Goal: Complete application form: Complete application form

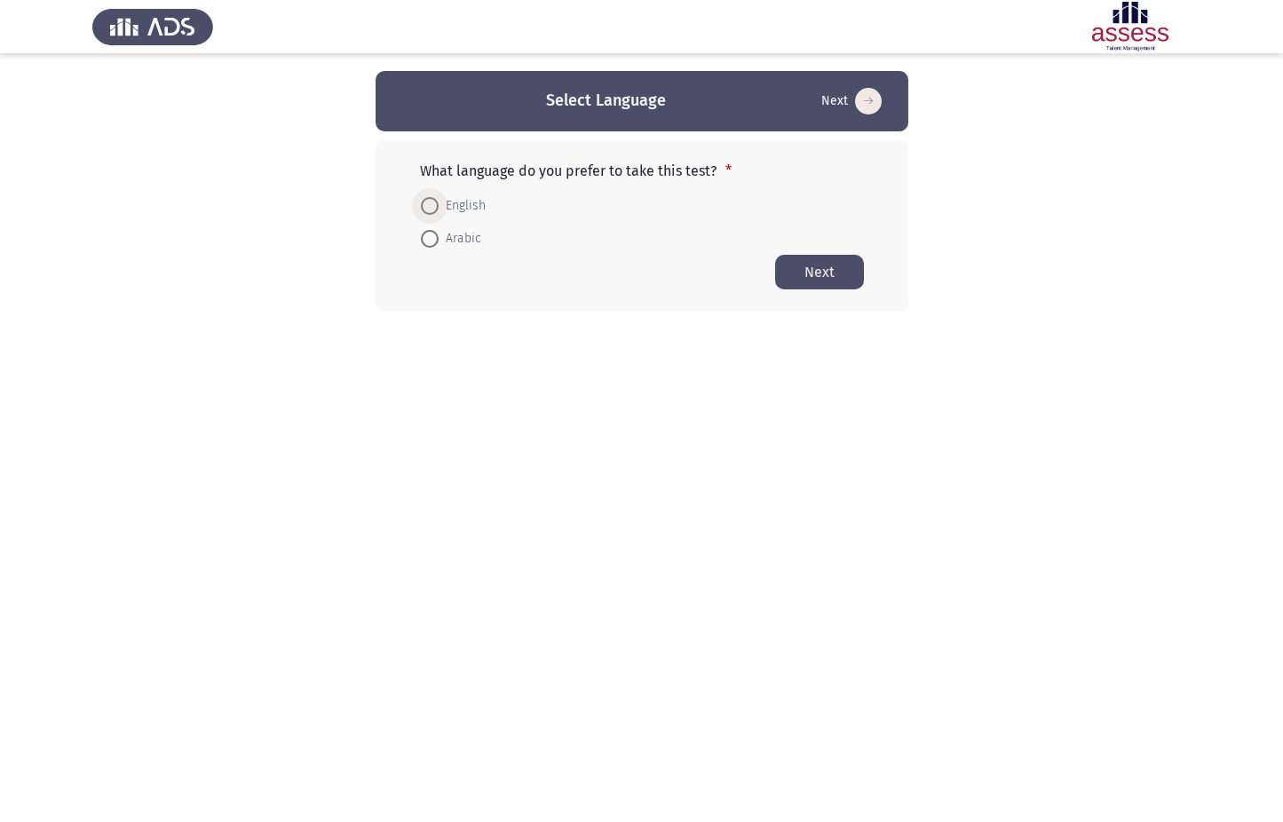
click at [457, 208] on span "English" at bounding box center [461, 205] width 47 height 21
click at [438, 208] on input "English" at bounding box center [430, 206] width 18 height 18
radio input "true"
click at [821, 273] on button "Next" at bounding box center [819, 271] width 89 height 35
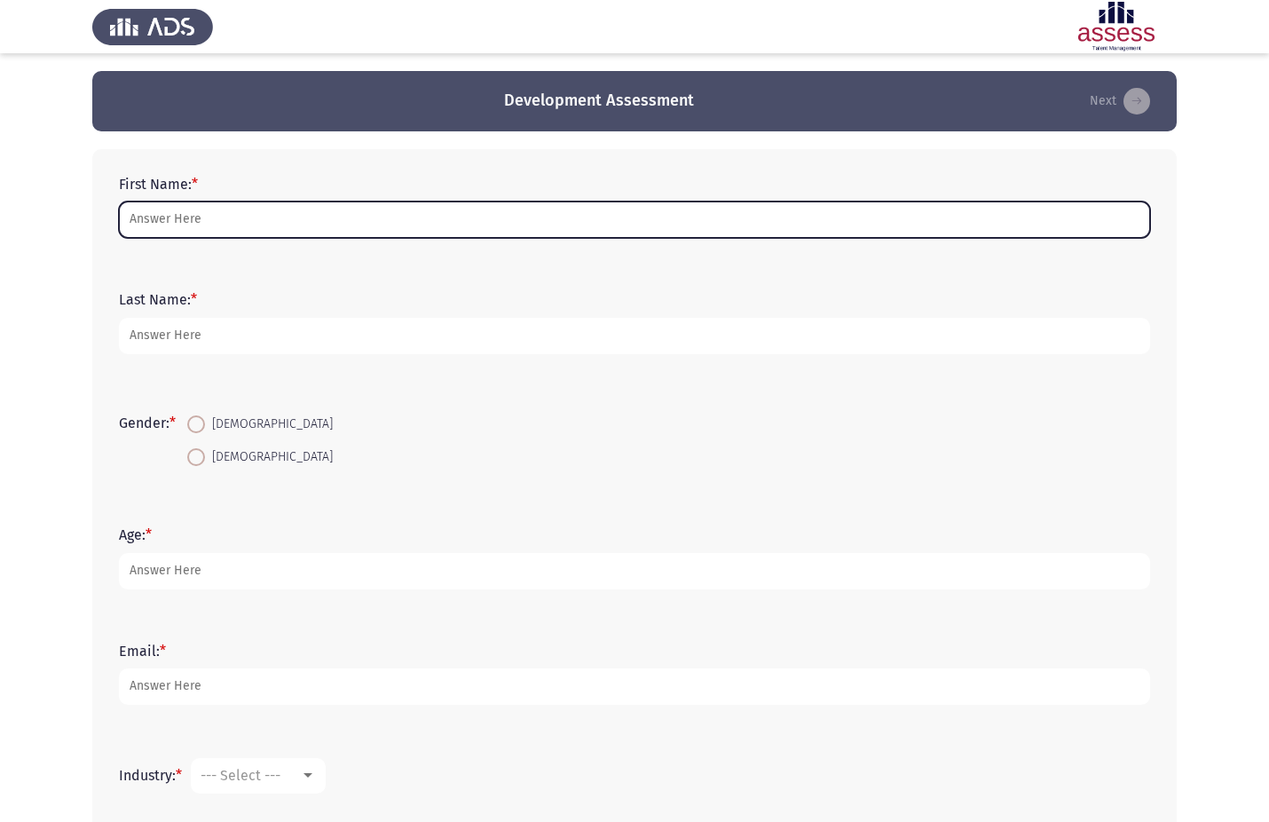
click at [199, 220] on input "First Name: *" at bounding box center [634, 219] width 1031 height 36
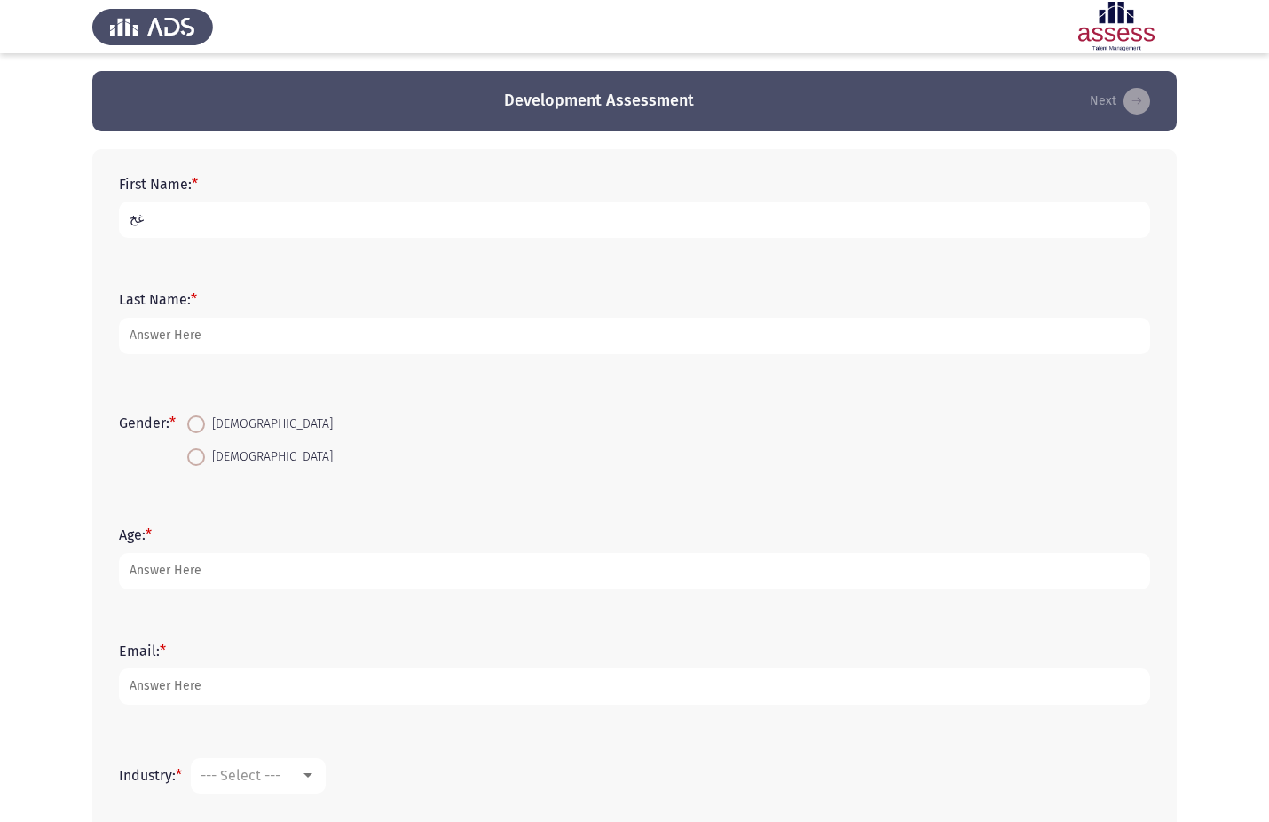
type input "غ"
type input "[PERSON_NAME]"
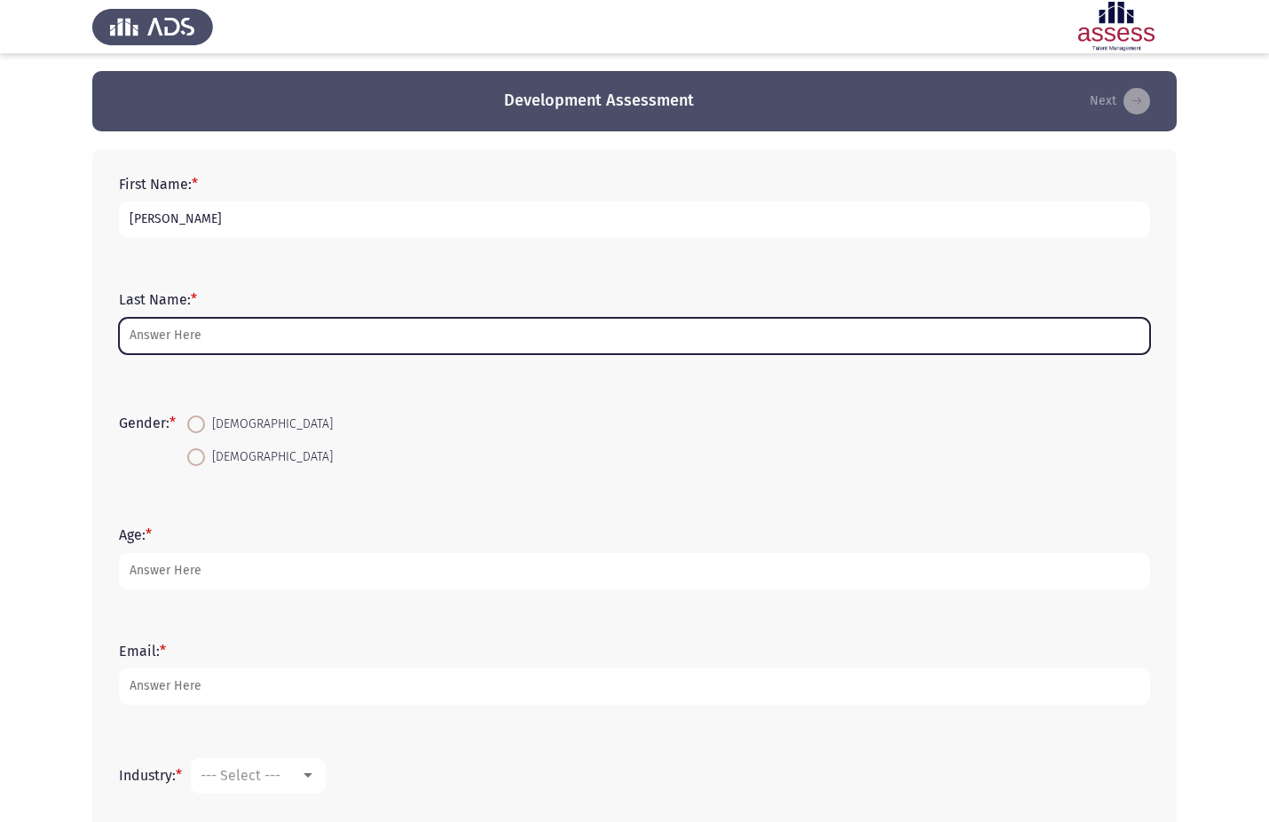
click at [188, 334] on input "Last Name: *" at bounding box center [634, 336] width 1031 height 36
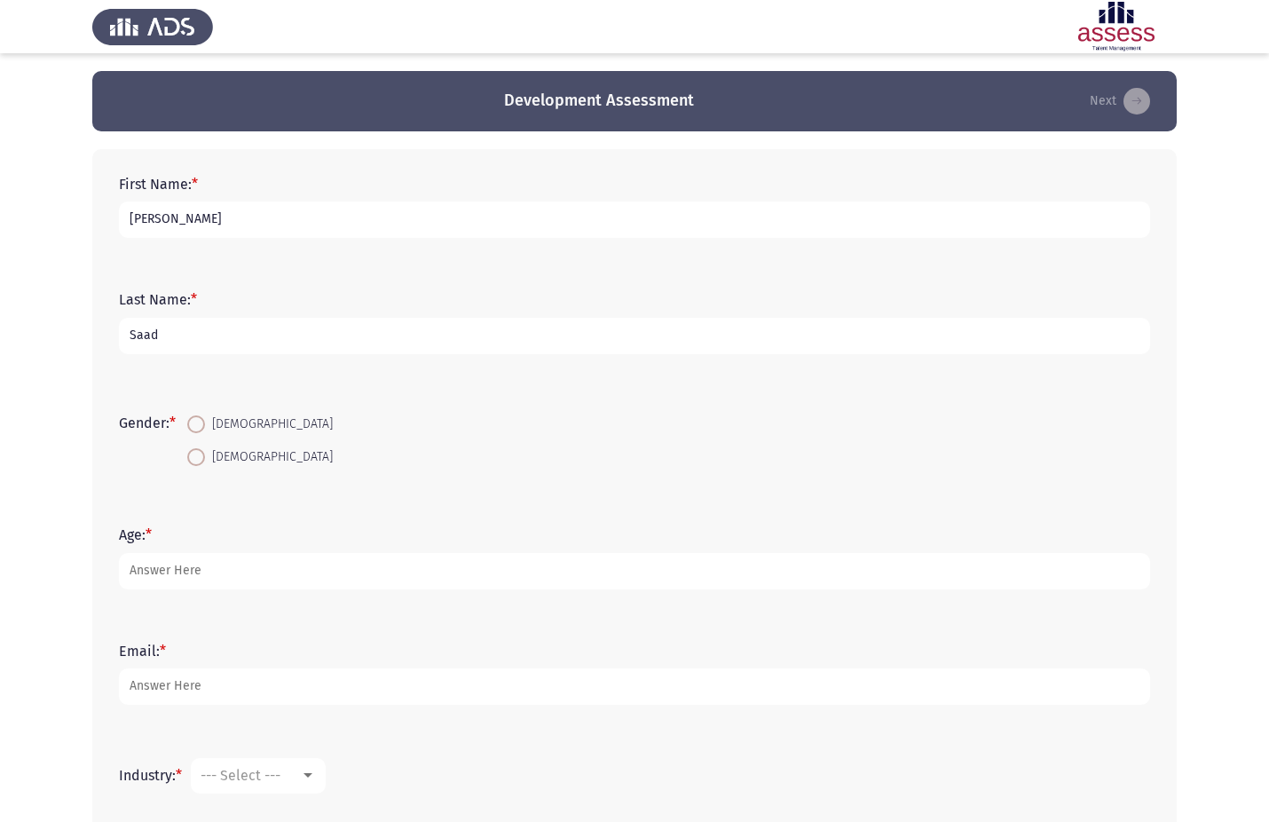
type input "Saad"
click at [205, 459] on span at bounding box center [196, 457] width 18 height 18
click at [205, 459] on input "[DEMOGRAPHIC_DATA]" at bounding box center [196, 457] width 18 height 18
radio input "true"
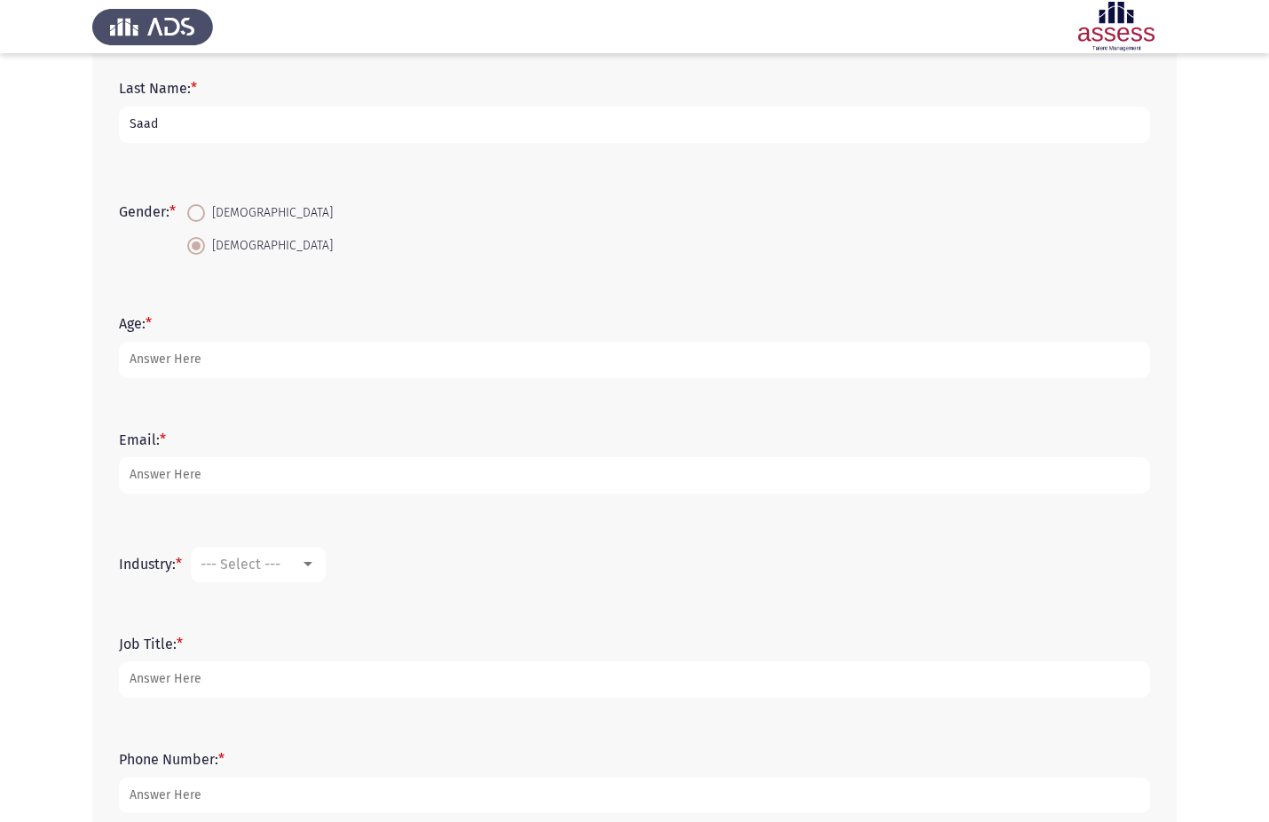
scroll to position [266, 0]
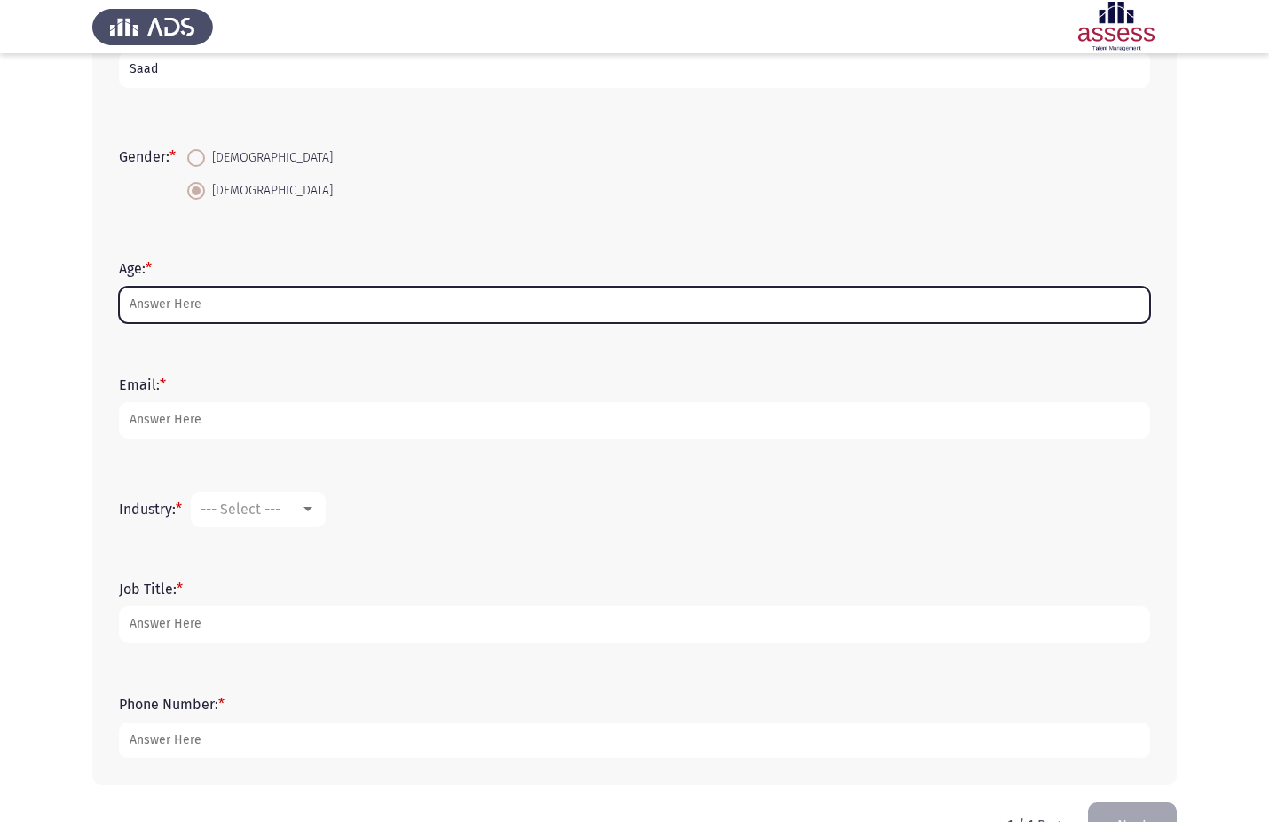
click at [202, 311] on input "Age: *" at bounding box center [634, 305] width 1031 height 36
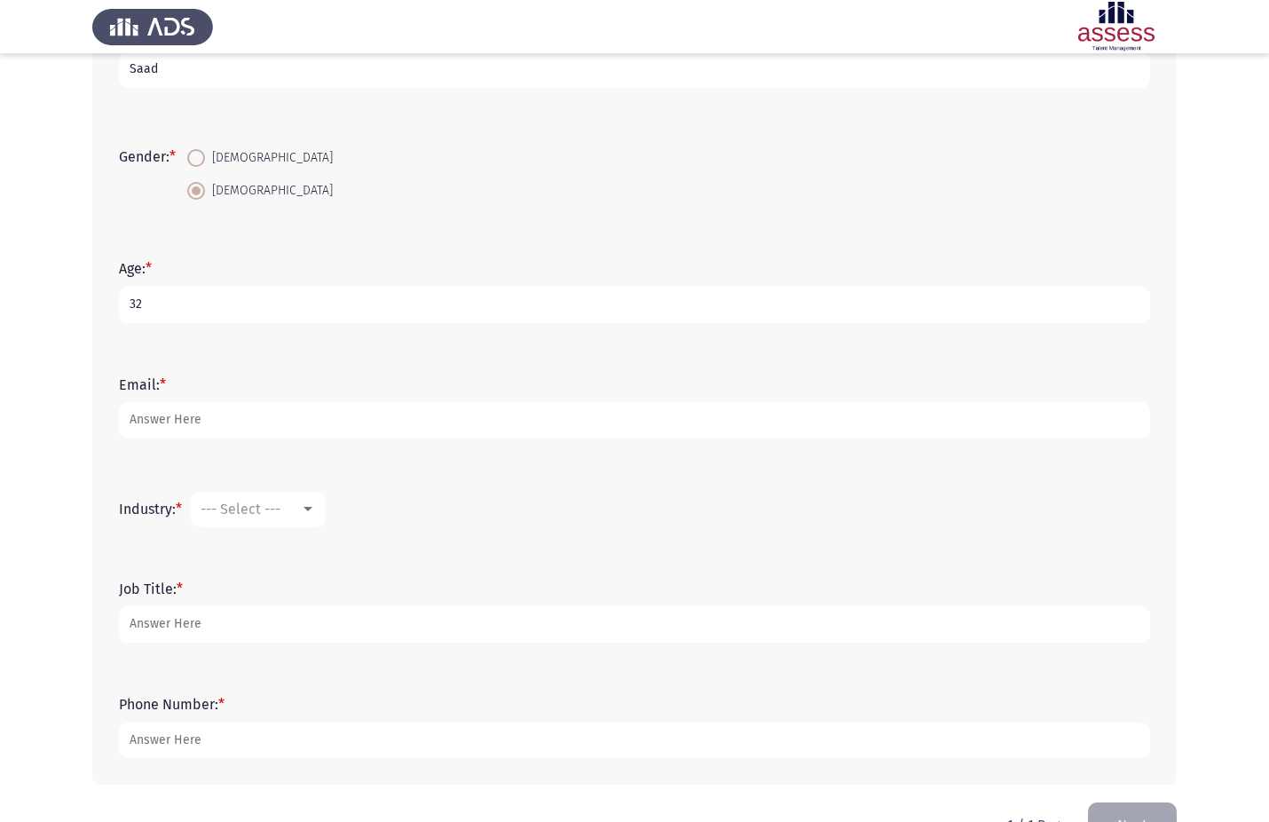
type input "32"
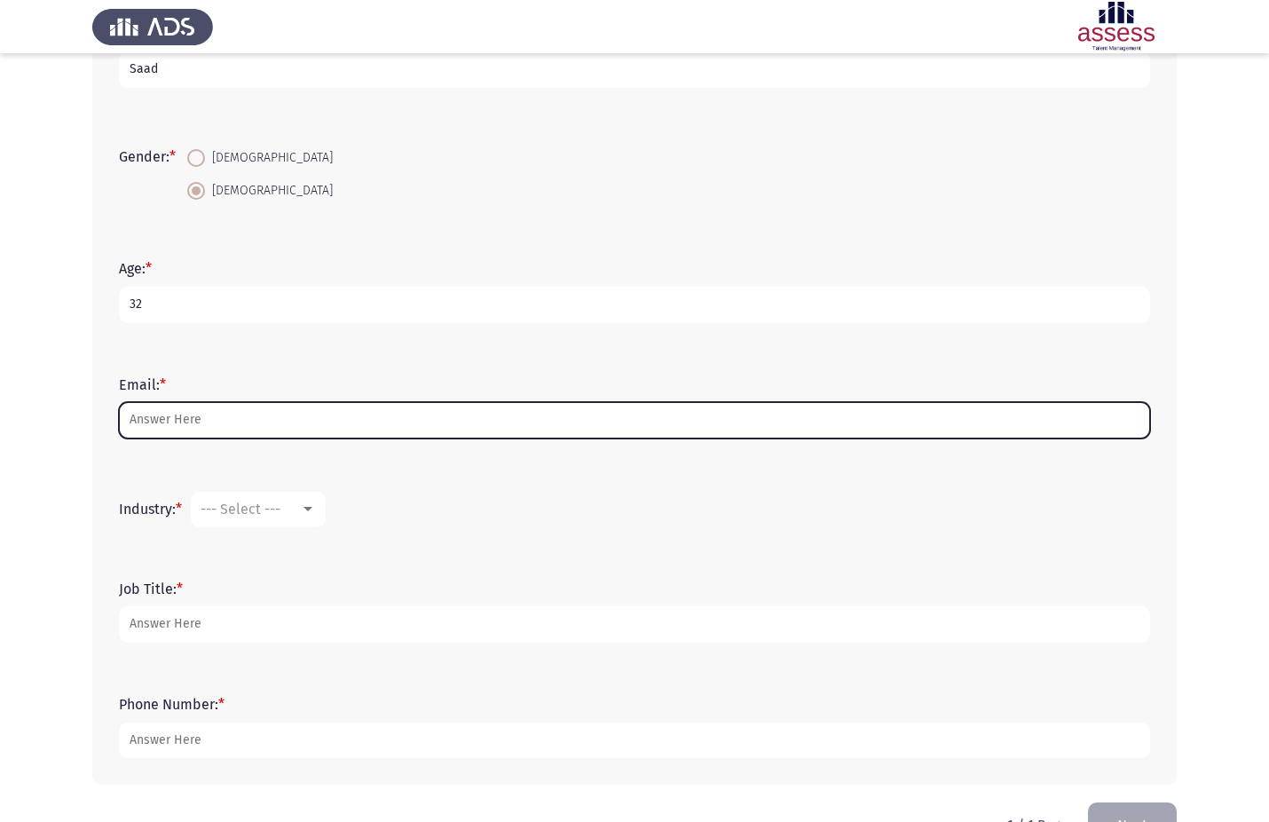
click at [190, 431] on input "Email: *" at bounding box center [634, 420] width 1031 height 36
type input "[PERSON_NAME][EMAIL_ADDRESS][DOMAIN_NAME]"
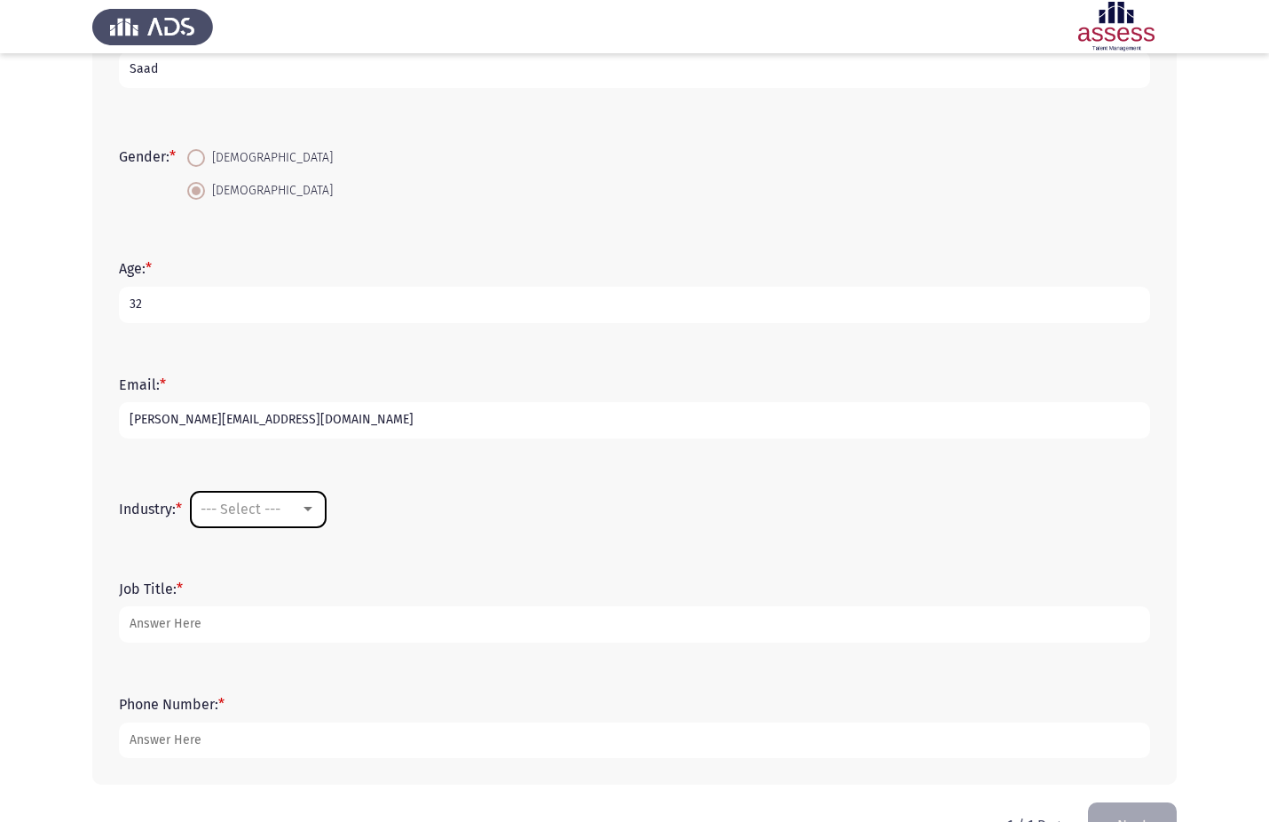
click at [304, 505] on div at bounding box center [308, 509] width 16 height 14
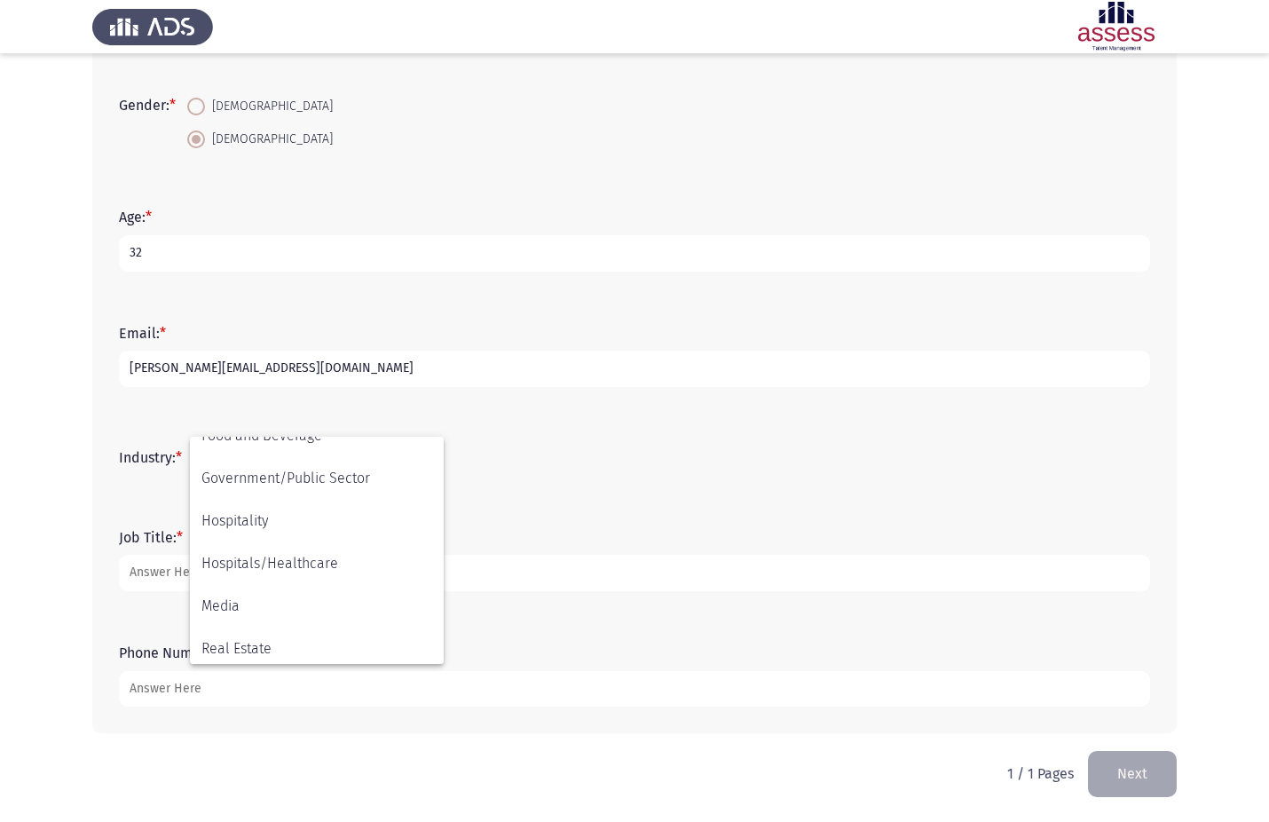
scroll to position [316, 0]
click at [298, 441] on span "Construction" at bounding box center [316, 440] width 231 height 43
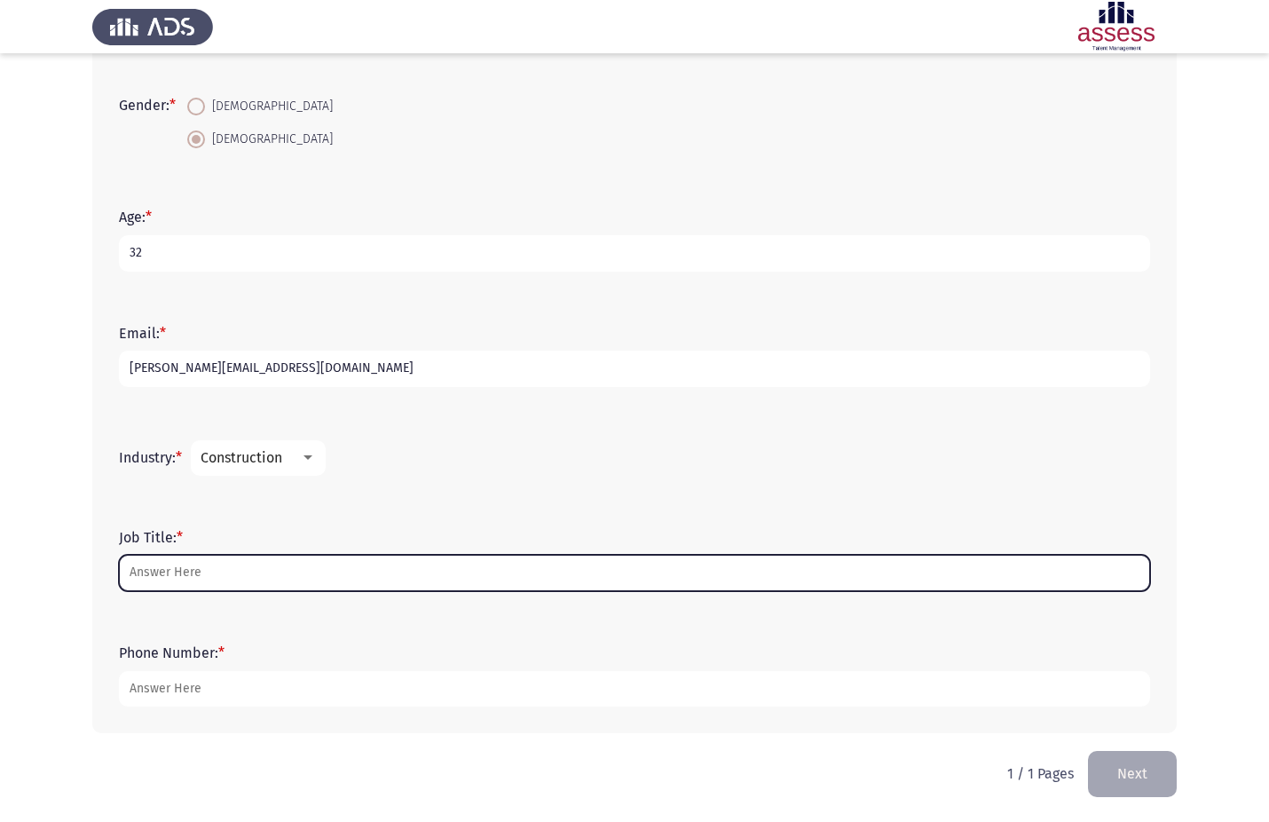
click at [217, 573] on input "Job Title: *" at bounding box center [634, 573] width 1031 height 36
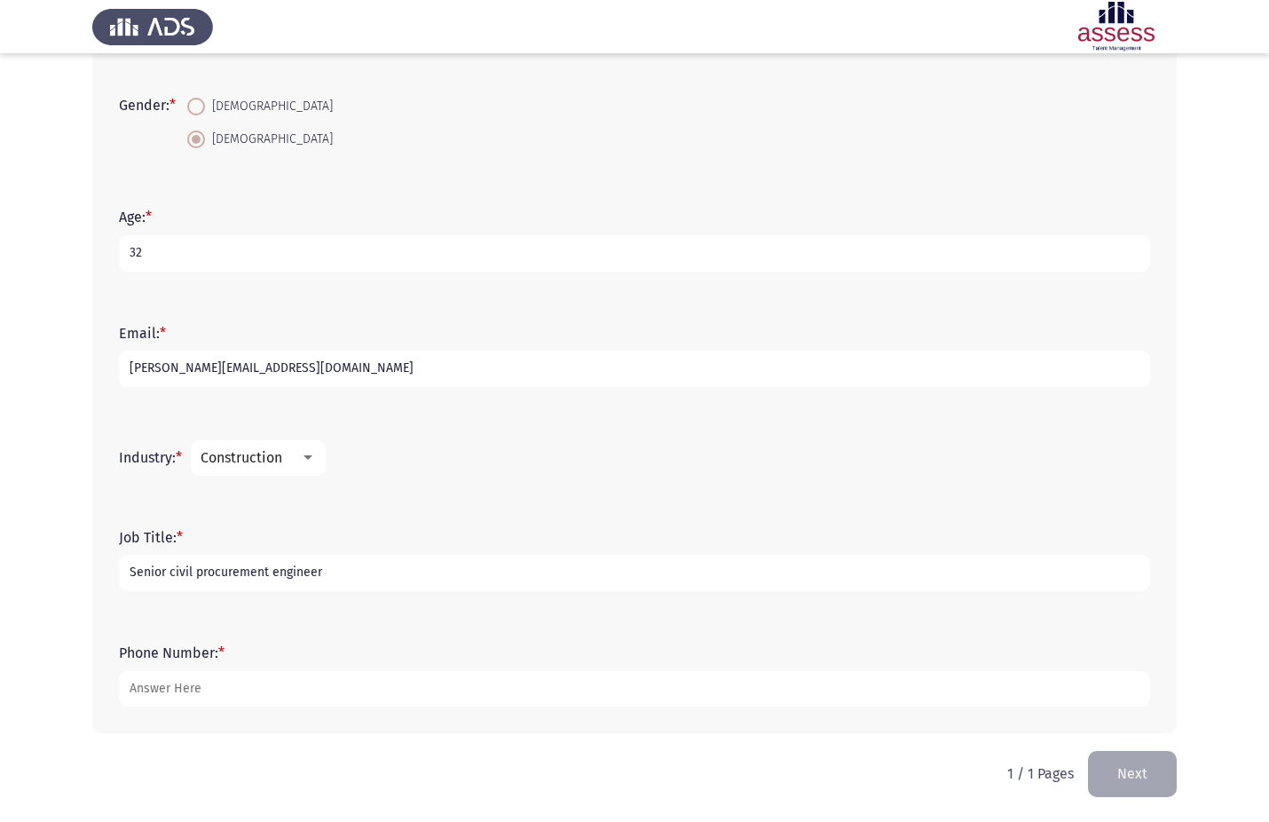
type input "Senior civil procurement engineer"
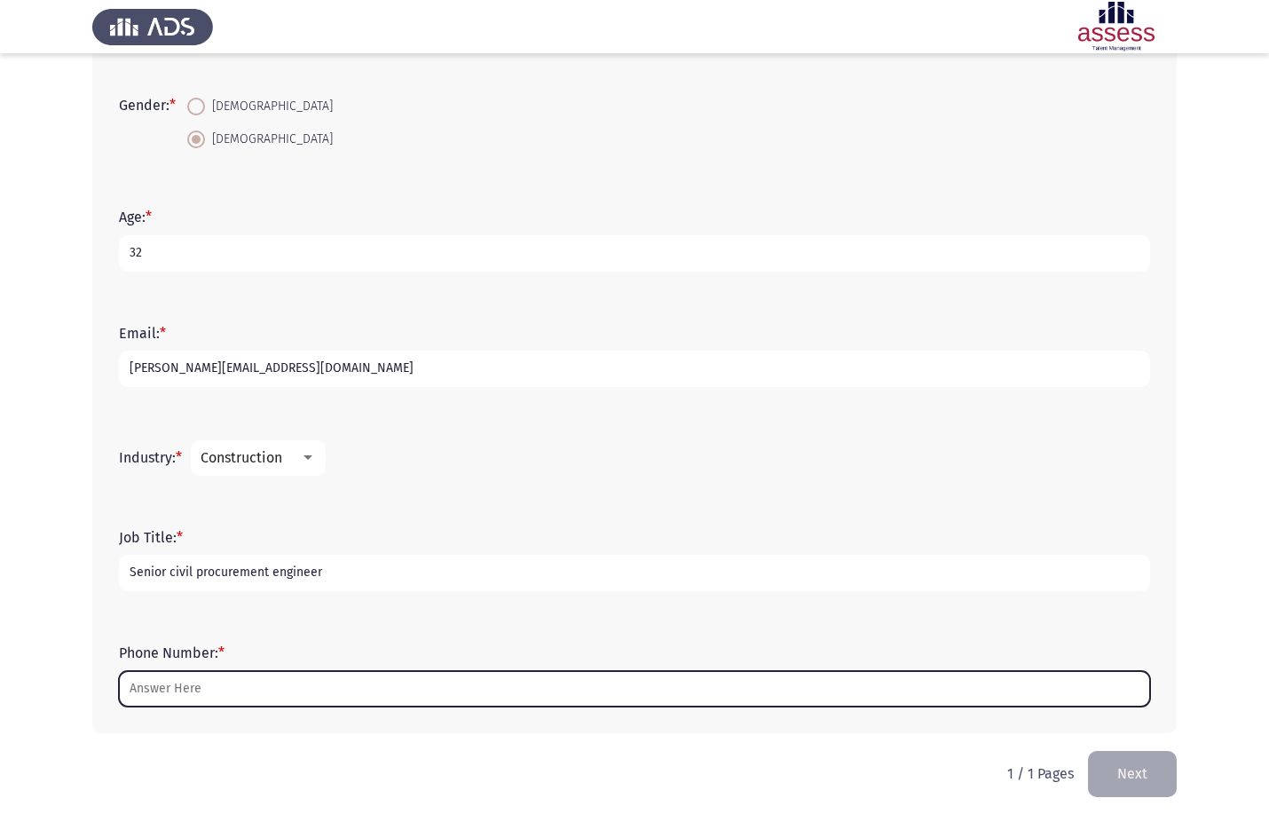
click at [289, 684] on input "Phone Number: *" at bounding box center [634, 689] width 1031 height 36
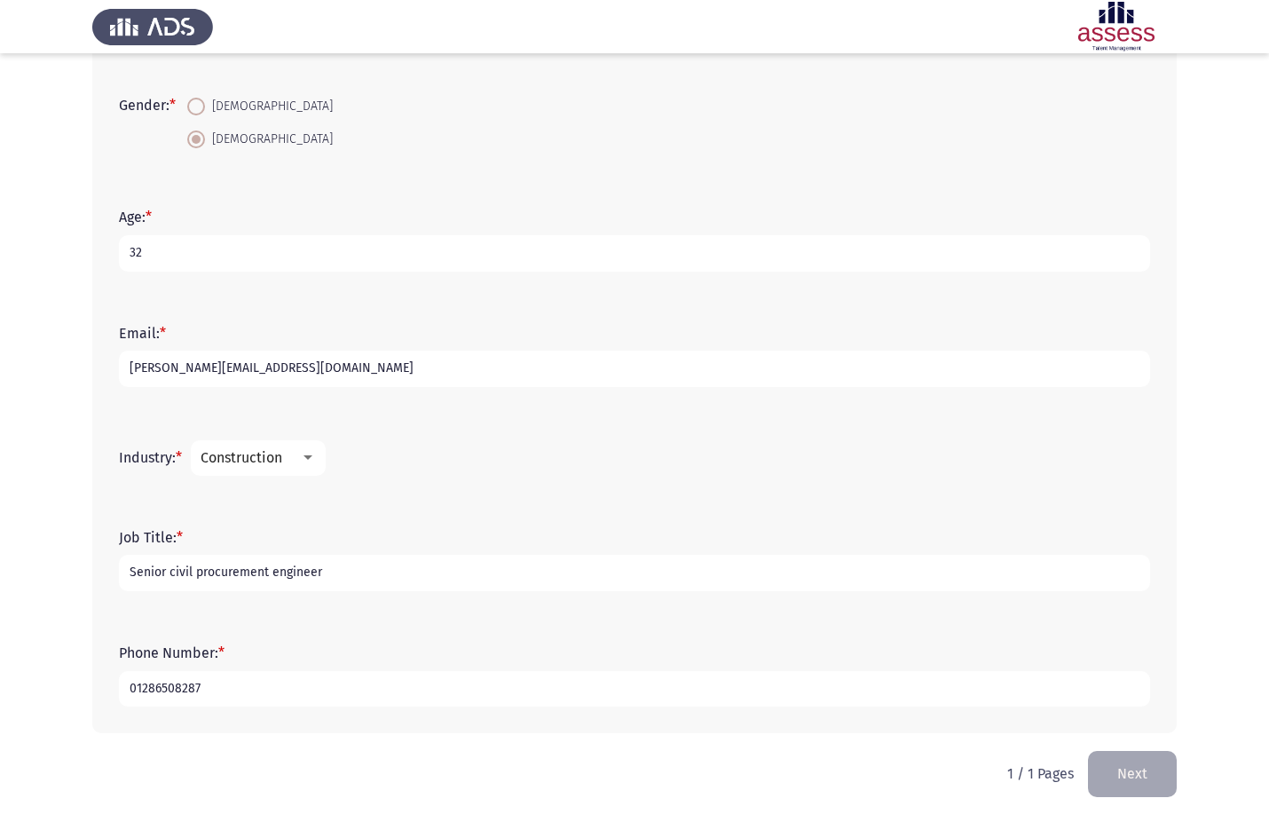
type input "01286508287"
click at [1110, 775] on button "Next" at bounding box center [1132, 773] width 89 height 45
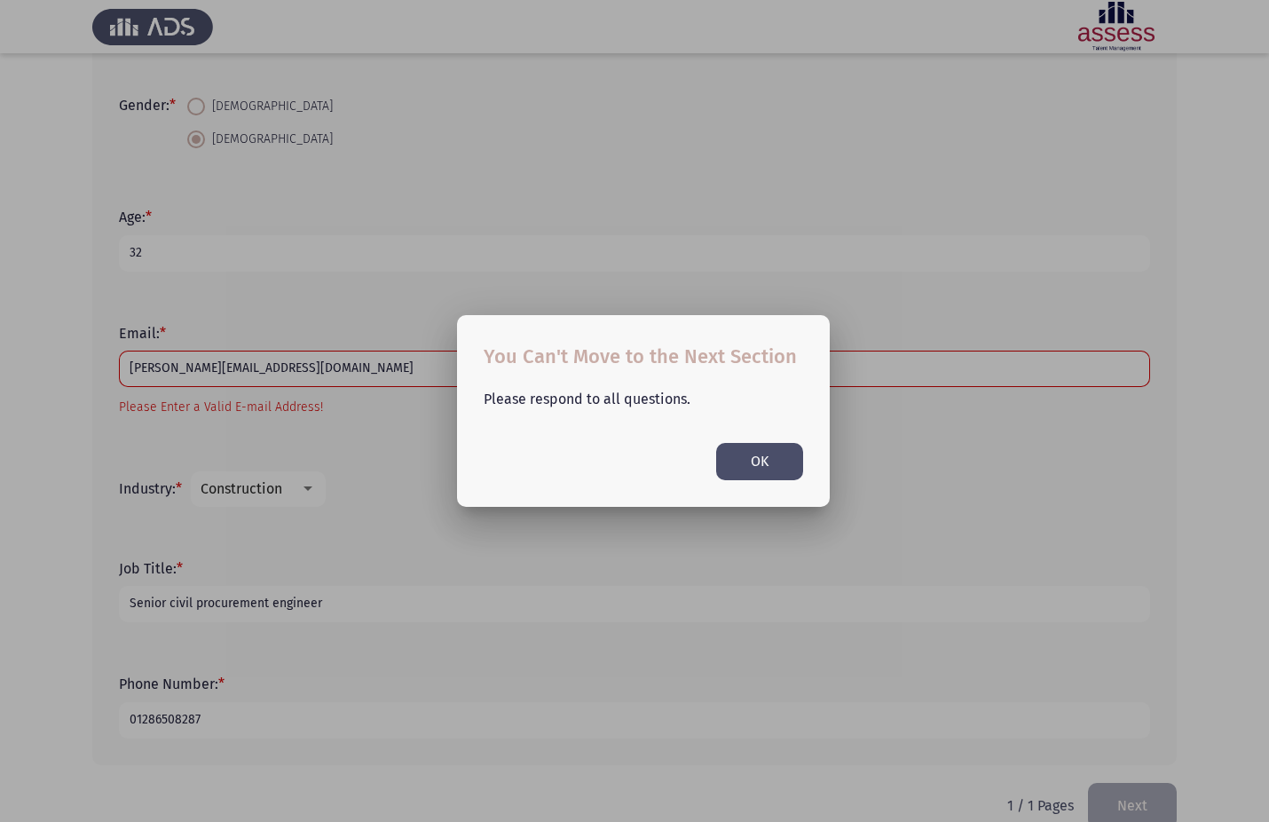
scroll to position [0, 0]
click at [778, 467] on button "OK" at bounding box center [759, 461] width 87 height 36
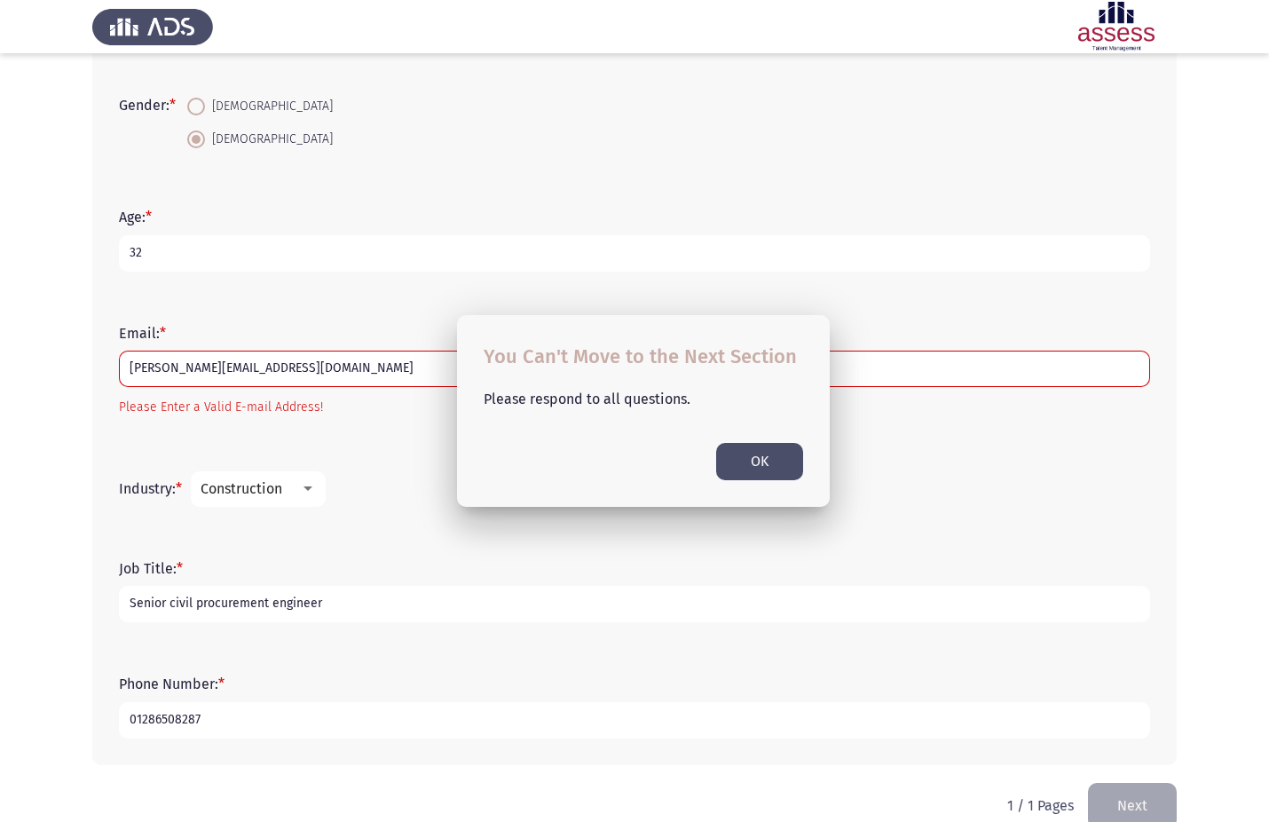
scroll to position [324, 0]
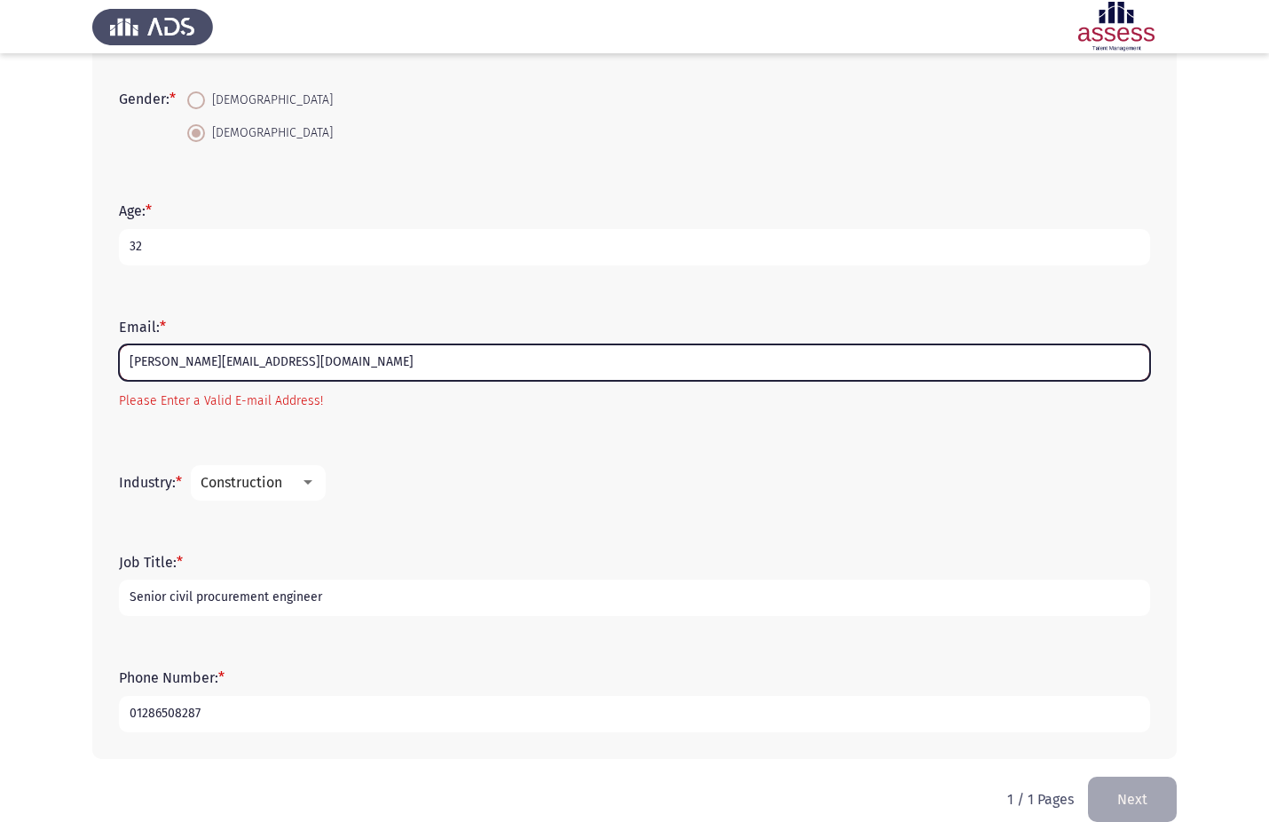
click at [384, 364] on input "[PERSON_NAME][EMAIL_ADDRESS][DOMAIN_NAME]" at bounding box center [634, 362] width 1031 height 36
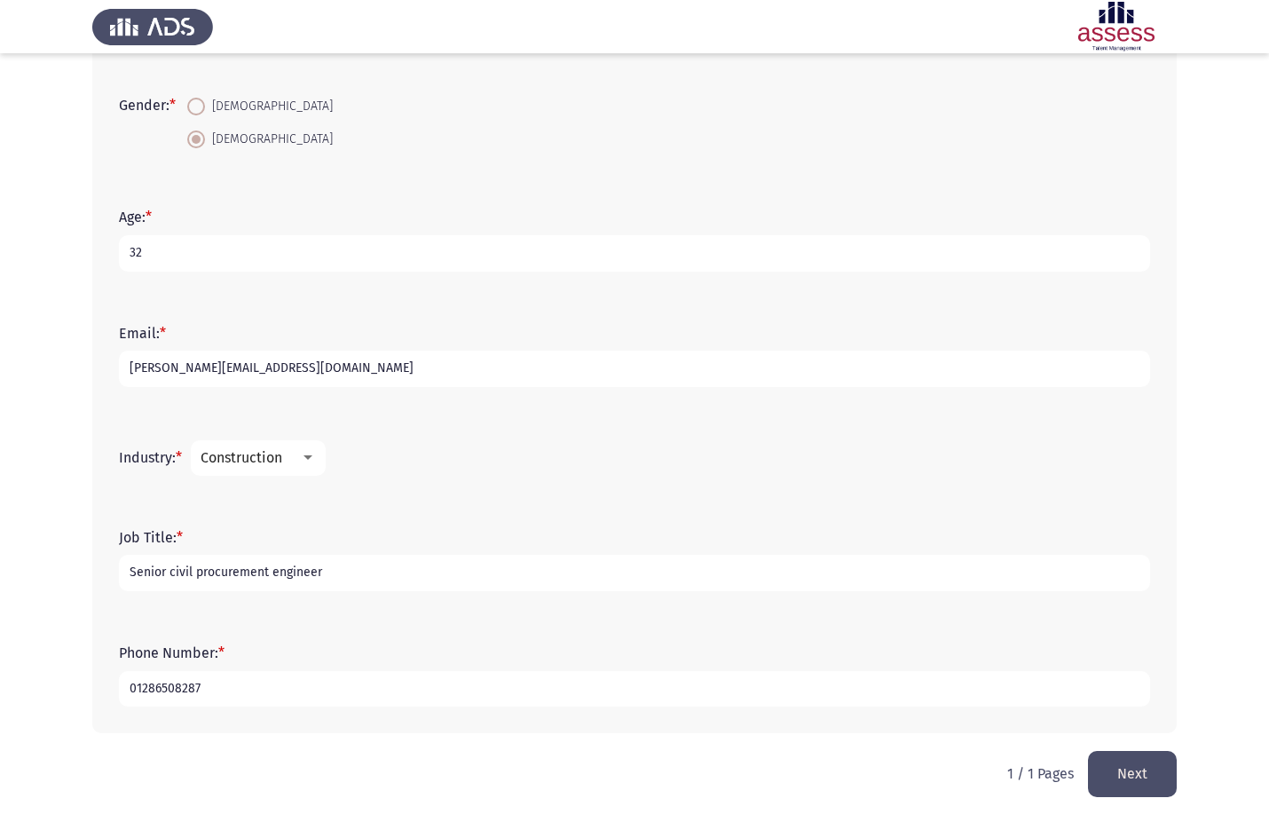
type input "[PERSON_NAME][EMAIL_ADDRESS][DOMAIN_NAME]"
click at [1141, 770] on button "Next" at bounding box center [1132, 773] width 89 height 45
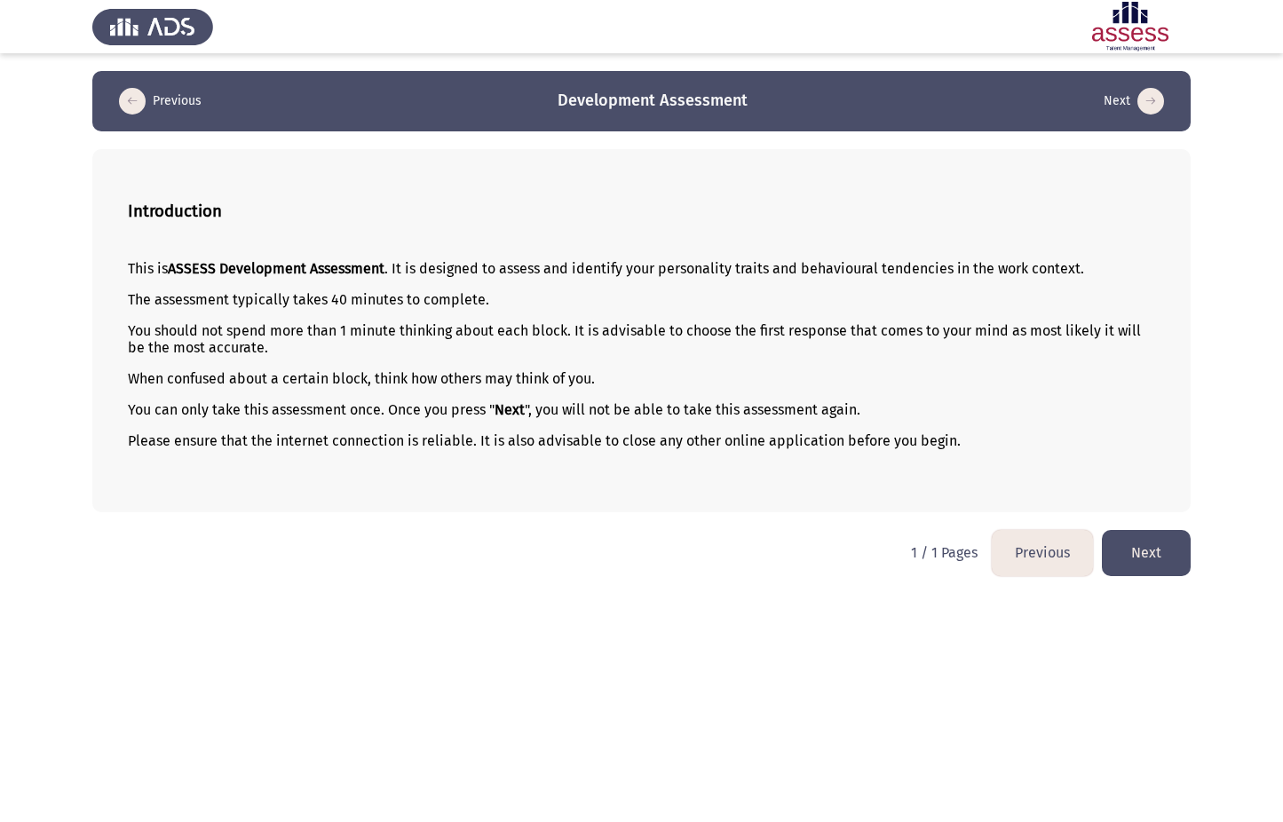
click at [1131, 548] on button "Next" at bounding box center [1146, 552] width 89 height 45
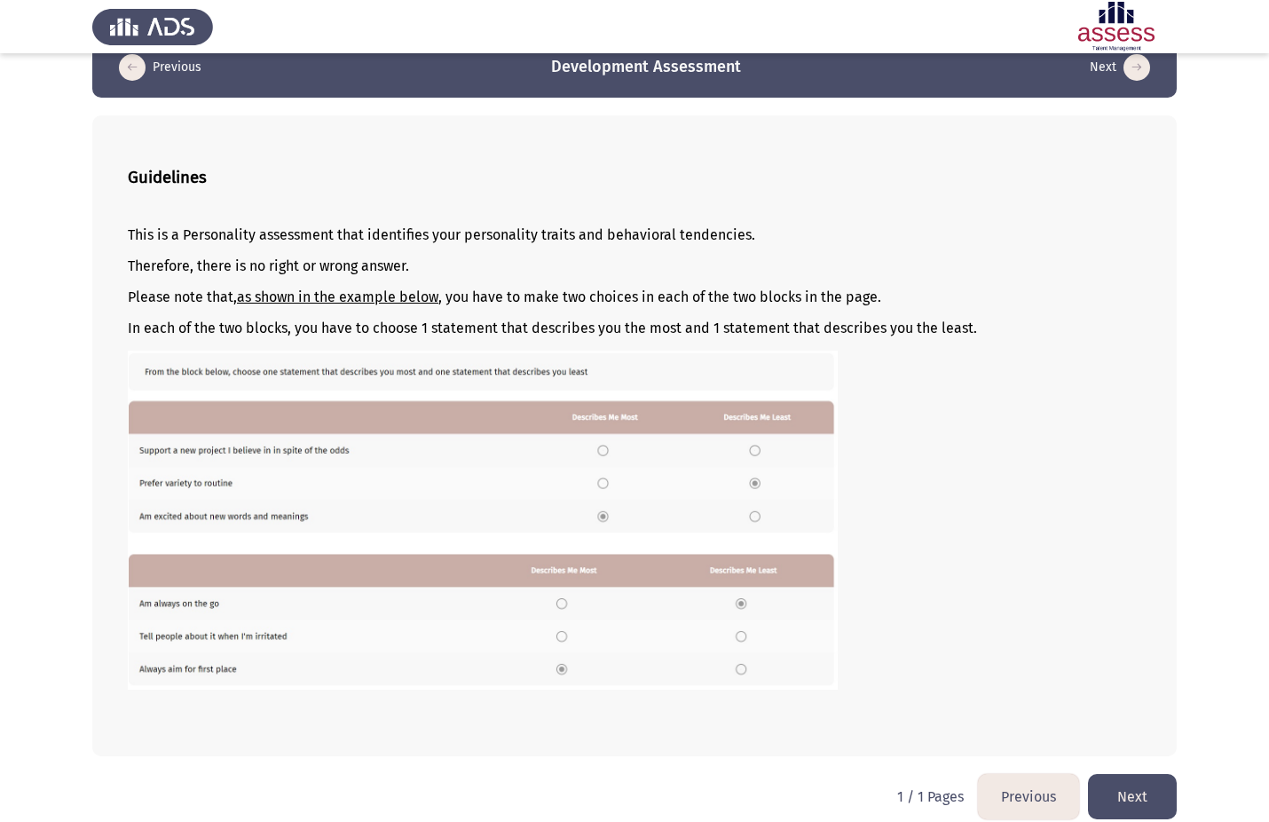
scroll to position [49, 0]
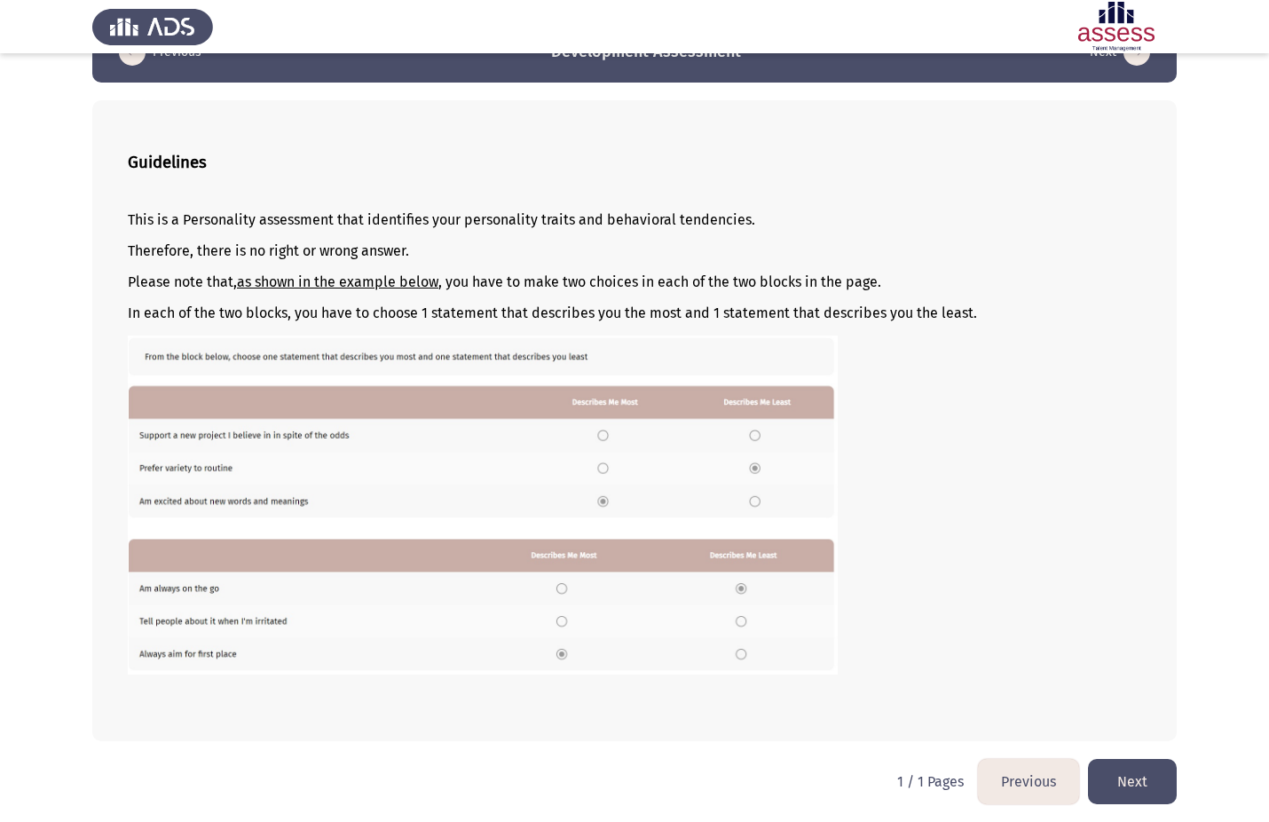
click at [1152, 779] on button "Next" at bounding box center [1132, 781] width 89 height 45
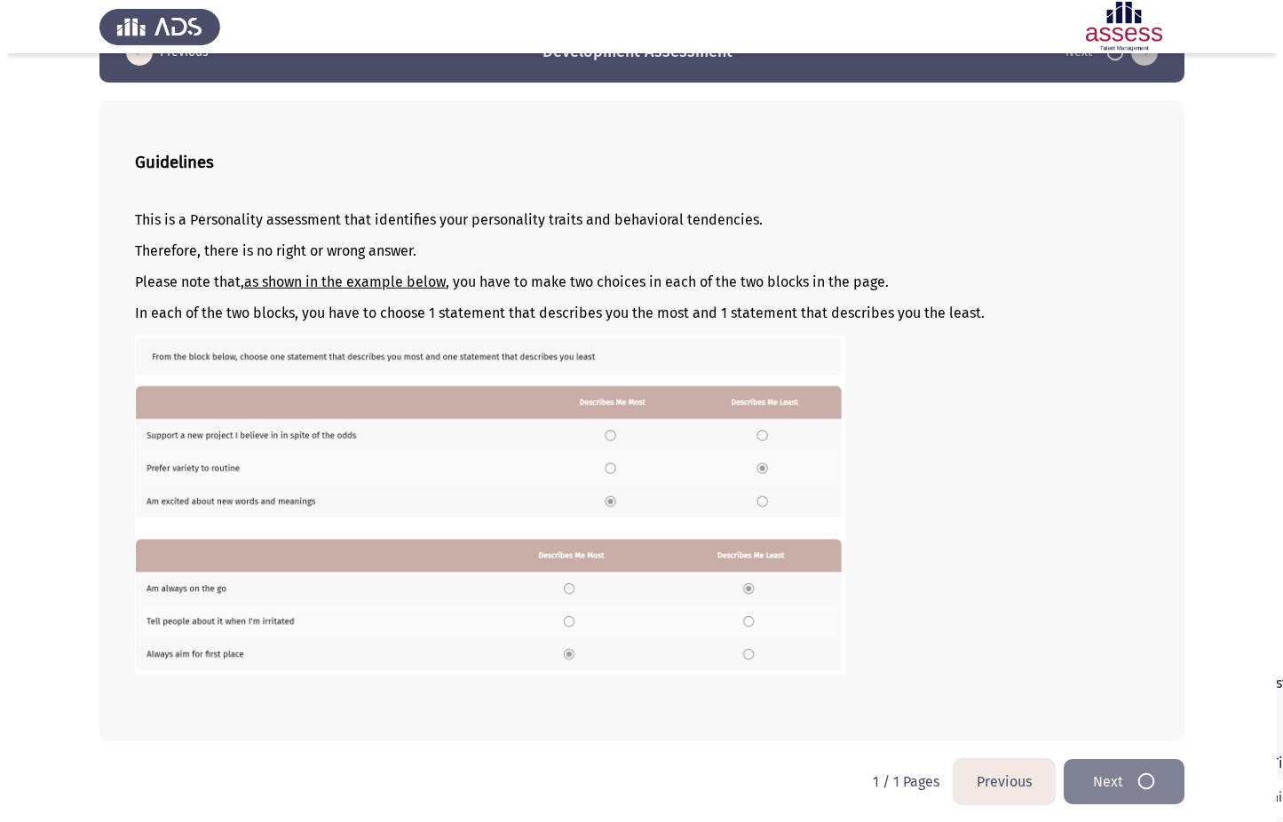
scroll to position [0, 0]
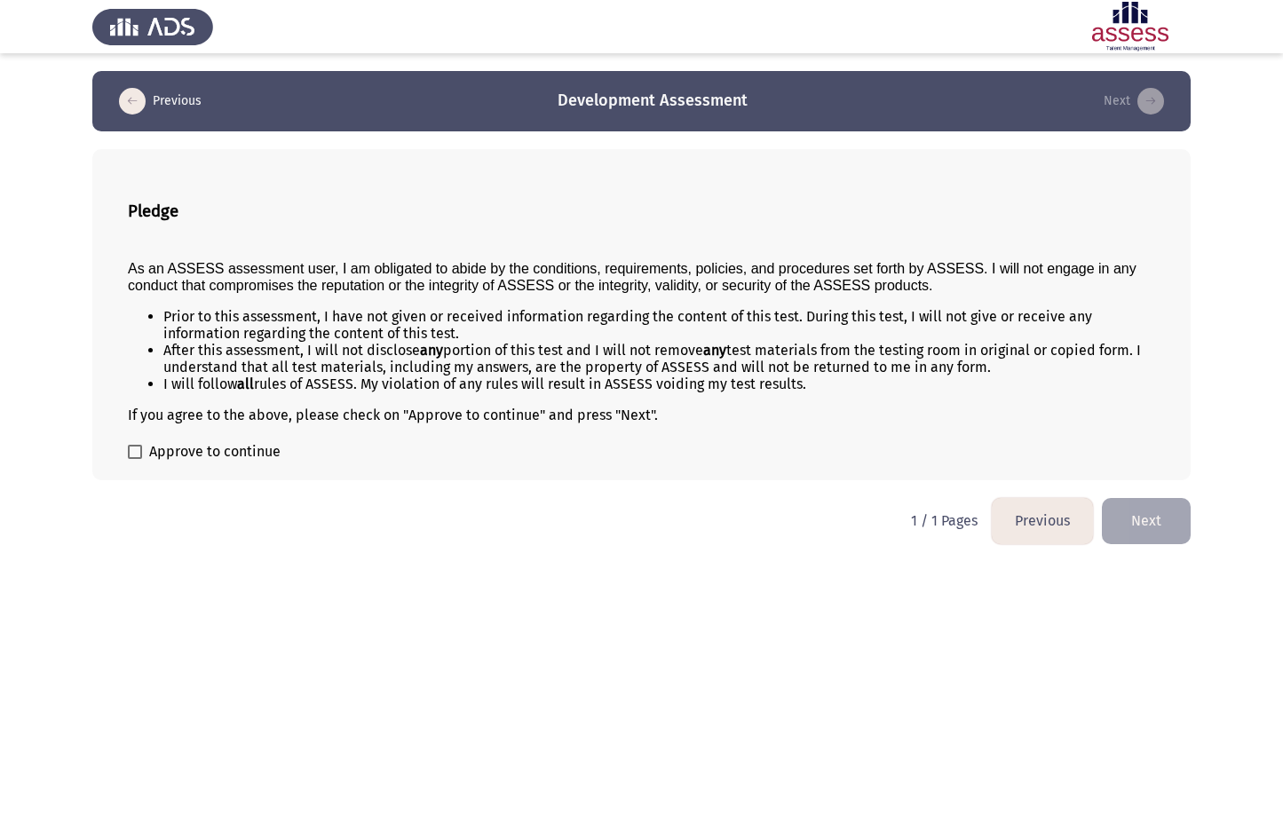
click at [135, 451] on span at bounding box center [135, 452] width 14 height 14
click at [135, 459] on input "Approve to continue" at bounding box center [134, 459] width 1 height 1
checkbox input "true"
click at [1129, 525] on button "Next" at bounding box center [1146, 520] width 89 height 45
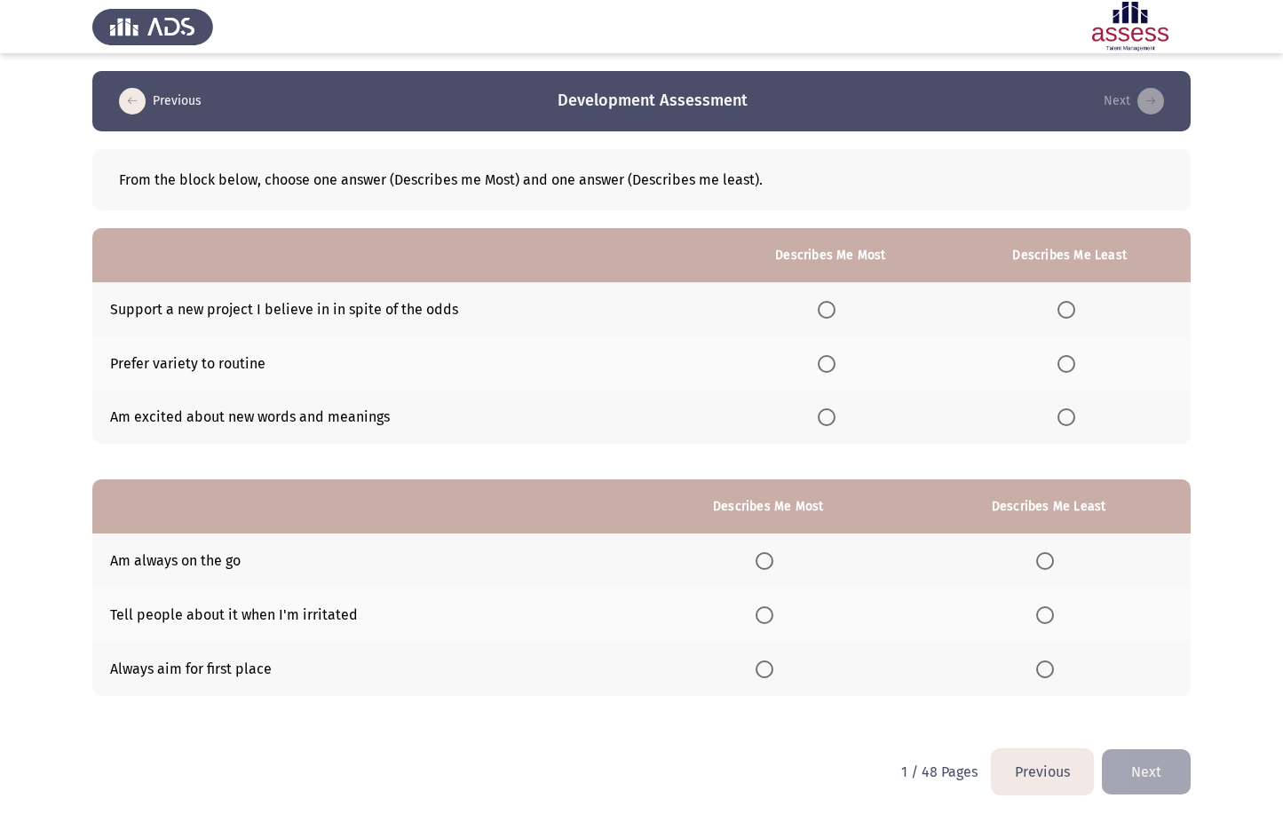
drag, startPoint x: 120, startPoint y: 178, endPoint x: 630, endPoint y: 462, distance: 584.1
click at [630, 457] on div "From the block below, choose one answer (Describes me Most) and one answer (Des…" at bounding box center [641, 431] width 1098 height 600
drag, startPoint x: 115, startPoint y: 365, endPoint x: 238, endPoint y: 366, distance: 123.4
click at [237, 368] on td "Prefer variety to routine" at bounding box center [402, 363] width 620 height 54
click at [236, 360] on td "Prefer variety to routine" at bounding box center [402, 363] width 620 height 54
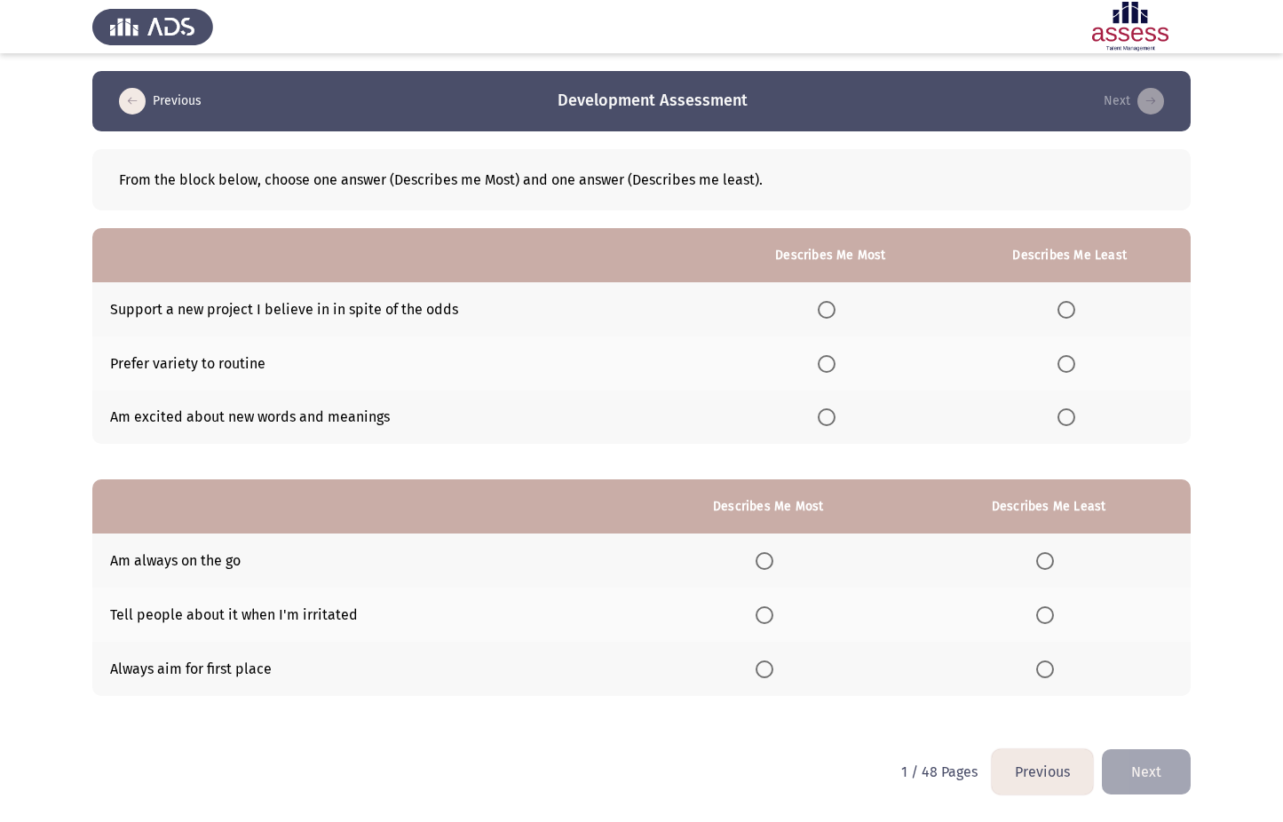
drag, startPoint x: 267, startPoint y: 356, endPoint x: 130, endPoint y: 364, distance: 137.8
click at [130, 364] on td "Prefer variety to routine" at bounding box center [402, 363] width 620 height 54
click at [828, 308] on span "Select an option" at bounding box center [826, 310] width 18 height 18
click at [828, 308] on input "Select an option" at bounding box center [826, 310] width 18 height 18
click at [1068, 424] on span "Select an option" at bounding box center [1066, 417] width 18 height 18
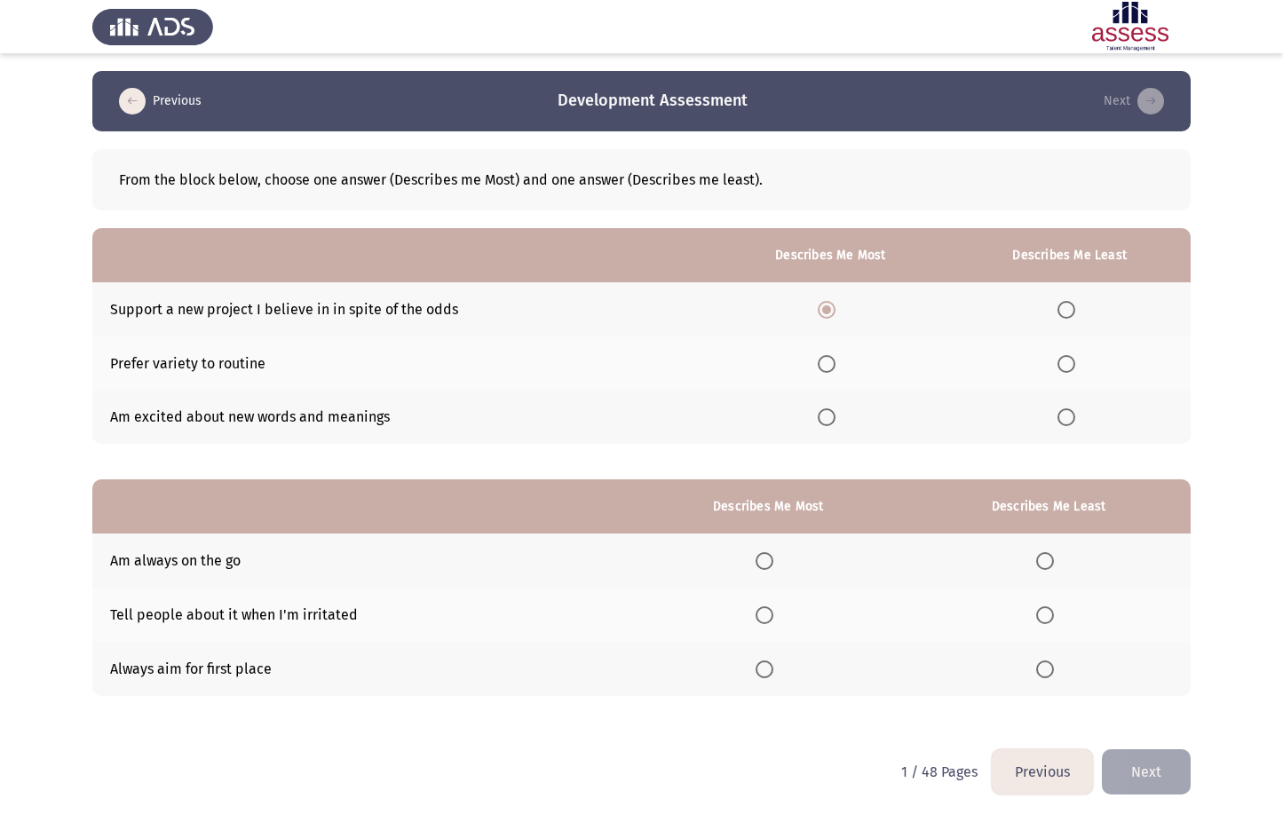
click at [1068, 424] on input "Select an option" at bounding box center [1066, 417] width 18 height 18
click at [776, 674] on label "Select an option" at bounding box center [767, 669] width 25 height 18
click at [773, 674] on input "Select an option" at bounding box center [764, 669] width 18 height 18
click at [1046, 612] on span "Select an option" at bounding box center [1045, 615] width 18 height 18
click at [1046, 612] on input "Select an option" at bounding box center [1045, 615] width 18 height 18
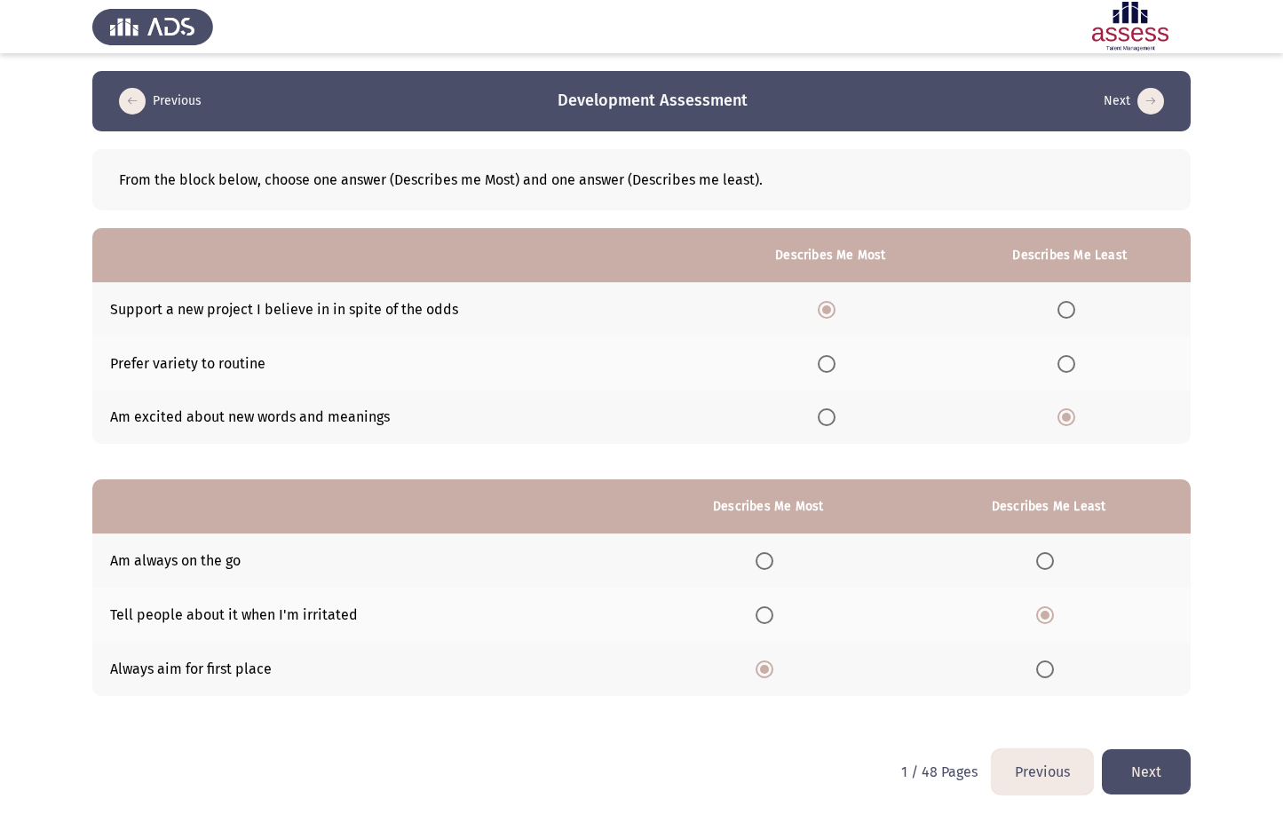
click at [1157, 781] on button "Next" at bounding box center [1146, 771] width 89 height 45
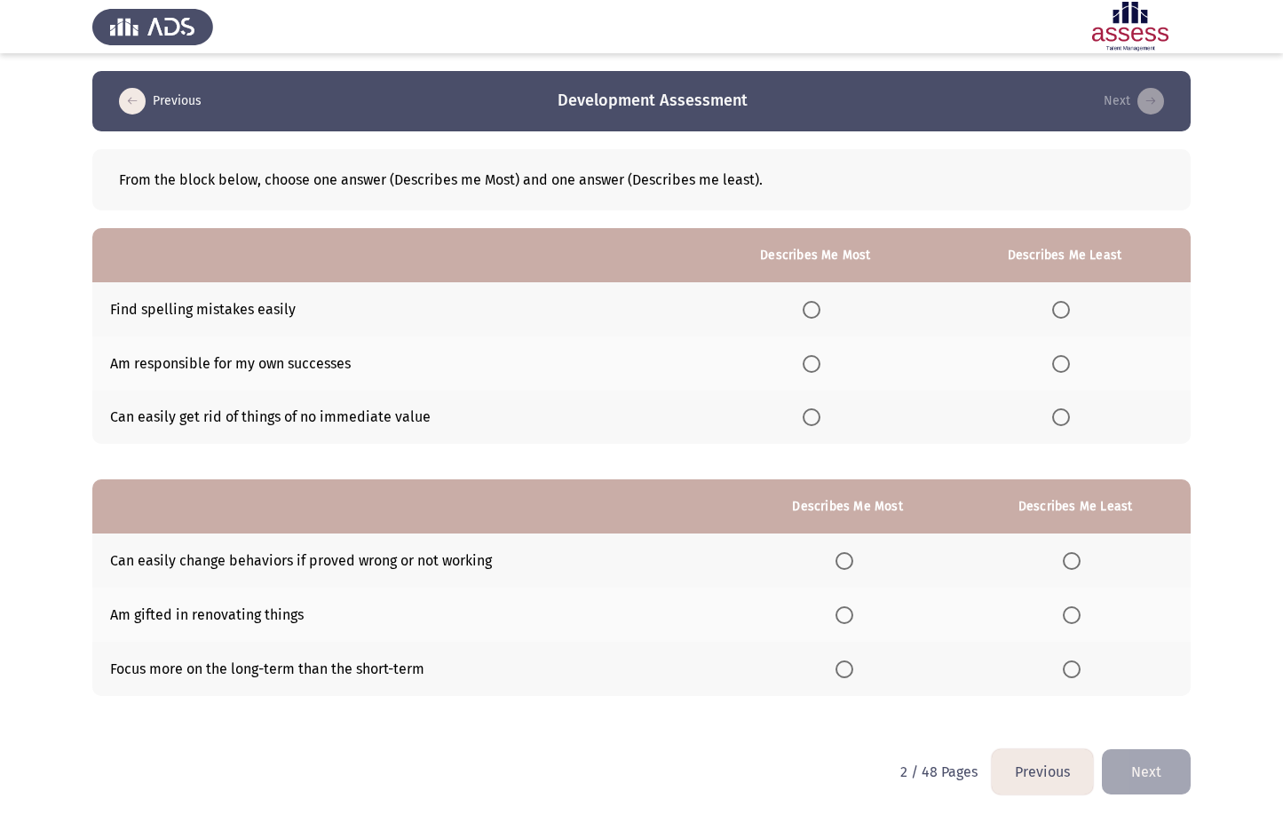
click at [811, 362] on span "Select an option" at bounding box center [811, 364] width 18 height 18
click at [811, 362] on input "Select an option" at bounding box center [811, 364] width 18 height 18
click at [1065, 310] on span "Select an option" at bounding box center [1061, 310] width 18 height 18
click at [1065, 310] on input "Select an option" at bounding box center [1061, 310] width 18 height 18
click at [850, 561] on span "Select an option" at bounding box center [844, 561] width 18 height 18
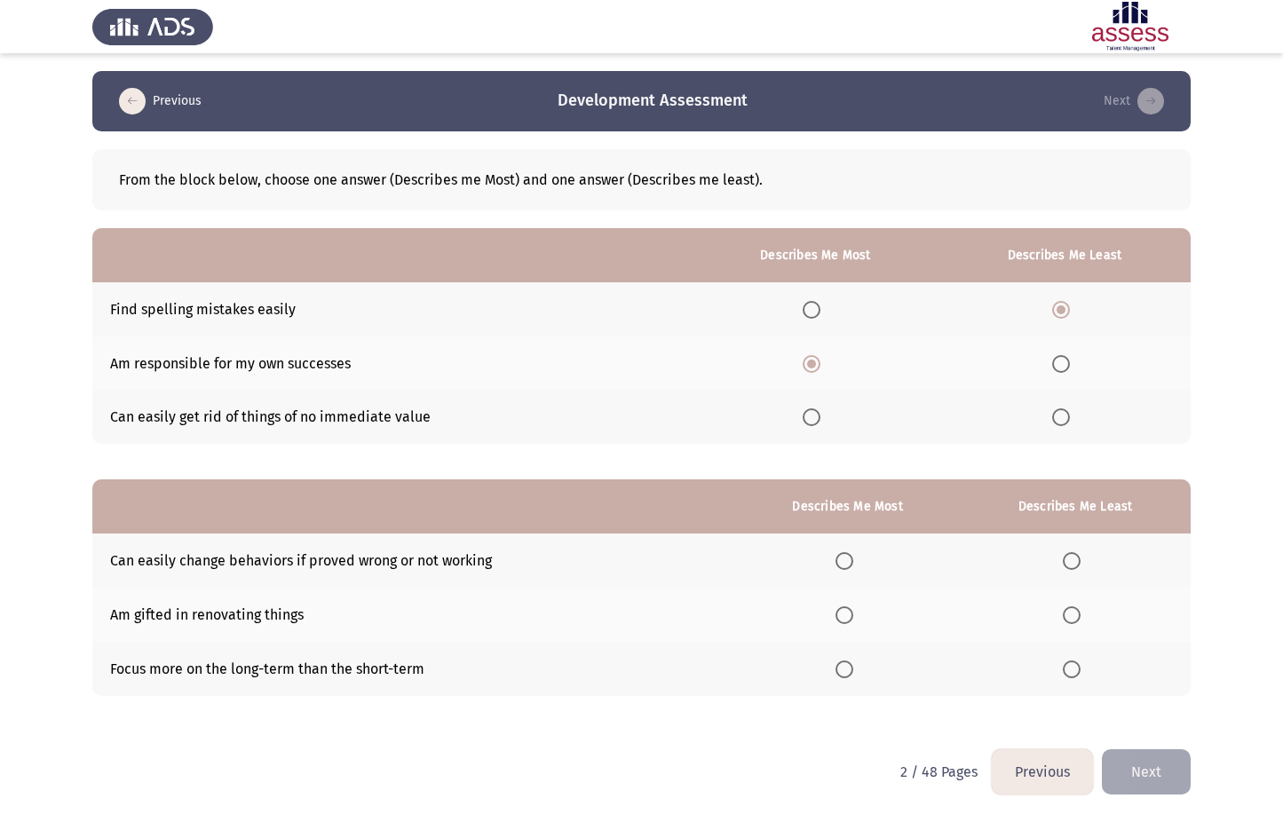
click at [850, 561] on input "Select an option" at bounding box center [844, 561] width 18 height 18
click at [1080, 622] on span "Select an option" at bounding box center [1071, 615] width 18 height 18
click at [1080, 622] on input "Select an option" at bounding box center [1071, 615] width 18 height 18
click at [1141, 785] on button "Next" at bounding box center [1146, 771] width 89 height 45
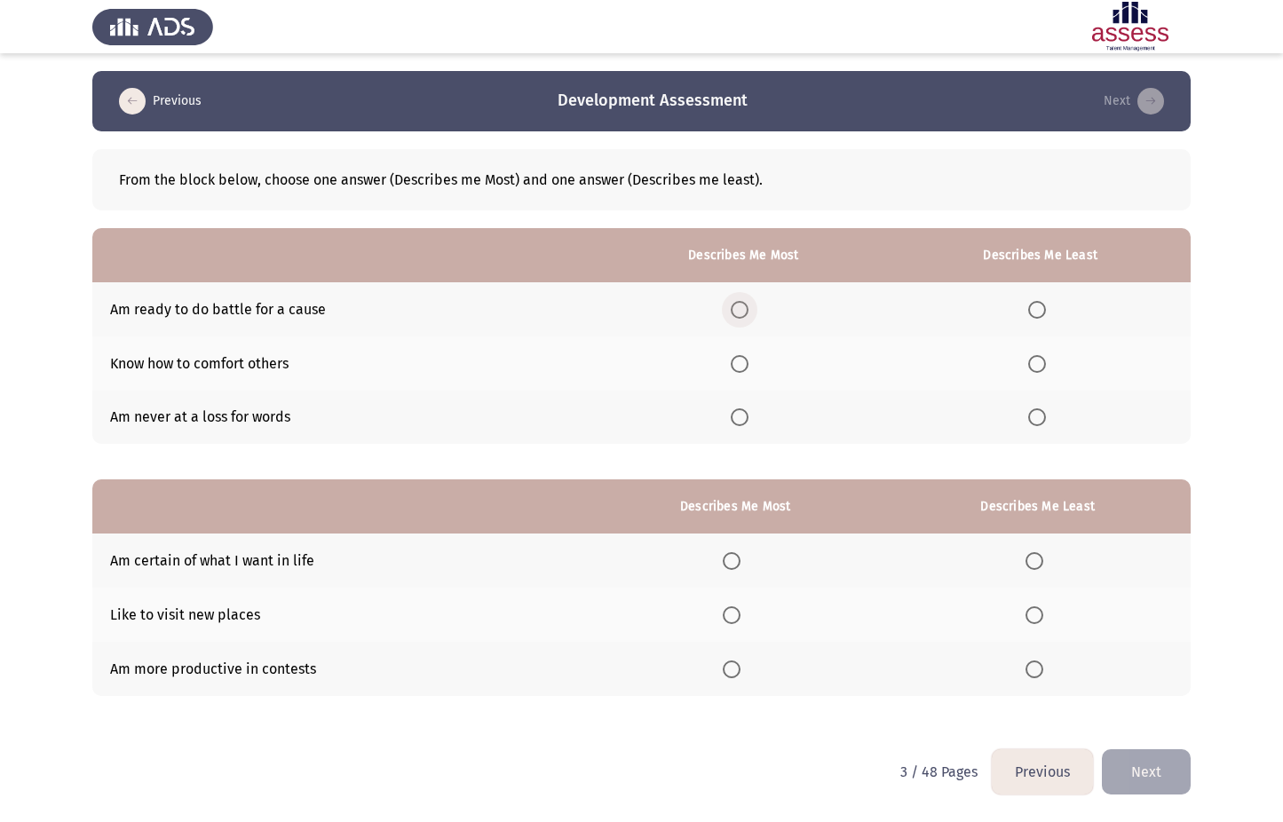
click at [740, 305] on span "Select an option" at bounding box center [740, 310] width 18 height 18
click at [740, 305] on input "Select an option" at bounding box center [740, 310] width 18 height 18
click at [1034, 423] on span "Select an option" at bounding box center [1037, 417] width 18 height 18
click at [1034, 423] on input "Select an option" at bounding box center [1037, 417] width 18 height 18
click at [730, 559] on span "Select an option" at bounding box center [732, 561] width 18 height 18
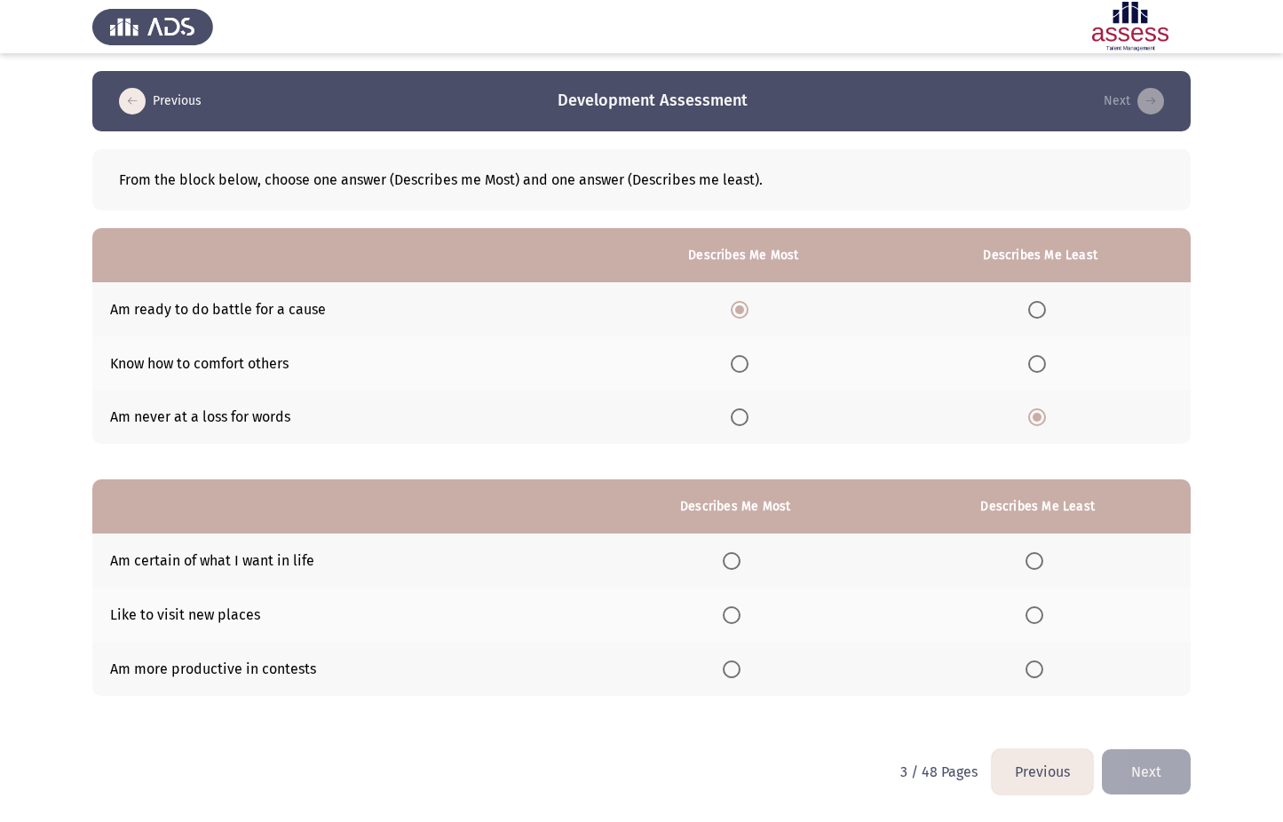
click at [730, 559] on input "Select an option" at bounding box center [732, 561] width 18 height 18
click at [1033, 615] on span "Select an option" at bounding box center [1034, 615] width 18 height 18
click at [1033, 615] on input "Select an option" at bounding box center [1034, 615] width 18 height 18
click at [1137, 774] on button "Next" at bounding box center [1146, 771] width 89 height 45
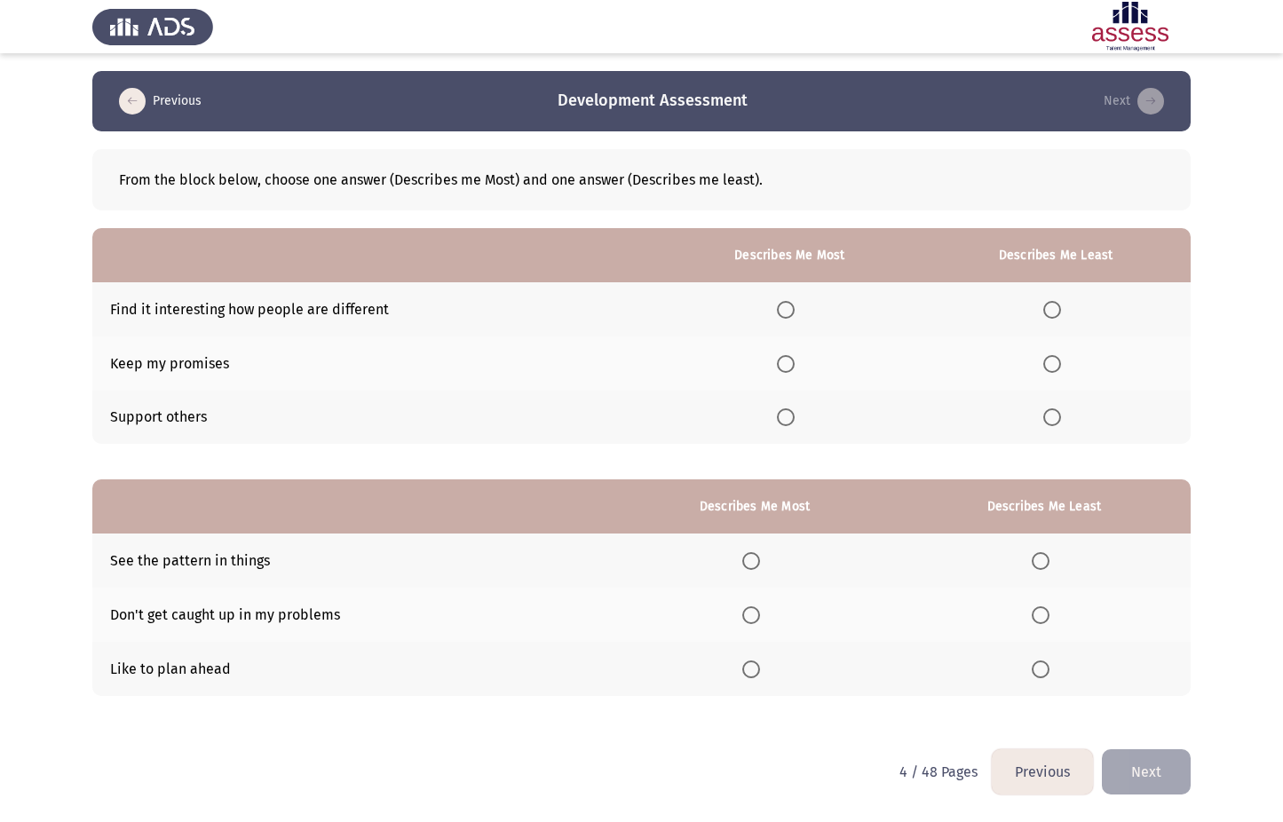
click at [800, 359] on label "Select an option" at bounding box center [789, 364] width 25 height 18
click at [794, 359] on input "Select an option" at bounding box center [786, 364] width 18 height 18
click at [1061, 313] on span "Select an option" at bounding box center [1052, 310] width 18 height 18
click at [1061, 313] on input "Select an option" at bounding box center [1052, 310] width 18 height 18
click at [743, 673] on th at bounding box center [755, 669] width 286 height 54
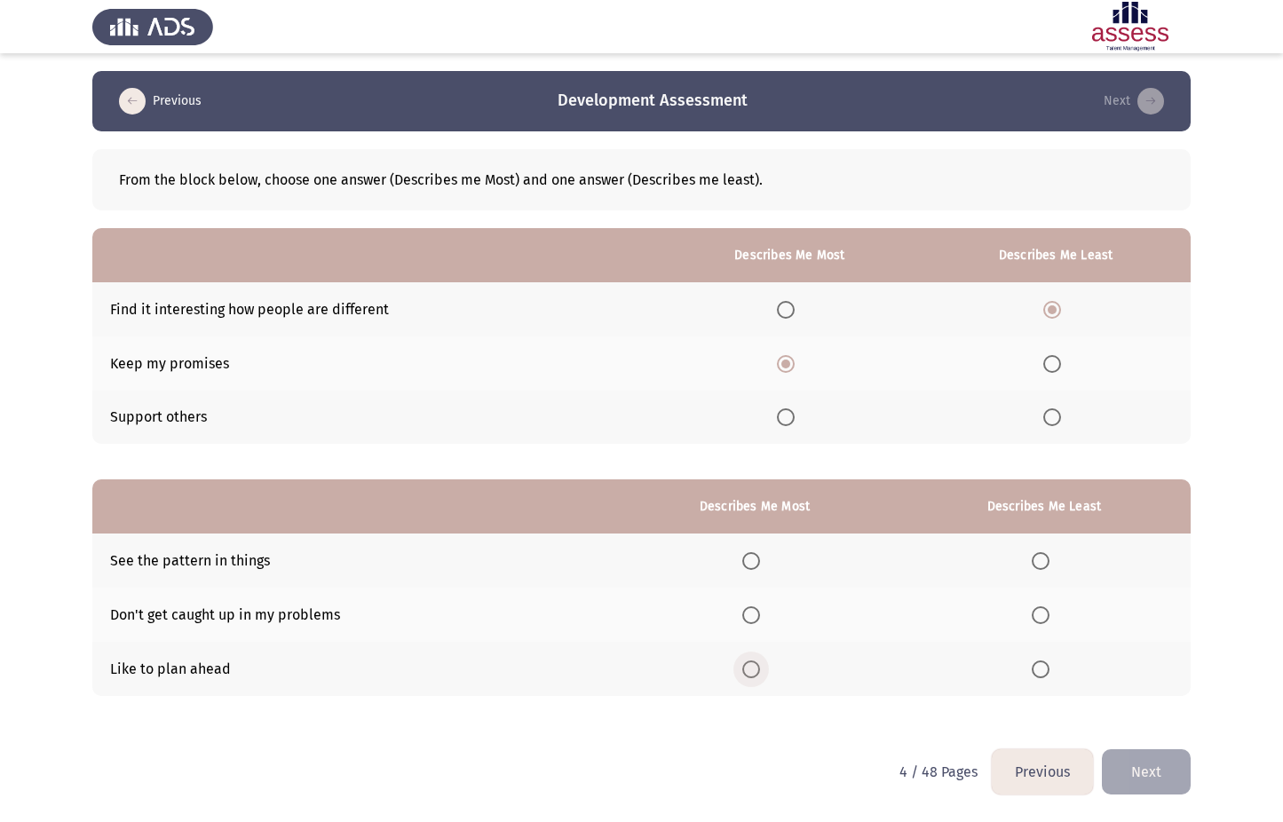
click at [754, 667] on span "Select an option" at bounding box center [751, 669] width 18 height 18
click at [754, 667] on input "Select an option" at bounding box center [751, 669] width 18 height 18
click at [1044, 614] on span "Select an option" at bounding box center [1040, 615] width 18 height 18
click at [1044, 614] on input "Select an option" at bounding box center [1040, 615] width 18 height 18
click at [1161, 779] on button "Next" at bounding box center [1146, 771] width 89 height 45
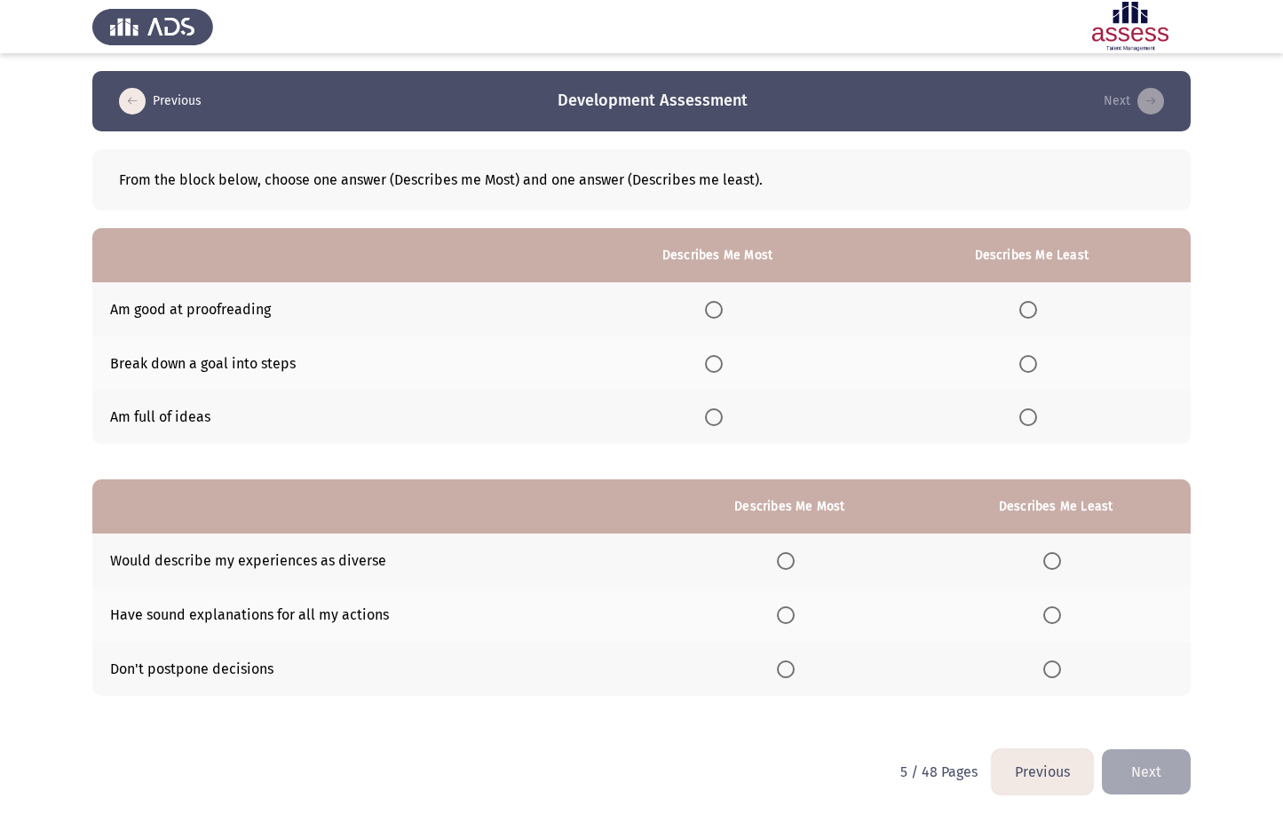
click at [711, 363] on span "Select an option" at bounding box center [714, 364] width 18 height 18
click at [711, 363] on input "Select an option" at bounding box center [714, 364] width 18 height 18
click at [1024, 312] on span "Select an option" at bounding box center [1028, 310] width 18 height 18
click at [1024, 312] on input "Select an option" at bounding box center [1028, 310] width 18 height 18
click at [794, 667] on span "Select an option" at bounding box center [786, 669] width 18 height 18
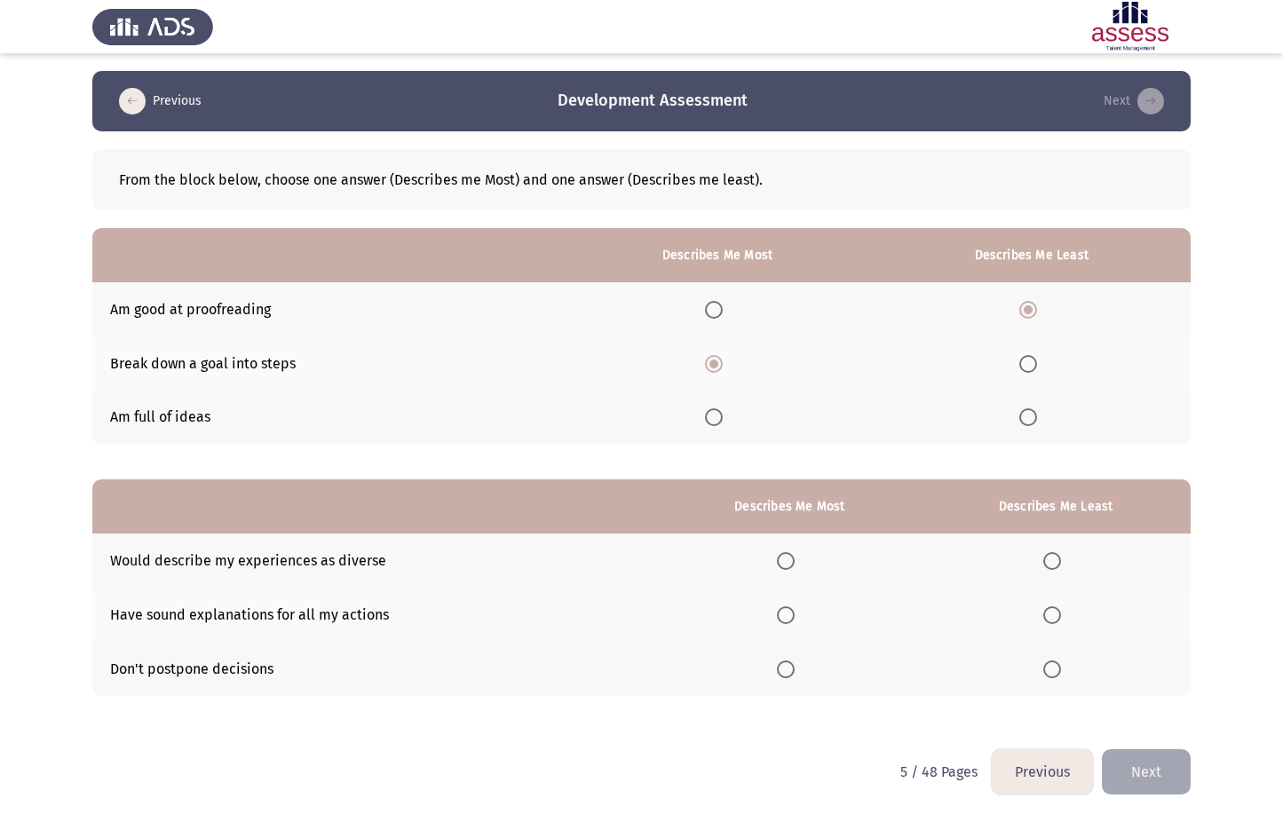
click at [794, 667] on input "Select an option" at bounding box center [786, 669] width 18 height 18
click at [1061, 559] on span "Select an option" at bounding box center [1052, 561] width 18 height 18
click at [1061, 559] on input "Select an option" at bounding box center [1052, 561] width 18 height 18
click at [1146, 777] on button "Next" at bounding box center [1146, 771] width 89 height 45
click at [739, 310] on label "Select an option" at bounding box center [727, 310] width 25 height 18
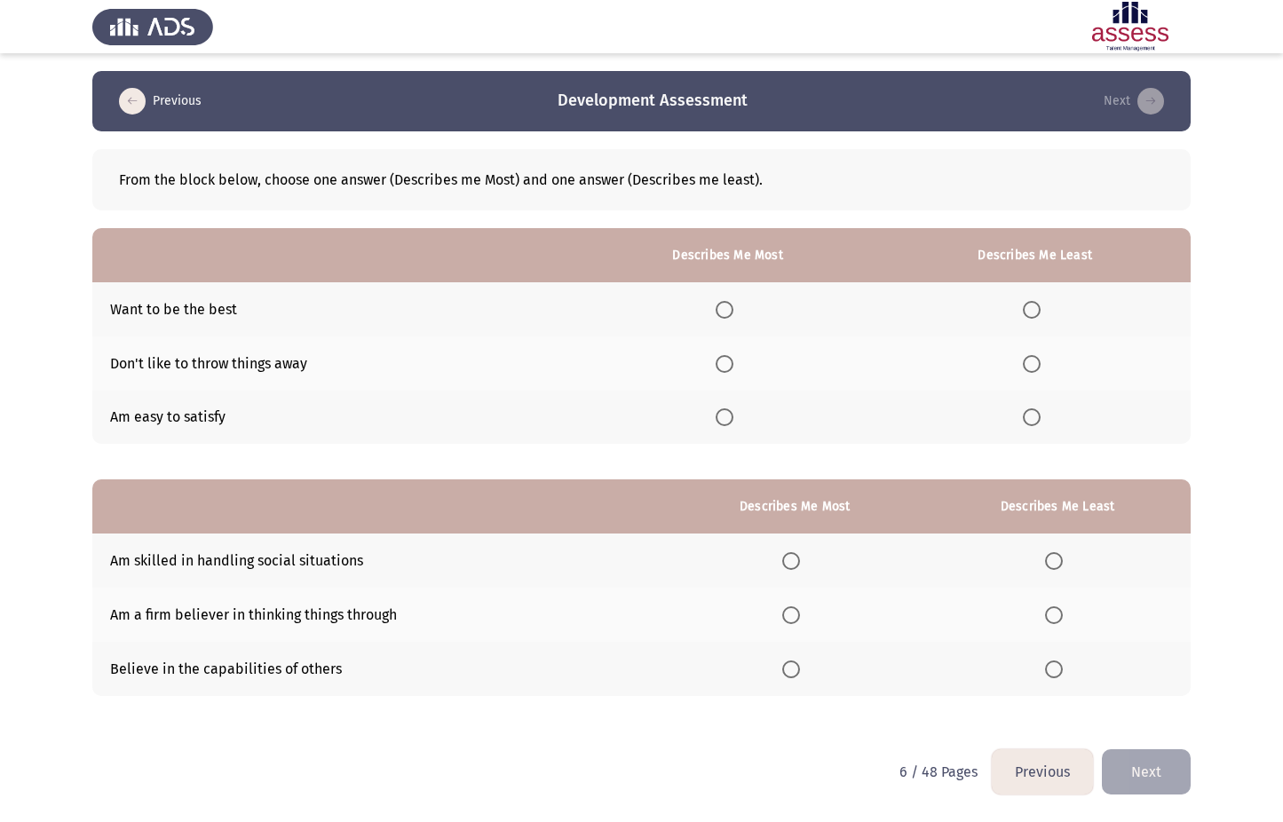
click at [733, 310] on input "Select an option" at bounding box center [724, 310] width 18 height 18
click at [1025, 430] on th at bounding box center [1035, 418] width 312 height 54
click at [1031, 417] on span "Select an option" at bounding box center [1032, 417] width 18 height 18
click at [1031, 417] on input "Select an option" at bounding box center [1032, 417] width 18 height 18
click at [800, 620] on span "Select an option" at bounding box center [791, 615] width 18 height 18
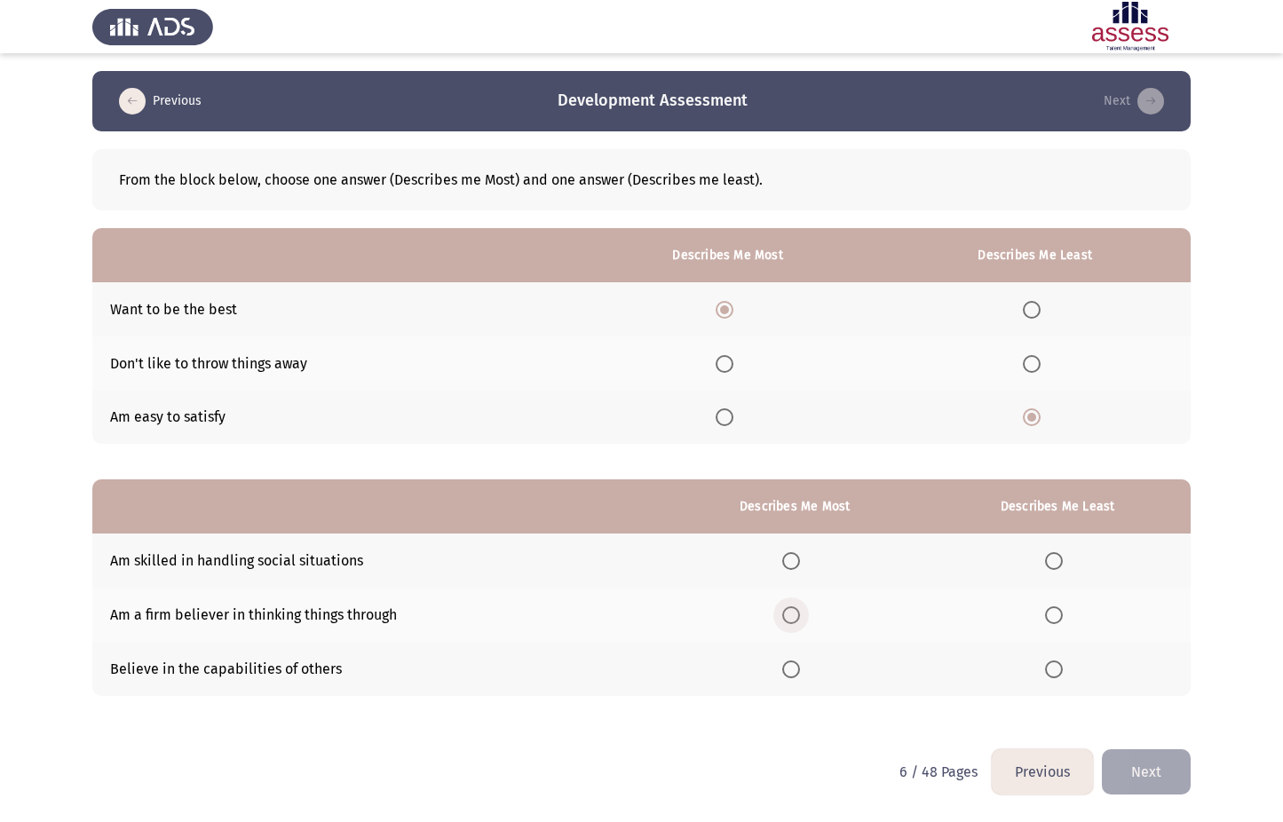
click at [800, 620] on input "Select an option" at bounding box center [791, 615] width 18 height 18
click at [1066, 683] on th at bounding box center [1057, 669] width 266 height 54
click at [1058, 671] on span "Select an option" at bounding box center [1054, 669] width 18 height 18
click at [1058, 671] on input "Select an option" at bounding box center [1054, 669] width 18 height 18
click at [1160, 773] on button "Next" at bounding box center [1146, 771] width 89 height 45
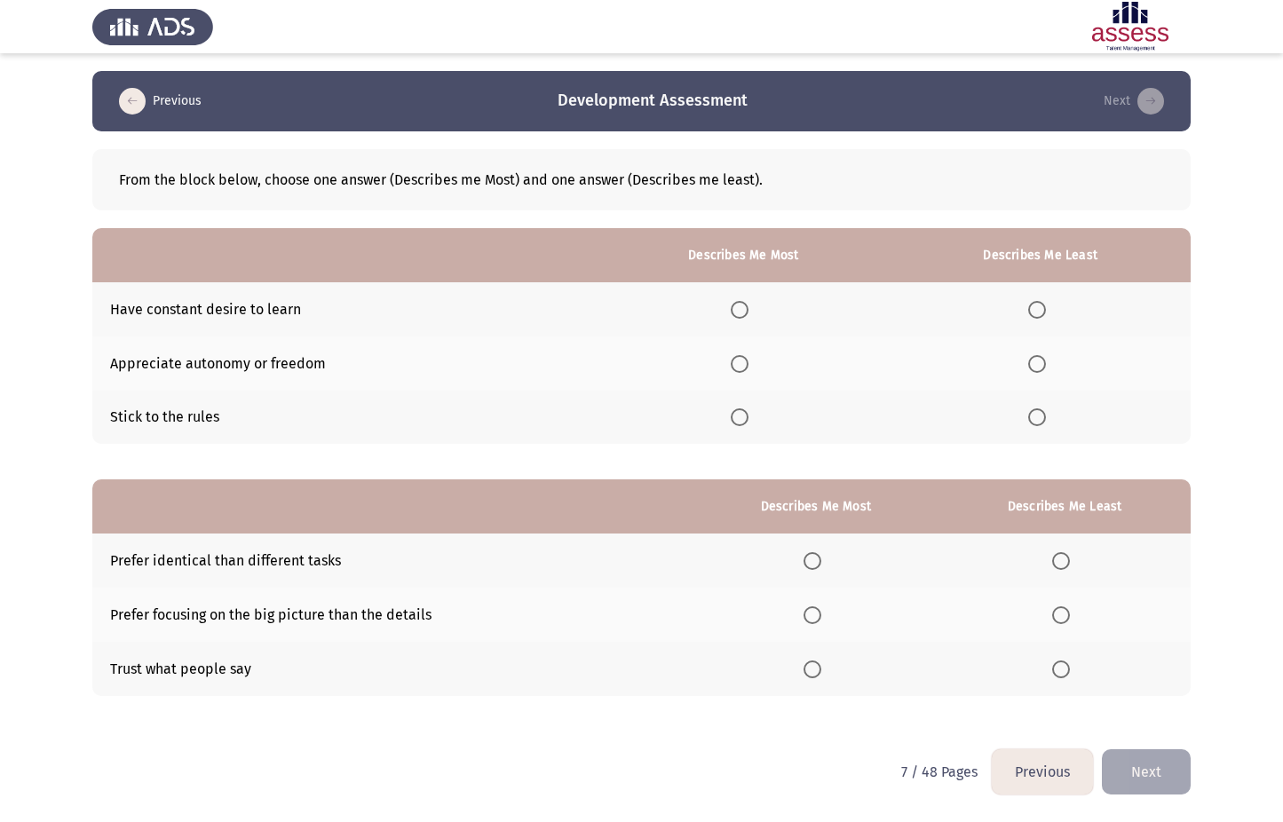
click at [746, 312] on span "Select an option" at bounding box center [740, 310] width 18 height 18
click at [746, 312] on input "Select an option" at bounding box center [740, 310] width 18 height 18
click at [1045, 413] on span "Select an option" at bounding box center [1037, 417] width 18 height 18
click at [1045, 413] on input "Select an option" at bounding box center [1037, 417] width 18 height 18
click at [811, 620] on span "Select an option" at bounding box center [812, 615] width 18 height 18
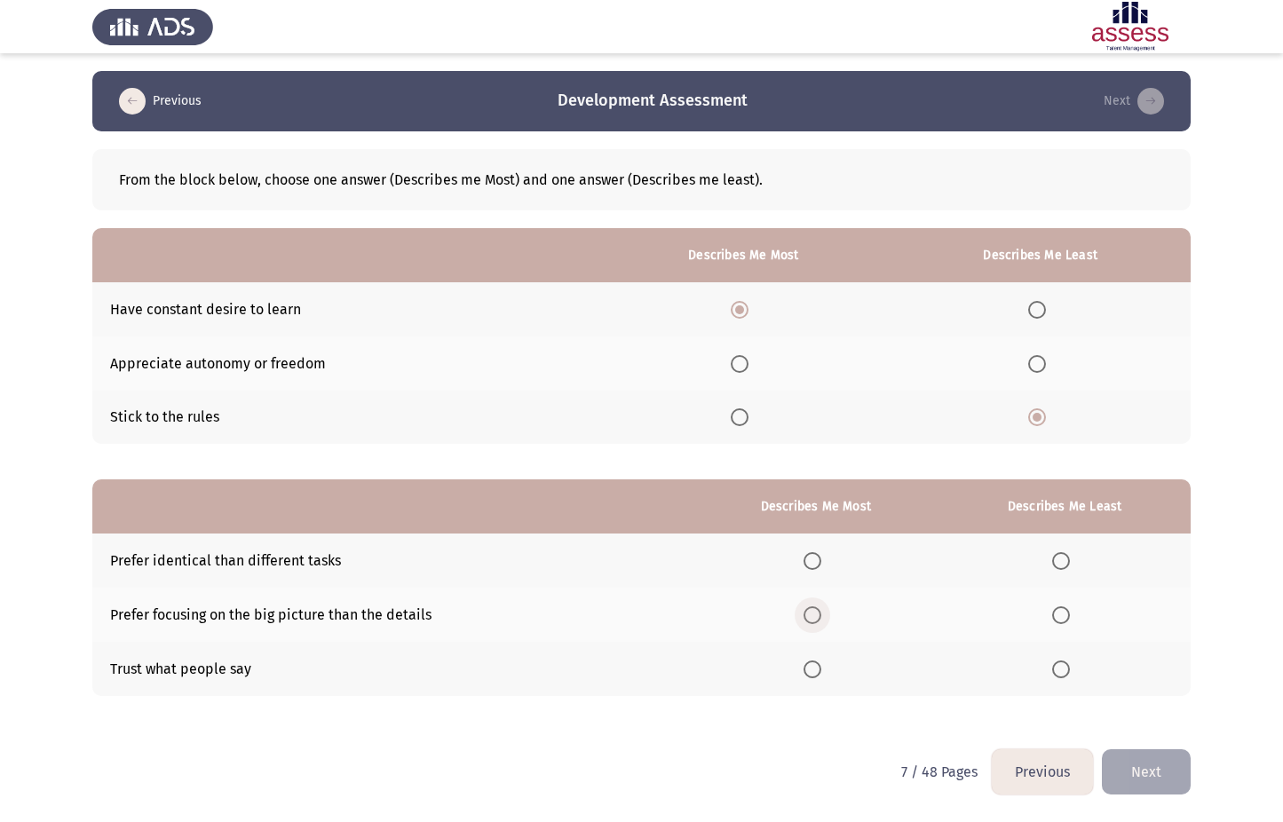
click at [811, 620] on input "Select an option" at bounding box center [812, 615] width 18 height 18
click at [1067, 560] on span "Select an option" at bounding box center [1061, 561] width 18 height 18
click at [1067, 560] on input "Select an option" at bounding box center [1061, 561] width 18 height 18
click at [1155, 783] on button "Next" at bounding box center [1146, 771] width 89 height 45
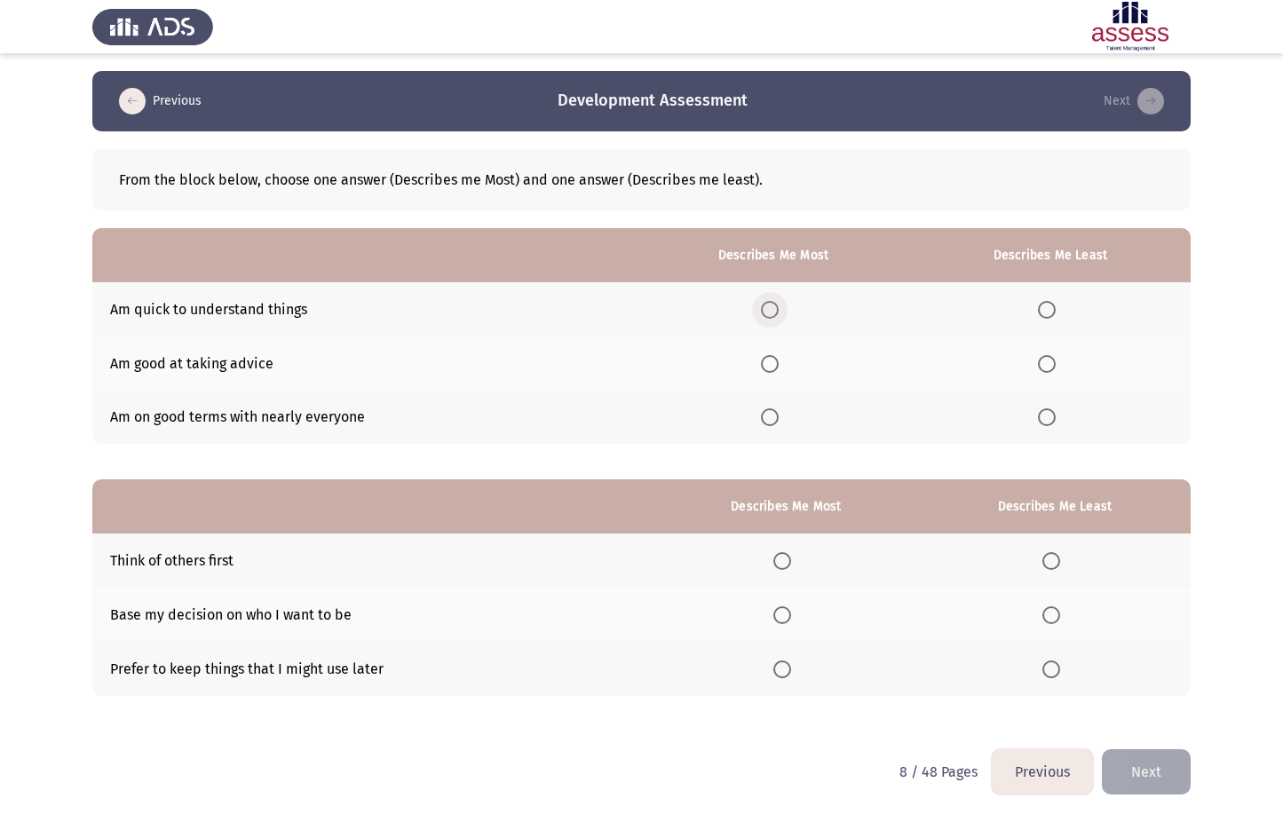
click at [771, 303] on span "Select an option" at bounding box center [770, 310] width 18 height 18
click at [771, 303] on input "Select an option" at bounding box center [770, 310] width 18 height 18
click at [1051, 422] on span "Select an option" at bounding box center [1047, 417] width 18 height 18
click at [1051, 422] on input "Select an option" at bounding box center [1047, 417] width 18 height 18
click at [791, 608] on span "Select an option" at bounding box center [782, 615] width 18 height 18
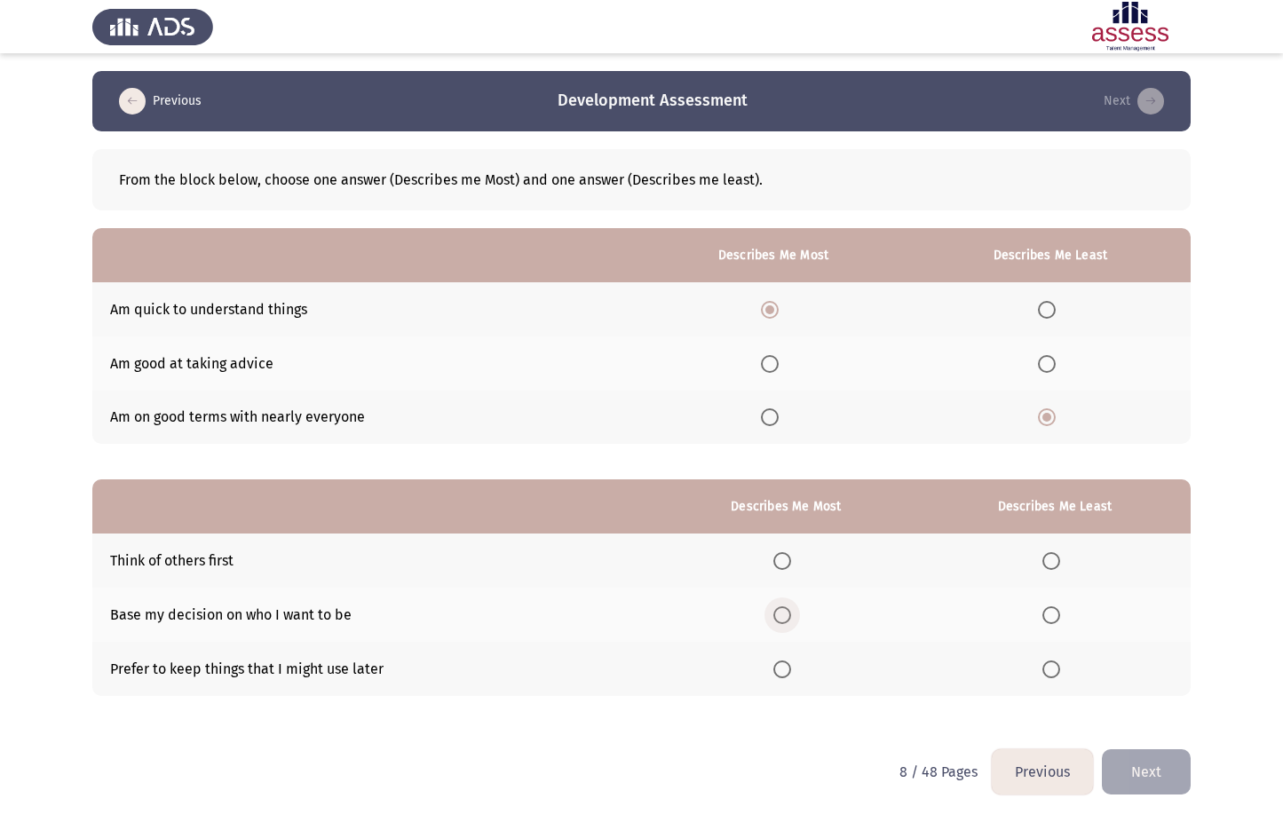
click at [791, 608] on input "Select an option" at bounding box center [782, 615] width 18 height 18
click at [1057, 675] on span "Select an option" at bounding box center [1051, 669] width 18 height 18
click at [1057, 675] on input "Select an option" at bounding box center [1051, 669] width 18 height 18
click at [1129, 775] on button "Next" at bounding box center [1146, 771] width 89 height 45
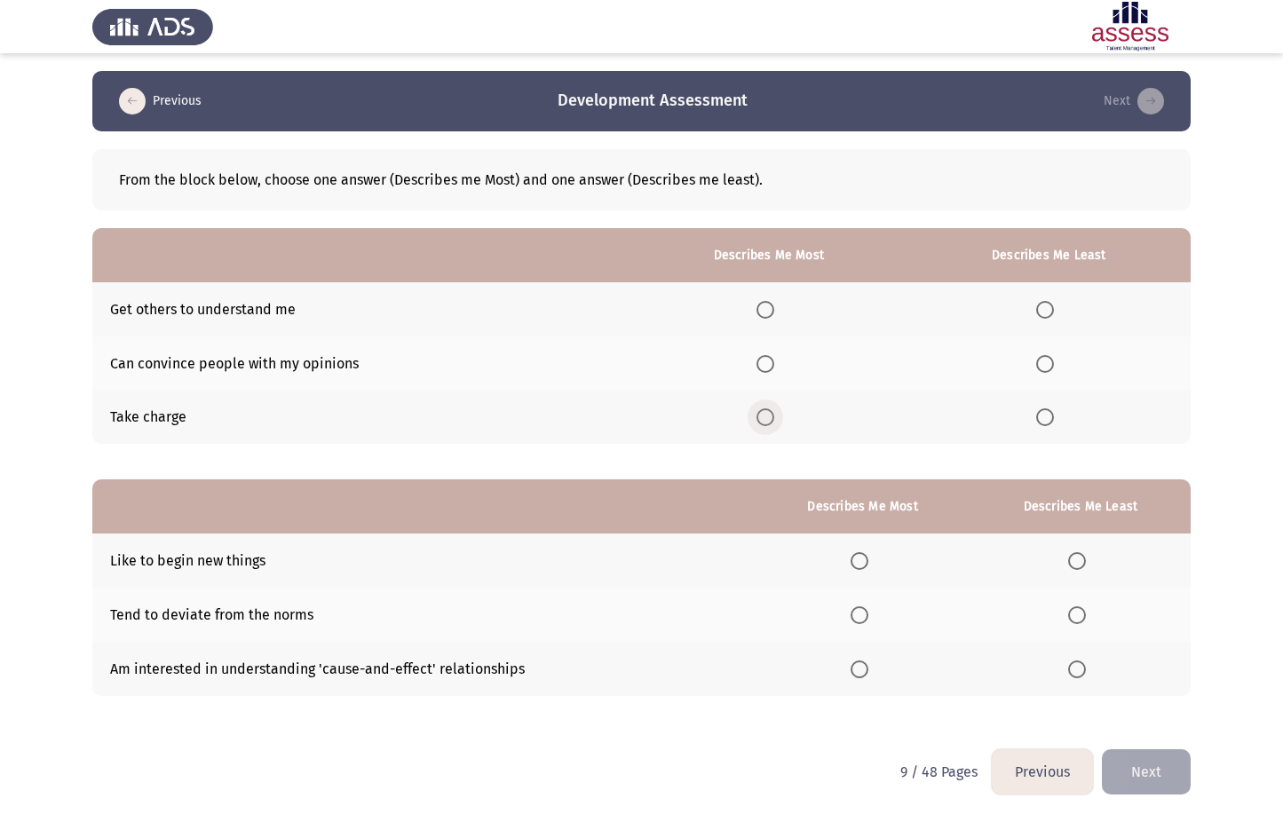
click at [768, 419] on span "Select an option" at bounding box center [765, 417] width 18 height 18
click at [768, 419] on input "Select an option" at bounding box center [765, 417] width 18 height 18
click at [1045, 317] on span "Select an option" at bounding box center [1045, 310] width 18 height 18
click at [1045, 317] on input "Select an option" at bounding box center [1045, 310] width 18 height 18
click at [853, 672] on span "Select an option" at bounding box center [859, 669] width 18 height 18
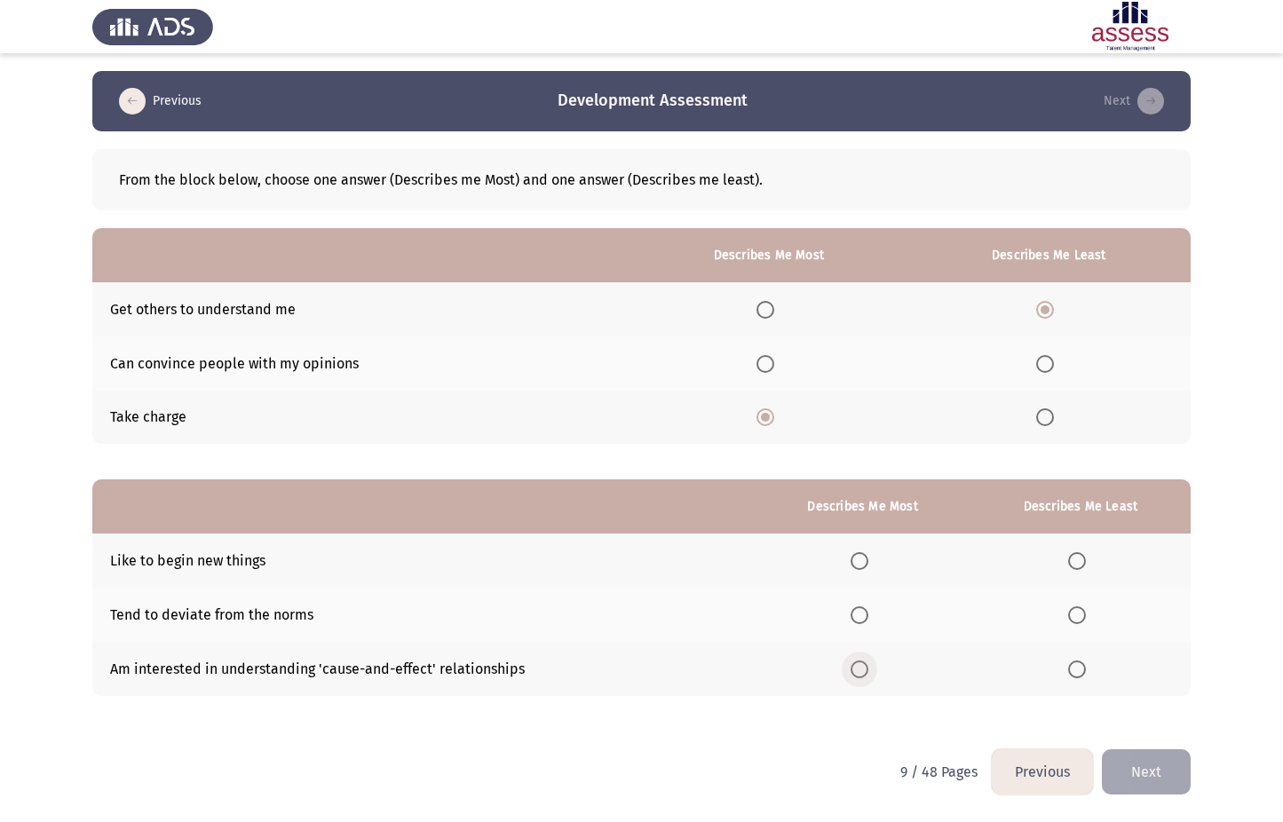
click at [853, 672] on input "Select an option" at bounding box center [859, 669] width 18 height 18
click at [1084, 619] on span "Select an option" at bounding box center [1077, 615] width 18 height 18
click at [1084, 619] on input "Select an option" at bounding box center [1077, 615] width 18 height 18
click at [1151, 767] on button "Next" at bounding box center [1146, 771] width 89 height 45
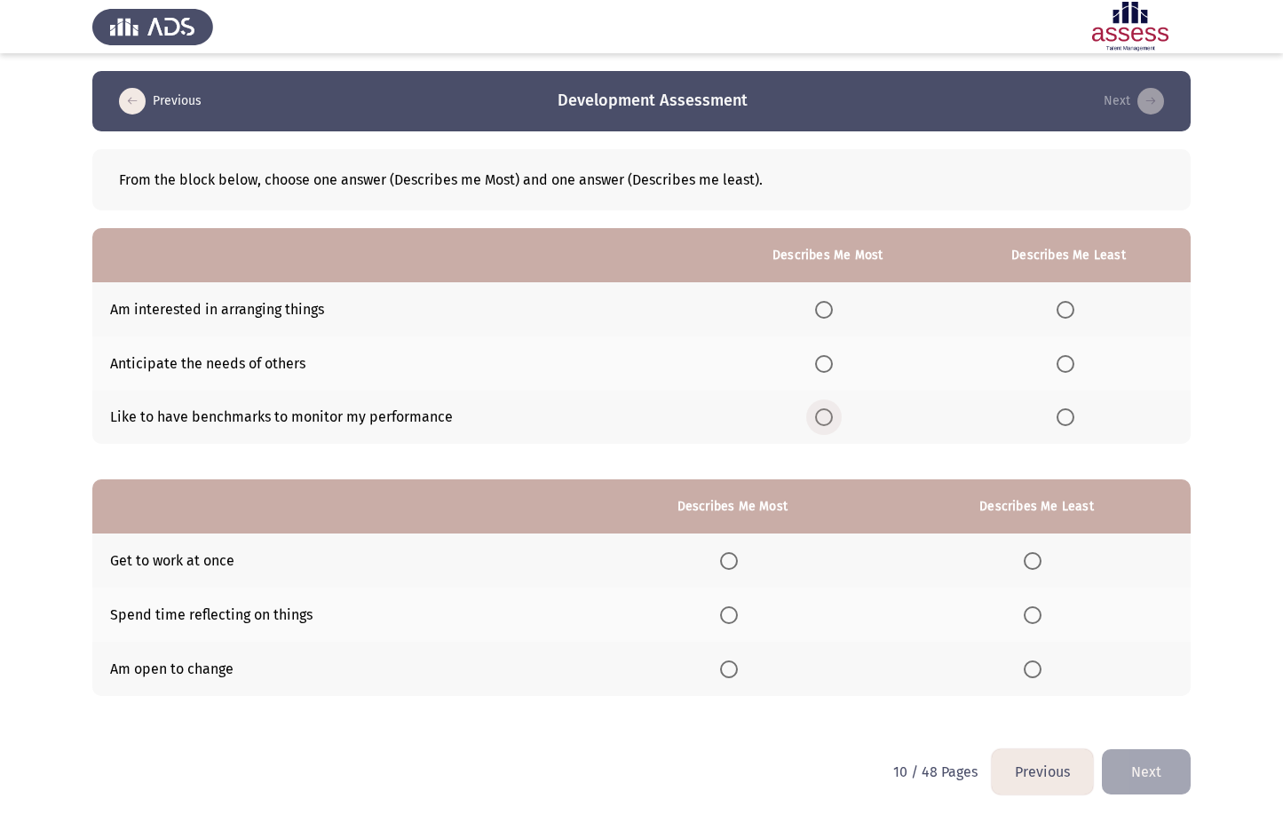
click at [831, 415] on span "Select an option" at bounding box center [824, 417] width 18 height 18
click at [831, 415] on input "Select an option" at bounding box center [824, 417] width 18 height 18
click at [1059, 366] on span "Select an option" at bounding box center [1065, 364] width 18 height 18
click at [1059, 366] on input "Select an option" at bounding box center [1065, 364] width 18 height 18
click at [730, 562] on span "Select an option" at bounding box center [729, 561] width 18 height 18
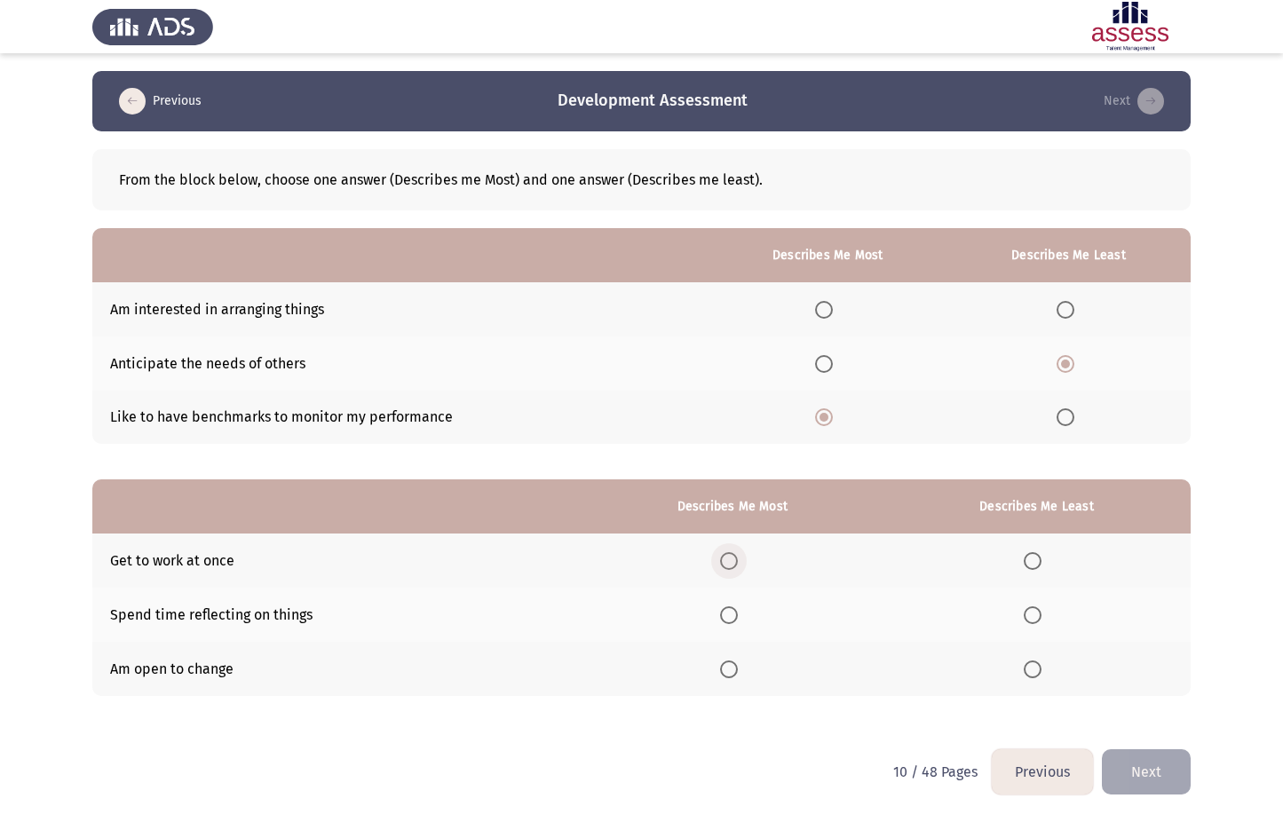
click at [730, 562] on input "Select an option" at bounding box center [729, 561] width 18 height 18
click at [1044, 617] on label "Select an option" at bounding box center [1035, 615] width 25 height 18
click at [1041, 617] on input "Select an option" at bounding box center [1032, 615] width 18 height 18
click at [1153, 773] on button "Next" at bounding box center [1146, 771] width 89 height 45
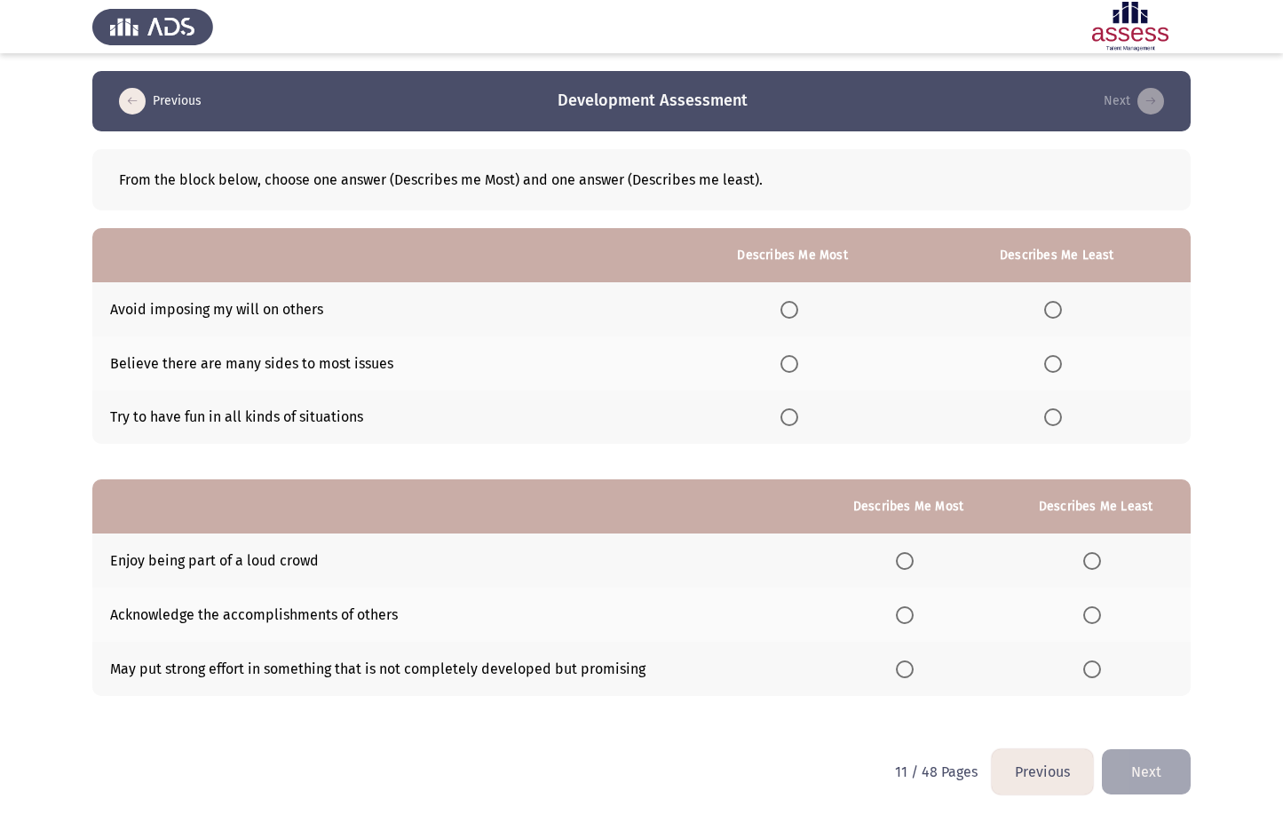
click at [787, 363] on span "Select an option" at bounding box center [789, 364] width 18 height 18
click at [787, 363] on input "Select an option" at bounding box center [789, 364] width 18 height 18
click at [1053, 304] on span "Select an option" at bounding box center [1053, 310] width 18 height 18
click at [1053, 304] on input "Select an option" at bounding box center [1053, 310] width 18 height 18
click at [899, 667] on span "Select an option" at bounding box center [905, 669] width 18 height 18
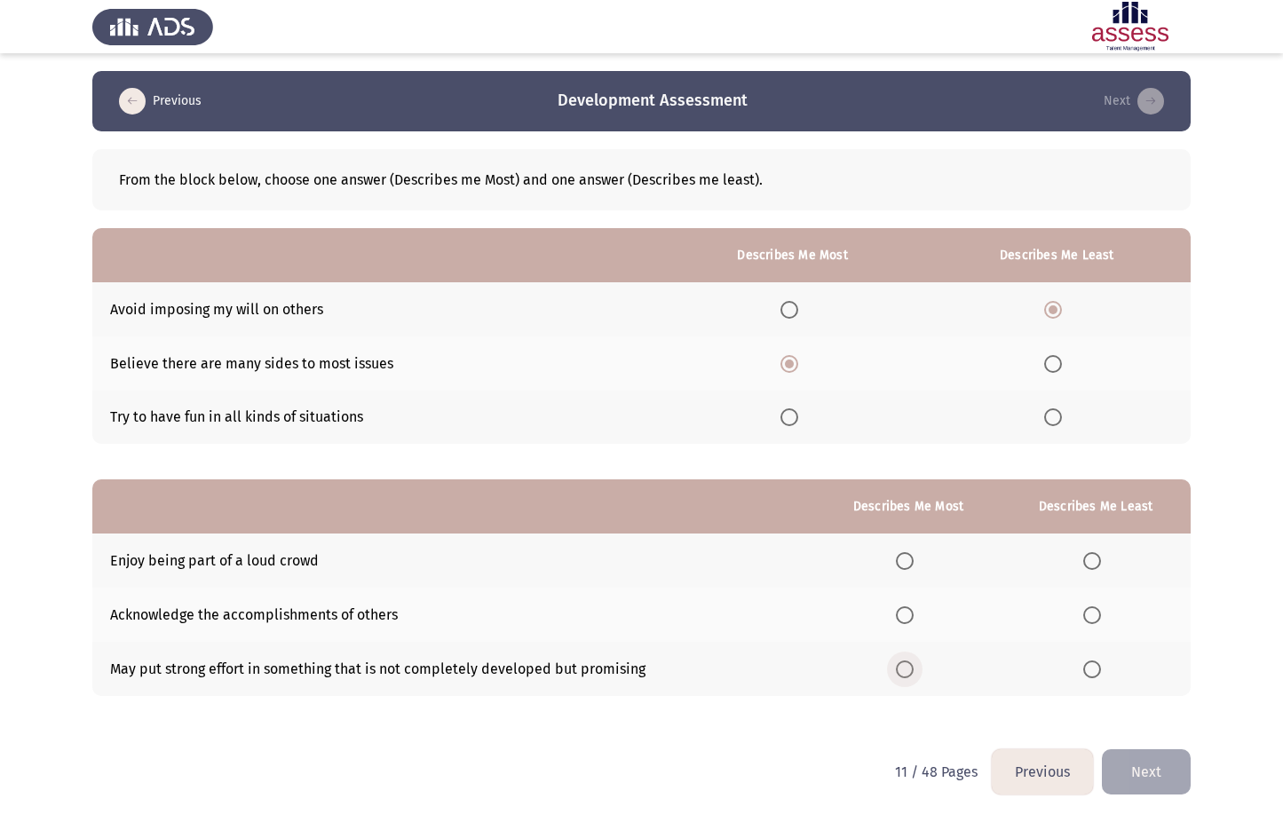
click at [899, 667] on input "Select an option" at bounding box center [905, 669] width 18 height 18
click at [1091, 557] on span "Select an option" at bounding box center [1092, 561] width 18 height 18
click at [1091, 557] on input "Select an option" at bounding box center [1092, 561] width 18 height 18
click at [1155, 769] on button "Next" at bounding box center [1146, 771] width 89 height 45
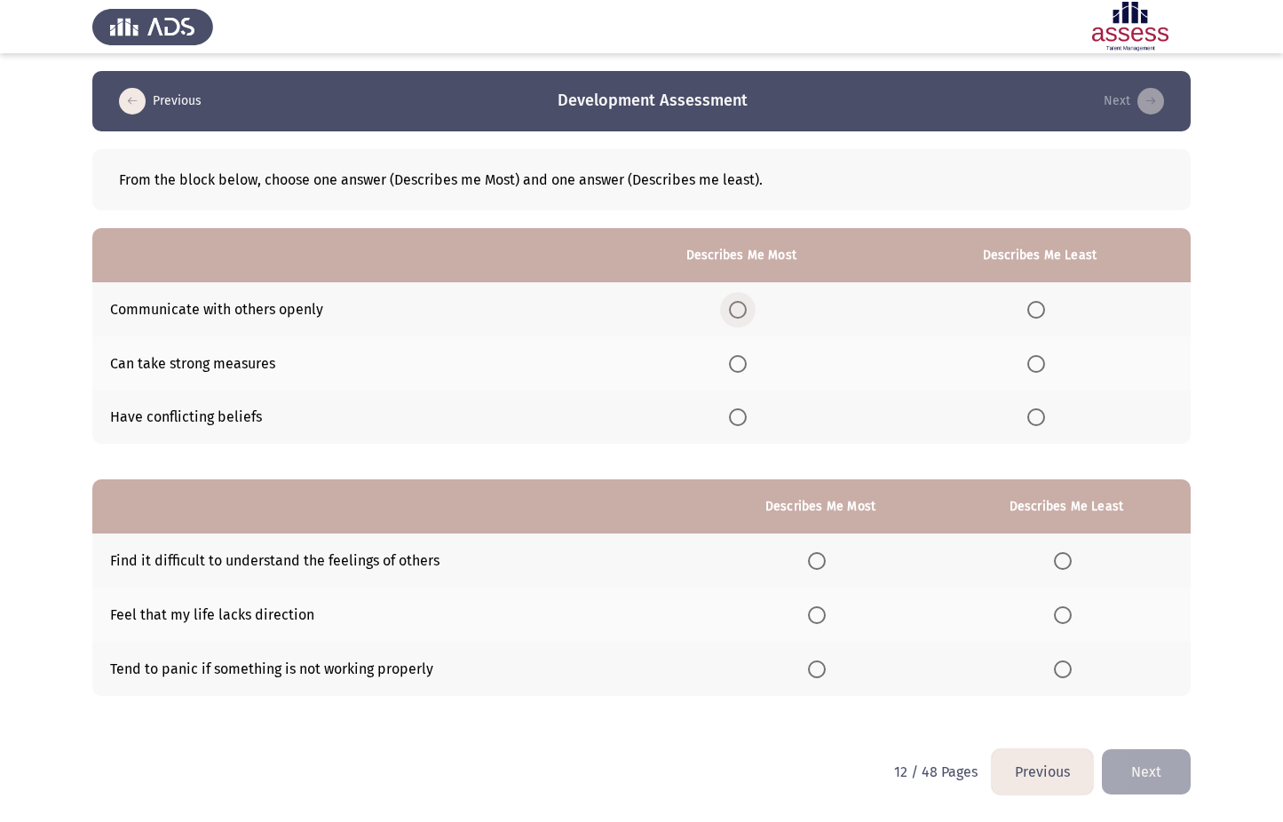
click at [734, 309] on span "Select an option" at bounding box center [738, 310] width 18 height 18
click at [734, 309] on input "Select an option" at bounding box center [738, 310] width 18 height 18
click at [1041, 415] on span "Select an option" at bounding box center [1036, 417] width 18 height 18
click at [1041, 415] on input "Select an option" at bounding box center [1036, 417] width 18 height 18
click at [817, 666] on span "Select an option" at bounding box center [817, 669] width 18 height 18
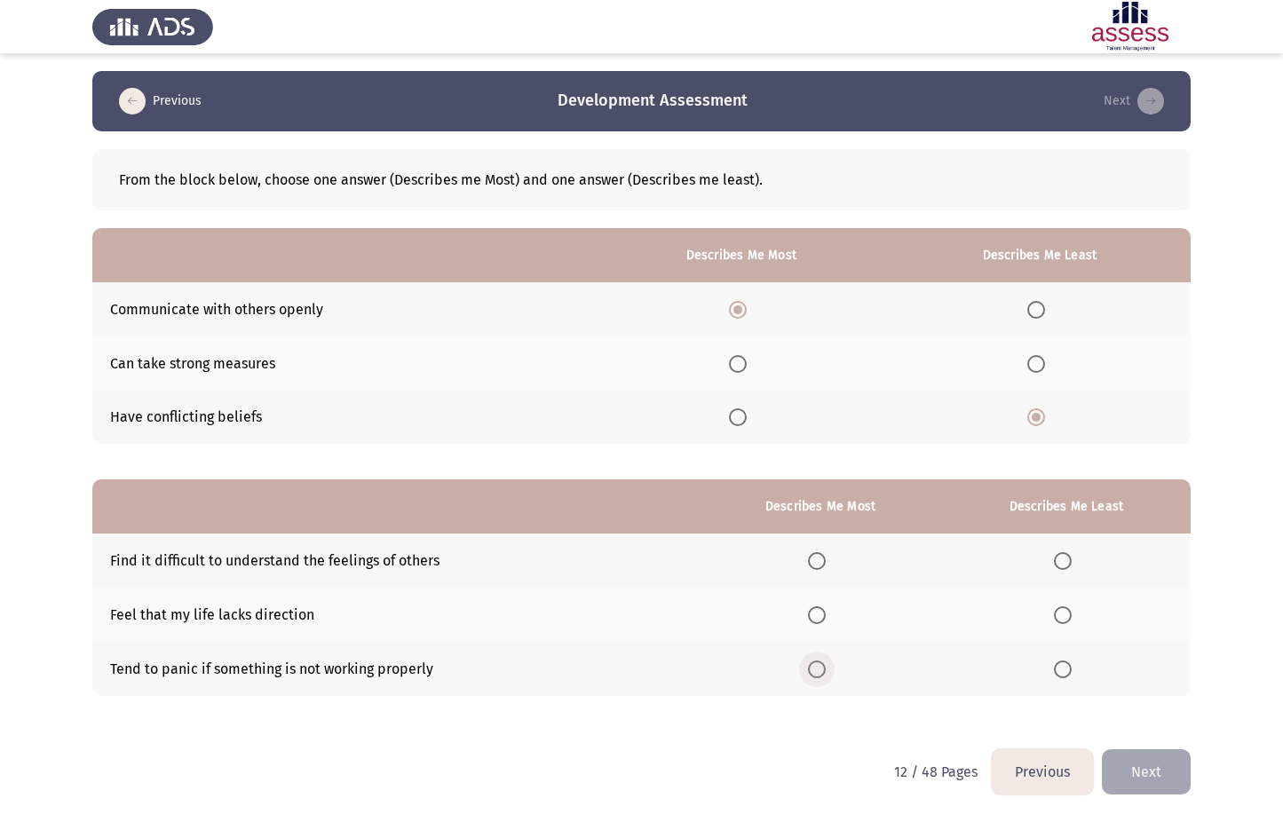
click at [817, 666] on input "Select an option" at bounding box center [817, 669] width 18 height 18
click at [1064, 613] on span "Select an option" at bounding box center [1063, 615] width 18 height 18
click at [1064, 613] on input "Select an option" at bounding box center [1063, 615] width 18 height 18
click at [1160, 772] on button "Next" at bounding box center [1146, 771] width 89 height 45
click at [749, 367] on span "Select an option" at bounding box center [740, 364] width 18 height 18
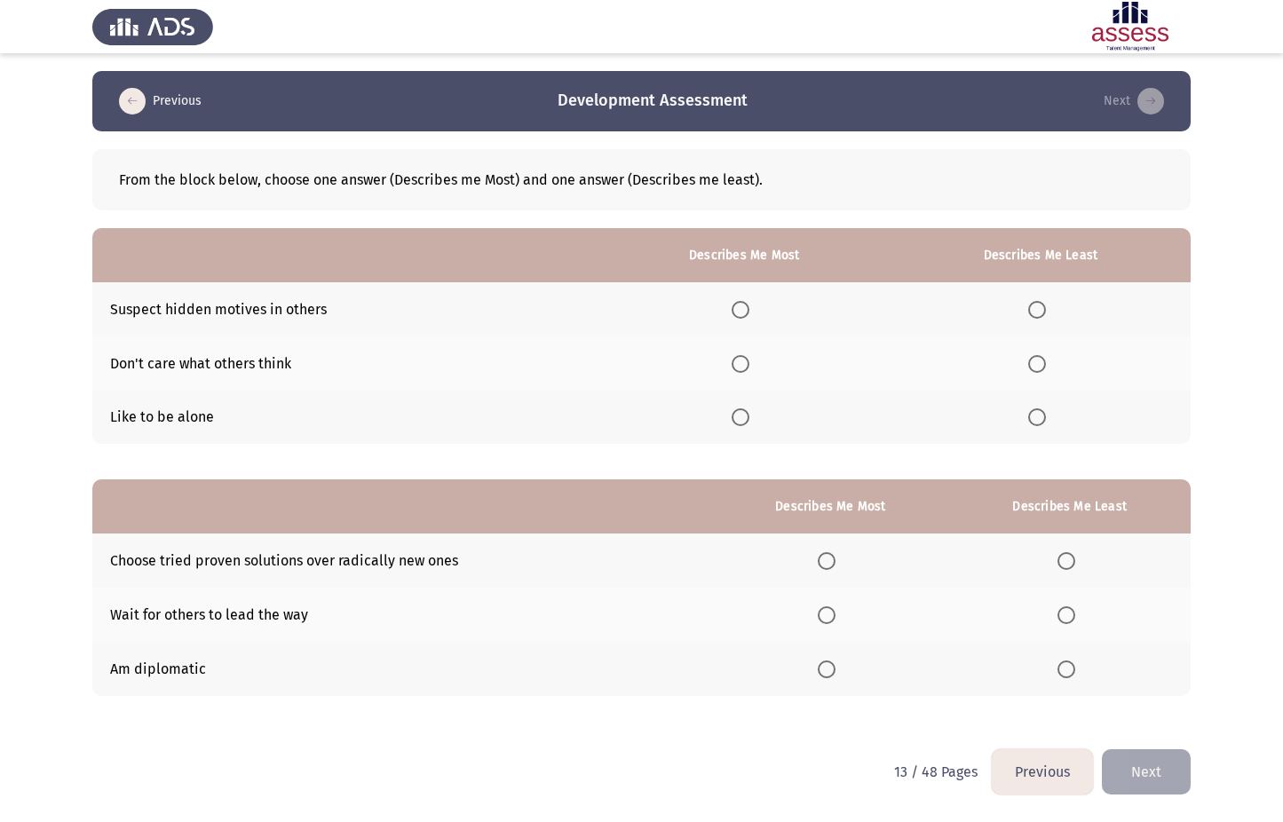
click at [749, 367] on input "Select an option" at bounding box center [740, 364] width 18 height 18
click at [1044, 417] on span "Select an option" at bounding box center [1037, 417] width 18 height 18
click at [1044, 417] on input "Select an option" at bounding box center [1037, 417] width 18 height 18
click at [831, 664] on span "Select an option" at bounding box center [826, 669] width 18 height 18
click at [831, 664] on input "Select an option" at bounding box center [826, 669] width 18 height 18
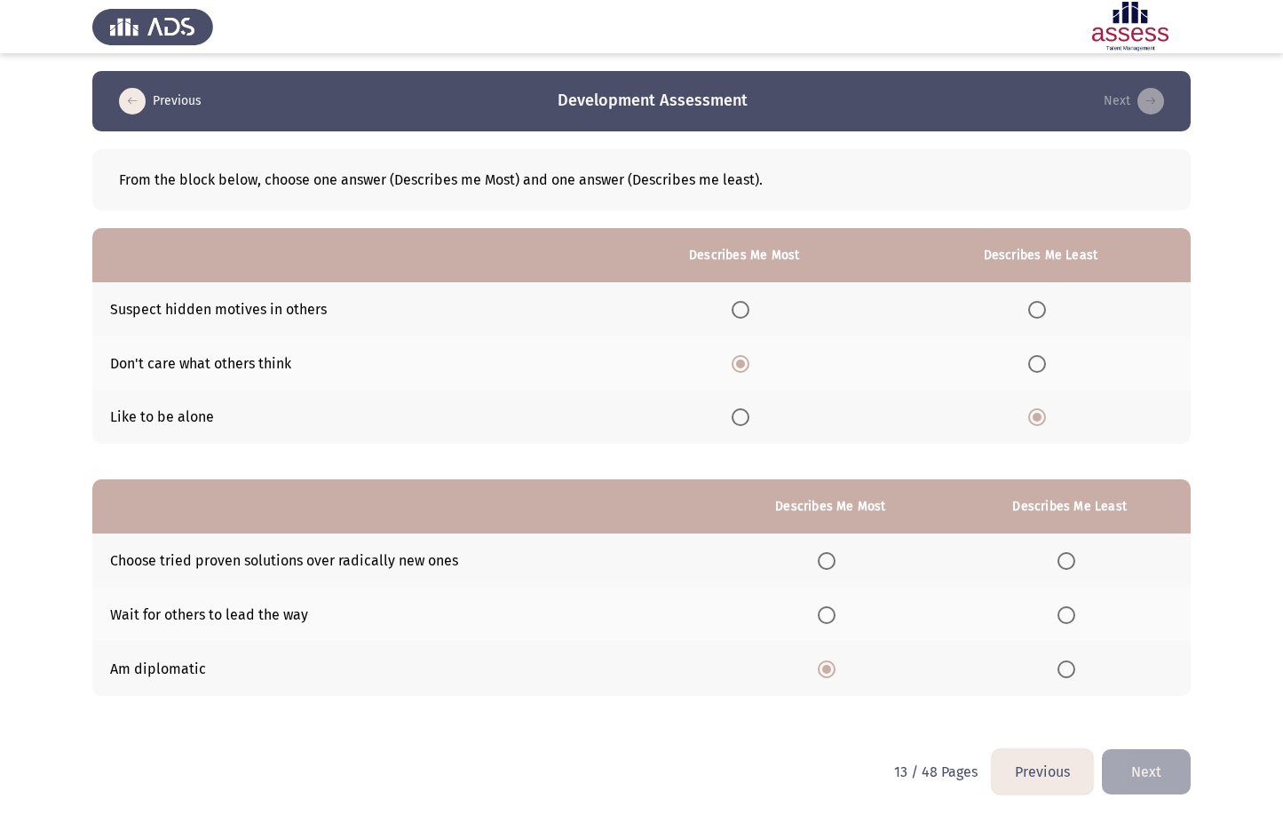
click at [1071, 612] on span "Select an option" at bounding box center [1066, 615] width 18 height 18
click at [1071, 612] on input "Select an option" at bounding box center [1066, 615] width 18 height 18
click at [1150, 769] on button "Next" at bounding box center [1146, 771] width 89 height 45
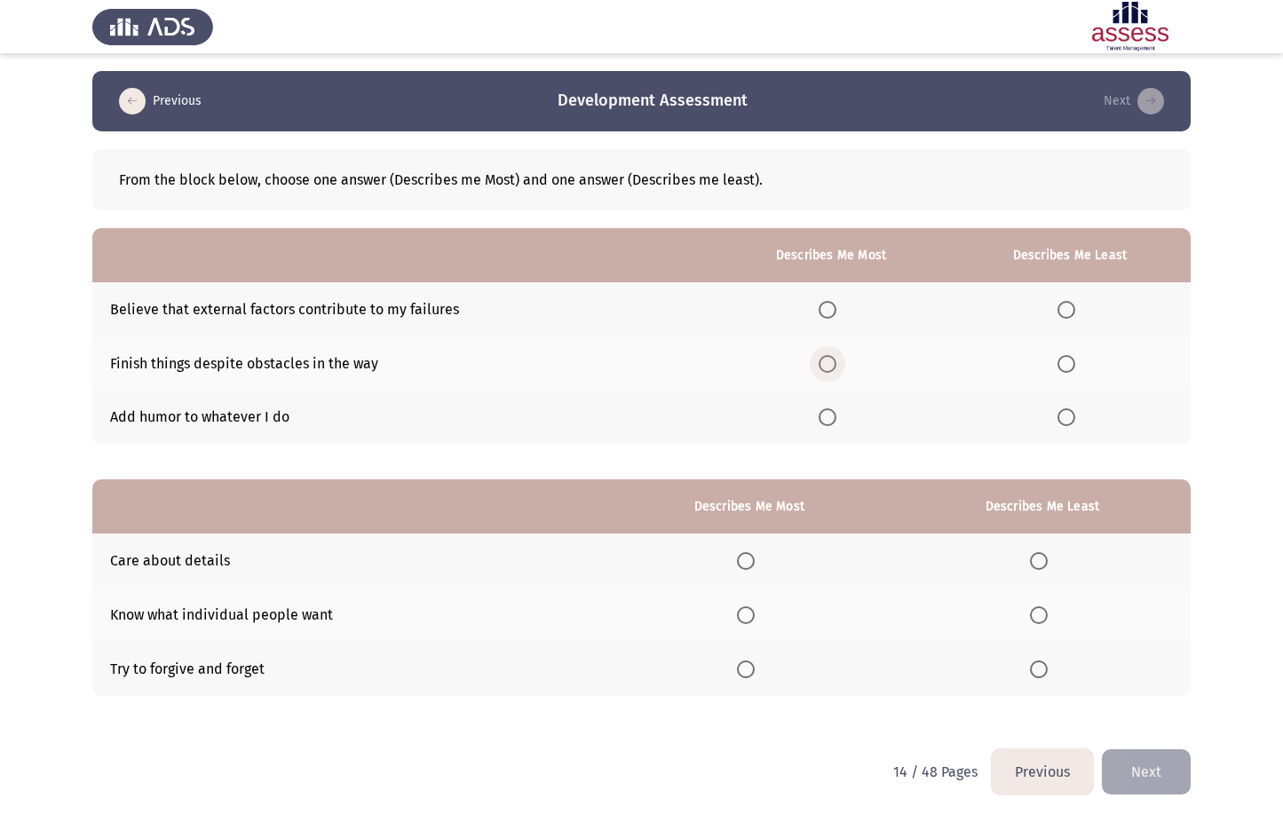
click at [823, 362] on span "Select an option" at bounding box center [827, 364] width 18 height 18
click at [823, 362] on input "Select an option" at bounding box center [827, 364] width 18 height 18
click at [1062, 313] on span "Select an option" at bounding box center [1066, 310] width 18 height 18
click at [1062, 313] on input "Select an option" at bounding box center [1066, 310] width 18 height 18
click at [746, 563] on span "Select an option" at bounding box center [746, 561] width 18 height 18
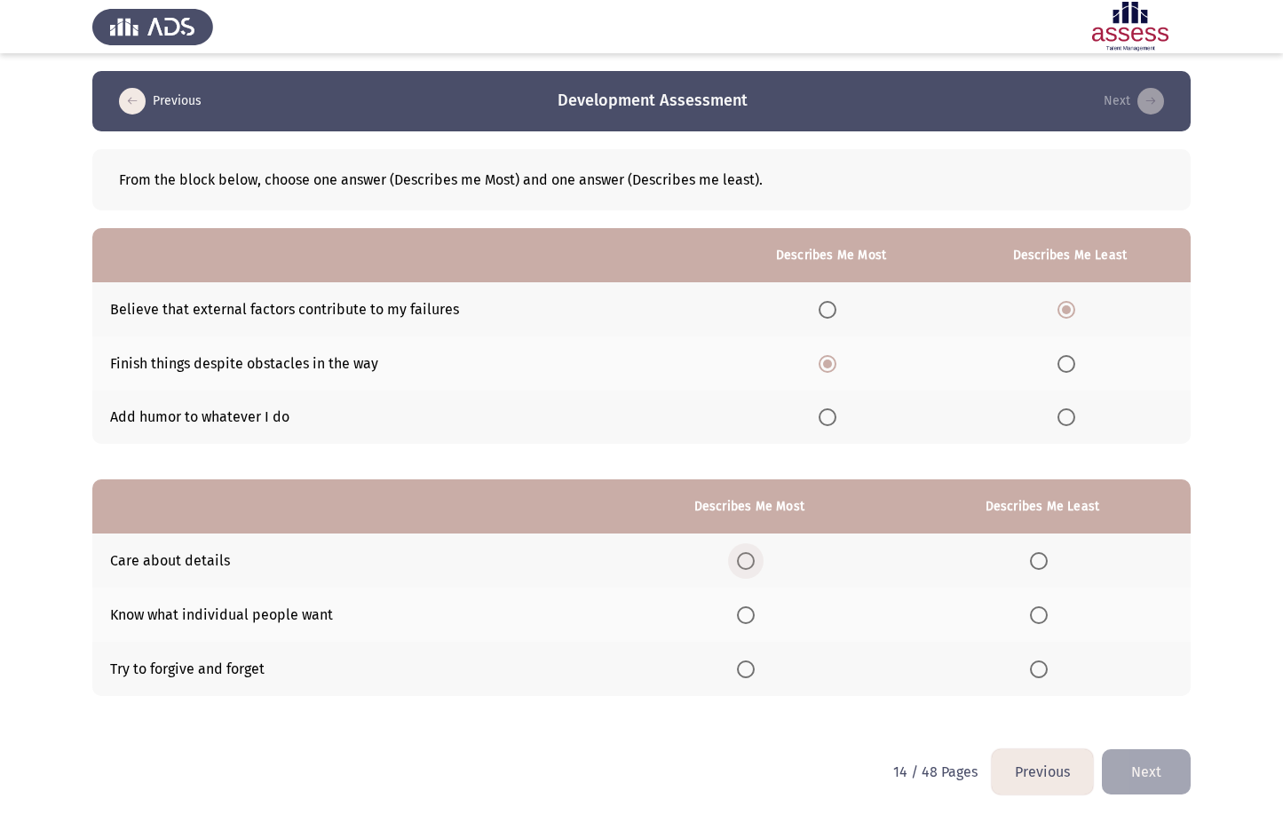
click at [746, 563] on input "Select an option" at bounding box center [746, 561] width 18 height 18
click at [1041, 666] on span "Select an option" at bounding box center [1039, 669] width 18 height 18
click at [1041, 666] on input "Select an option" at bounding box center [1039, 669] width 18 height 18
click at [1121, 774] on button "Next" at bounding box center [1146, 771] width 89 height 45
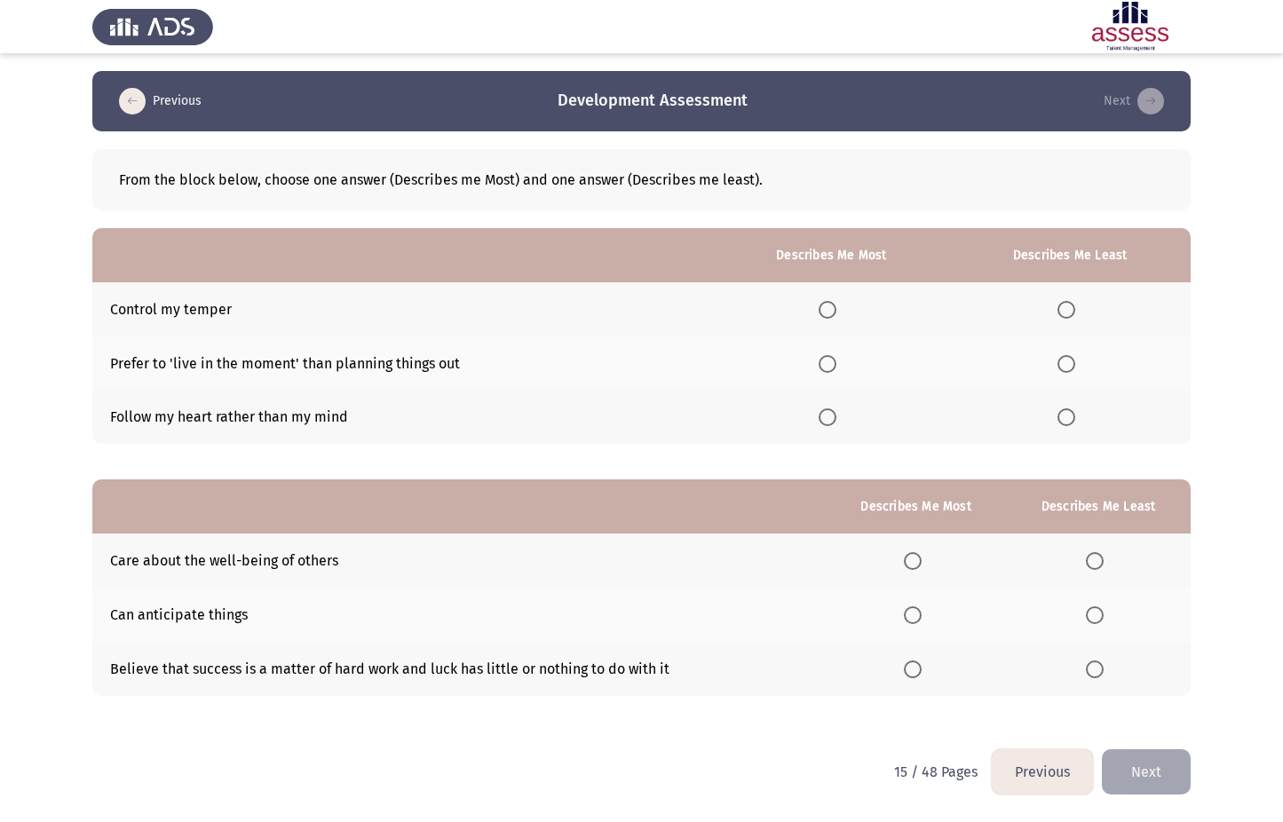
click at [836, 304] on span "Select an option" at bounding box center [827, 310] width 18 height 18
click at [836, 304] on input "Select an option" at bounding box center [827, 310] width 18 height 18
click at [1064, 359] on span "Select an option" at bounding box center [1066, 364] width 18 height 18
click at [1064, 359] on input "Select an option" at bounding box center [1066, 364] width 18 height 18
click at [921, 672] on span "Select an option" at bounding box center [913, 669] width 18 height 18
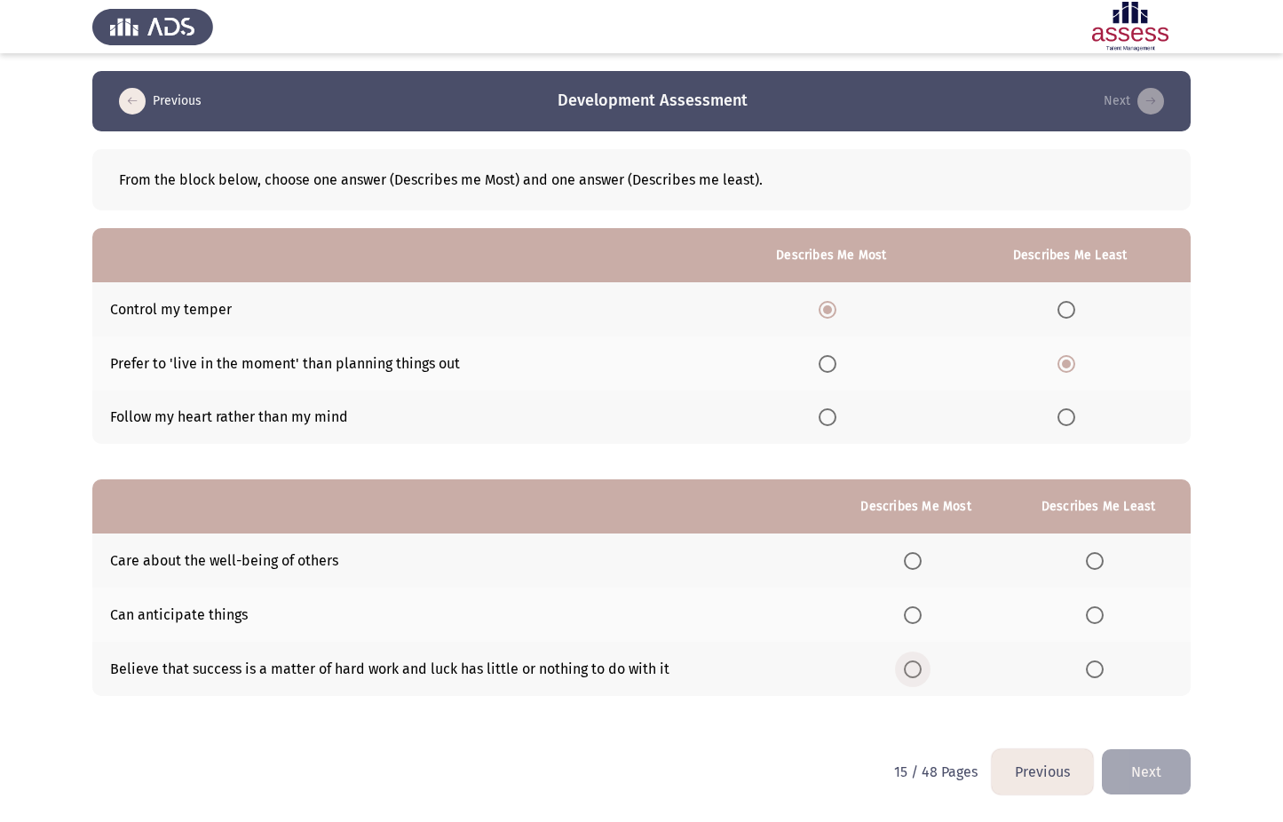
click at [921, 672] on input "Select an option" at bounding box center [913, 669] width 18 height 18
click at [1103, 568] on span "Select an option" at bounding box center [1095, 561] width 18 height 18
click at [1103, 568] on input "Select an option" at bounding box center [1095, 561] width 18 height 18
click at [1141, 768] on button "Next" at bounding box center [1146, 771] width 89 height 45
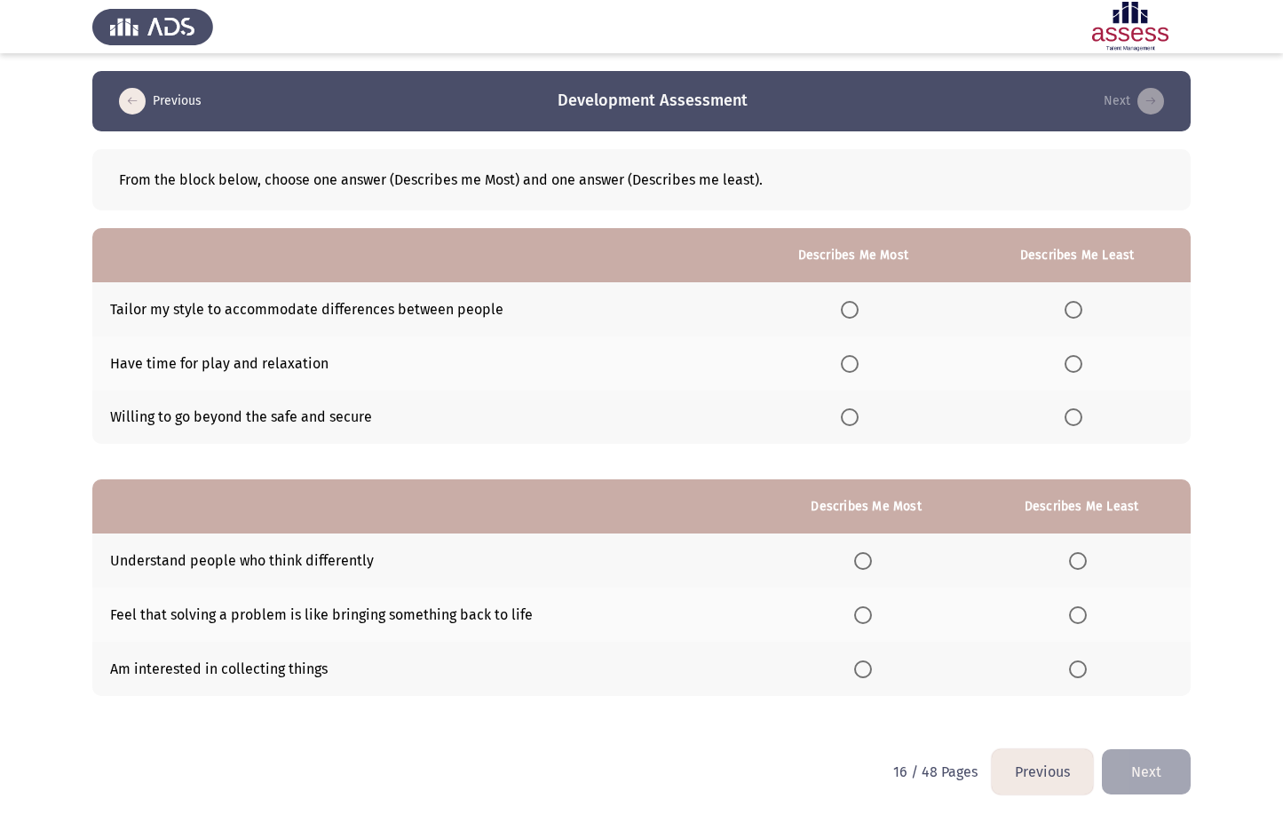
click at [846, 415] on span "Select an option" at bounding box center [850, 417] width 18 height 18
click at [846, 415] on input "Select an option" at bounding box center [850, 417] width 18 height 18
click at [1077, 354] on mat-radio-button "Select an option" at bounding box center [1076, 363] width 25 height 19
click at [1079, 359] on span "Select an option" at bounding box center [1073, 364] width 18 height 18
click at [1079, 359] on input "Select an option" at bounding box center [1073, 364] width 18 height 18
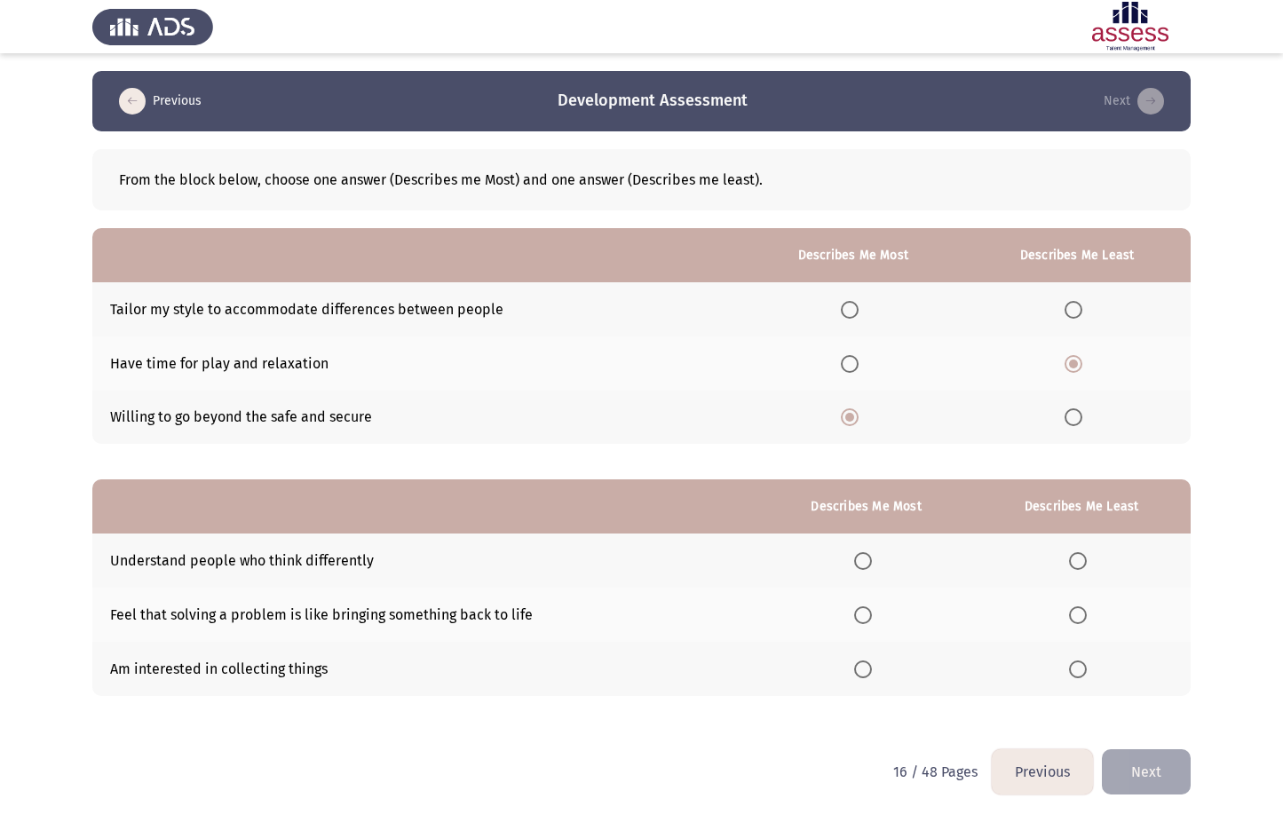
click at [865, 565] on span "Select an option" at bounding box center [863, 561] width 18 height 18
click at [865, 565] on input "Select an option" at bounding box center [863, 561] width 18 height 18
click at [1080, 671] on span "Select an option" at bounding box center [1078, 669] width 18 height 18
click at [1080, 671] on input "Select an option" at bounding box center [1078, 669] width 18 height 18
click at [1149, 763] on button "Next" at bounding box center [1146, 771] width 89 height 45
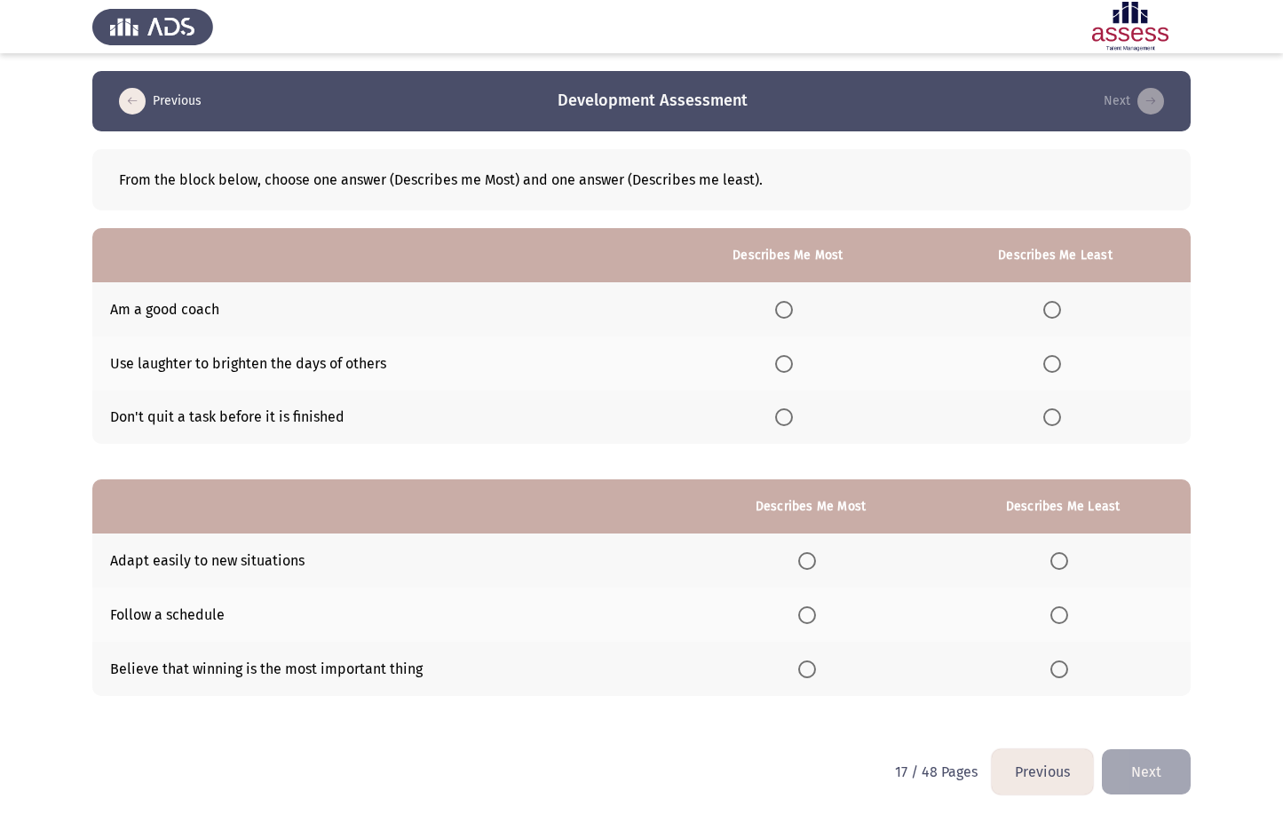
click at [786, 412] on span "Select an option" at bounding box center [784, 417] width 18 height 18
click at [786, 412] on input "Select an option" at bounding box center [784, 417] width 18 height 18
click at [1056, 360] on span "Select an option" at bounding box center [1052, 364] width 18 height 18
click at [1056, 360] on input "Select an option" at bounding box center [1052, 364] width 18 height 18
click at [807, 559] on span "Select an option" at bounding box center [807, 561] width 18 height 18
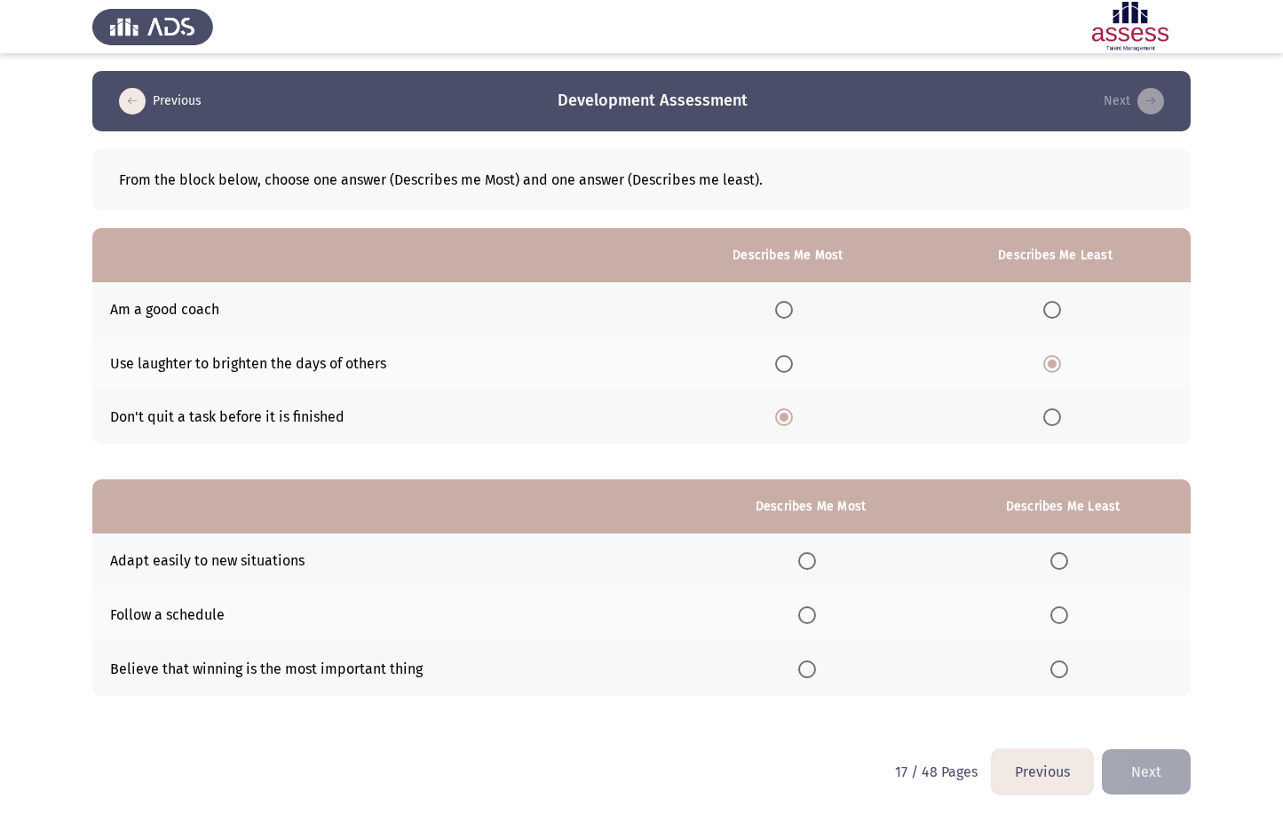
click at [807, 559] on input "Select an option" at bounding box center [807, 561] width 18 height 18
click at [1054, 669] on span "Select an option" at bounding box center [1059, 669] width 18 height 18
click at [1054, 669] on input "Select an option" at bounding box center [1059, 669] width 18 height 18
click at [1146, 786] on button "Next" at bounding box center [1146, 771] width 89 height 45
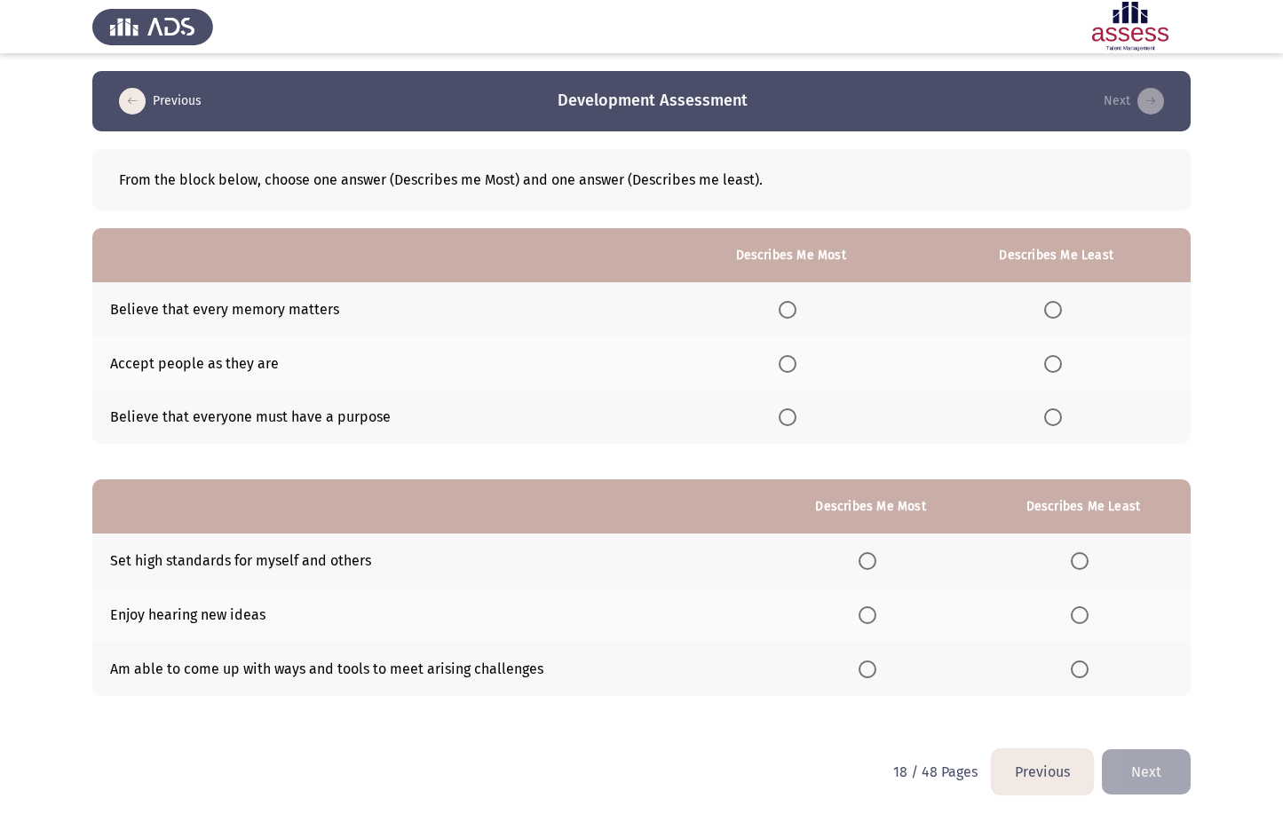
click at [794, 418] on span "Select an option" at bounding box center [787, 417] width 18 height 18
click at [794, 418] on input "Select an option" at bounding box center [787, 417] width 18 height 18
click at [1056, 315] on span "Select an option" at bounding box center [1053, 310] width 18 height 18
click at [1056, 315] on input "Select an option" at bounding box center [1053, 310] width 18 height 18
click at [866, 667] on span "Select an option" at bounding box center [867, 669] width 18 height 18
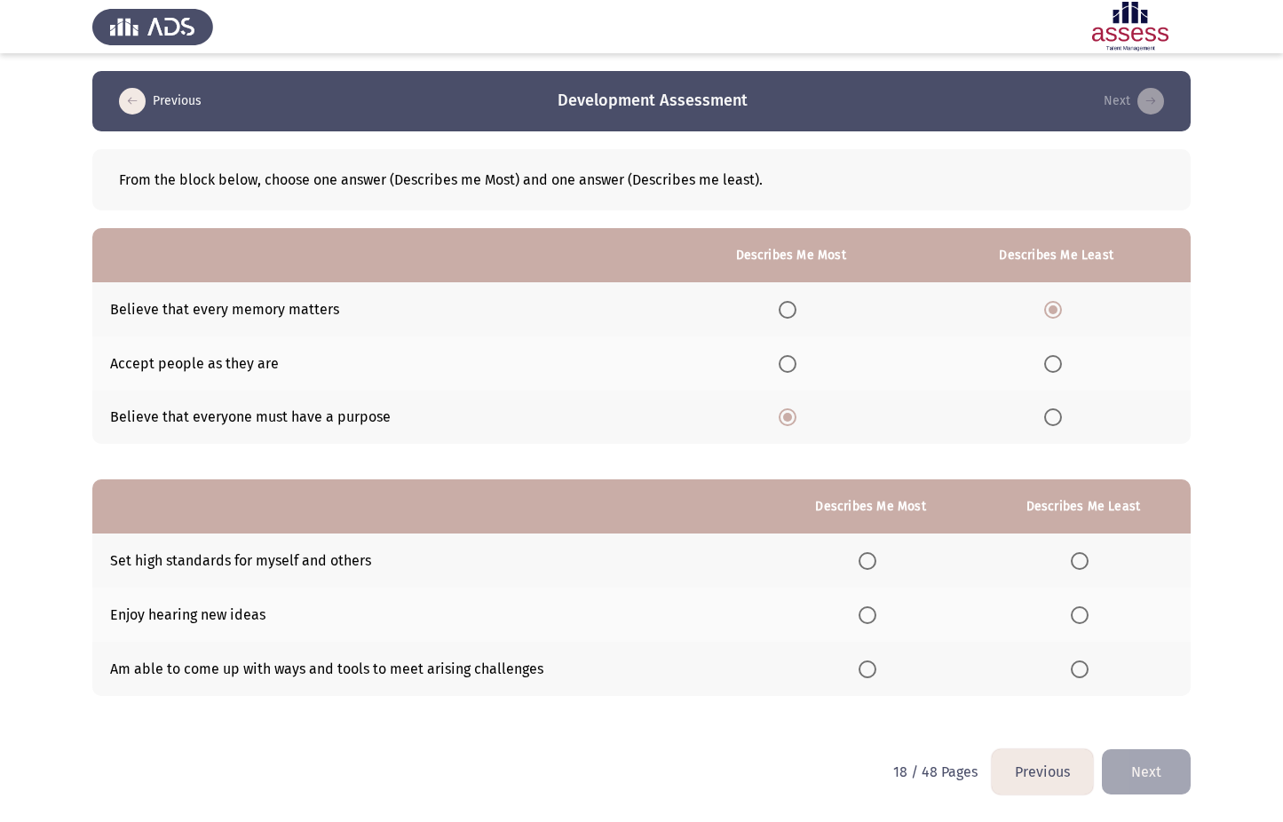
click at [866, 667] on input "Select an option" at bounding box center [867, 669] width 18 height 18
click at [1086, 617] on span "Select an option" at bounding box center [1079, 615] width 18 height 18
click at [1086, 617] on input "Select an option" at bounding box center [1079, 615] width 18 height 18
click at [1137, 767] on button "Next" at bounding box center [1146, 771] width 89 height 45
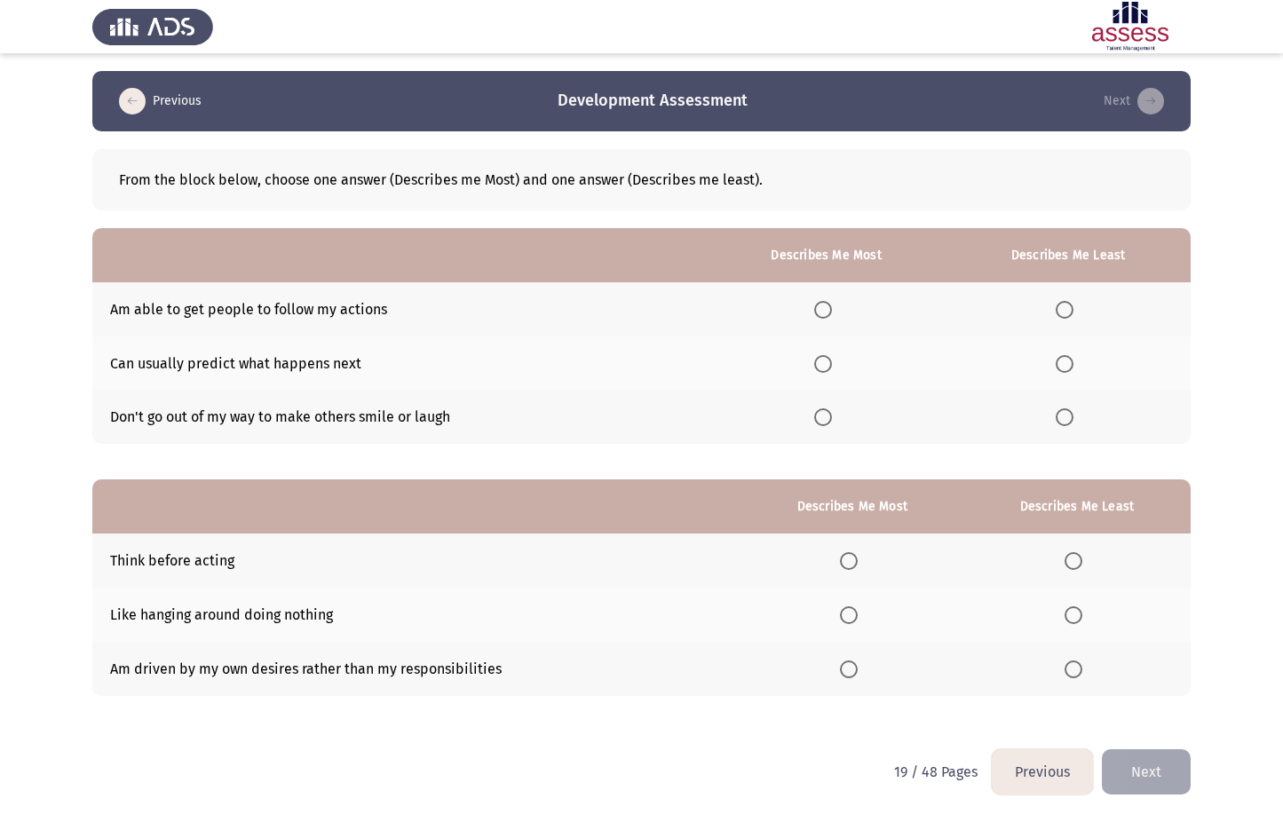
click at [824, 311] on span "Select an option" at bounding box center [823, 310] width 18 height 18
click at [824, 311] on input "Select an option" at bounding box center [823, 310] width 18 height 18
click at [1056, 415] on th at bounding box center [1067, 418] width 245 height 54
click at [1065, 420] on span "Select an option" at bounding box center [1064, 417] width 18 height 18
click at [1065, 420] on input "Select an option" at bounding box center [1064, 417] width 18 height 18
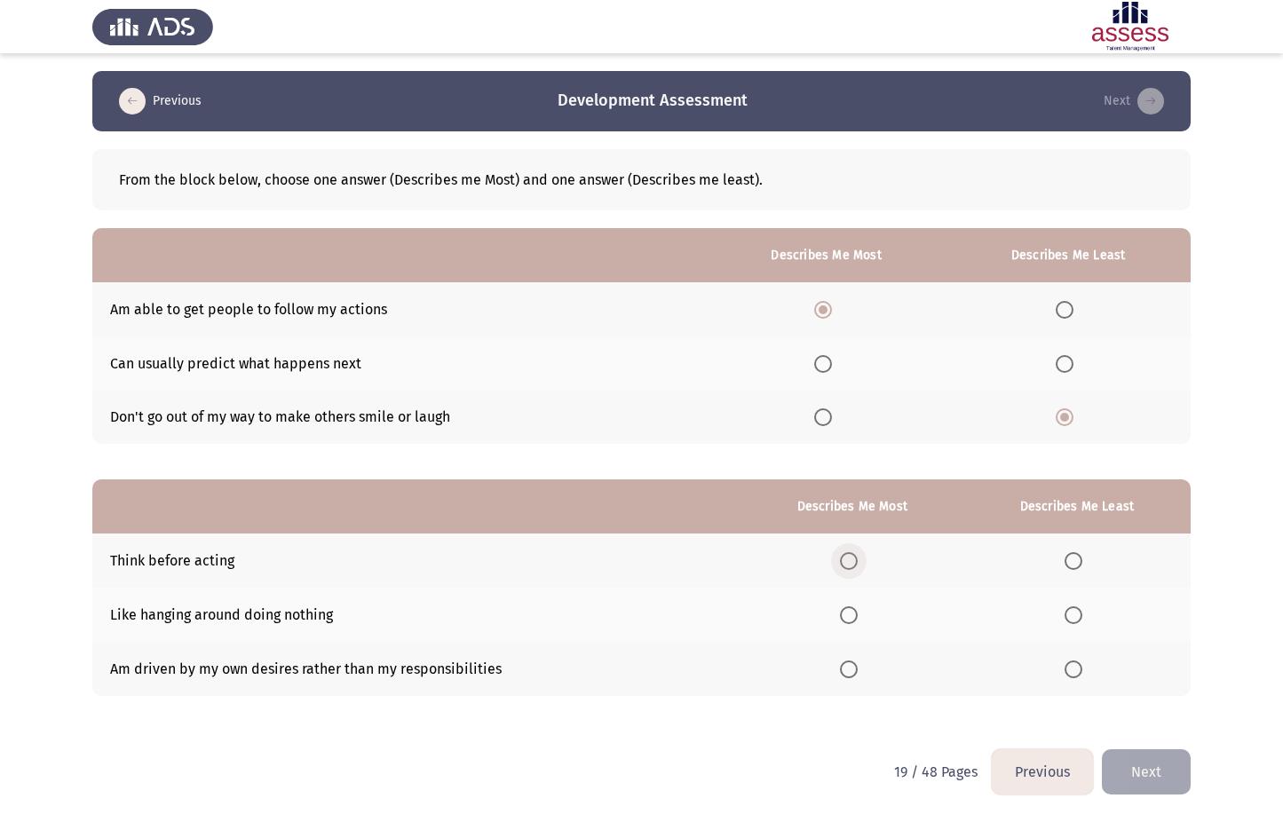
click at [855, 556] on span "Select an option" at bounding box center [849, 561] width 18 height 18
click at [855, 556] on input "Select an option" at bounding box center [849, 561] width 18 height 18
click at [1070, 613] on span "Select an option" at bounding box center [1073, 615] width 18 height 18
click at [1070, 613] on input "Select an option" at bounding box center [1073, 615] width 18 height 18
click at [1144, 768] on button "Next" at bounding box center [1146, 771] width 89 height 45
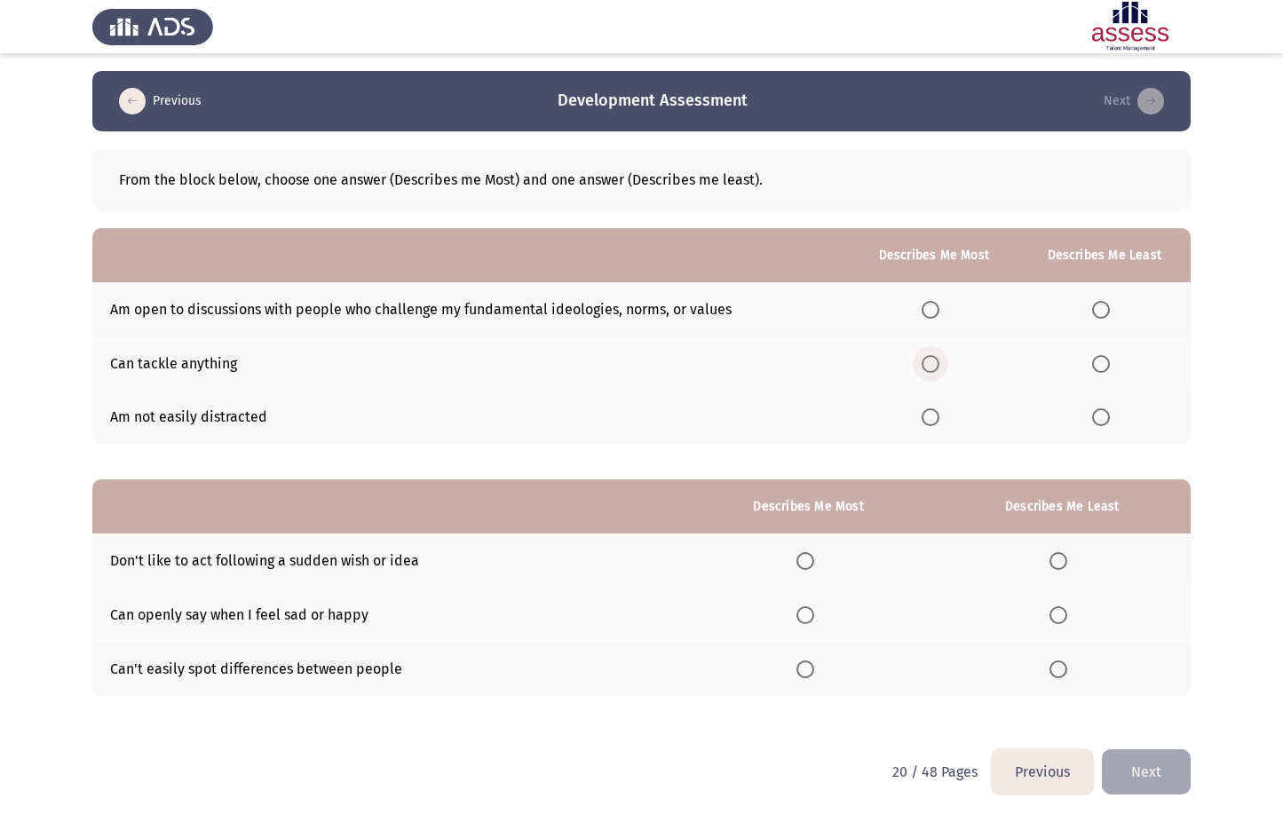
click at [932, 370] on span "Select an option" at bounding box center [930, 364] width 18 height 18
click at [932, 370] on input "Select an option" at bounding box center [930, 364] width 18 height 18
click at [1097, 415] on span "Select an option" at bounding box center [1101, 417] width 18 height 18
click at [1097, 415] on input "Select an option" at bounding box center [1101, 417] width 18 height 18
click at [1065, 674] on span "Select an option" at bounding box center [1058, 669] width 18 height 18
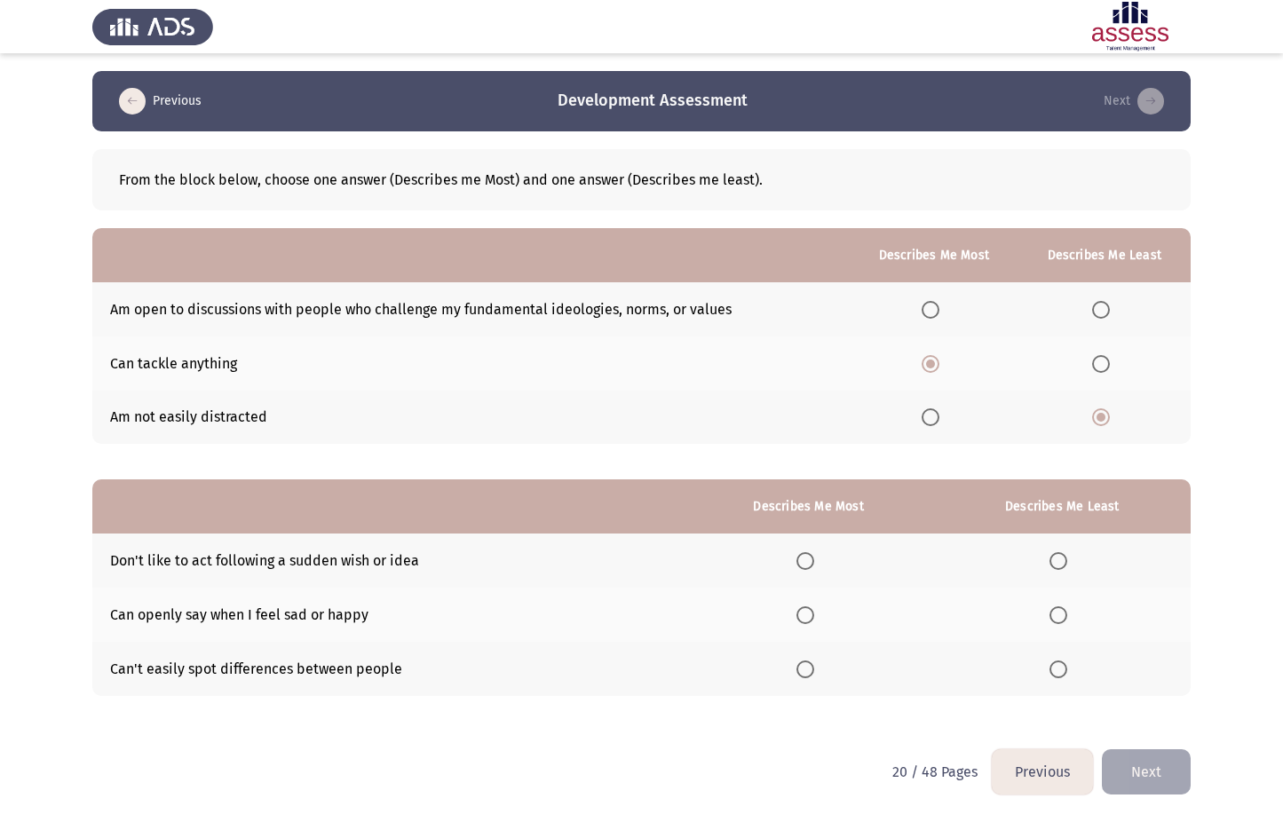
click at [1065, 674] on input "Select an option" at bounding box center [1058, 669] width 18 height 18
click at [814, 620] on span "Select an option" at bounding box center [805, 615] width 18 height 18
click at [814, 620] on input "Select an option" at bounding box center [805, 615] width 18 height 18
click at [1145, 784] on button "Next" at bounding box center [1146, 771] width 89 height 45
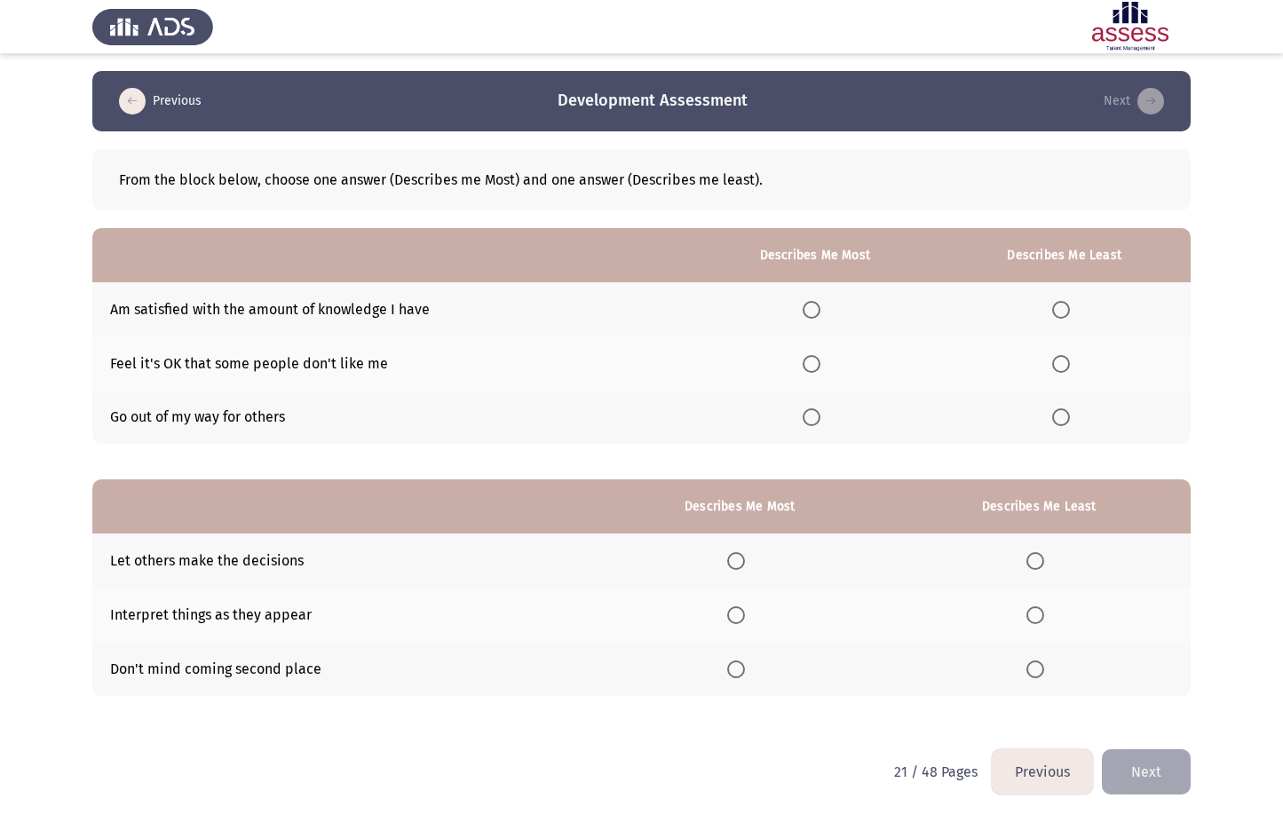
click at [819, 407] on th at bounding box center [814, 418] width 246 height 54
click at [820, 414] on span "Select an option" at bounding box center [811, 417] width 18 height 18
click at [820, 414] on input "Select an option" at bounding box center [811, 417] width 18 height 18
click at [1062, 301] on span "Select an option" at bounding box center [1061, 310] width 18 height 18
click at [1062, 301] on input "Select an option" at bounding box center [1061, 310] width 18 height 18
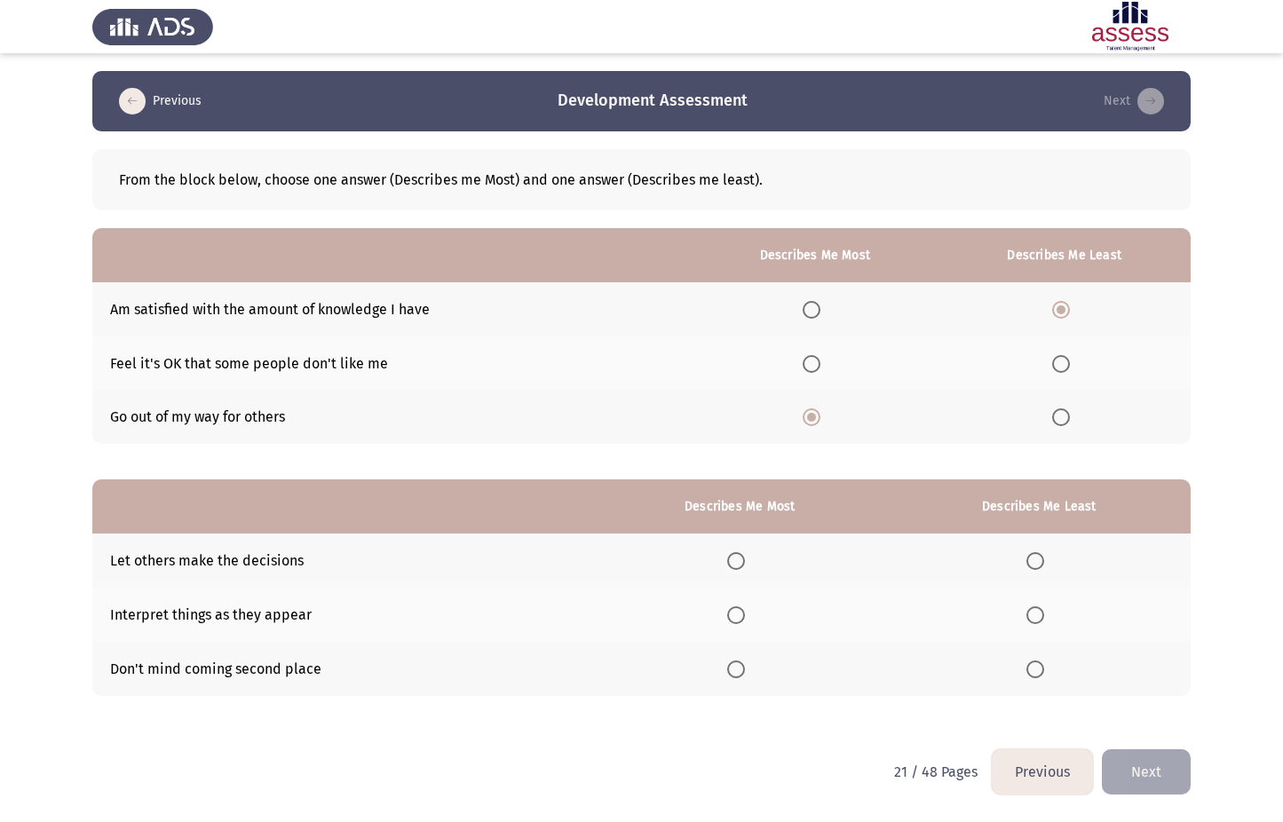
click at [745, 611] on span "Select an option" at bounding box center [736, 615] width 18 height 18
click at [745, 611] on input "Select an option" at bounding box center [736, 615] width 18 height 18
click at [1037, 556] on span "Select an option" at bounding box center [1035, 561] width 18 height 18
click at [1037, 556] on input "Select an option" at bounding box center [1035, 561] width 18 height 18
click at [1176, 773] on button "Next" at bounding box center [1146, 771] width 89 height 45
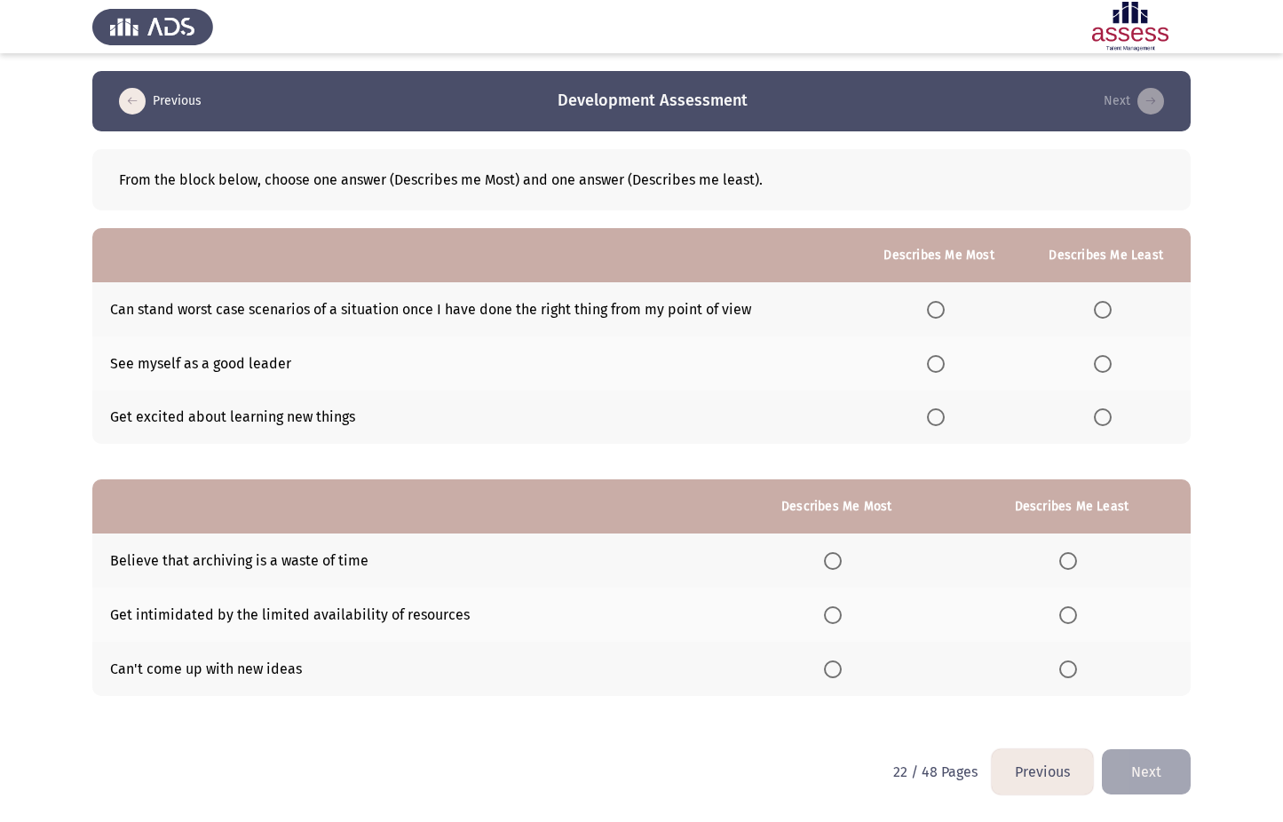
click at [936, 420] on span "Select an option" at bounding box center [936, 417] width 18 height 18
click at [936, 420] on input "Select an option" at bounding box center [936, 417] width 18 height 18
click at [1099, 363] on span "Select an option" at bounding box center [1103, 364] width 18 height 18
click at [1099, 363] on input "Select an option" at bounding box center [1103, 364] width 18 height 18
click at [1067, 670] on span "Select an option" at bounding box center [1068, 669] width 18 height 18
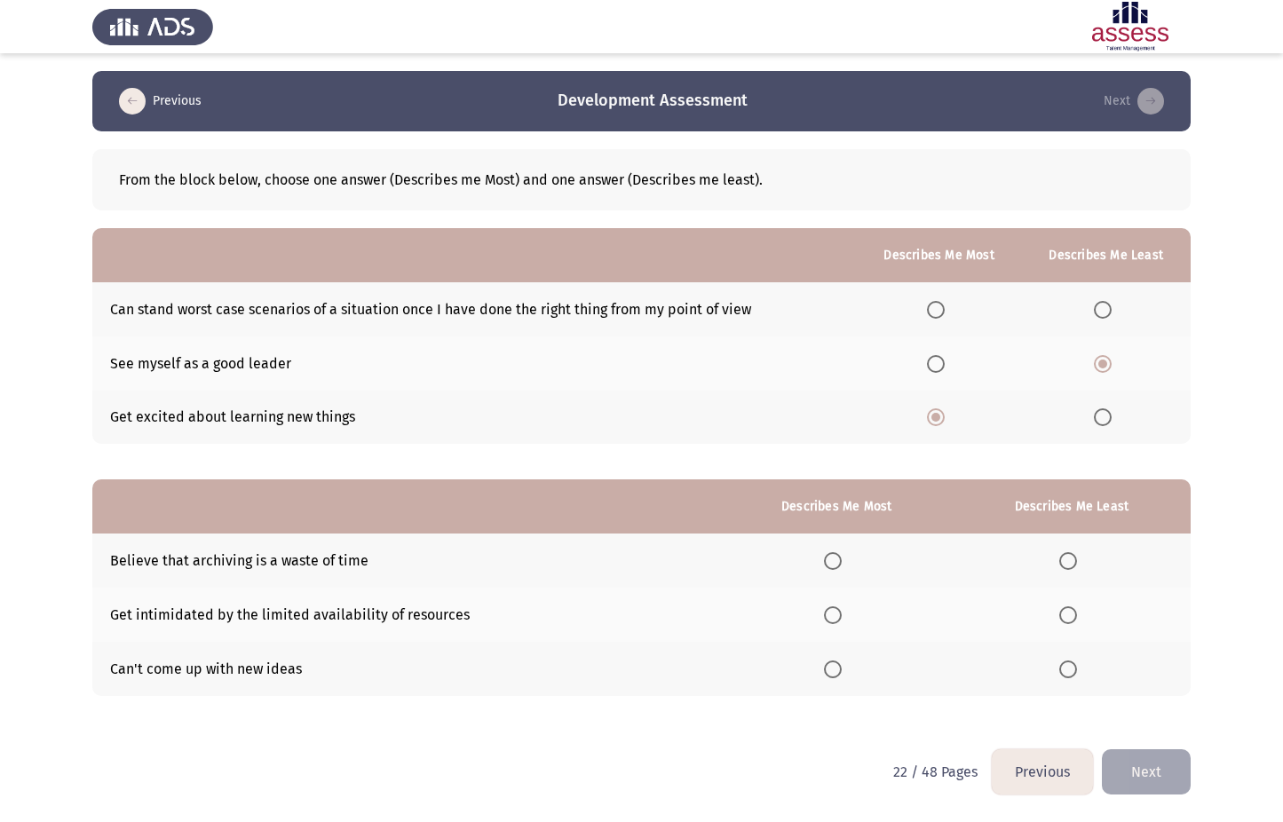
click at [1067, 670] on input "Select an option" at bounding box center [1068, 669] width 18 height 18
click at [829, 566] on span "Select an option" at bounding box center [833, 561] width 18 height 18
click at [829, 566] on input "Select an option" at bounding box center [833, 561] width 18 height 18
click at [1155, 764] on button "Next" at bounding box center [1146, 771] width 89 height 45
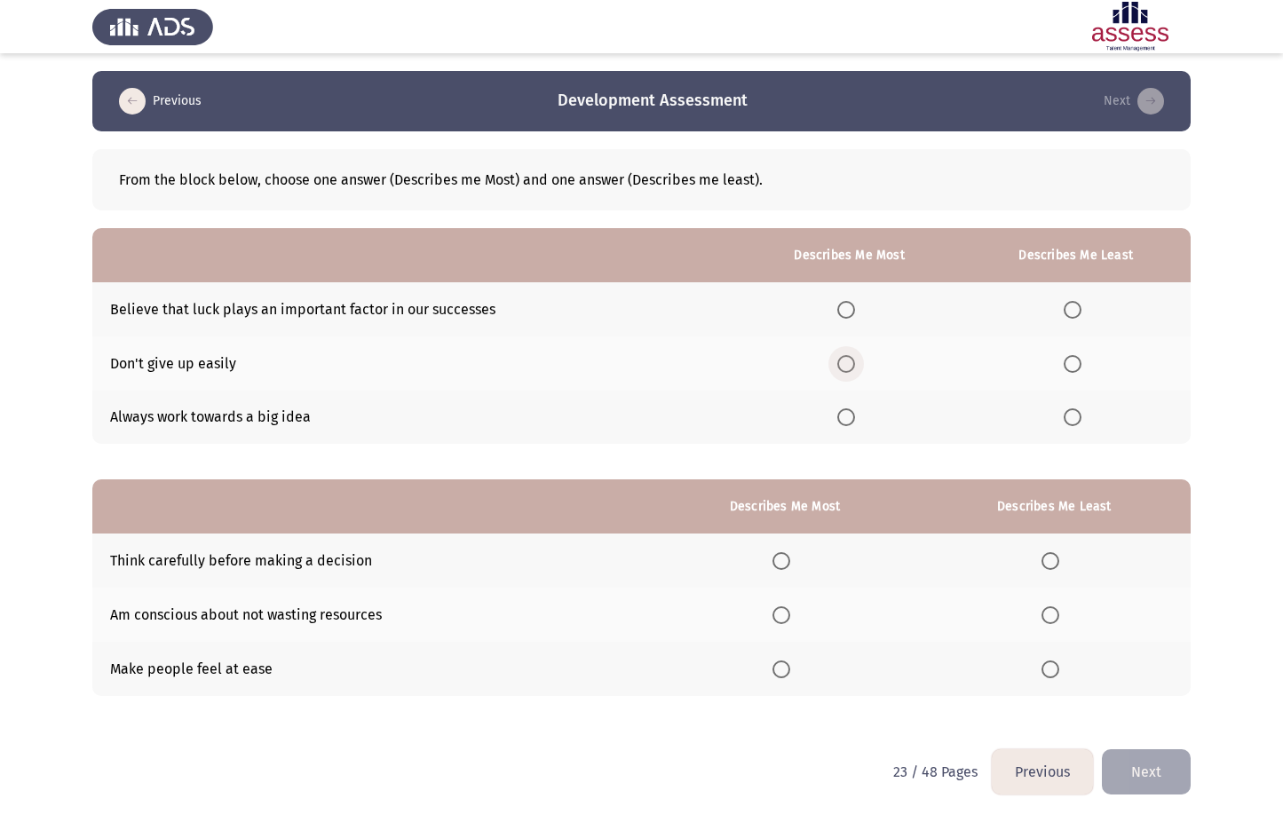
click at [845, 367] on span "Select an option" at bounding box center [846, 364] width 18 height 18
click at [845, 367] on input "Select an option" at bounding box center [846, 364] width 18 height 18
click at [1079, 309] on span "Select an option" at bounding box center [1072, 310] width 18 height 18
click at [1079, 309] on input "Select an option" at bounding box center [1072, 310] width 18 height 18
click at [788, 560] on span "Select an option" at bounding box center [781, 561] width 18 height 18
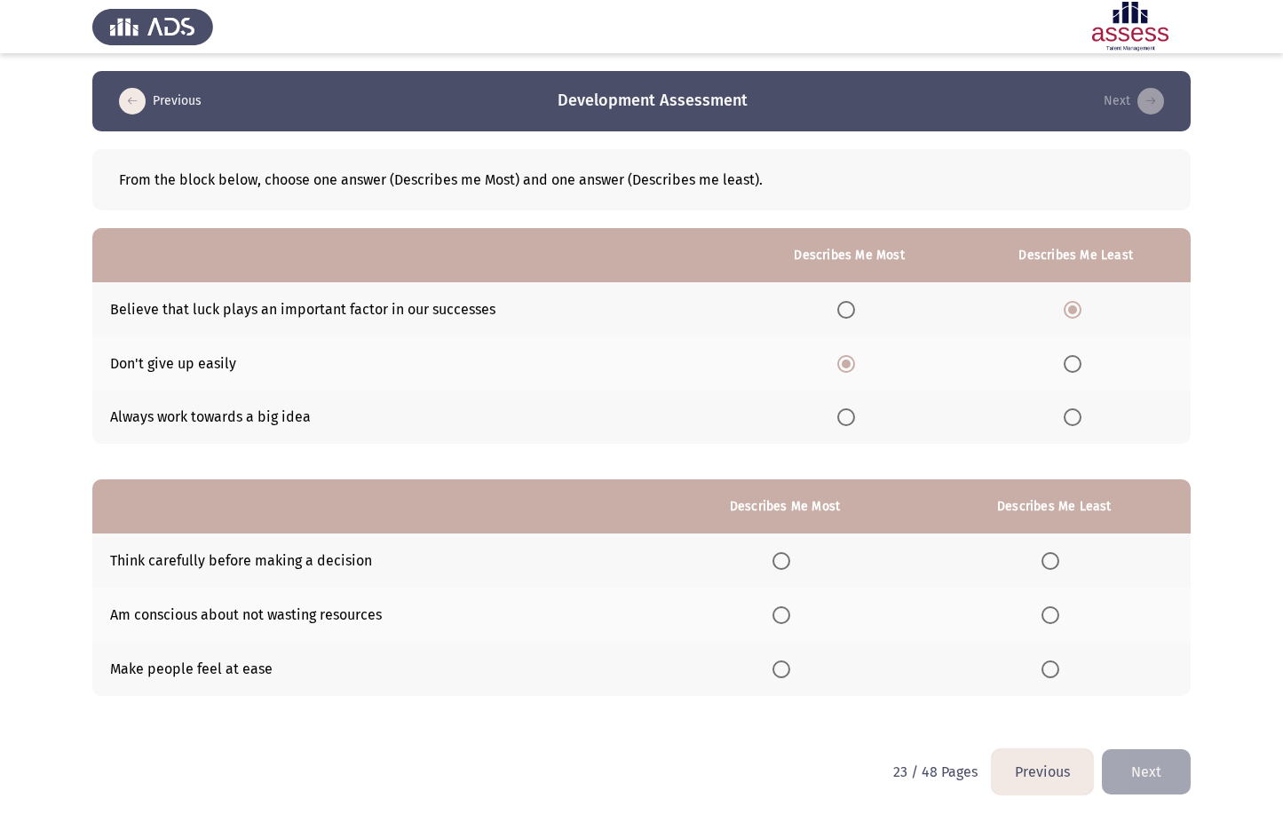
click at [788, 560] on input "Select an option" at bounding box center [781, 561] width 18 height 18
click at [1052, 620] on span "Select an option" at bounding box center [1050, 615] width 18 height 18
click at [1052, 620] on input "Select an option" at bounding box center [1050, 615] width 18 height 18
click at [1146, 767] on button "Next" at bounding box center [1146, 771] width 89 height 45
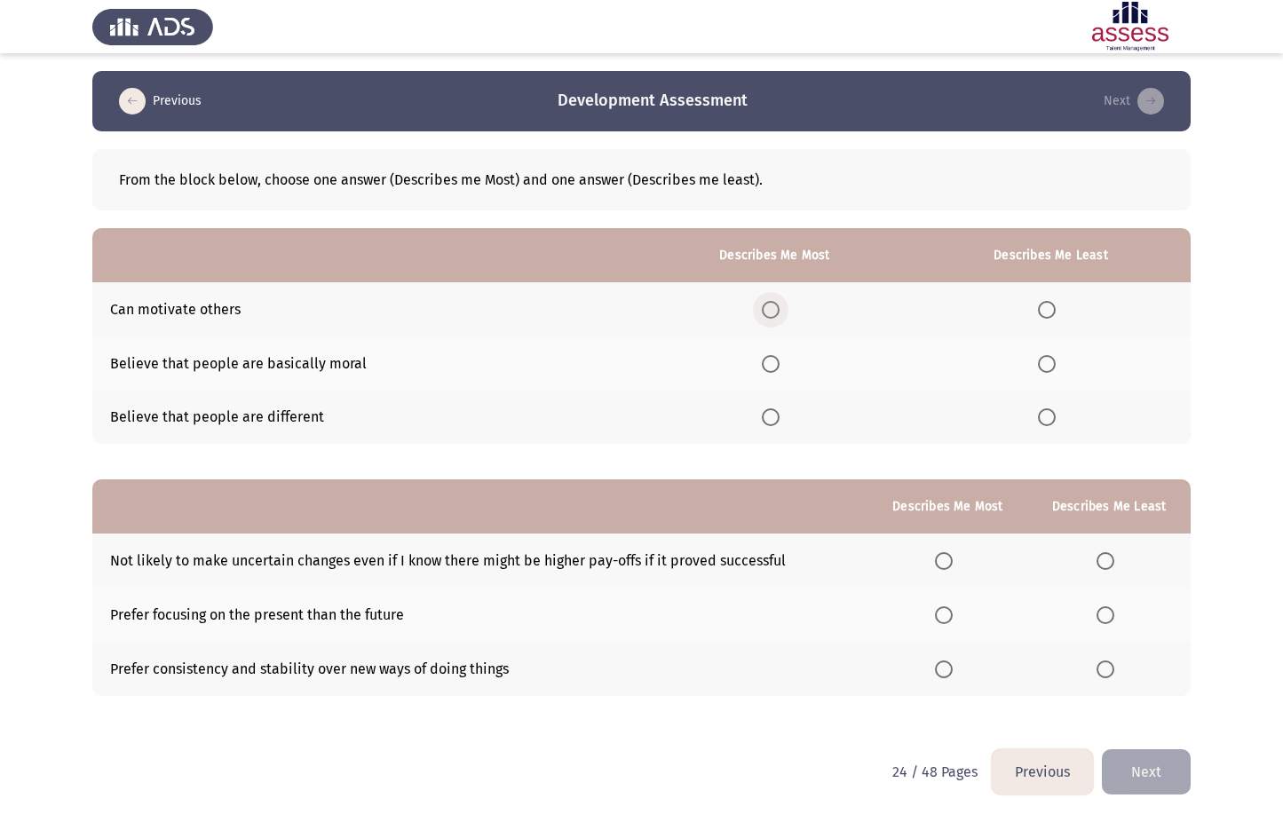
click at [767, 307] on span "Select an option" at bounding box center [771, 310] width 18 height 18
click at [767, 307] on input "Select an option" at bounding box center [771, 310] width 18 height 18
click at [1053, 366] on span "Select an option" at bounding box center [1047, 364] width 18 height 18
click at [1053, 366] on input "Select an option" at bounding box center [1047, 364] width 18 height 18
click at [950, 558] on span "Select an option" at bounding box center [944, 561] width 18 height 18
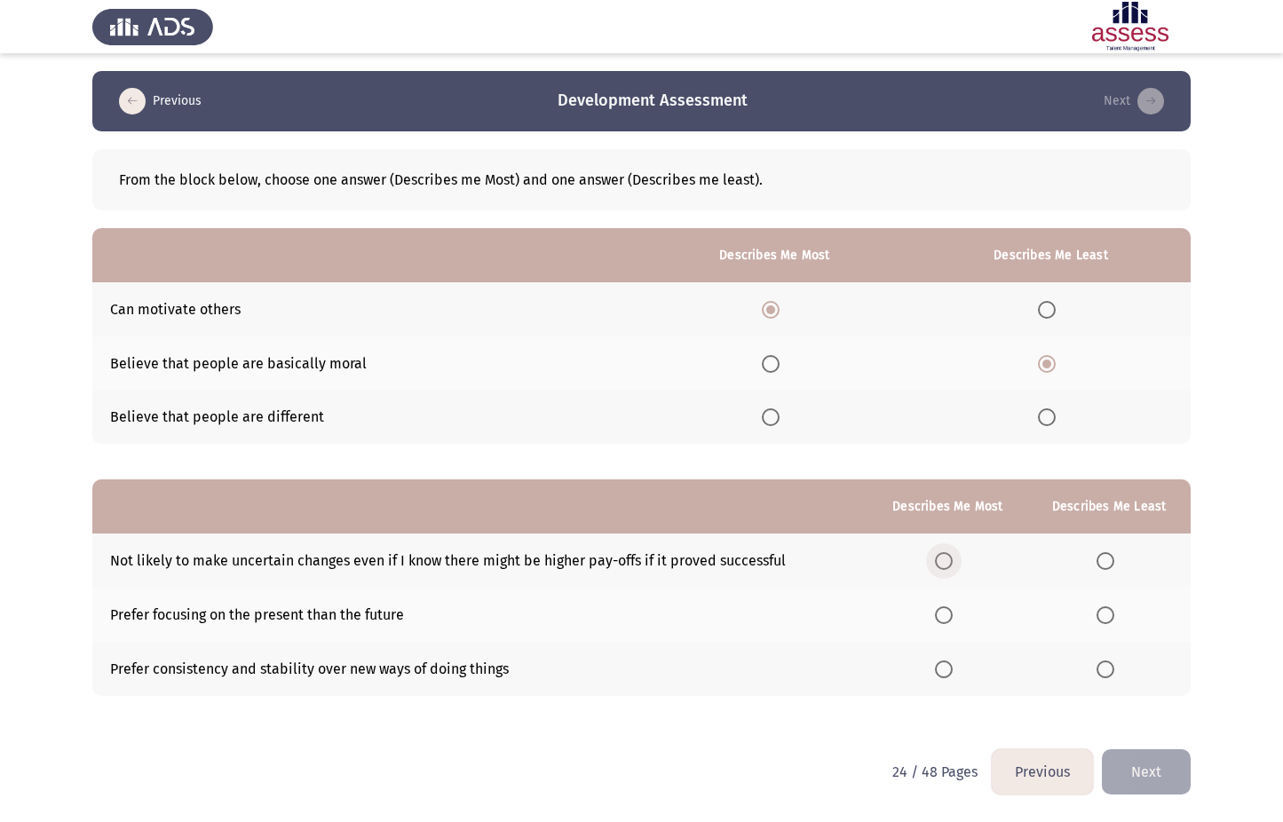
click at [950, 558] on input "Select an option" at bounding box center [944, 561] width 18 height 18
click at [1098, 612] on span "Select an option" at bounding box center [1105, 615] width 18 height 18
click at [1098, 612] on input "Select an option" at bounding box center [1105, 615] width 18 height 18
click at [1151, 771] on button "Next" at bounding box center [1146, 771] width 89 height 45
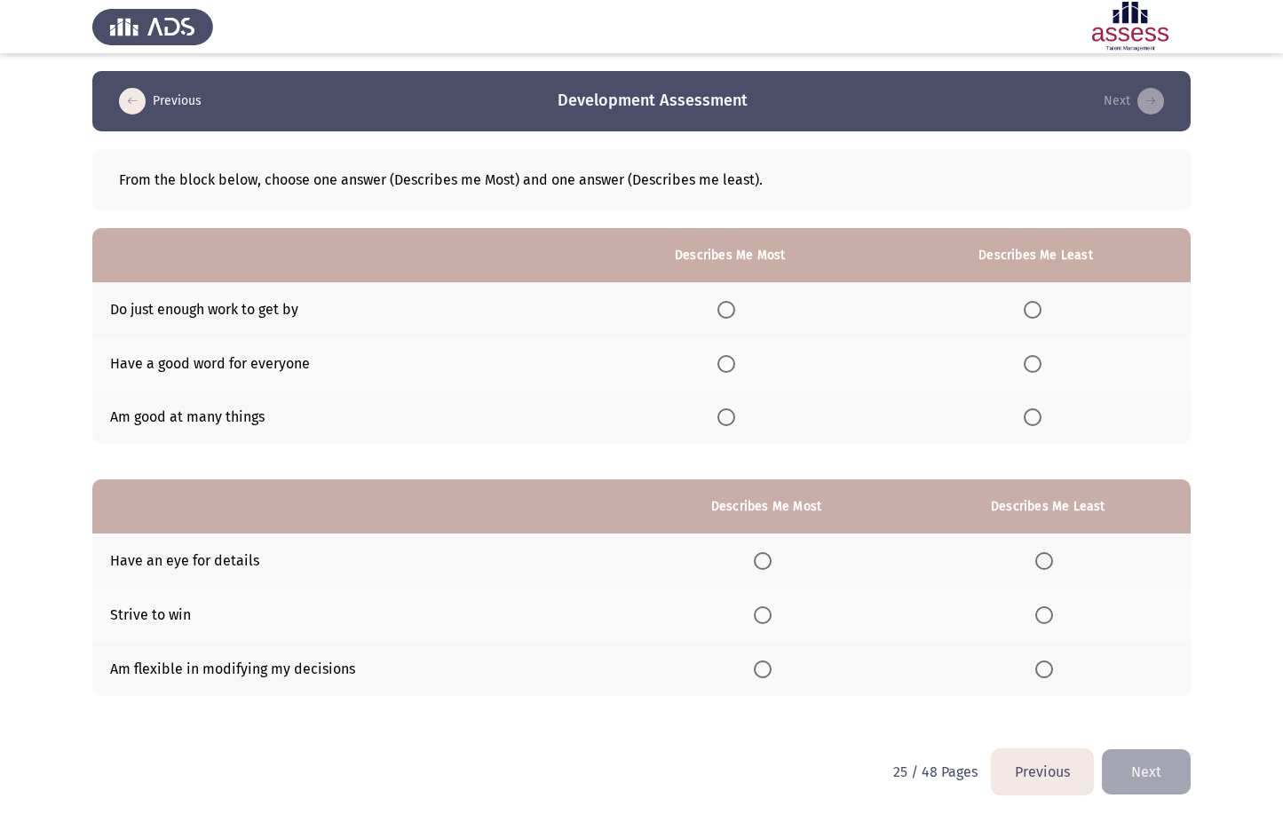
click at [735, 420] on span "Select an option" at bounding box center [726, 417] width 18 height 18
click at [735, 420] on input "Select an option" at bounding box center [726, 417] width 18 height 18
click at [1032, 310] on span "Select an option" at bounding box center [1032, 310] width 18 height 18
click at [1032, 310] on input "Select an option" at bounding box center [1032, 310] width 18 height 18
click at [763, 612] on span "Select an option" at bounding box center [763, 615] width 18 height 18
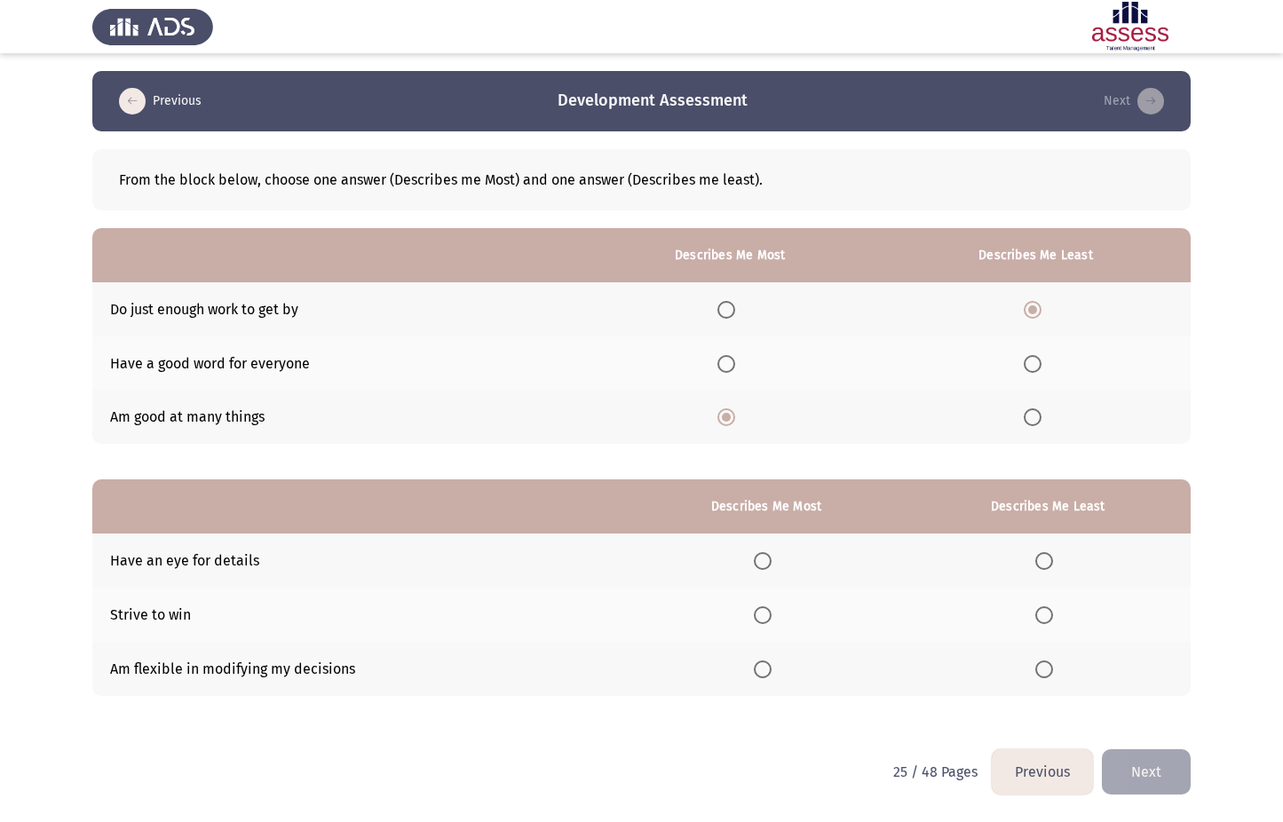
click at [763, 612] on input "Select an option" at bounding box center [763, 615] width 18 height 18
click at [1039, 664] on span "Select an option" at bounding box center [1044, 669] width 18 height 18
click at [1039, 664] on input "Select an option" at bounding box center [1044, 669] width 18 height 18
click at [1158, 762] on button "Next" at bounding box center [1146, 771] width 89 height 45
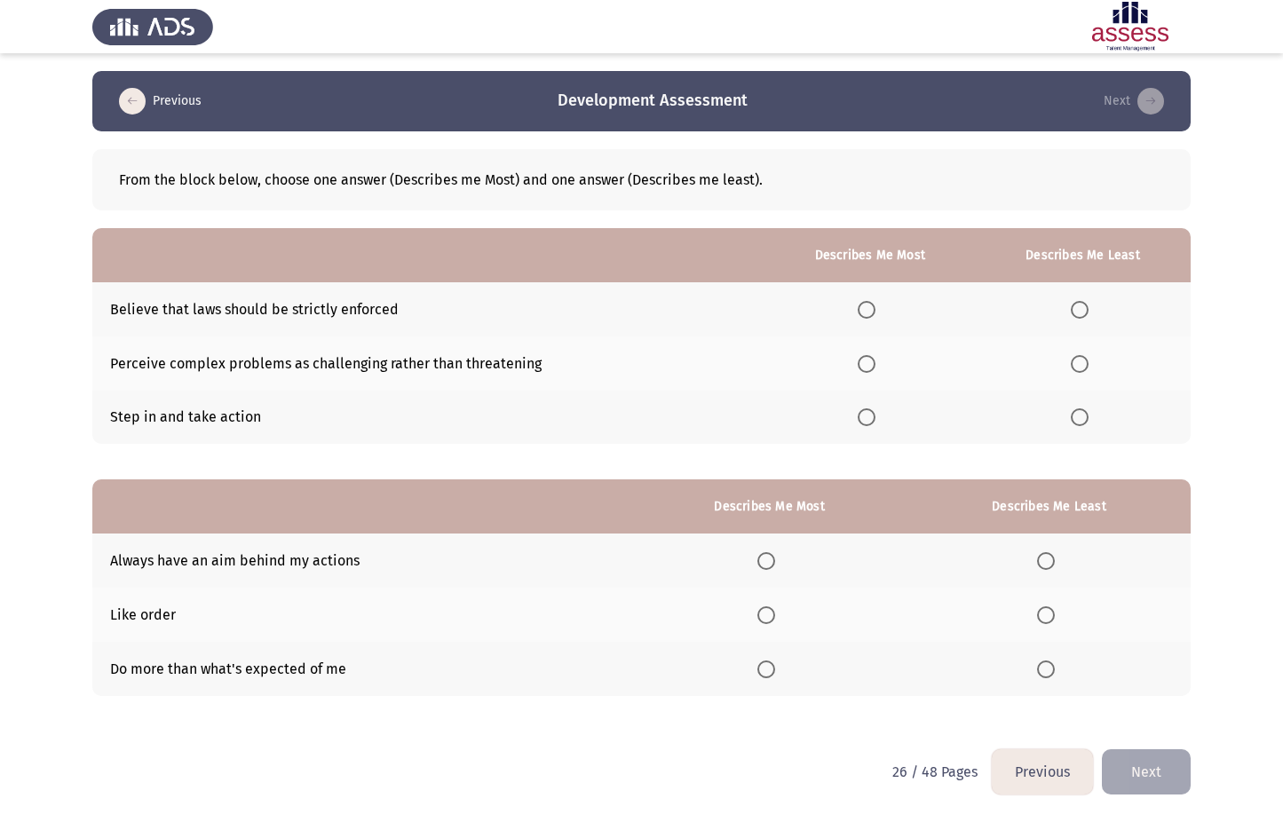
click at [866, 417] on span "Select an option" at bounding box center [866, 417] width 0 height 0
click at [868, 416] on input "Select an option" at bounding box center [866, 417] width 18 height 18
click at [1078, 304] on span "Select an option" at bounding box center [1079, 310] width 18 height 18
click at [1078, 304] on input "Select an option" at bounding box center [1079, 310] width 18 height 18
click at [768, 665] on span "Select an option" at bounding box center [766, 669] width 18 height 18
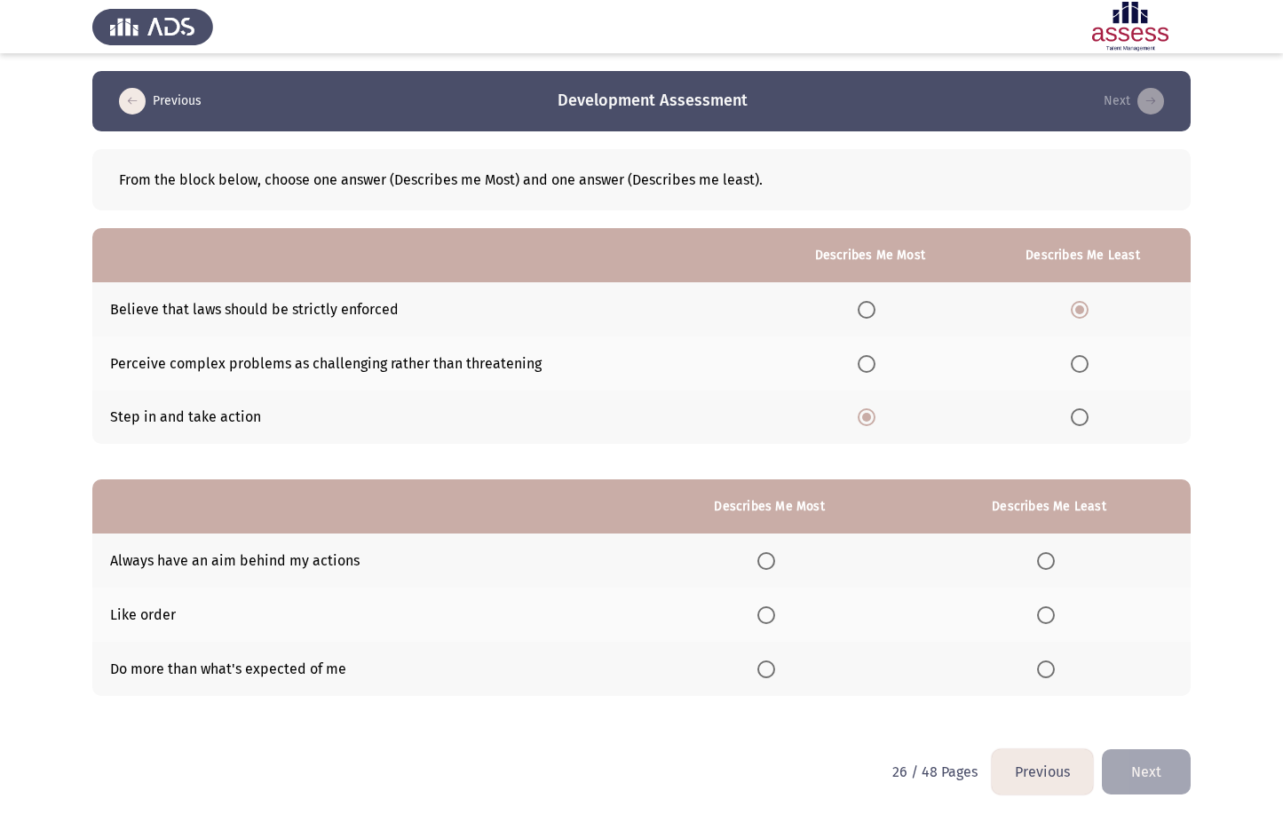
click at [768, 665] on input "Select an option" at bounding box center [766, 669] width 18 height 18
click at [1047, 610] on span "Select an option" at bounding box center [1046, 615] width 18 height 18
click at [1047, 610] on input "Select an option" at bounding box center [1046, 615] width 18 height 18
click at [1154, 770] on button "Next" at bounding box center [1146, 771] width 89 height 45
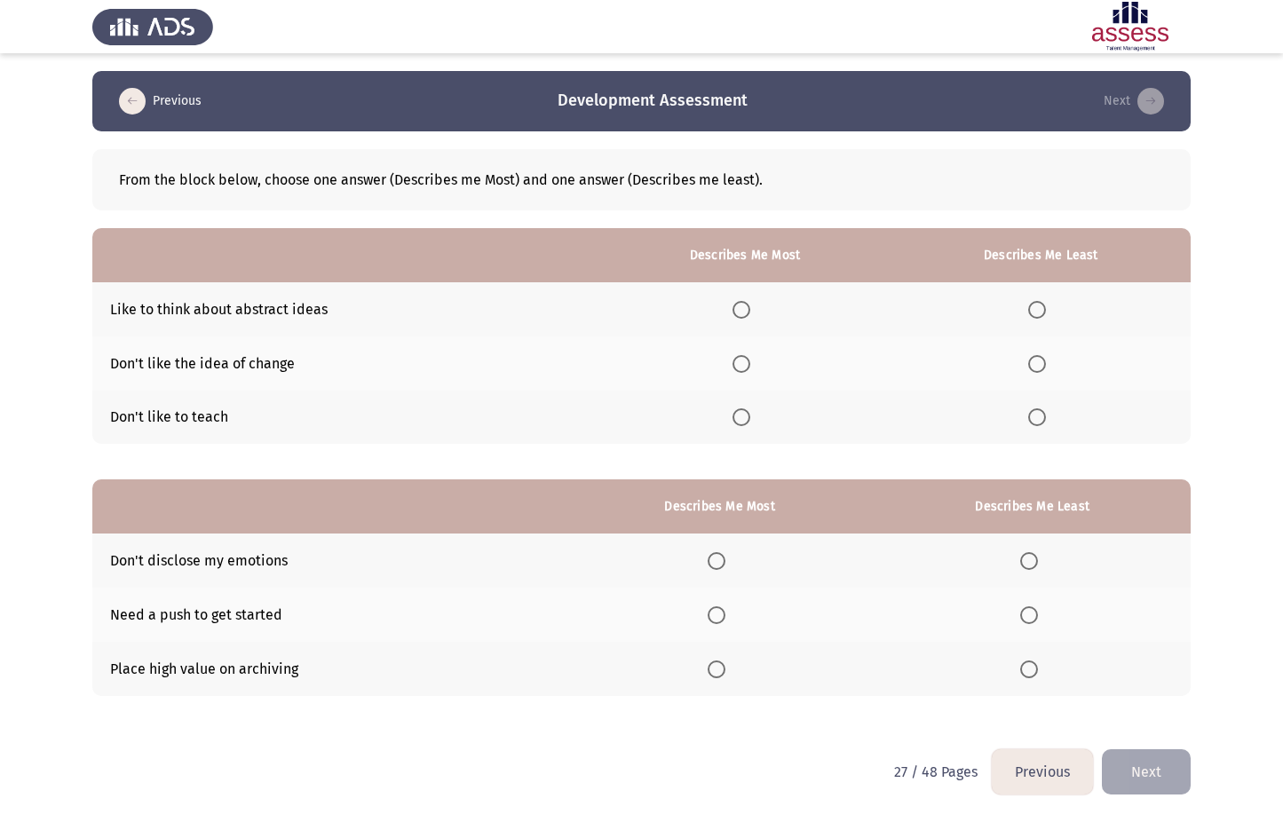
click at [740, 304] on span "Select an option" at bounding box center [741, 310] width 18 height 18
click at [740, 304] on input "Select an option" at bounding box center [741, 310] width 18 height 18
click at [1034, 356] on span "Select an option" at bounding box center [1037, 364] width 18 height 18
click at [1034, 356] on input "Select an option" at bounding box center [1037, 364] width 18 height 18
click at [717, 563] on span "Select an option" at bounding box center [716, 561] width 18 height 18
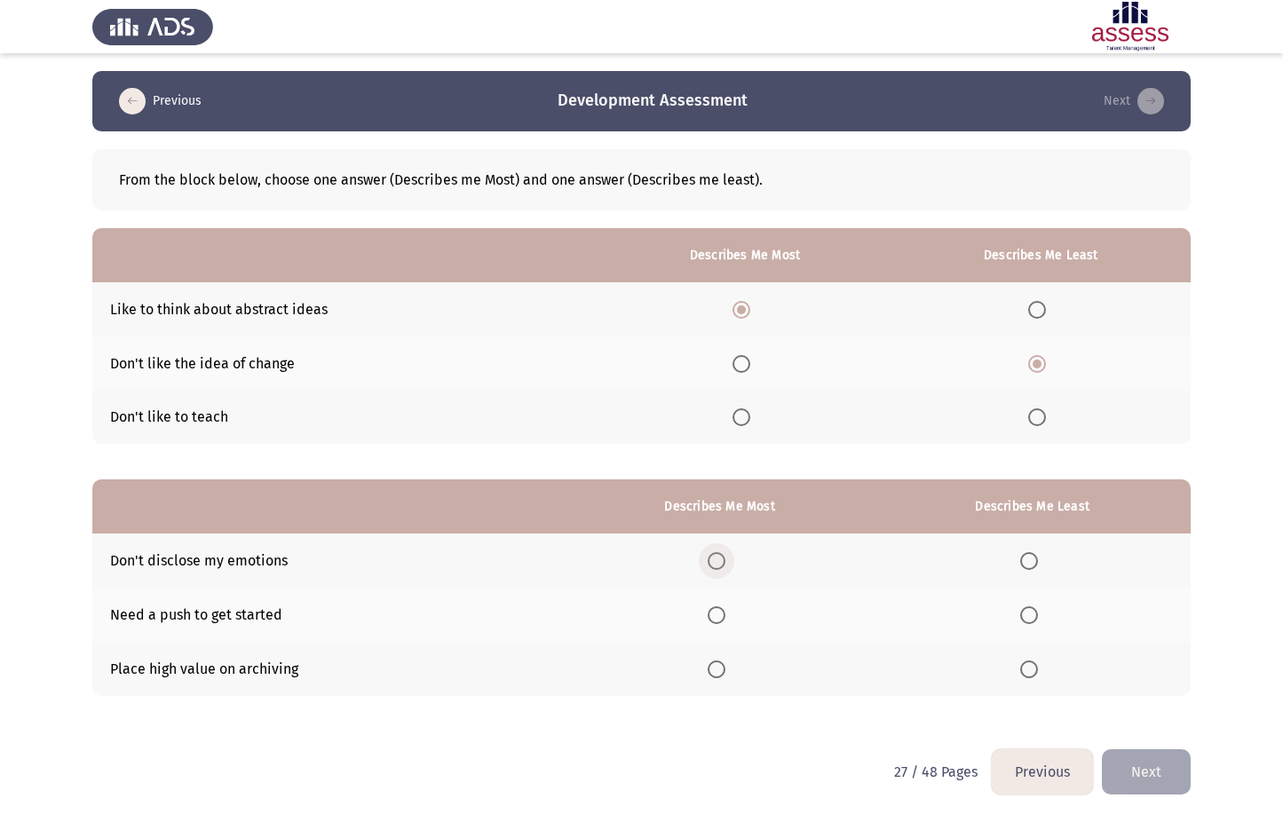
click at [717, 563] on input "Select an option" at bounding box center [716, 561] width 18 height 18
click at [1027, 628] on th at bounding box center [1031, 615] width 317 height 54
click at [1032, 618] on span "Select an option" at bounding box center [1029, 615] width 18 height 18
click at [1032, 618] on input "Select an option" at bounding box center [1029, 615] width 18 height 18
click at [1141, 778] on button "Next" at bounding box center [1146, 771] width 89 height 45
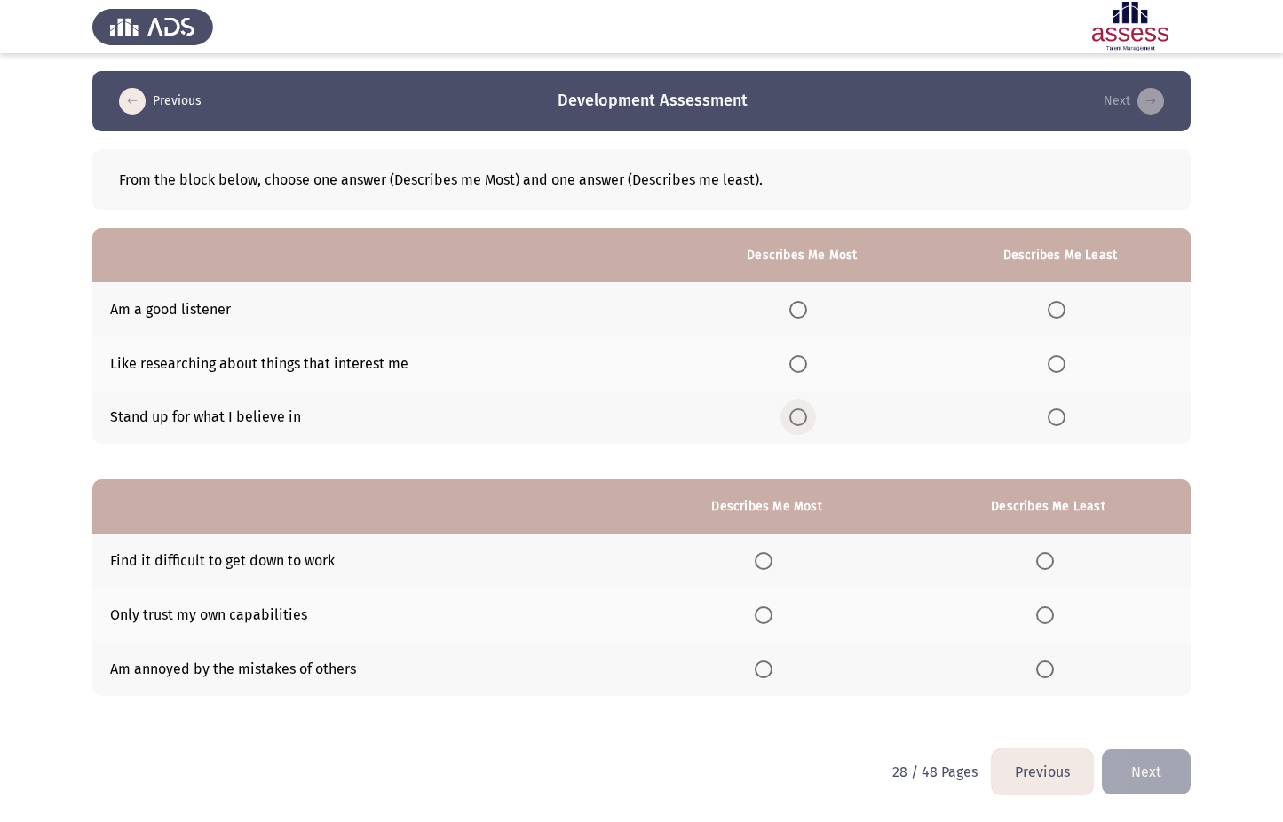
click at [813, 419] on label "Select an option" at bounding box center [801, 417] width 25 height 18
click at [807, 419] on input "Select an option" at bounding box center [798, 417] width 18 height 18
click at [1067, 304] on label "Select an option" at bounding box center [1059, 310] width 25 height 18
click at [1058, 303] on span "Select an option" at bounding box center [1056, 310] width 18 height 18
click at [1058, 303] on input "Select an option" at bounding box center [1056, 310] width 18 height 18
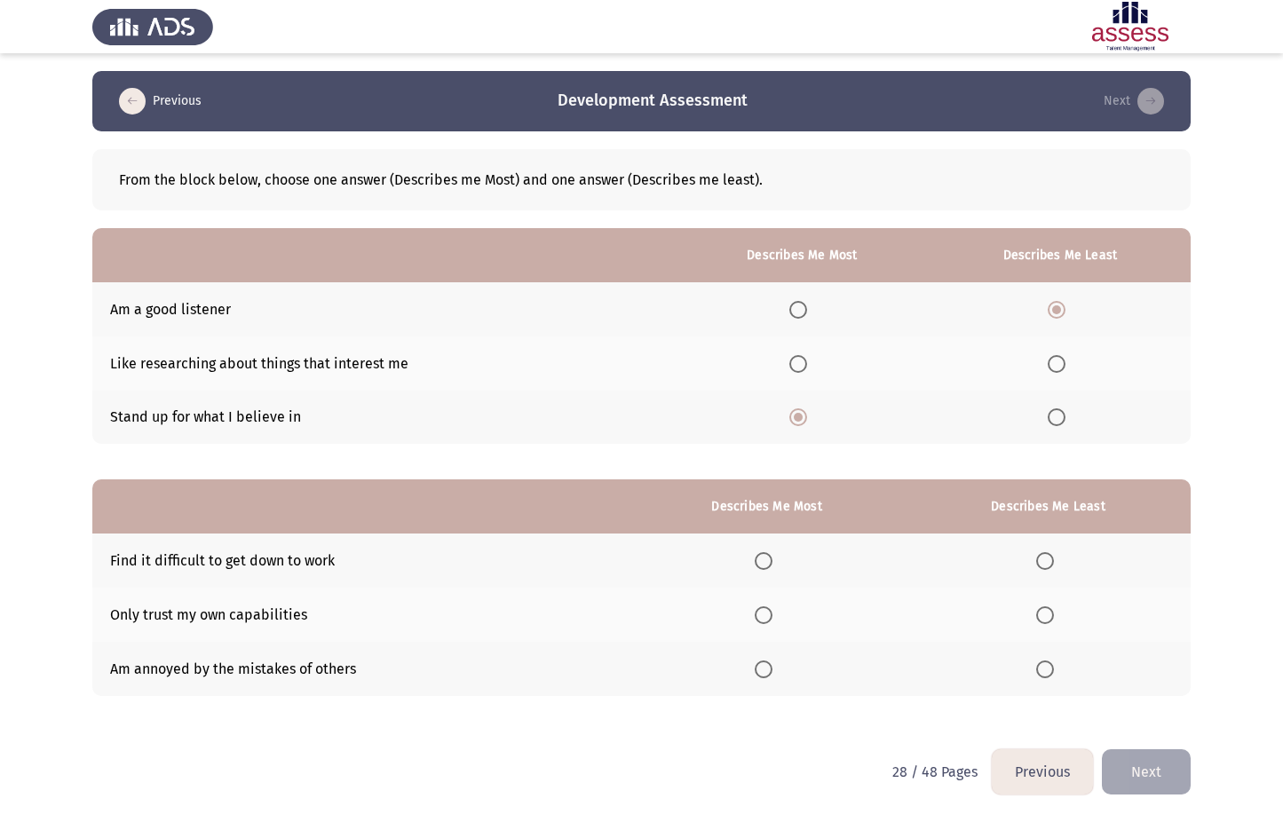
click at [760, 667] on span "Select an option" at bounding box center [763, 669] width 18 height 18
click at [760, 667] on input "Select an option" at bounding box center [763, 669] width 18 height 18
click at [1044, 562] on span "Select an option" at bounding box center [1045, 561] width 18 height 18
click at [1044, 562] on input "Select an option" at bounding box center [1045, 561] width 18 height 18
click at [1118, 776] on button "Next" at bounding box center [1146, 771] width 89 height 45
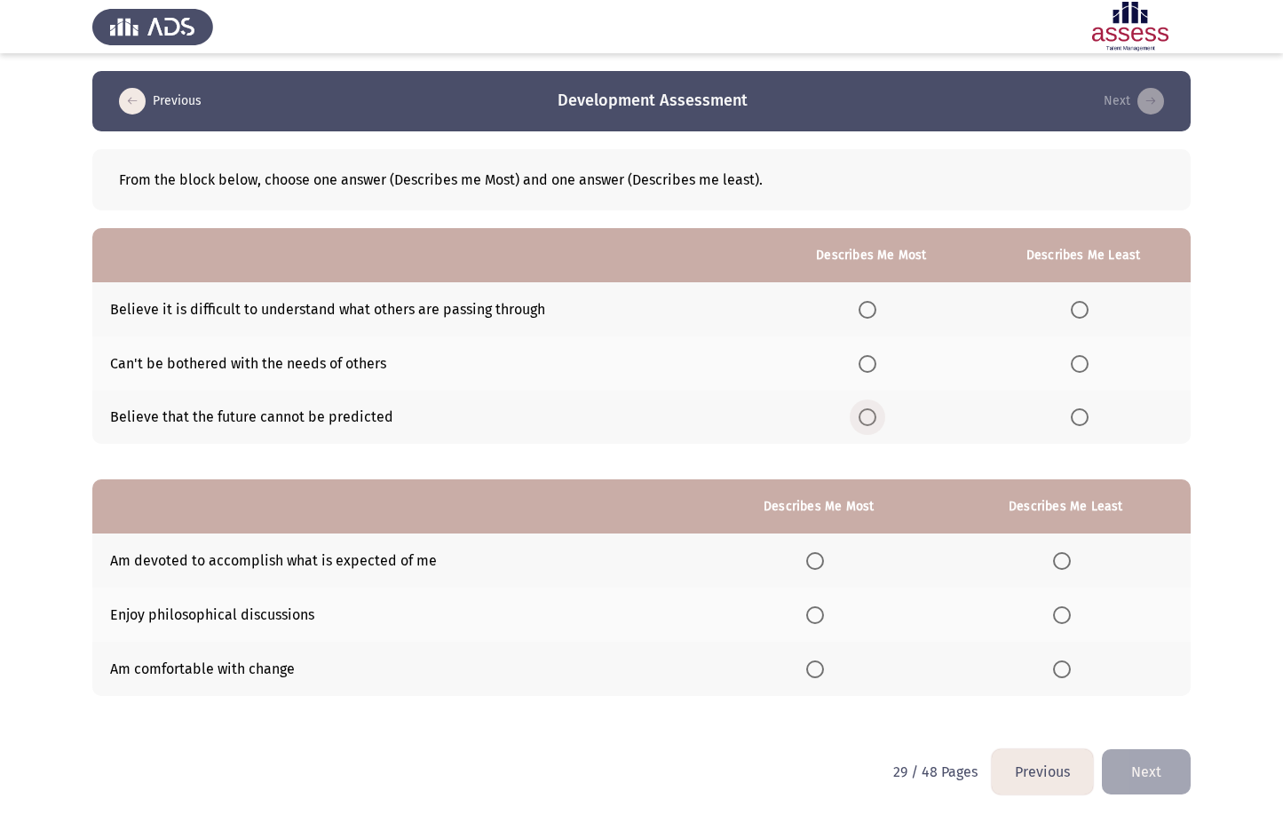
click at [876, 415] on span "Select an option" at bounding box center [867, 417] width 18 height 18
click at [876, 415] on input "Select an option" at bounding box center [867, 417] width 18 height 18
click at [1081, 359] on span "Select an option" at bounding box center [1079, 364] width 18 height 18
click at [1081, 359] on input "Select an option" at bounding box center [1079, 364] width 18 height 18
click at [824, 555] on span "Select an option" at bounding box center [815, 561] width 18 height 18
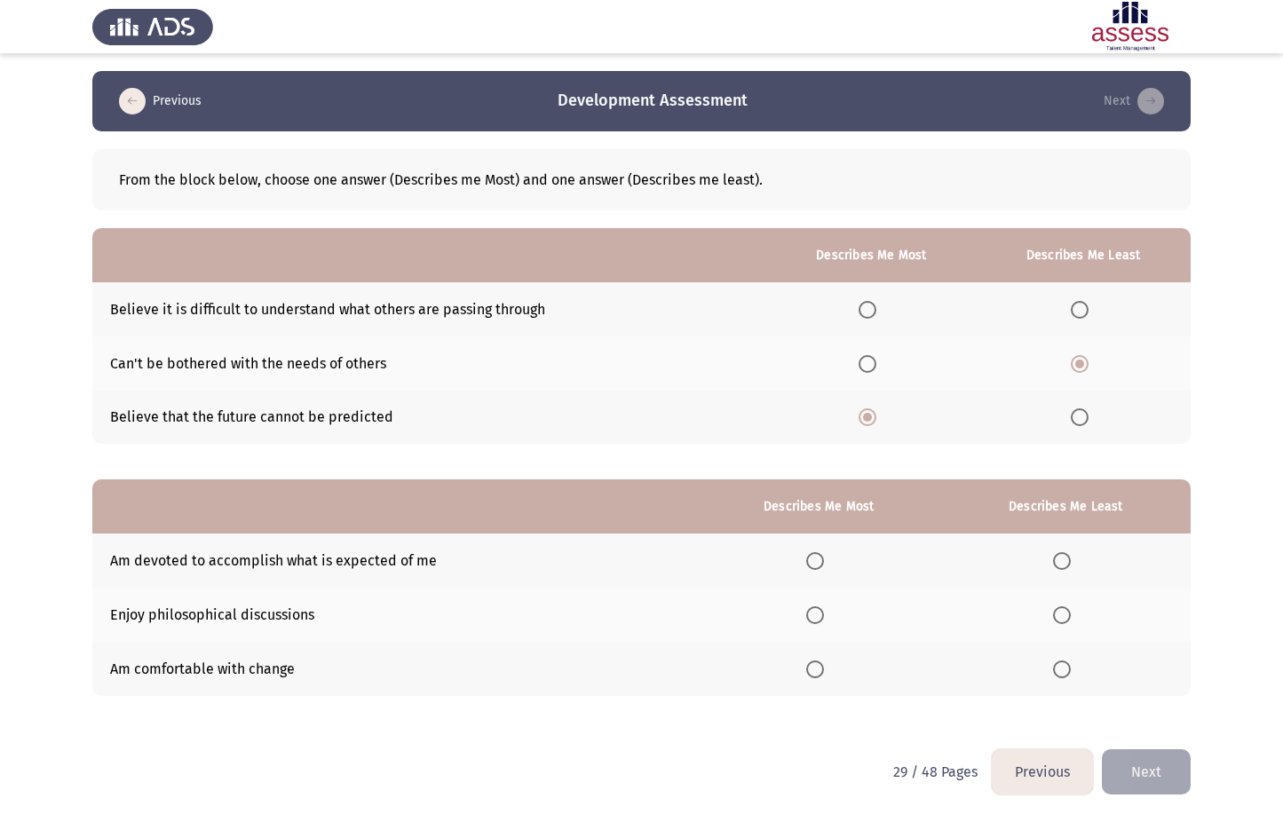
click at [824, 555] on input "Select an option" at bounding box center [815, 561] width 18 height 18
click at [1070, 612] on span "Select an option" at bounding box center [1062, 615] width 18 height 18
click at [1070, 612] on input "Select an option" at bounding box center [1062, 615] width 18 height 18
click at [1173, 761] on button "Next" at bounding box center [1146, 771] width 89 height 45
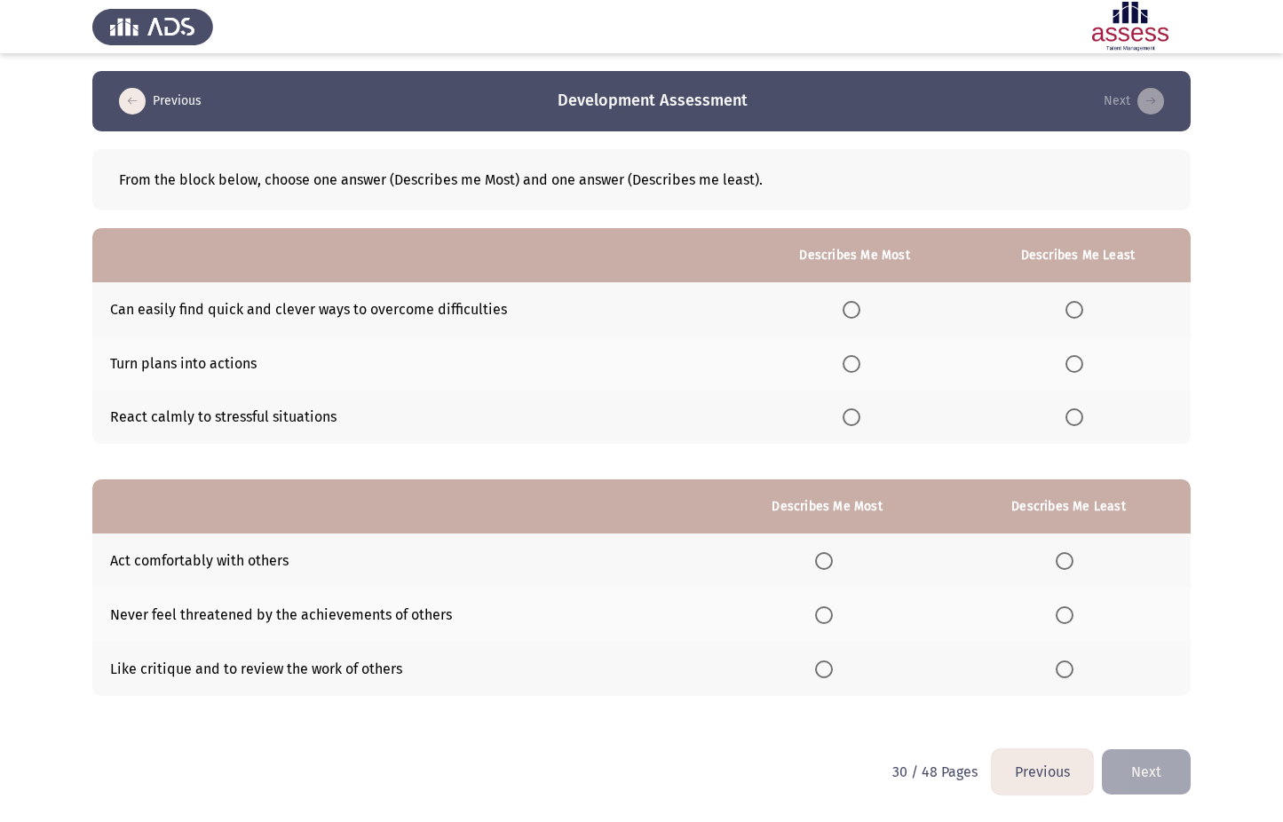
click at [852, 368] on span "Select an option" at bounding box center [851, 364] width 18 height 18
click at [852, 368] on input "Select an option" at bounding box center [851, 364] width 18 height 18
click at [1072, 415] on span "Select an option" at bounding box center [1074, 417] width 18 height 18
click at [1072, 415] on input "Select an option" at bounding box center [1074, 417] width 18 height 18
click at [820, 565] on span "Select an option" at bounding box center [824, 561] width 18 height 18
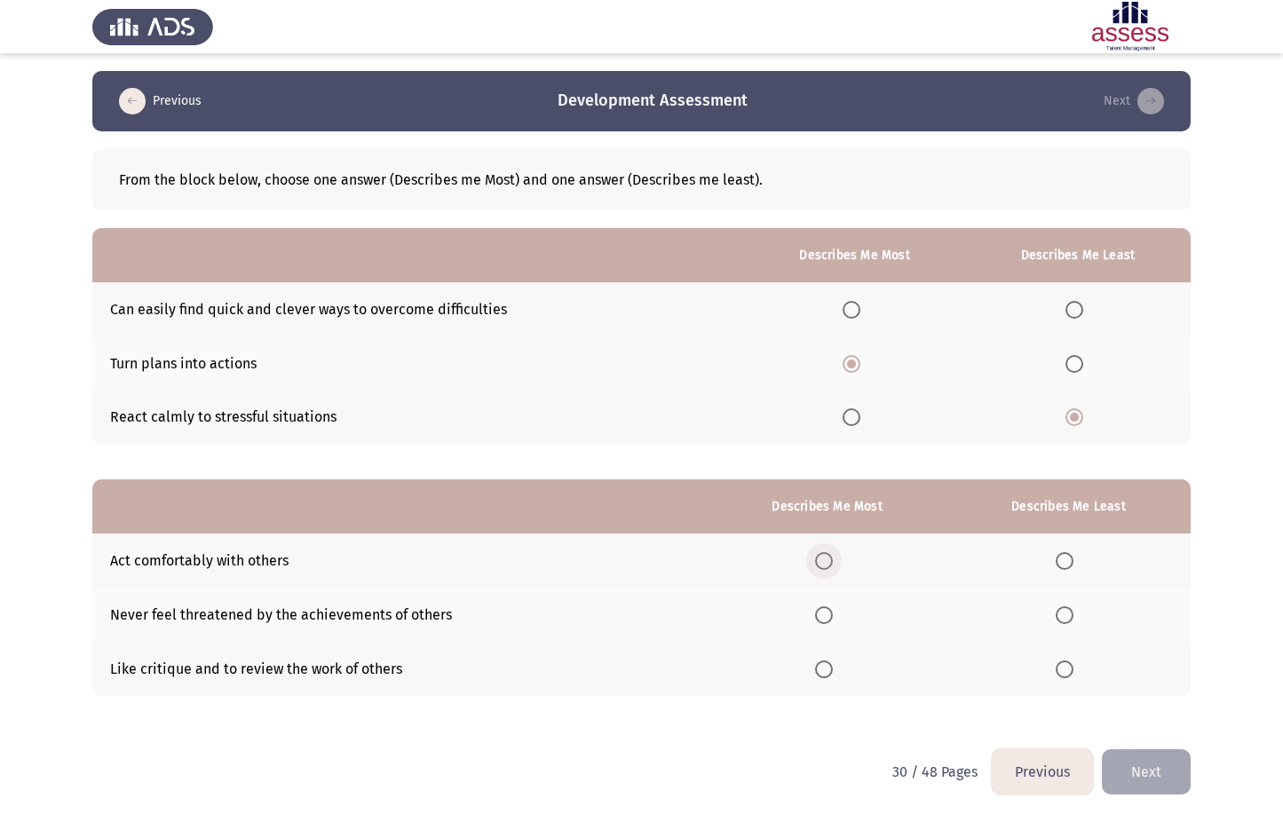
click at [820, 565] on input "Select an option" at bounding box center [824, 561] width 18 height 18
click at [1059, 666] on span "Select an option" at bounding box center [1064, 669] width 18 height 18
click at [1059, 666] on input "Select an option" at bounding box center [1064, 669] width 18 height 18
click at [1136, 770] on button "Next" at bounding box center [1146, 771] width 89 height 45
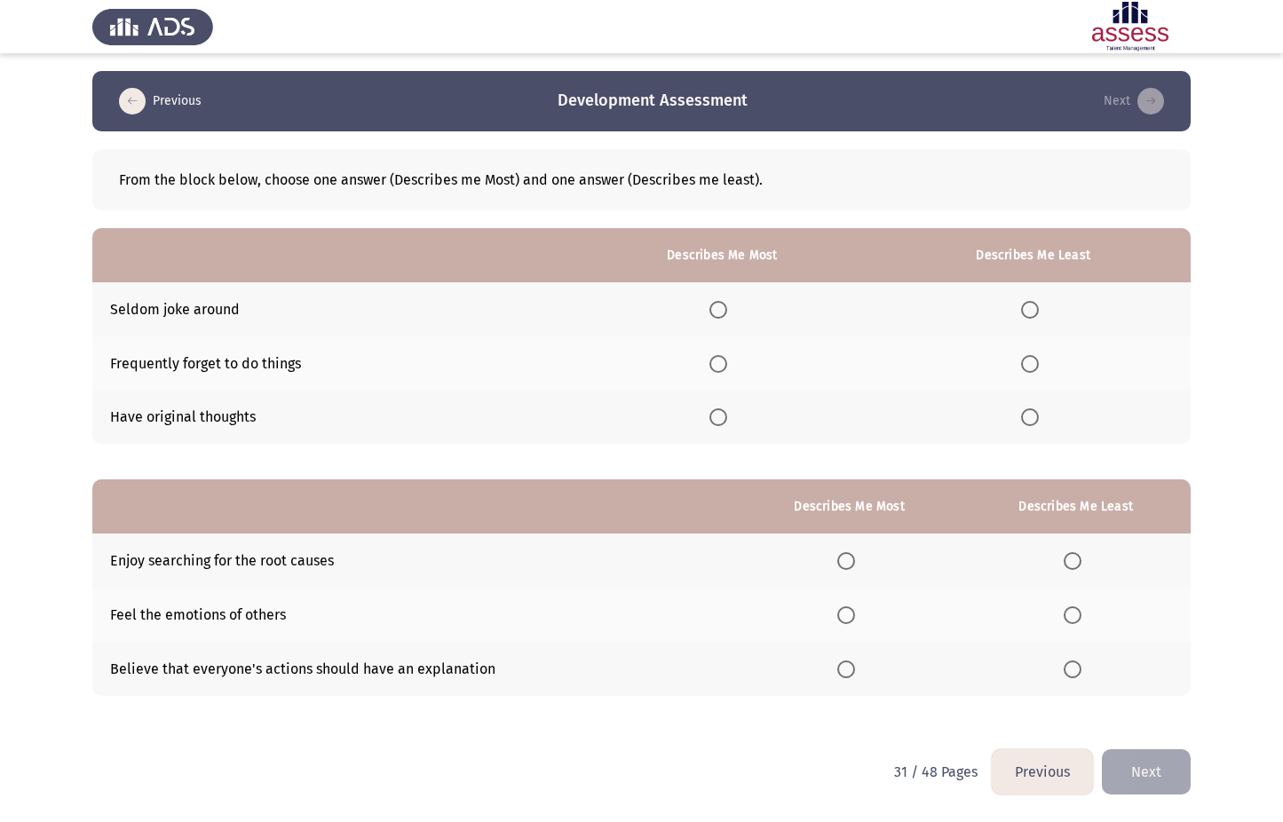
click at [733, 418] on label "Select an option" at bounding box center [721, 417] width 25 height 18
click at [727, 418] on input "Select an option" at bounding box center [718, 417] width 18 height 18
click at [1030, 366] on span "Select an option" at bounding box center [1030, 364] width 18 height 18
click at [1030, 366] on input "Select an option" at bounding box center [1030, 364] width 18 height 18
click at [854, 559] on span "Select an option" at bounding box center [846, 561] width 18 height 18
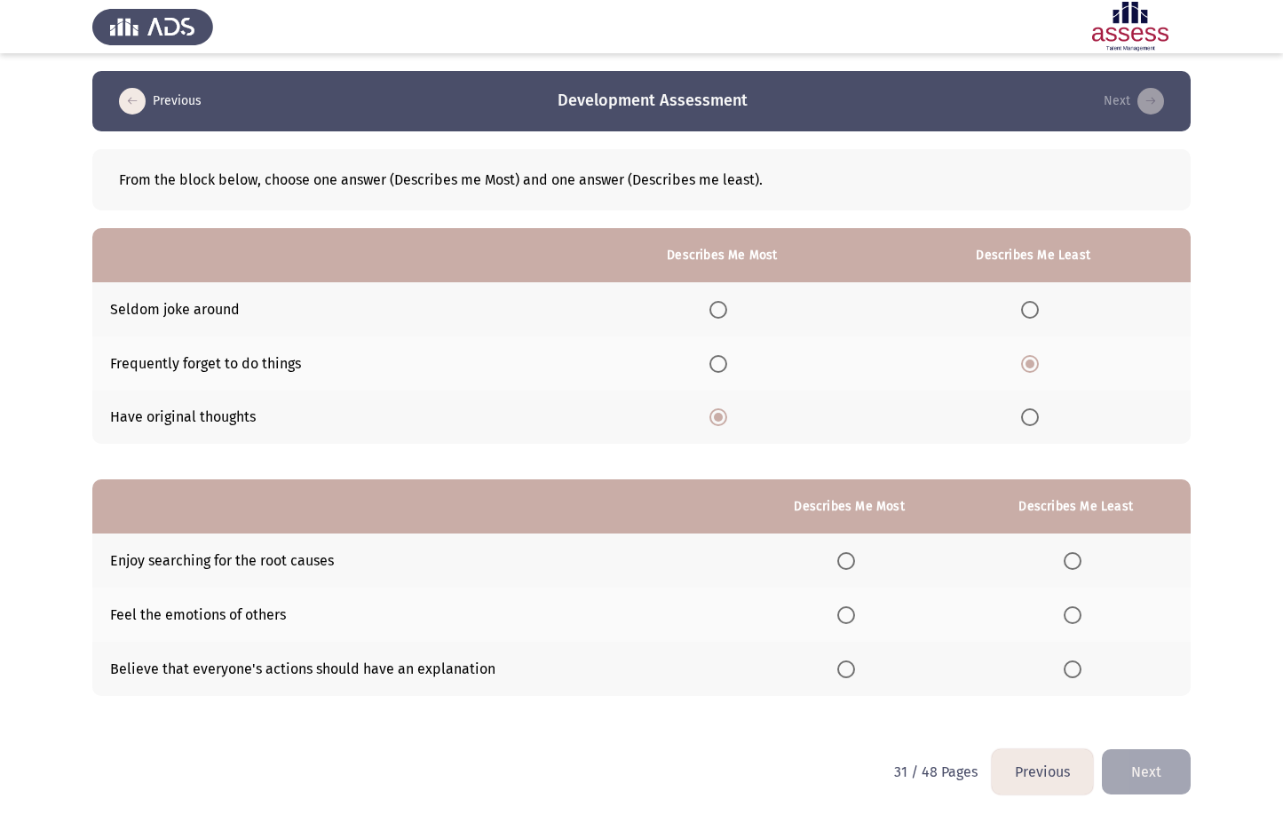
click at [854, 559] on input "Select an option" at bounding box center [846, 561] width 18 height 18
click at [1062, 677] on th at bounding box center [1075, 669] width 229 height 54
click at [1068, 673] on span "Select an option" at bounding box center [1072, 669] width 18 height 18
click at [1068, 673] on input "Select an option" at bounding box center [1072, 669] width 18 height 18
click at [1136, 765] on button "Next" at bounding box center [1146, 771] width 89 height 45
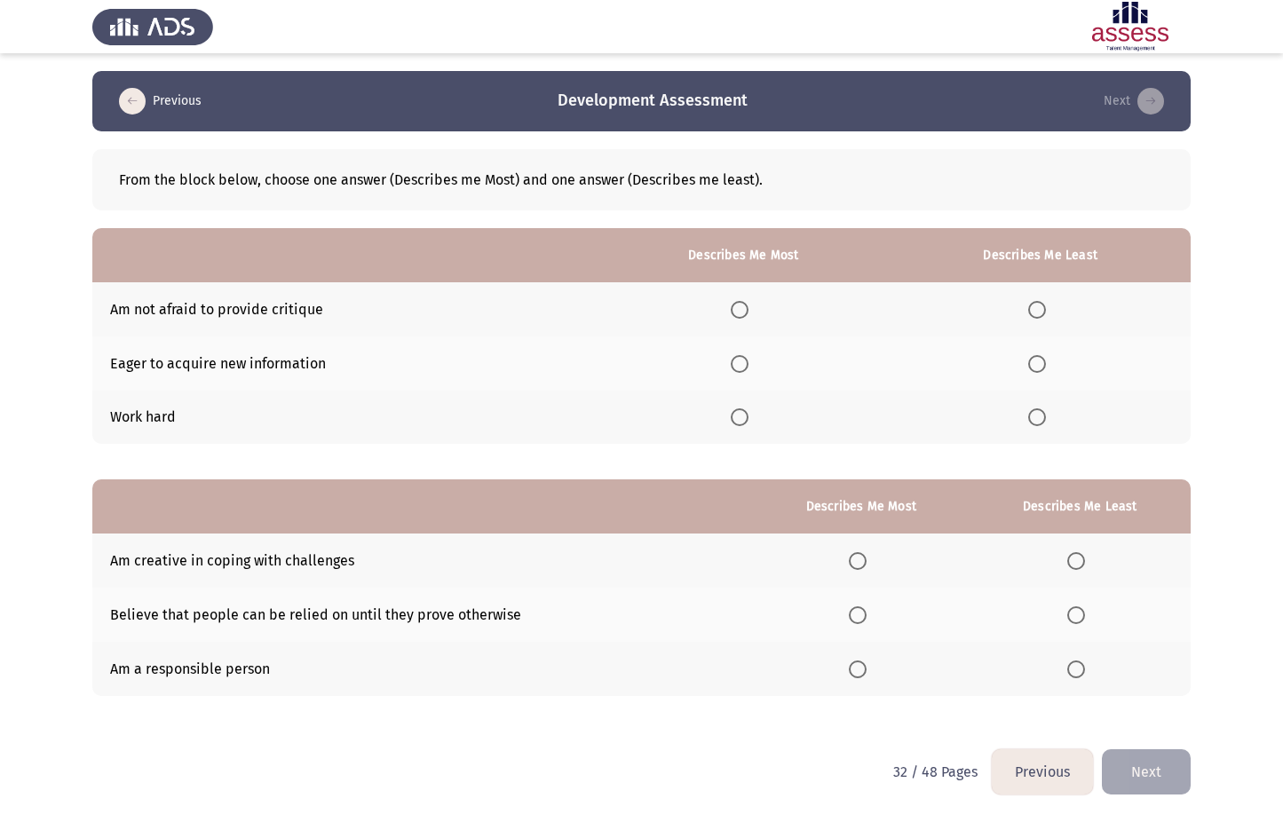
click at [745, 416] on span "Select an option" at bounding box center [740, 417] width 18 height 18
click at [745, 416] on input "Select an option" at bounding box center [740, 417] width 18 height 18
click at [1039, 306] on span "Select an option" at bounding box center [1037, 310] width 18 height 18
click at [1039, 306] on input "Select an option" at bounding box center [1037, 310] width 18 height 18
click at [856, 667] on span "Select an option" at bounding box center [858, 669] width 18 height 18
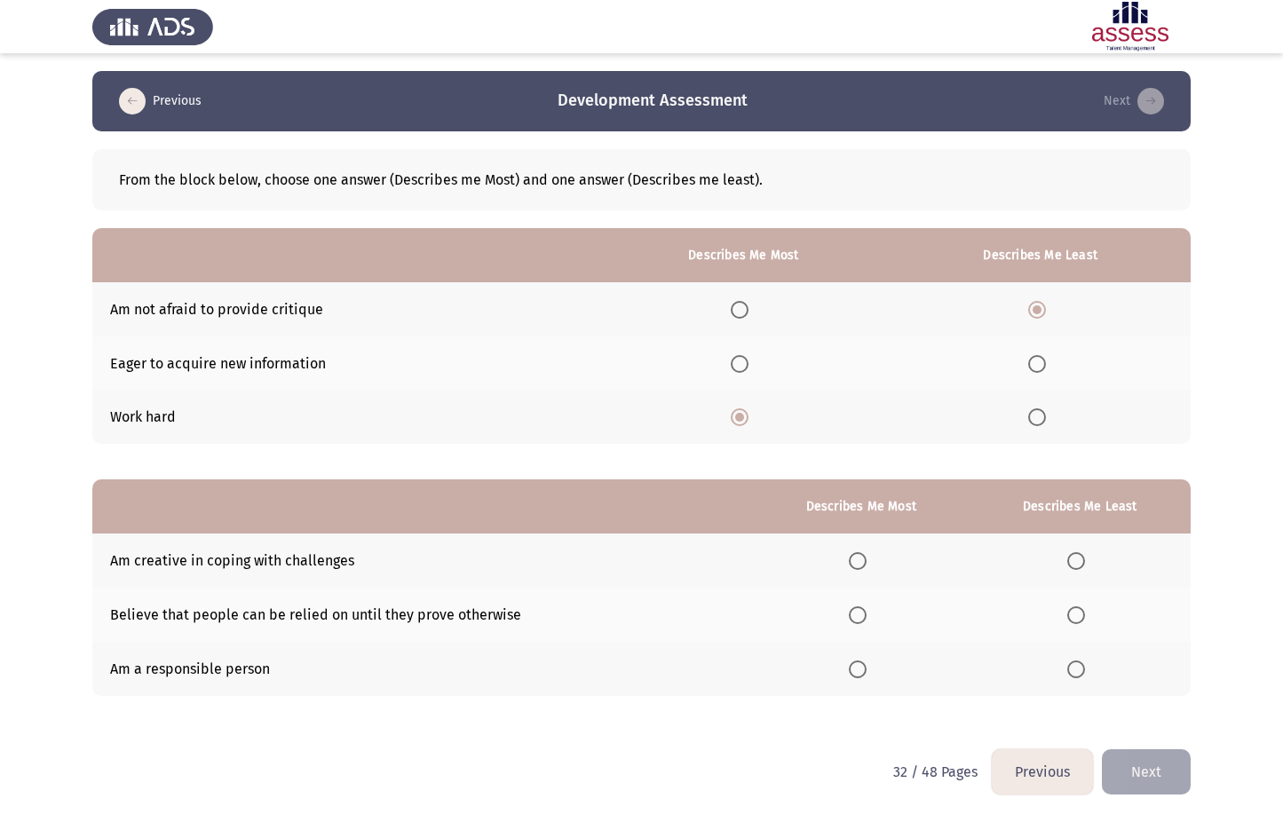
click at [856, 667] on input "Select an option" at bounding box center [858, 669] width 18 height 18
click at [1078, 612] on span "Select an option" at bounding box center [1076, 615] width 18 height 18
click at [1078, 612] on input "Select an option" at bounding box center [1076, 615] width 18 height 18
click at [1154, 779] on button "Next" at bounding box center [1146, 771] width 89 height 45
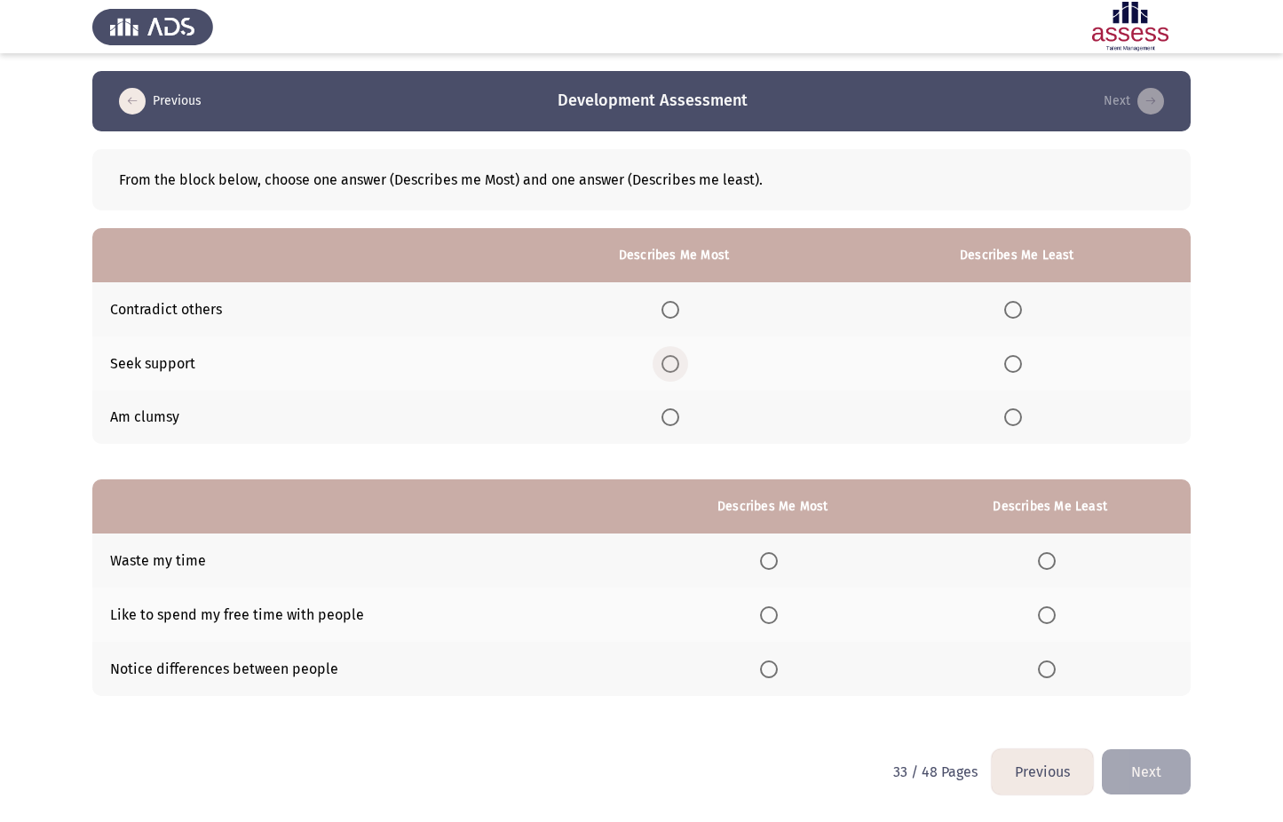
click at [668, 365] on span "Select an option" at bounding box center [670, 364] width 18 height 18
click at [668, 365] on input "Select an option" at bounding box center [670, 364] width 18 height 18
click at [1017, 415] on span "Select an option" at bounding box center [1013, 417] width 18 height 18
click at [1017, 415] on input "Select an option" at bounding box center [1013, 417] width 18 height 18
click at [769, 610] on span "Select an option" at bounding box center [769, 615] width 18 height 18
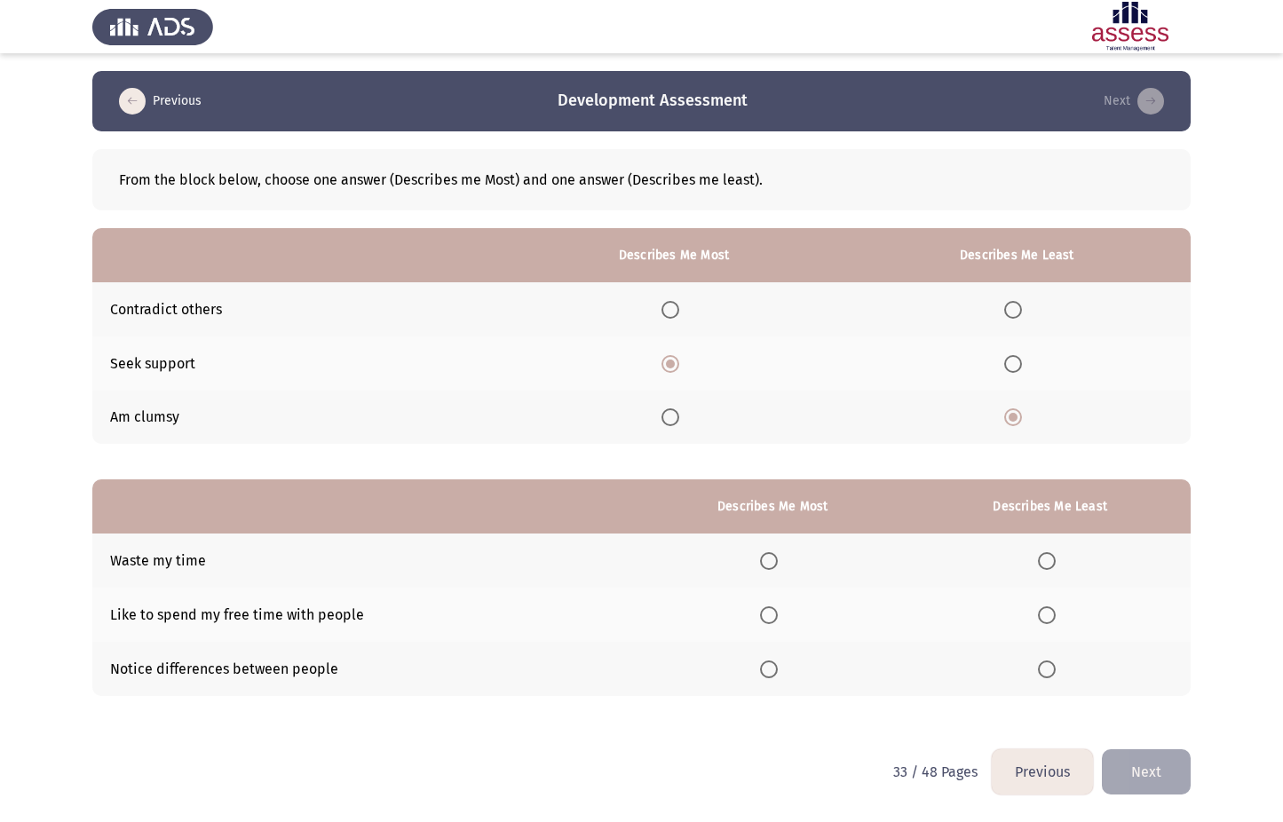
click at [769, 610] on input "Select an option" at bounding box center [769, 615] width 18 height 18
click at [1053, 559] on span "Select an option" at bounding box center [1047, 561] width 18 height 18
click at [1053, 559] on input "Select an option" at bounding box center [1047, 561] width 18 height 18
click at [1155, 762] on button "Next" at bounding box center [1146, 771] width 89 height 45
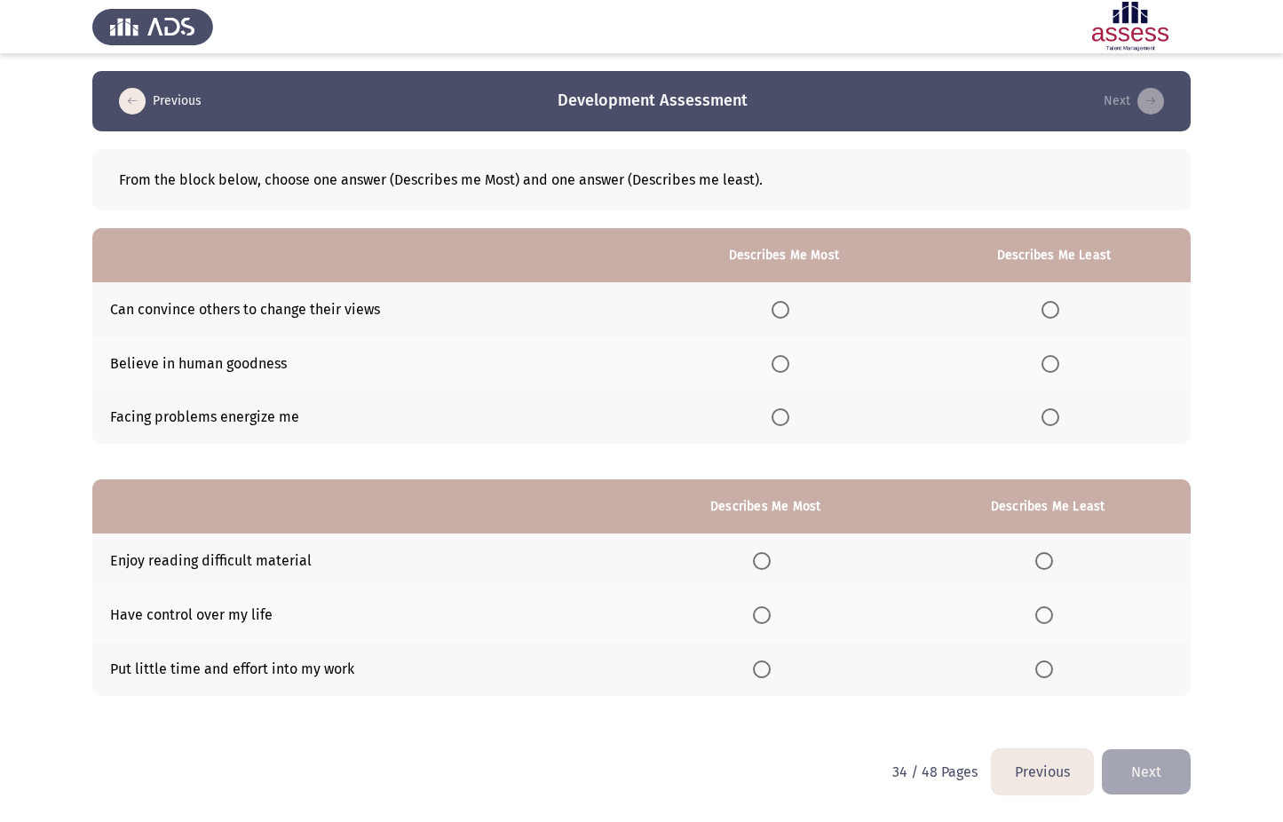
click at [788, 416] on span "Select an option" at bounding box center [780, 417] width 18 height 18
click at [788, 416] on input "Select an option" at bounding box center [780, 417] width 18 height 18
click at [1051, 356] on span "Select an option" at bounding box center [1050, 364] width 18 height 18
click at [1051, 356] on input "Select an option" at bounding box center [1050, 364] width 18 height 18
click at [763, 617] on span "Select an option" at bounding box center [762, 615] width 18 height 18
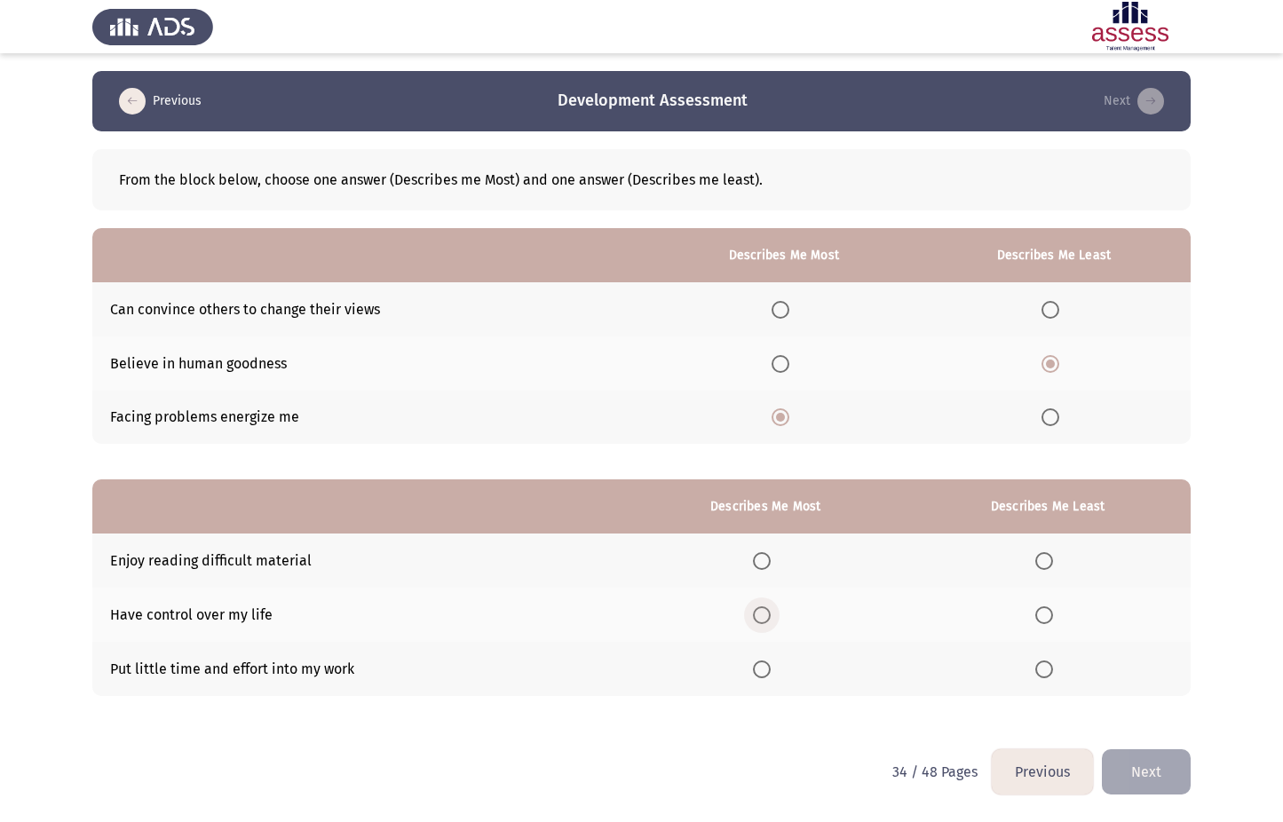
click at [763, 617] on input "Select an option" at bounding box center [762, 615] width 18 height 18
click at [1045, 667] on span "Select an option" at bounding box center [1044, 669] width 18 height 18
click at [1045, 667] on input "Select an option" at bounding box center [1044, 669] width 18 height 18
click at [1146, 766] on button "Next" at bounding box center [1146, 771] width 89 height 45
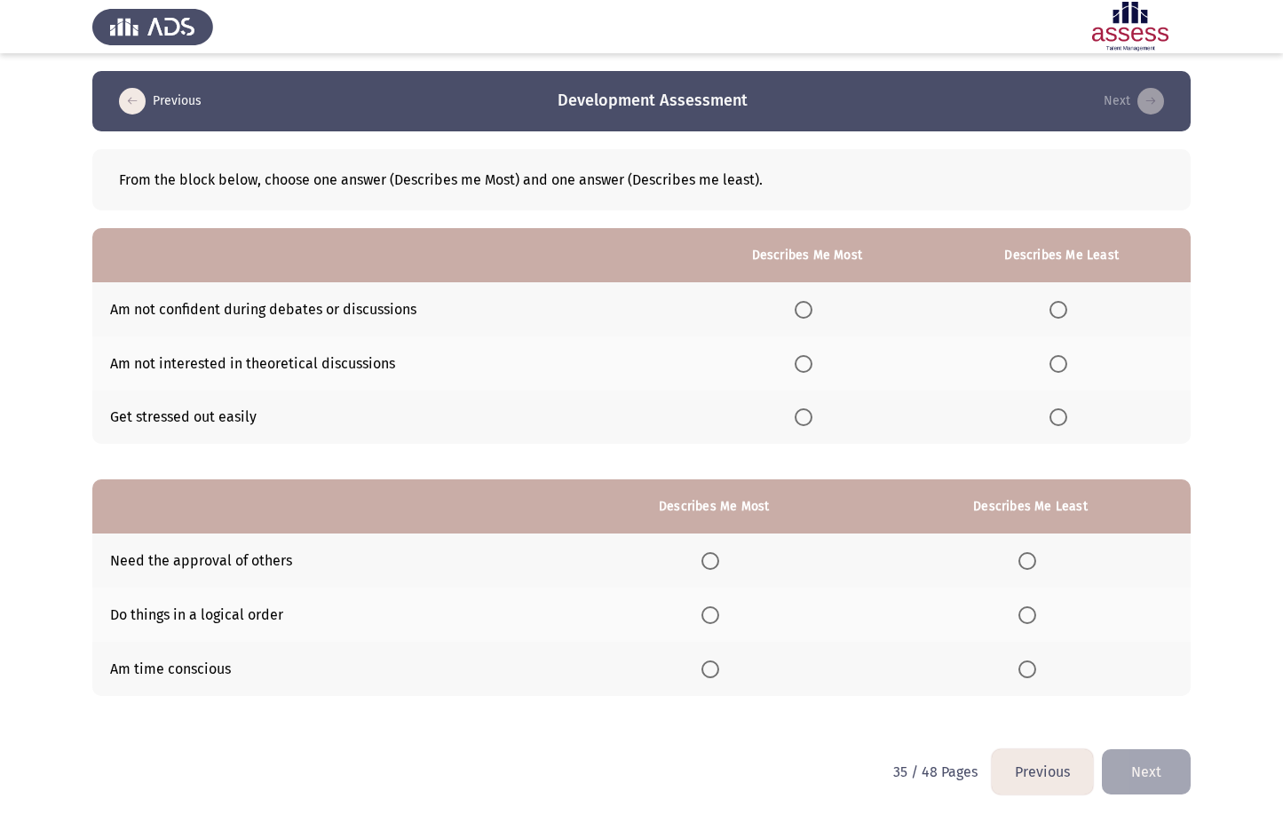
click at [812, 367] on span "Select an option" at bounding box center [803, 364] width 18 height 18
click at [812, 367] on input "Select an option" at bounding box center [803, 364] width 18 height 18
click at [1055, 409] on span "Select an option" at bounding box center [1058, 417] width 18 height 18
click at [1055, 409] on input "Select an option" at bounding box center [1058, 417] width 18 height 18
click at [716, 616] on span "Select an option" at bounding box center [710, 615] width 18 height 18
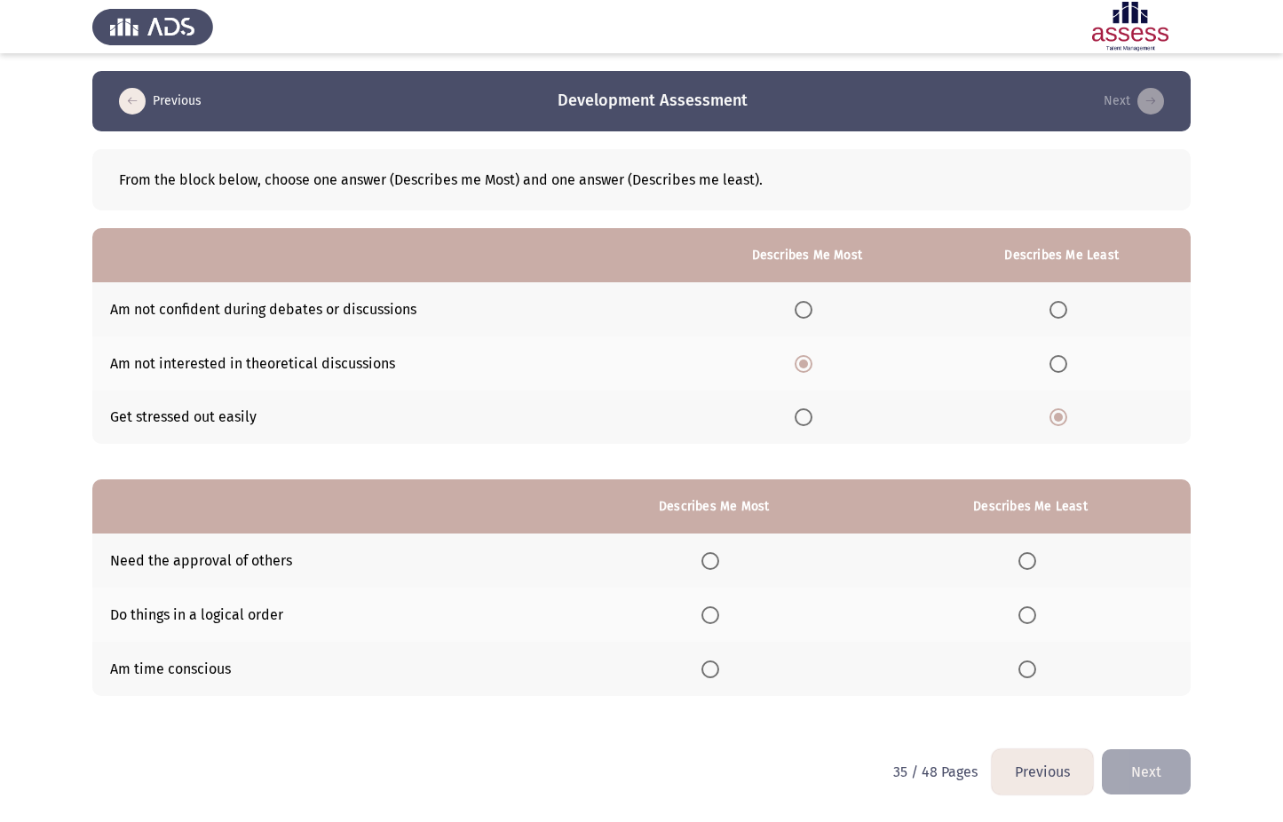
click at [716, 616] on input "Select an option" at bounding box center [710, 615] width 18 height 18
click at [1027, 564] on span "Select an option" at bounding box center [1027, 561] width 18 height 18
click at [1027, 564] on input "Select an option" at bounding box center [1027, 561] width 18 height 18
click at [1147, 766] on button "Next" at bounding box center [1146, 771] width 89 height 45
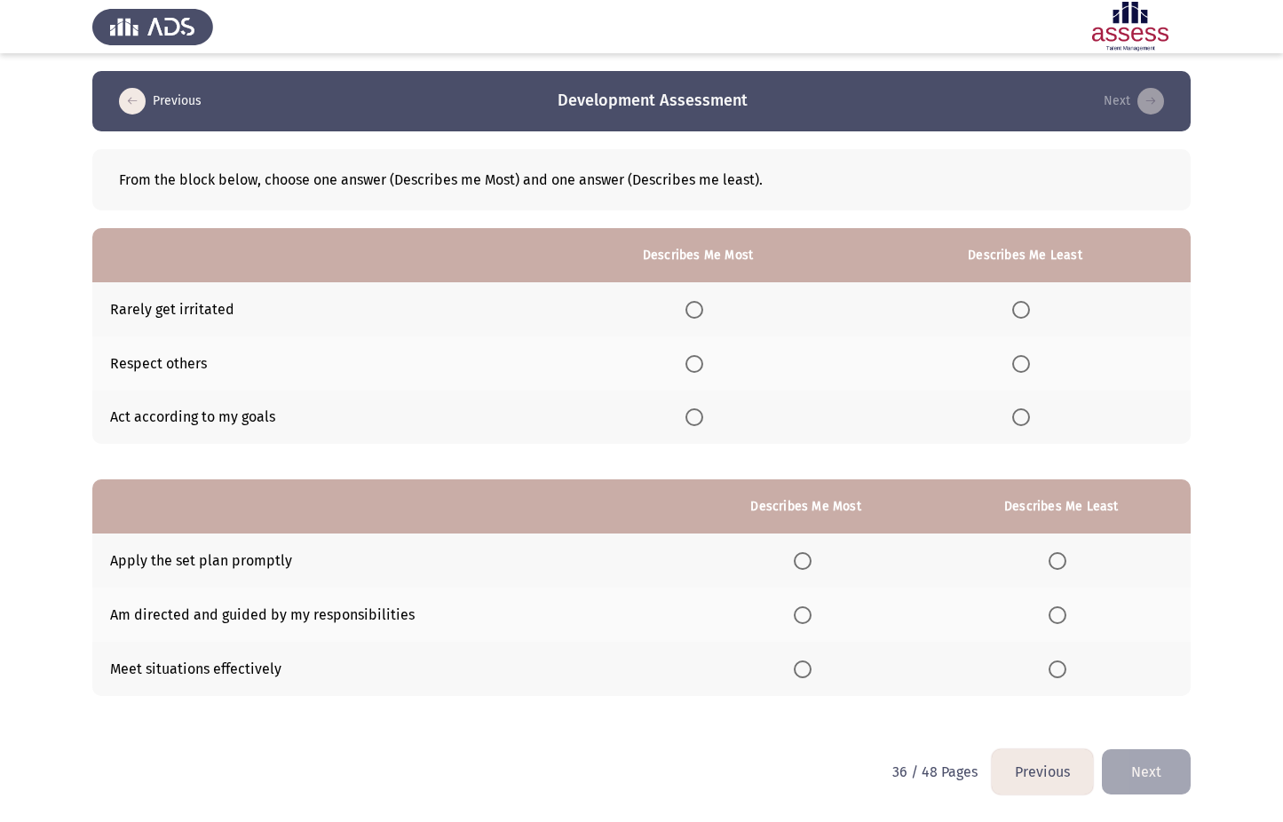
click at [691, 416] on span "Select an option" at bounding box center [694, 417] width 18 height 18
click at [691, 416] on input "Select an option" at bounding box center [694, 417] width 18 height 18
click at [1021, 310] on span "Select an option" at bounding box center [1021, 310] width 0 height 0
click at [1022, 310] on input "Select an option" at bounding box center [1021, 310] width 18 height 18
click at [810, 606] on span "Select an option" at bounding box center [803, 615] width 18 height 18
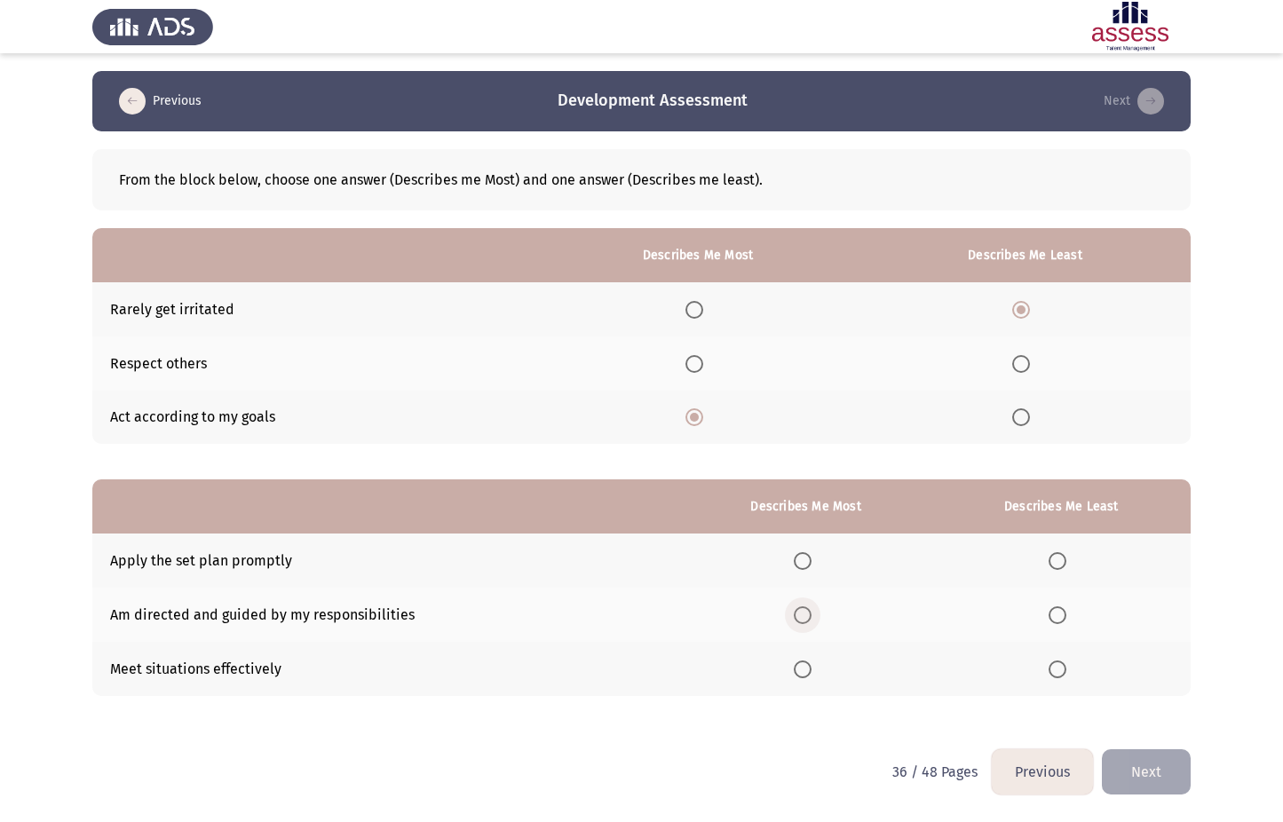
click at [810, 606] on input "Select an option" at bounding box center [803, 615] width 18 height 18
click at [1060, 555] on span "Select an option" at bounding box center [1057, 561] width 18 height 18
click at [1060, 555] on input "Select an option" at bounding box center [1057, 561] width 18 height 18
click at [1155, 771] on button "Next" at bounding box center [1146, 771] width 89 height 45
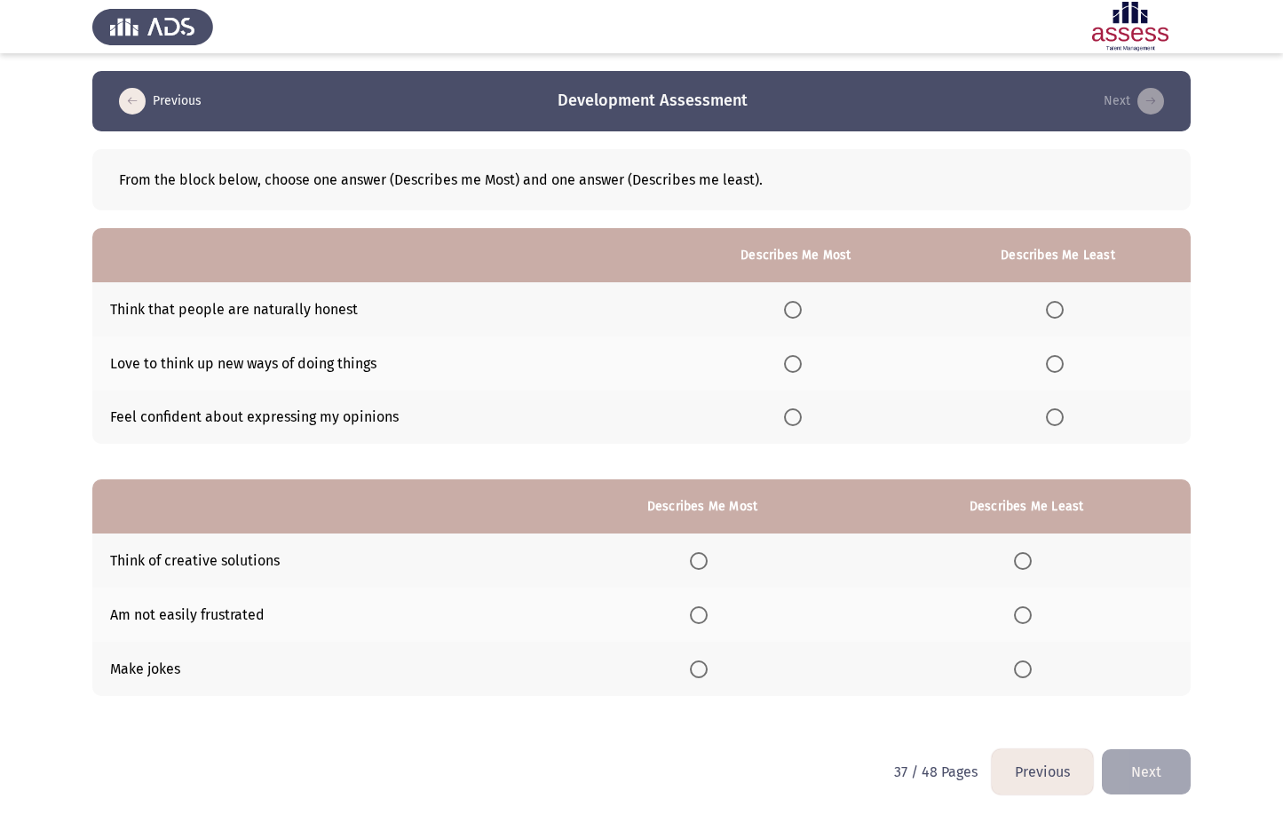
click at [802, 419] on span "Select an option" at bounding box center [793, 417] width 18 height 18
click at [802, 419] on input "Select an option" at bounding box center [793, 417] width 18 height 18
click at [1054, 303] on span "Select an option" at bounding box center [1055, 310] width 18 height 18
click at [1054, 303] on input "Select an option" at bounding box center [1055, 310] width 18 height 18
click at [703, 559] on span "Select an option" at bounding box center [699, 561] width 18 height 18
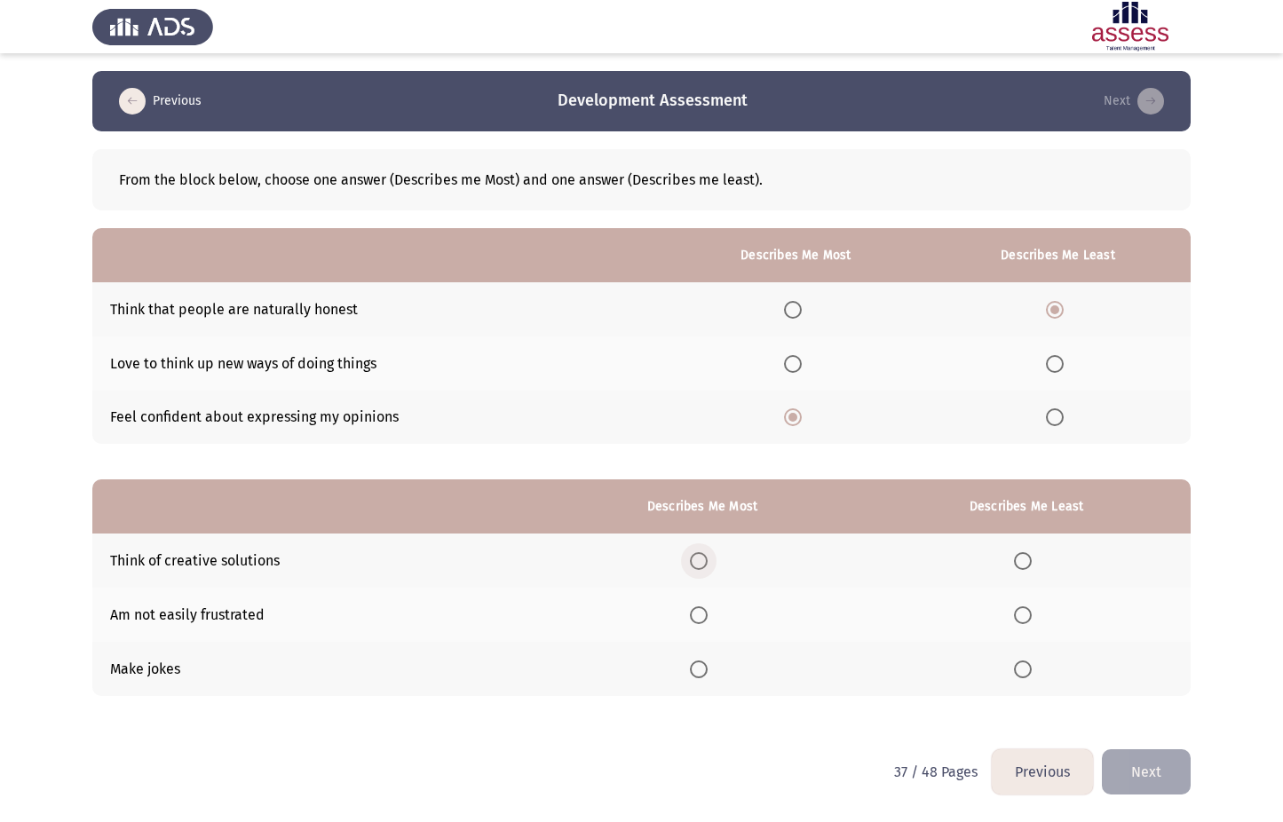
click at [703, 559] on input "Select an option" at bounding box center [699, 561] width 18 height 18
drag, startPoint x: 1023, startPoint y: 664, endPoint x: 1095, endPoint y: 712, distance: 86.4
click at [1023, 665] on span "Select an option" at bounding box center [1023, 669] width 18 height 18
click at [1023, 665] on input "Select an option" at bounding box center [1023, 669] width 18 height 18
click at [1149, 772] on button "Next" at bounding box center [1146, 771] width 89 height 45
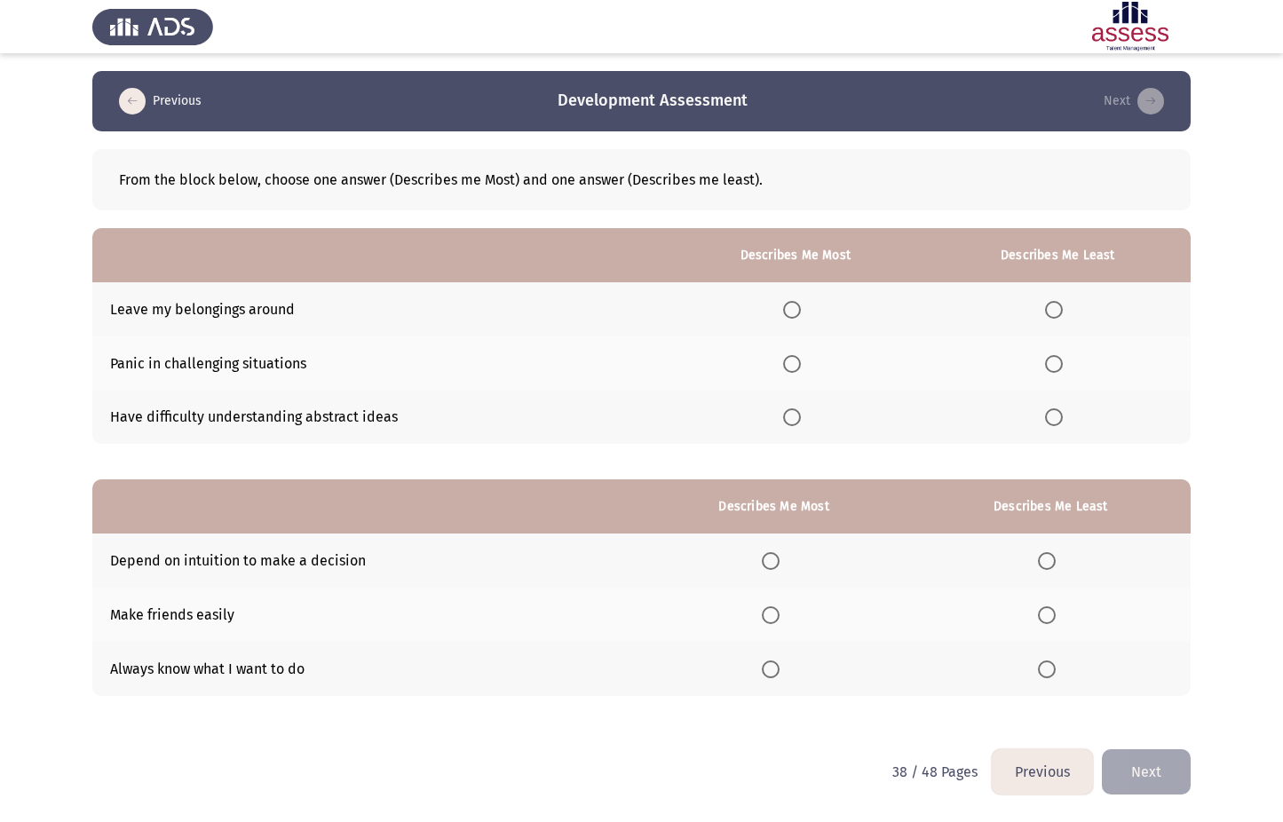
click at [798, 320] on th at bounding box center [795, 309] width 259 height 54
click at [792, 310] on span "Select an option" at bounding box center [792, 310] width 0 height 0
click at [794, 310] on input "Select an option" at bounding box center [792, 310] width 18 height 18
click at [1057, 363] on span "Select an option" at bounding box center [1054, 364] width 18 height 18
click at [1057, 363] on input "Select an option" at bounding box center [1054, 364] width 18 height 18
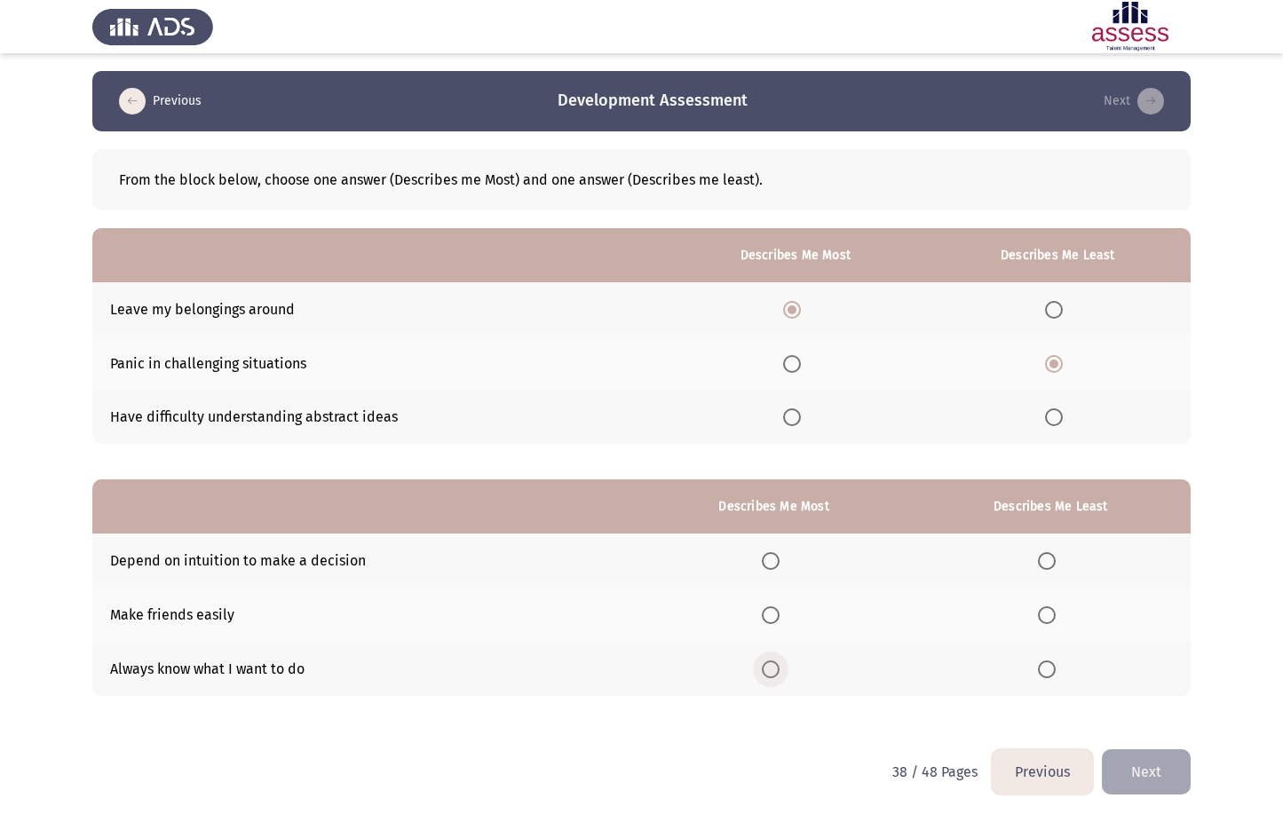
click at [770, 669] on span "Select an option" at bounding box center [771, 669] width 18 height 18
click at [770, 669] on input "Select an option" at bounding box center [771, 669] width 18 height 18
click at [1049, 555] on span "Select an option" at bounding box center [1047, 561] width 18 height 18
click at [1049, 555] on input "Select an option" at bounding box center [1047, 561] width 18 height 18
click at [1158, 765] on button "Next" at bounding box center [1146, 771] width 89 height 45
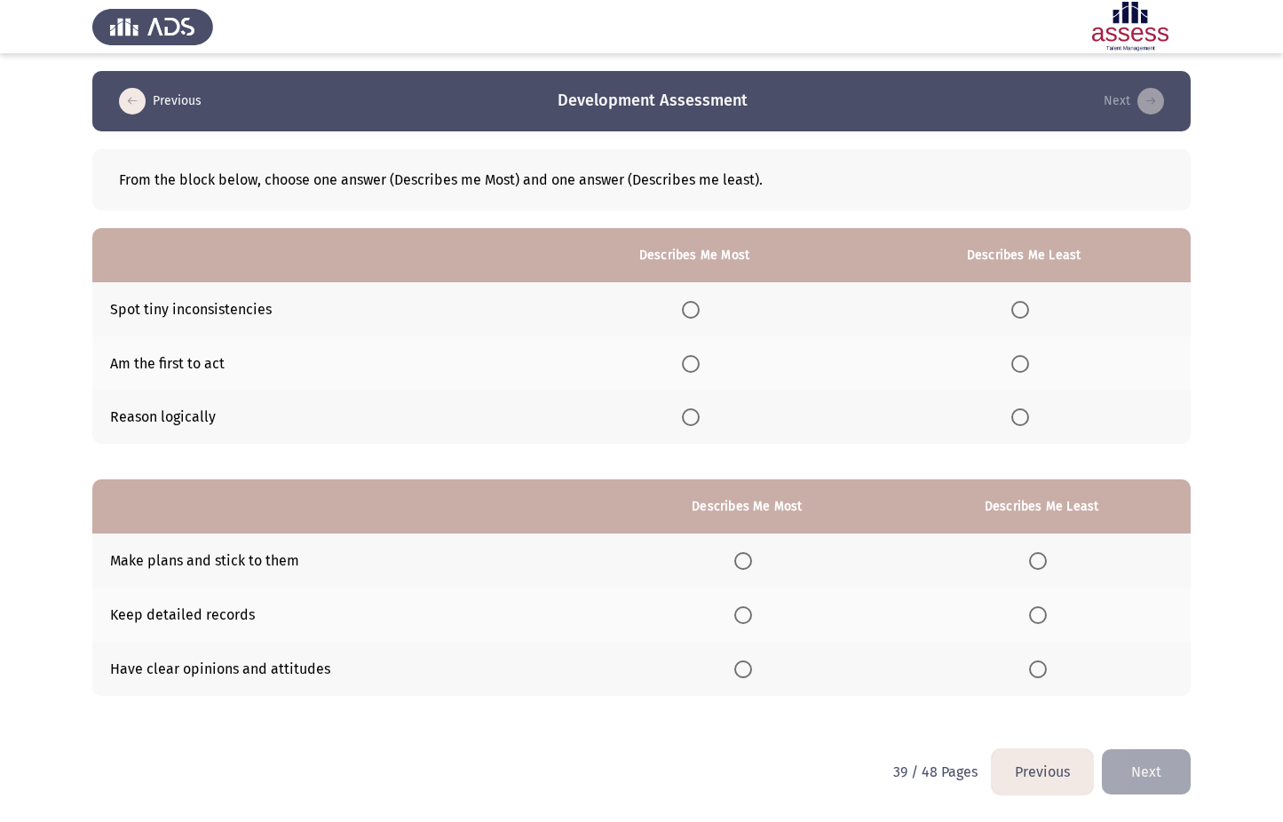
click at [699, 415] on span "Select an option" at bounding box center [691, 417] width 18 height 18
click at [699, 415] on input "Select an option" at bounding box center [691, 417] width 18 height 18
click at [1022, 307] on span "Select an option" at bounding box center [1020, 310] width 18 height 18
click at [1022, 307] on input "Select an option" at bounding box center [1020, 310] width 18 height 18
click at [748, 560] on span "Select an option" at bounding box center [743, 561] width 18 height 18
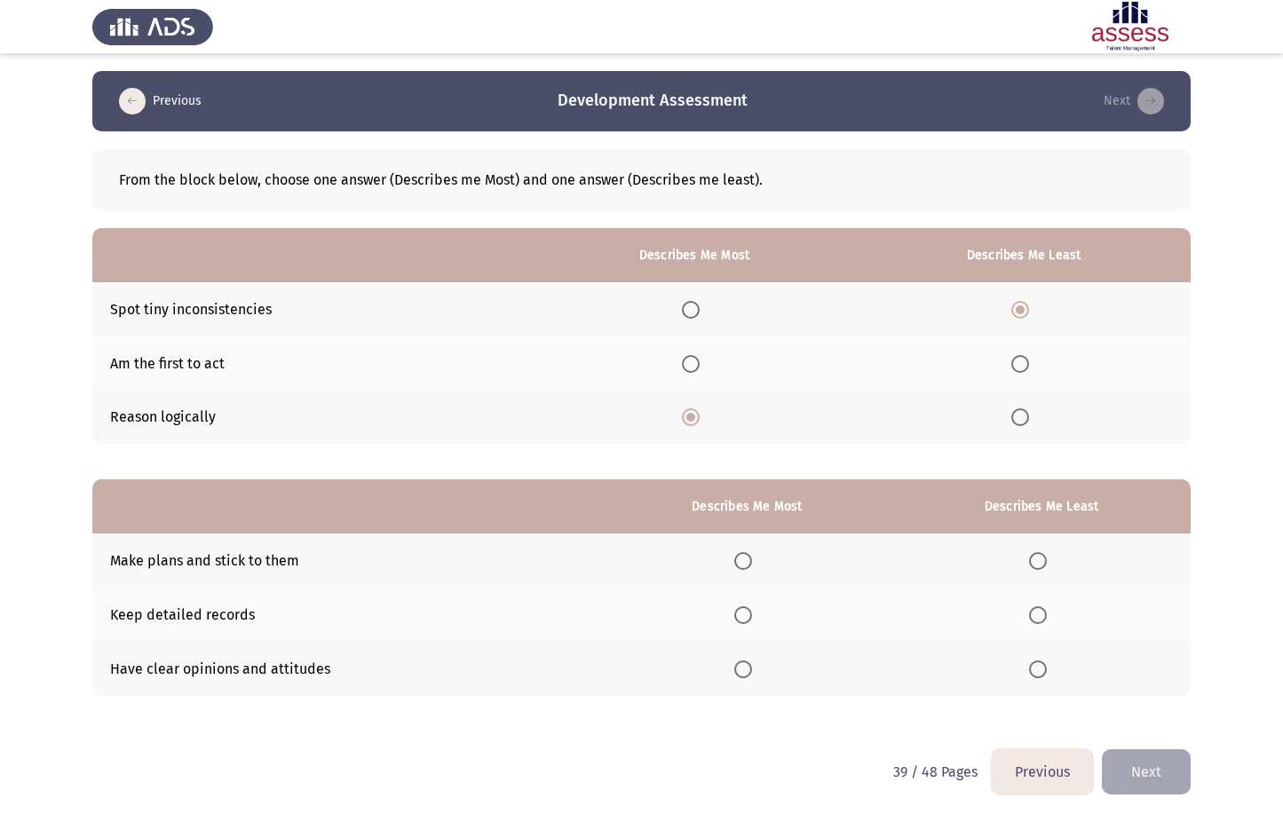
click at [748, 560] on input "Select an option" at bounding box center [743, 561] width 18 height 18
click at [1049, 621] on label "Select an option" at bounding box center [1041, 615] width 25 height 18
click at [1047, 621] on input "Select an option" at bounding box center [1038, 615] width 18 height 18
click at [1139, 768] on button "Next" at bounding box center [1146, 771] width 89 height 45
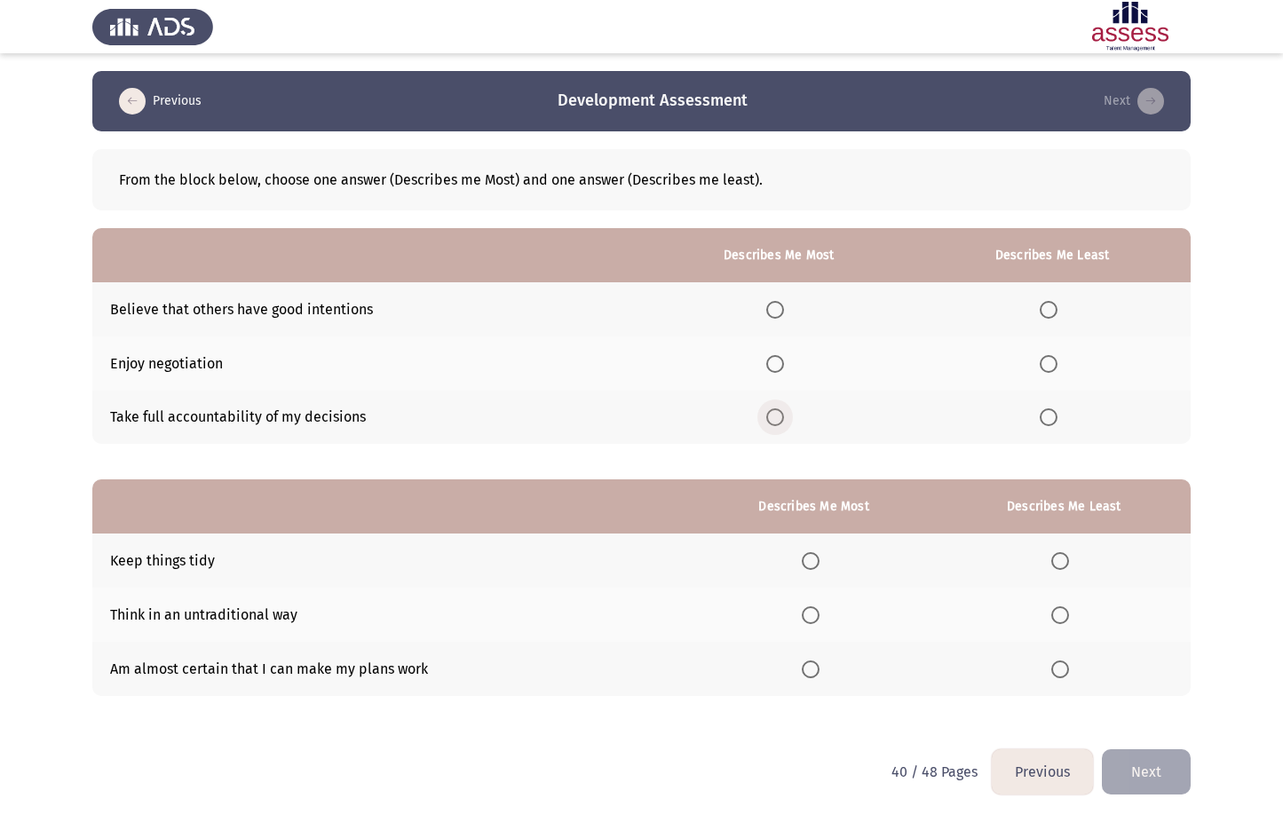
click at [783, 418] on span "Select an option" at bounding box center [775, 417] width 18 height 18
click at [783, 418] on input "Select an option" at bounding box center [775, 417] width 18 height 18
click at [1054, 304] on span "Select an option" at bounding box center [1048, 310] width 18 height 18
click at [1054, 304] on input "Select an option" at bounding box center [1048, 310] width 18 height 18
click at [819, 670] on span "Select an option" at bounding box center [811, 669] width 18 height 18
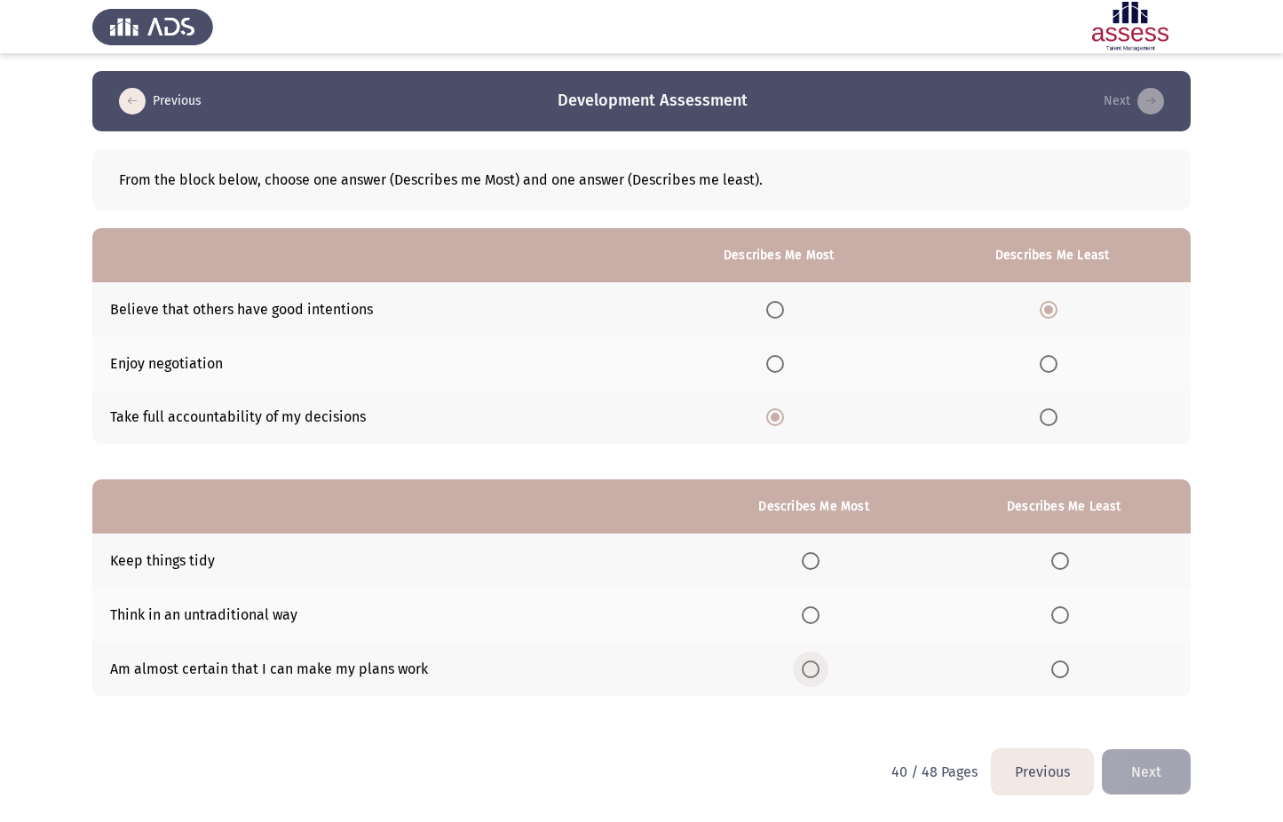
click at [819, 670] on input "Select an option" at bounding box center [811, 669] width 18 height 18
click at [1054, 557] on span "Select an option" at bounding box center [1060, 561] width 18 height 18
click at [1054, 557] on input "Select an option" at bounding box center [1060, 561] width 18 height 18
click at [1162, 773] on button "Next" at bounding box center [1146, 771] width 89 height 45
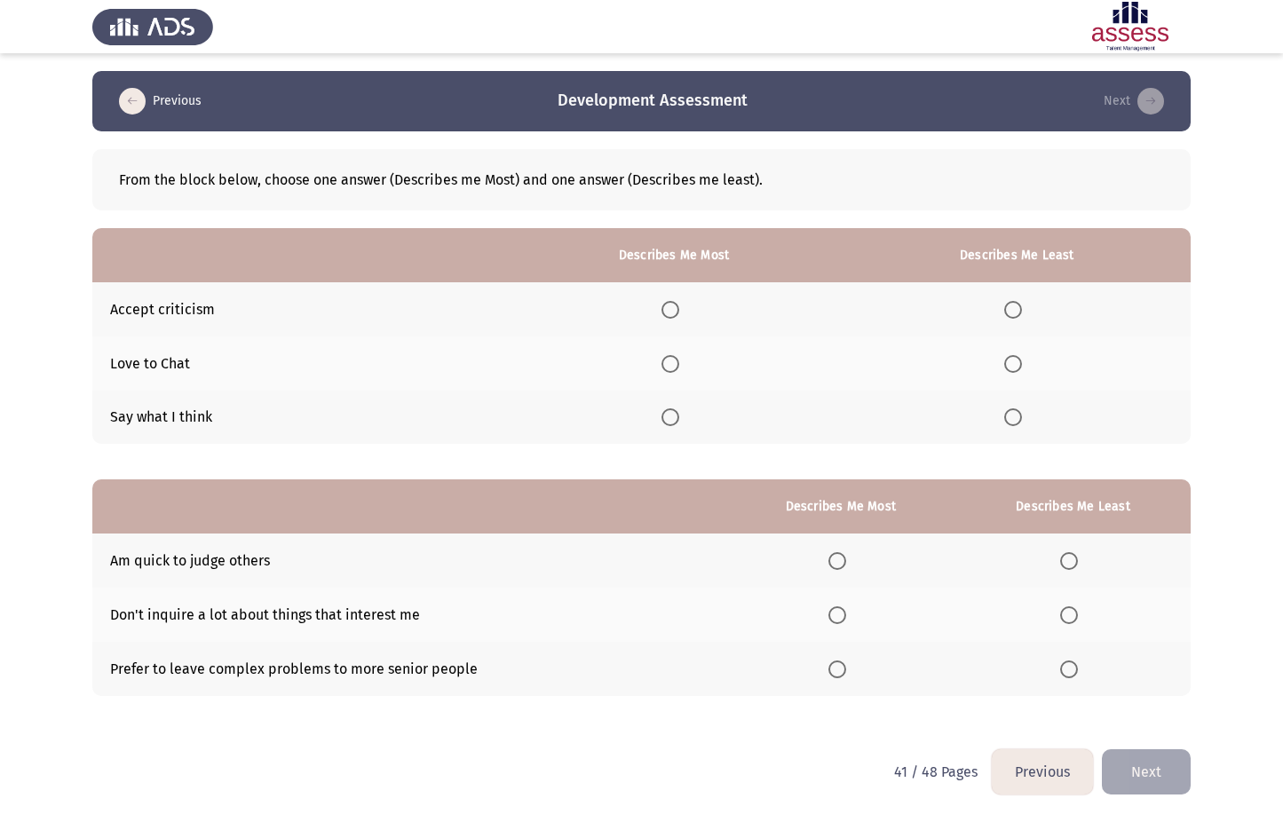
click at [678, 421] on span "Select an option" at bounding box center [670, 417] width 18 height 18
click at [678, 421] on input "Select an option" at bounding box center [670, 417] width 18 height 18
click at [1019, 361] on span "Select an option" at bounding box center [1013, 364] width 18 height 18
click at [1019, 361] on input "Select an option" at bounding box center [1013, 364] width 18 height 18
click at [837, 562] on span "Select an option" at bounding box center [837, 561] width 18 height 18
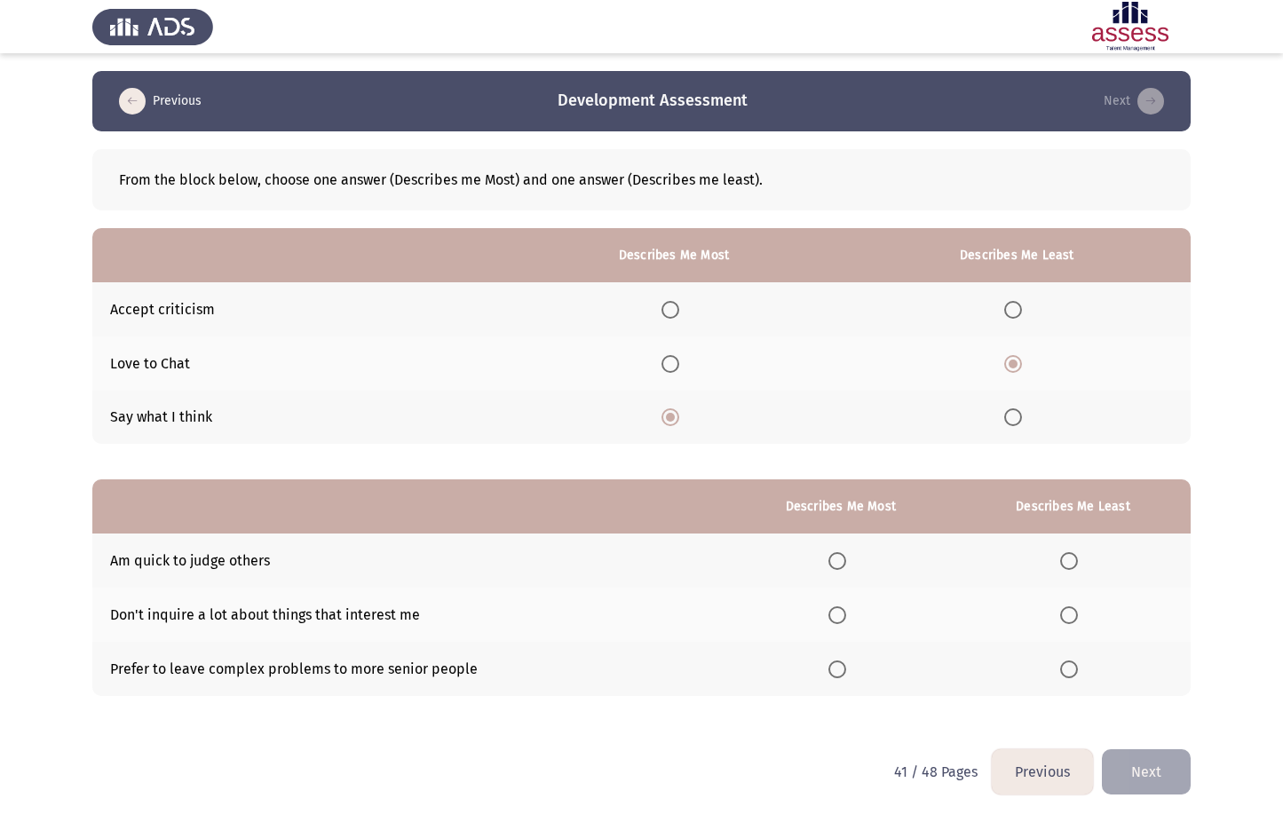
click at [837, 562] on input "Select an option" at bounding box center [837, 561] width 18 height 18
click at [1078, 671] on span "Select an option" at bounding box center [1069, 669] width 18 height 18
click at [1078, 671] on input "Select an option" at bounding box center [1069, 669] width 18 height 18
click at [1165, 770] on button "Next" at bounding box center [1146, 771] width 89 height 45
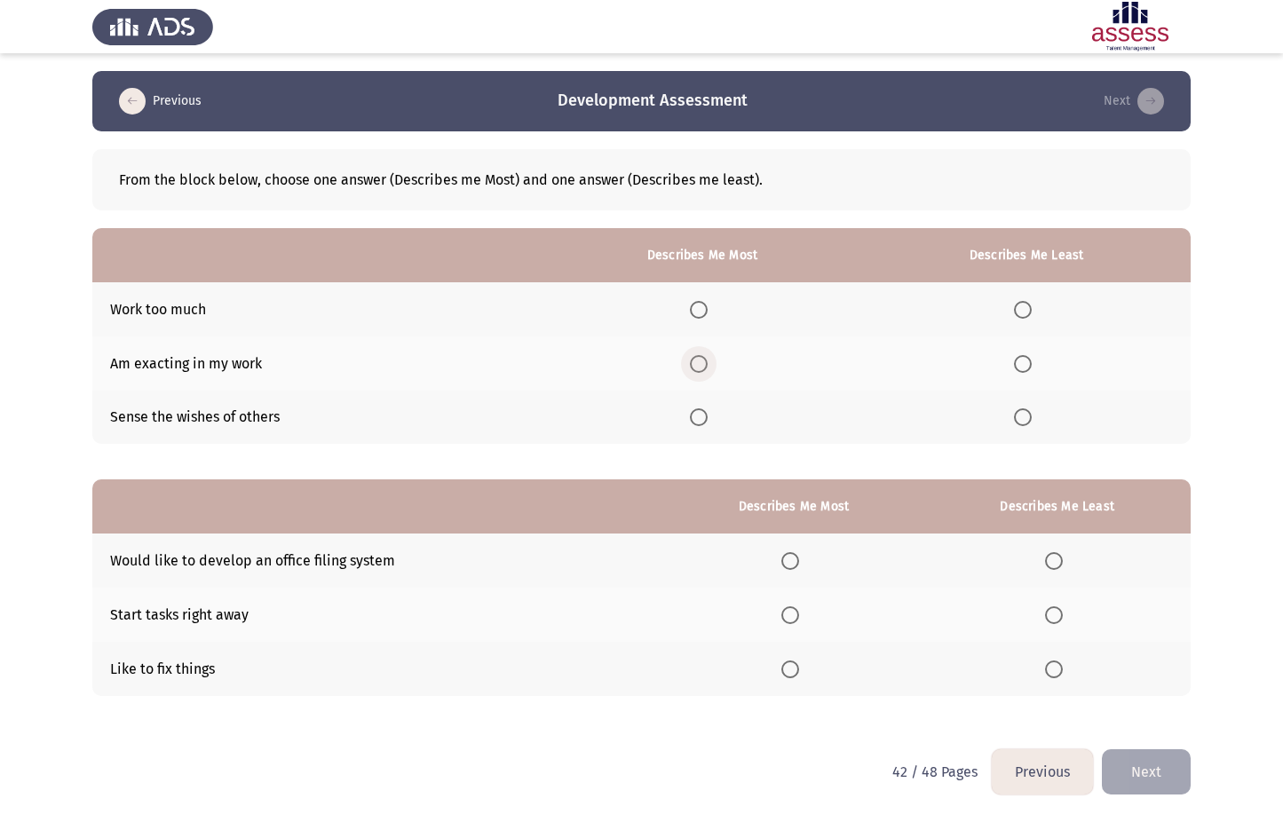
click at [715, 362] on label "Select an option" at bounding box center [702, 364] width 25 height 18
click at [707, 362] on input "Select an option" at bounding box center [699, 364] width 18 height 18
click at [1018, 420] on span "Select an option" at bounding box center [1023, 417] width 18 height 18
click at [1018, 420] on input "Select an option" at bounding box center [1023, 417] width 18 height 18
click at [799, 611] on span "Select an option" at bounding box center [790, 615] width 18 height 18
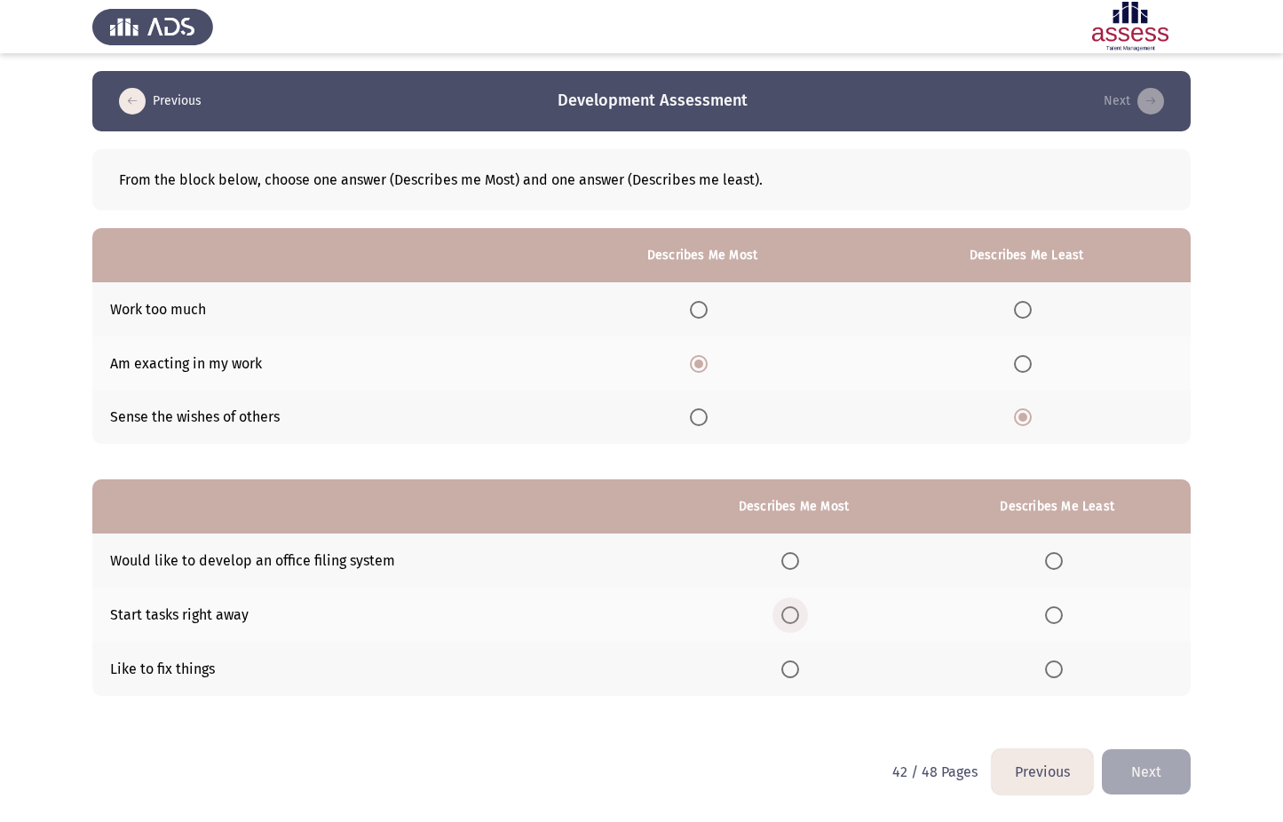
click at [799, 611] on input "Select an option" at bounding box center [790, 615] width 18 height 18
click at [1059, 565] on span "Select an option" at bounding box center [1054, 561] width 18 height 18
click at [1059, 565] on input "Select an option" at bounding box center [1054, 561] width 18 height 18
click at [1128, 771] on button "Next" at bounding box center [1146, 771] width 89 height 45
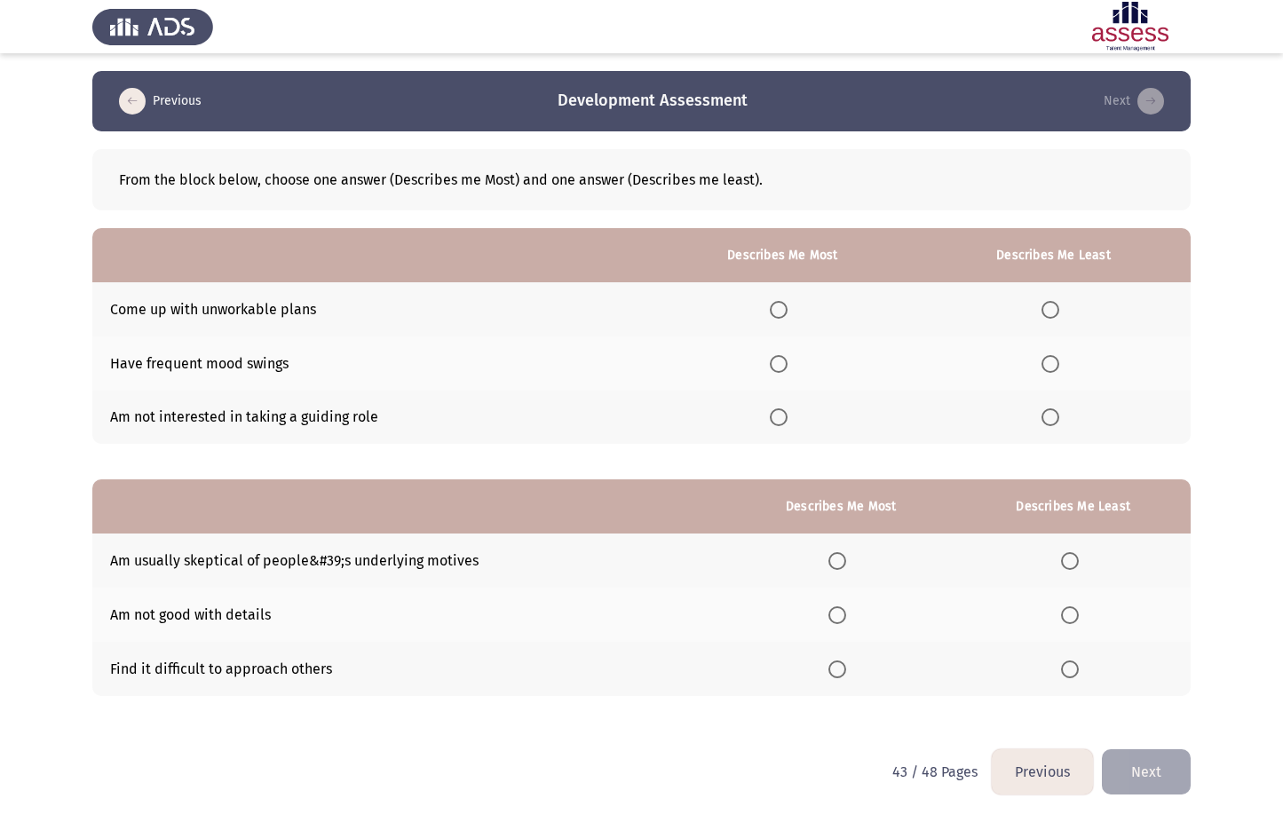
click at [794, 419] on label "Select an option" at bounding box center [782, 417] width 25 height 18
click at [787, 419] on input "Select an option" at bounding box center [779, 417] width 18 height 18
click at [1050, 311] on span "Select an option" at bounding box center [1050, 310] width 18 height 18
click at [1050, 311] on input "Select an option" at bounding box center [1050, 310] width 18 height 18
click at [841, 556] on span "Select an option" at bounding box center [837, 561] width 18 height 18
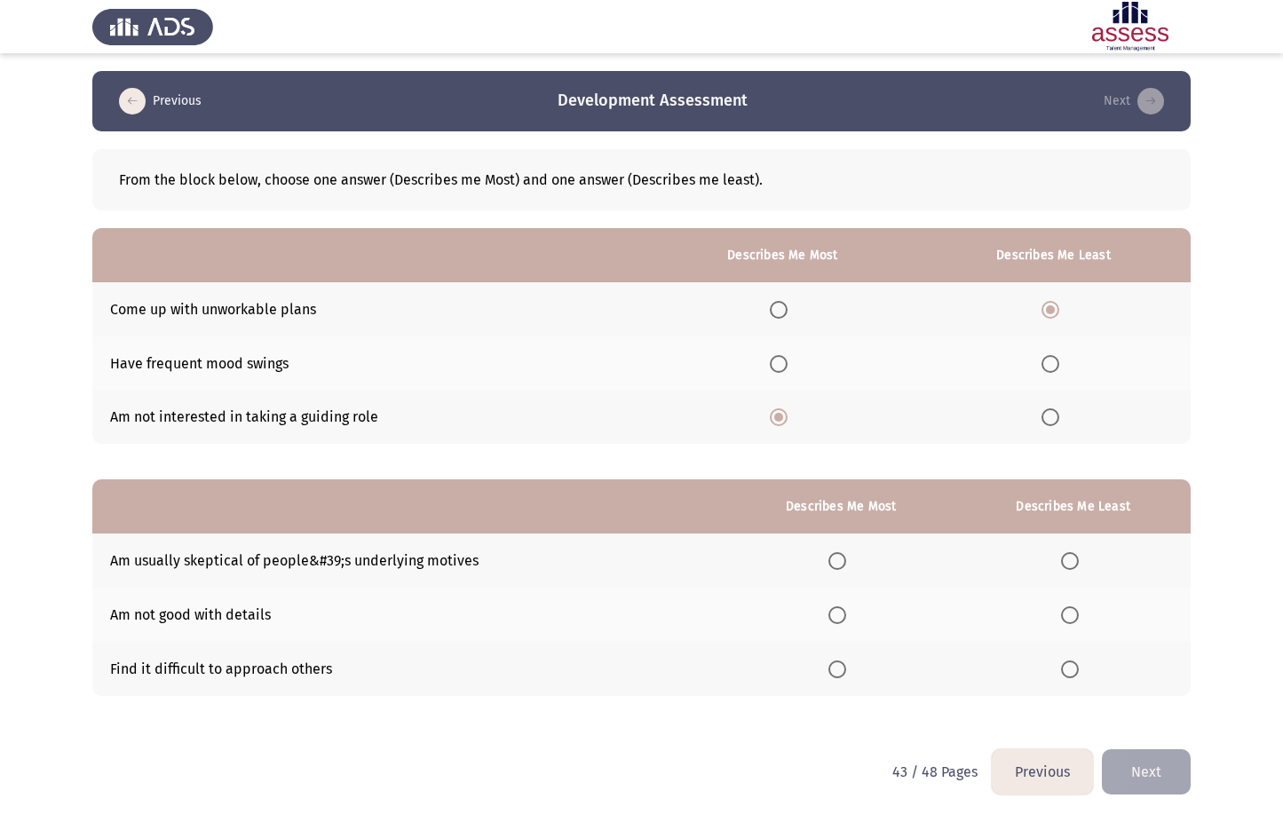
click at [841, 556] on input "Select an option" at bounding box center [837, 561] width 18 height 18
click at [1065, 663] on span "Select an option" at bounding box center [1070, 669] width 18 height 18
click at [1065, 663] on input "Select an option" at bounding box center [1070, 669] width 18 height 18
click at [1155, 764] on button "Next" at bounding box center [1146, 771] width 89 height 45
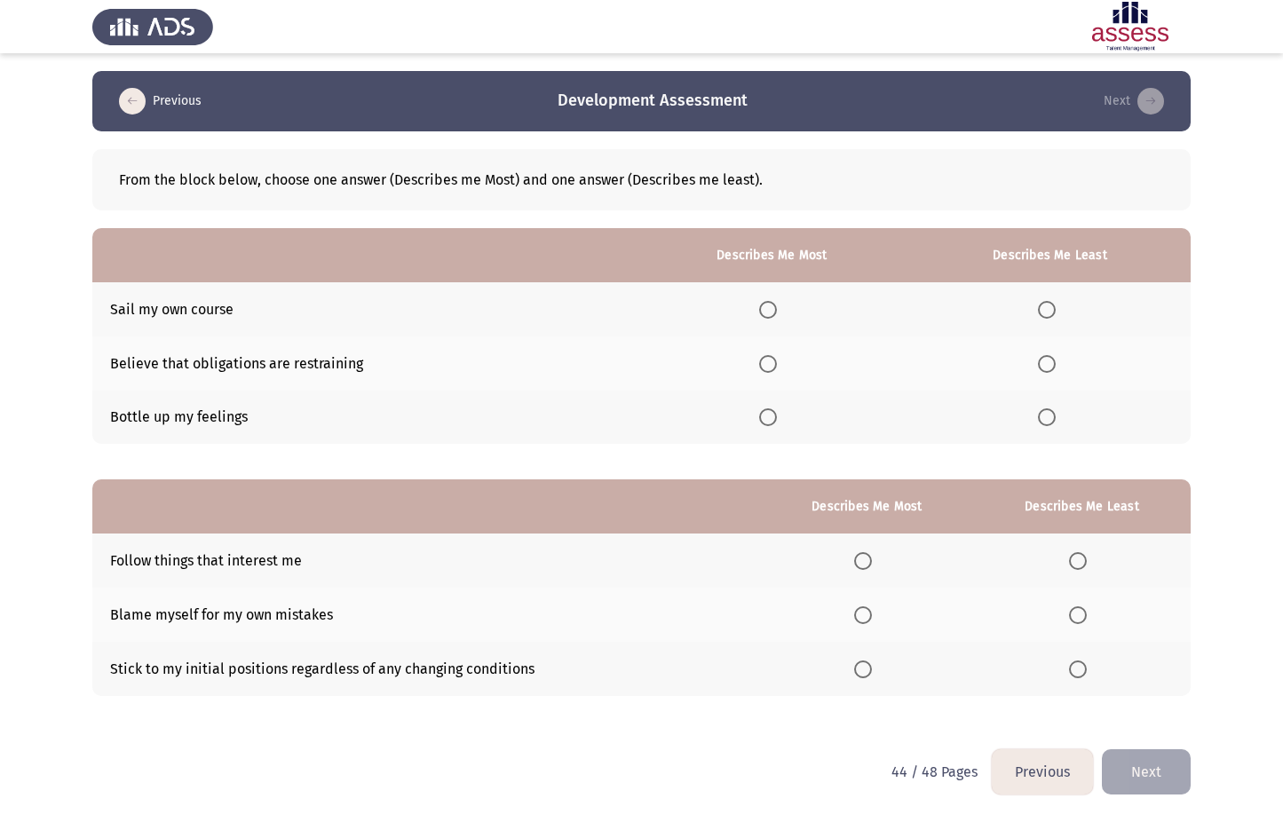
click at [777, 304] on span "Select an option" at bounding box center [768, 310] width 18 height 18
click at [777, 304] on input "Select an option" at bounding box center [768, 310] width 18 height 18
click at [1041, 412] on span "Select an option" at bounding box center [1047, 417] width 18 height 18
click at [1041, 412] on input "Select an option" at bounding box center [1047, 417] width 18 height 18
click at [859, 559] on span "Select an option" at bounding box center [863, 561] width 18 height 18
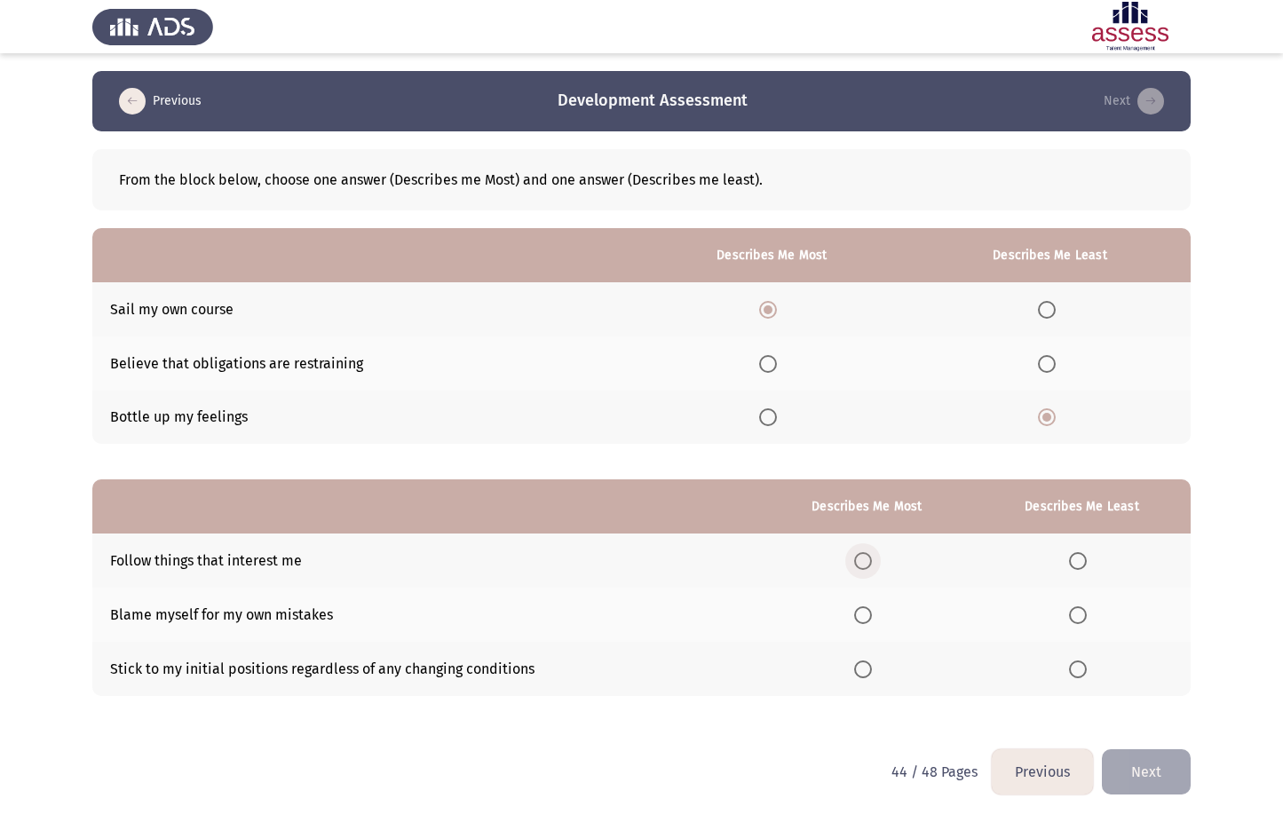
click at [859, 559] on input "Select an option" at bounding box center [863, 561] width 18 height 18
click at [1084, 673] on span "Select an option" at bounding box center [1078, 669] width 18 height 18
click at [1084, 673] on input "Select an option" at bounding box center [1078, 669] width 18 height 18
click at [1149, 784] on button "Next" at bounding box center [1146, 771] width 89 height 45
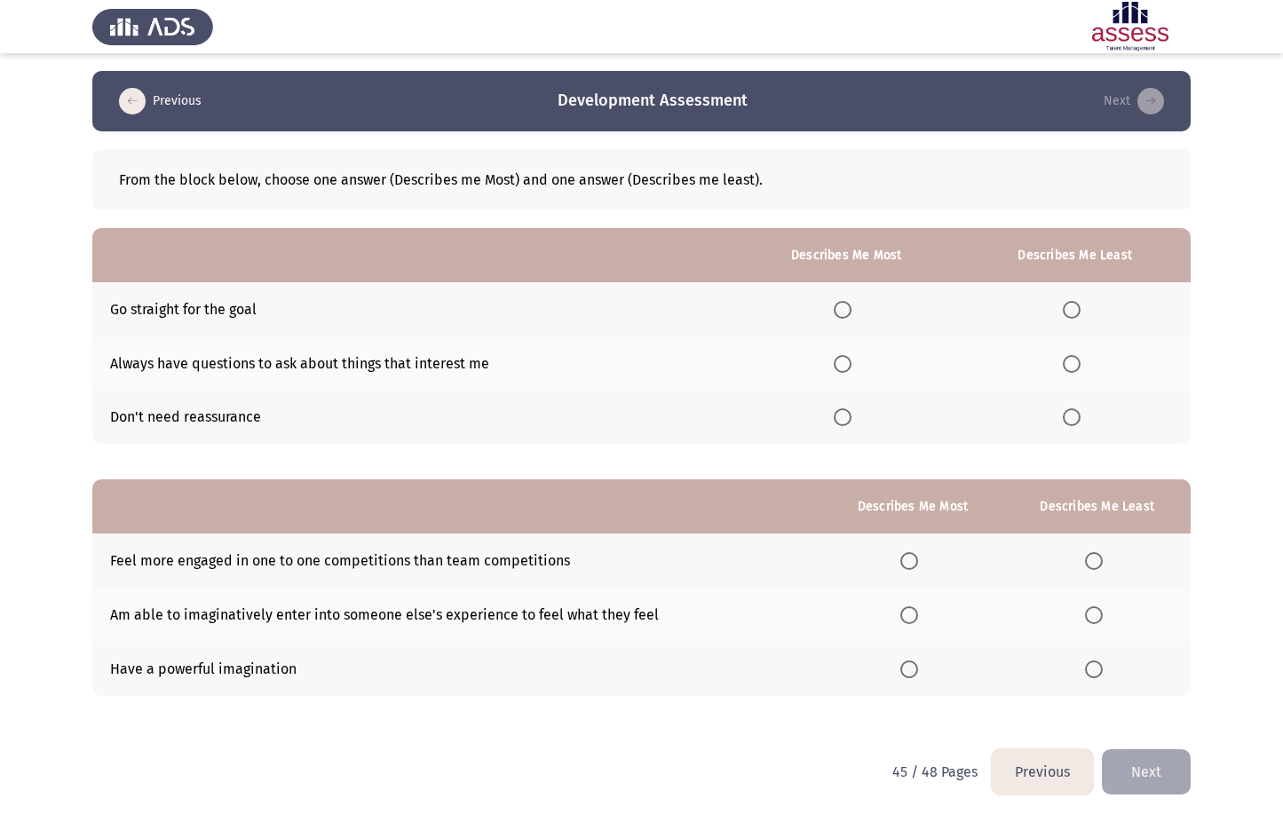
click at [843, 314] on span "Select an option" at bounding box center [842, 310] width 18 height 18
click at [843, 314] on input "Select an option" at bounding box center [842, 310] width 18 height 18
click at [1075, 414] on span "Select an option" at bounding box center [1071, 417] width 18 height 18
click at [1075, 414] on input "Select an option" at bounding box center [1071, 417] width 18 height 18
click at [902, 669] on span "Select an option" at bounding box center [909, 669] width 18 height 18
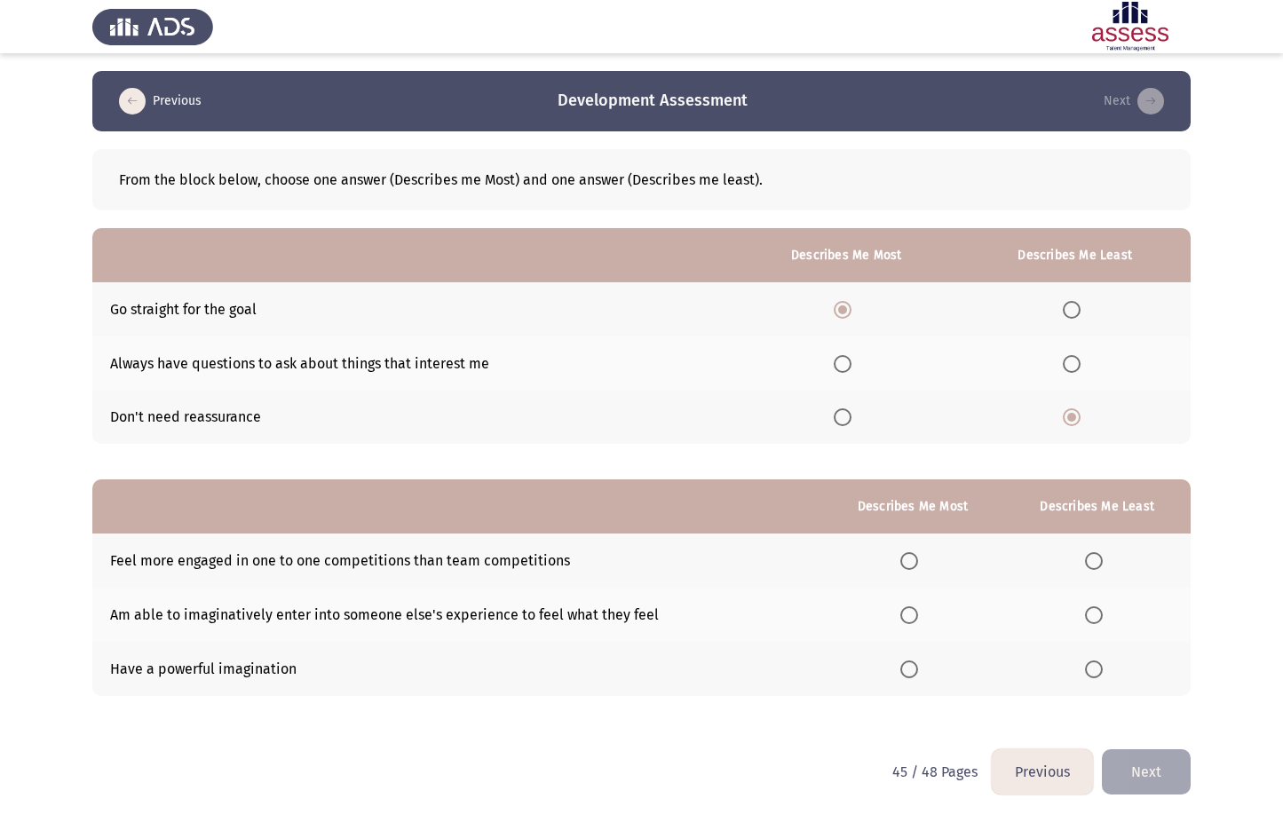
click at [902, 669] on input "Select an option" at bounding box center [909, 669] width 18 height 18
click at [1104, 564] on label "Select an option" at bounding box center [1097, 561] width 25 height 18
click at [1102, 564] on input "Select an option" at bounding box center [1094, 561] width 18 height 18
click at [1155, 771] on button "Next" at bounding box center [1146, 771] width 89 height 45
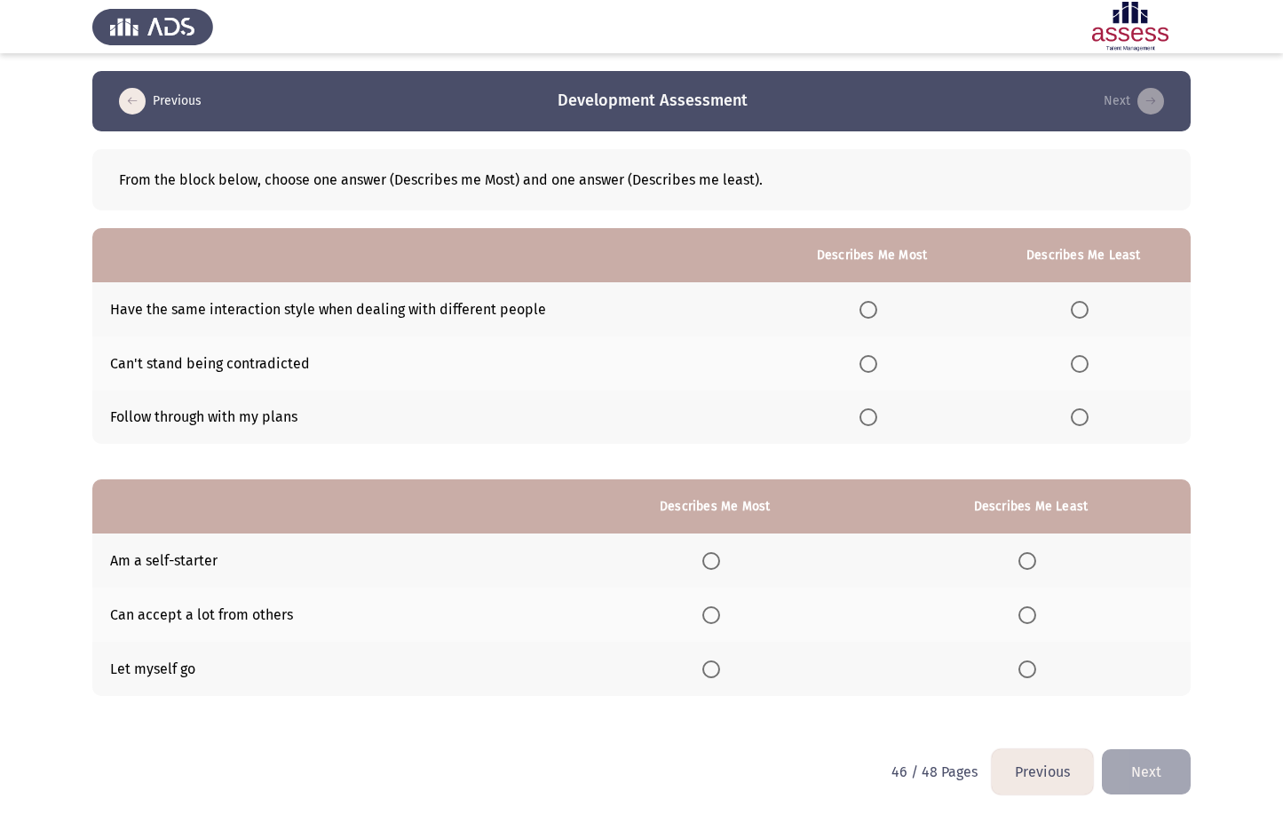
click at [875, 418] on span "Select an option" at bounding box center [868, 417] width 18 height 18
click at [875, 418] on input "Select an option" at bounding box center [868, 417] width 18 height 18
click at [1078, 303] on span "Select an option" at bounding box center [1079, 310] width 18 height 18
click at [1078, 303] on input "Select an option" at bounding box center [1079, 310] width 18 height 18
click at [711, 561] on span "Select an option" at bounding box center [711, 561] width 0 height 0
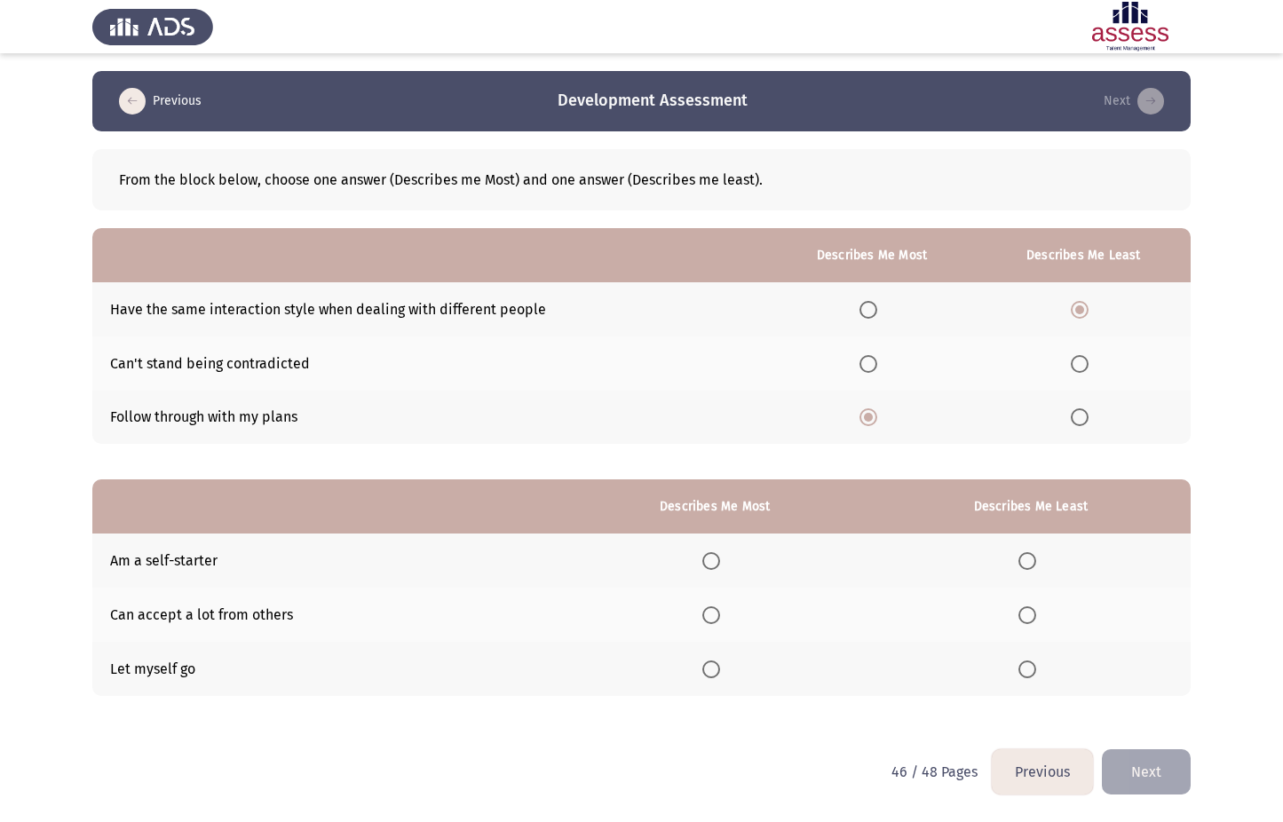
click at [715, 560] on input "Select an option" at bounding box center [711, 561] width 18 height 18
drag, startPoint x: 1053, startPoint y: 662, endPoint x: 1036, endPoint y: 669, distance: 18.3
click at [1051, 662] on th at bounding box center [1031, 669] width 320 height 54
click at [1036, 669] on span "Select an option" at bounding box center [1027, 669] width 18 height 18
click at [1036, 669] on input "Select an option" at bounding box center [1027, 669] width 18 height 18
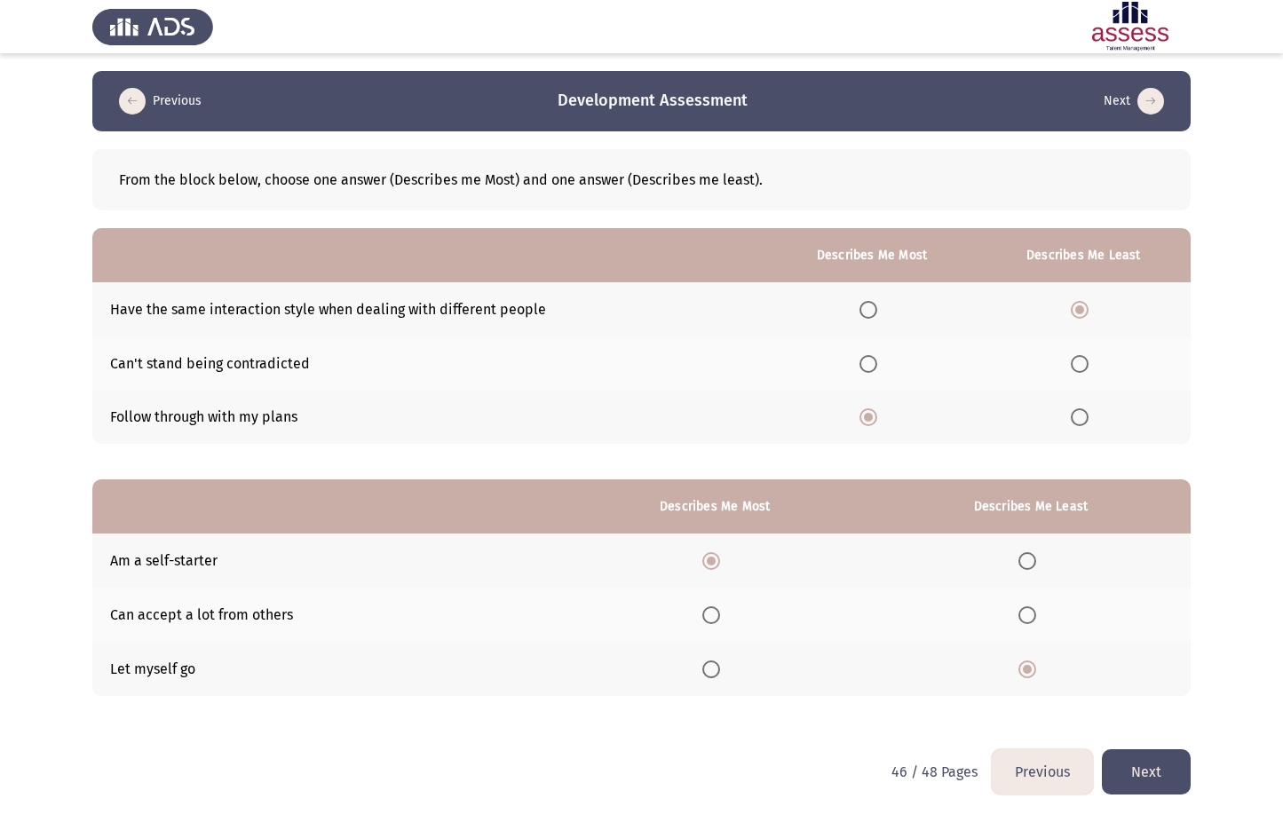
click at [1136, 762] on button "Next" at bounding box center [1146, 771] width 89 height 45
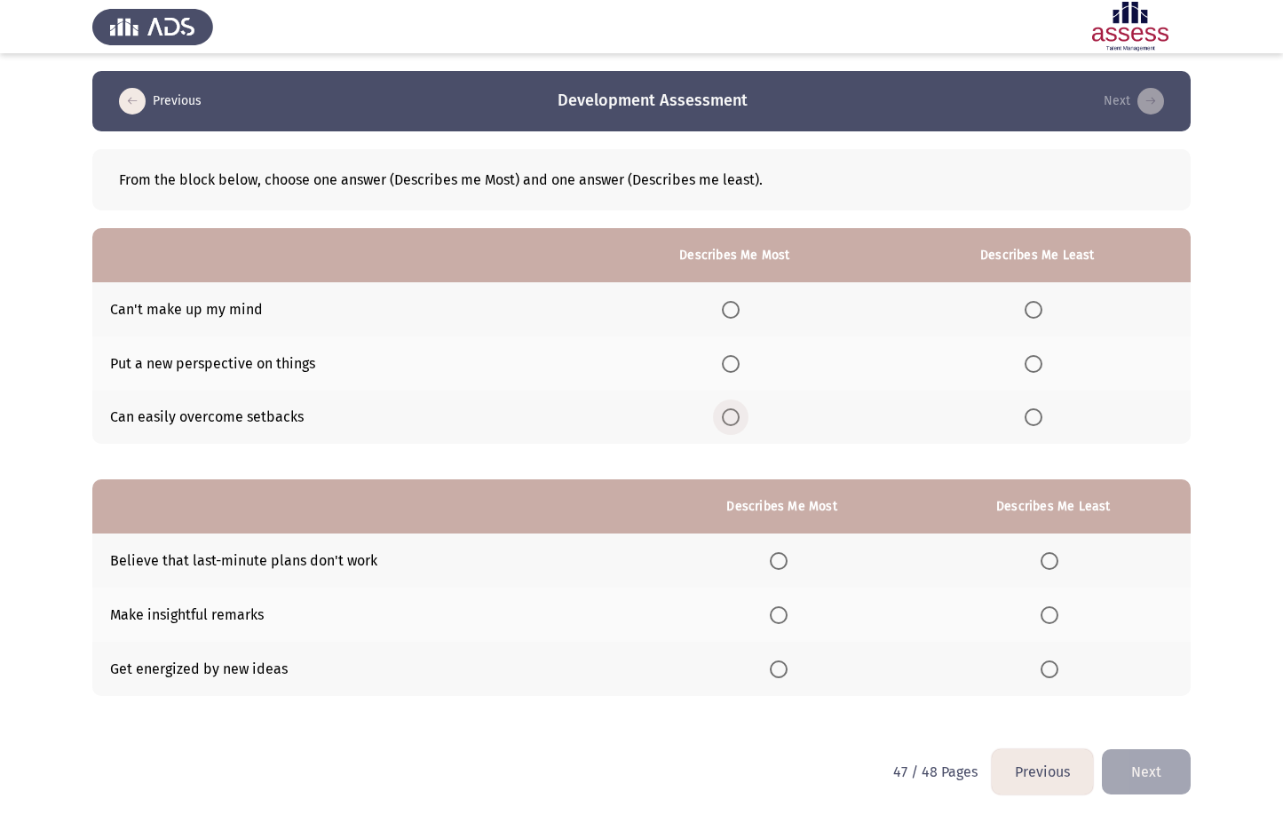
click at [739, 417] on span "Select an option" at bounding box center [731, 417] width 18 height 18
click at [739, 417] on input "Select an option" at bounding box center [731, 417] width 18 height 18
click at [1042, 315] on span "Select an option" at bounding box center [1033, 310] width 18 height 18
click at [1042, 315] on input "Select an option" at bounding box center [1033, 310] width 18 height 18
click at [782, 676] on span "Select an option" at bounding box center [779, 669] width 18 height 18
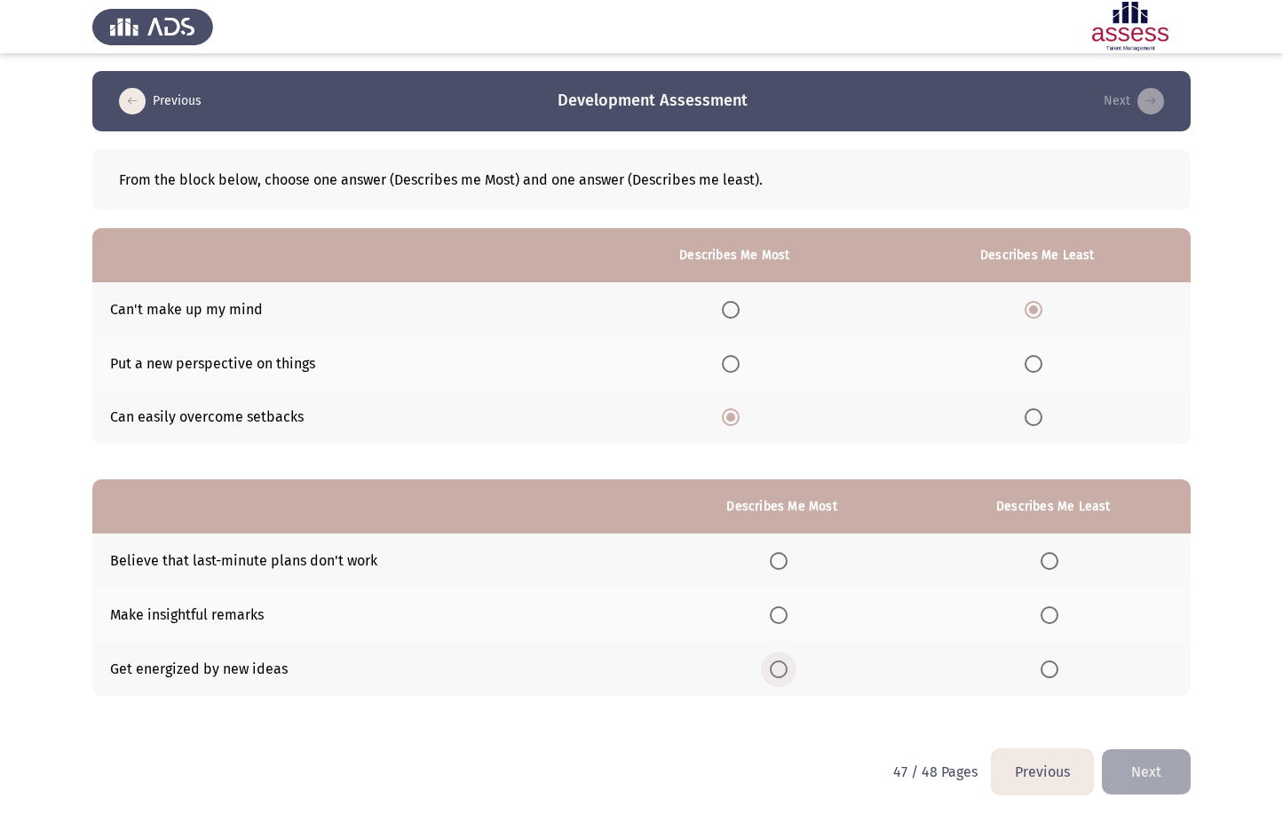
click at [782, 676] on input "Select an option" at bounding box center [779, 669] width 18 height 18
click at [1045, 552] on span "Select an option" at bounding box center [1049, 561] width 18 height 18
click at [1045, 552] on input "Select an option" at bounding box center [1049, 561] width 18 height 18
click at [1147, 757] on button "Next" at bounding box center [1146, 771] width 89 height 45
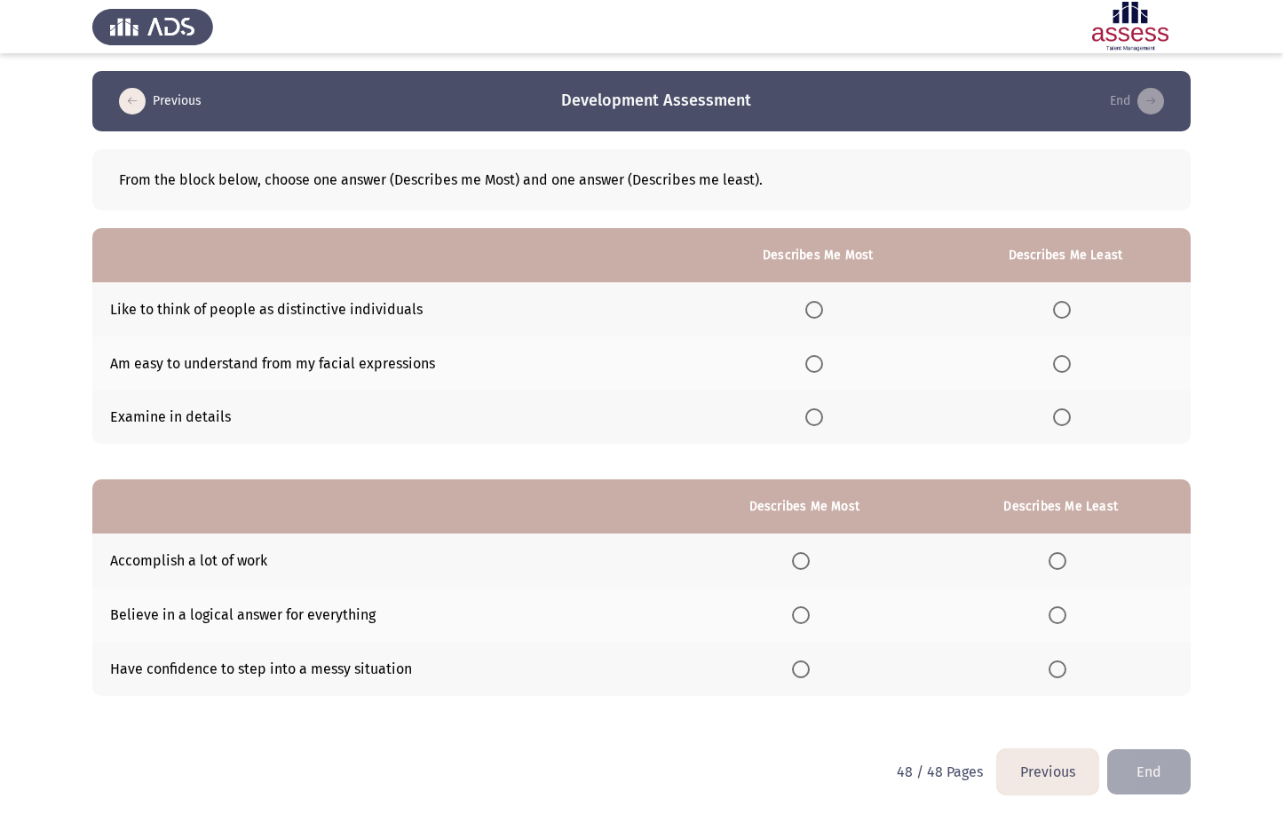
click at [817, 414] on span "Select an option" at bounding box center [814, 417] width 18 height 18
click at [817, 414] on input "Select an option" at bounding box center [814, 417] width 18 height 18
click at [1061, 366] on span "Select an option" at bounding box center [1062, 364] width 18 height 18
click at [1061, 366] on input "Select an option" at bounding box center [1062, 364] width 18 height 18
click at [797, 565] on span "Select an option" at bounding box center [801, 561] width 18 height 18
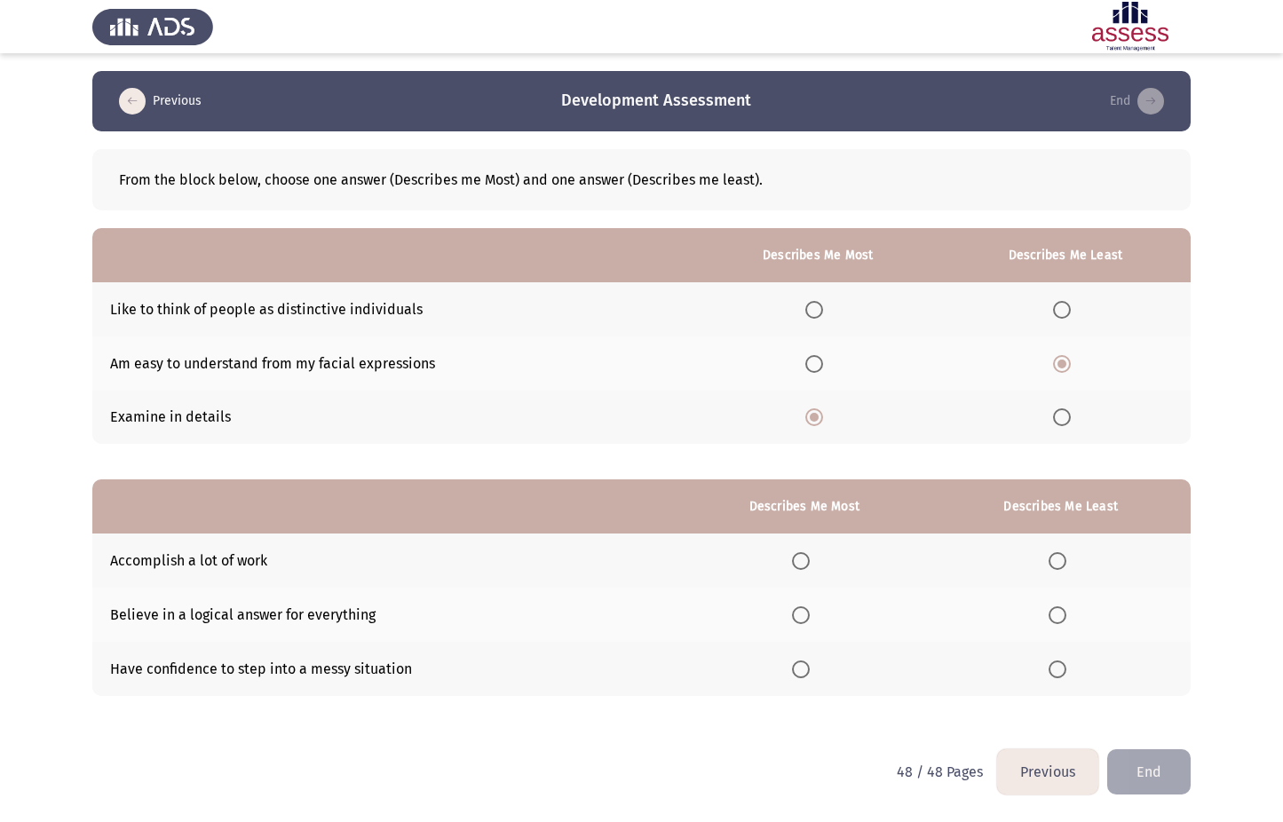
click at [797, 565] on input "Select an option" at bounding box center [801, 561] width 18 height 18
click at [1052, 606] on span "Select an option" at bounding box center [1057, 615] width 18 height 18
click at [1052, 606] on input "Select an option" at bounding box center [1057, 615] width 18 height 18
click at [1151, 768] on button "End" at bounding box center [1148, 771] width 83 height 45
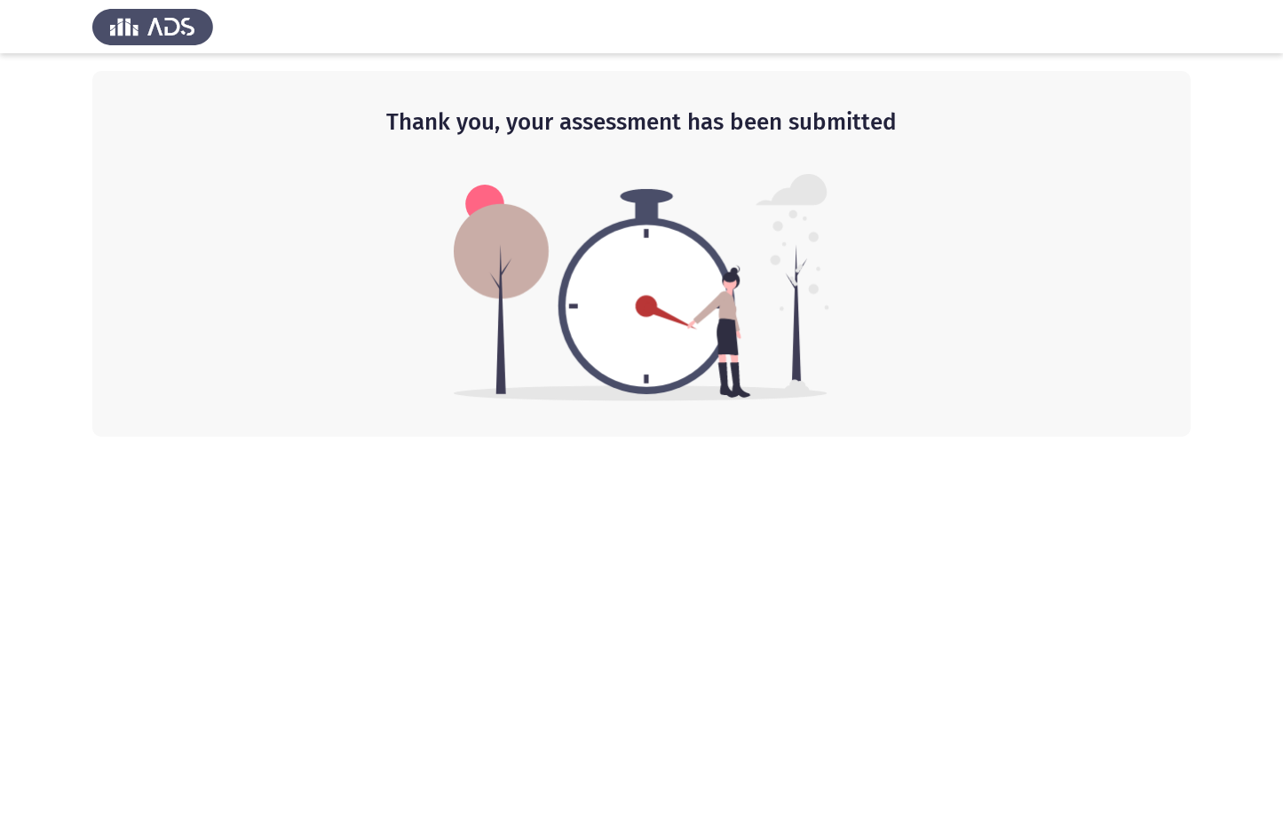
click at [558, 272] on img at bounding box center [641, 287] width 375 height 227
click at [127, 35] on img at bounding box center [152, 27] width 121 height 50
click at [602, 201] on img at bounding box center [641, 287] width 375 height 227
